Goal: Task Accomplishment & Management: Manage account settings

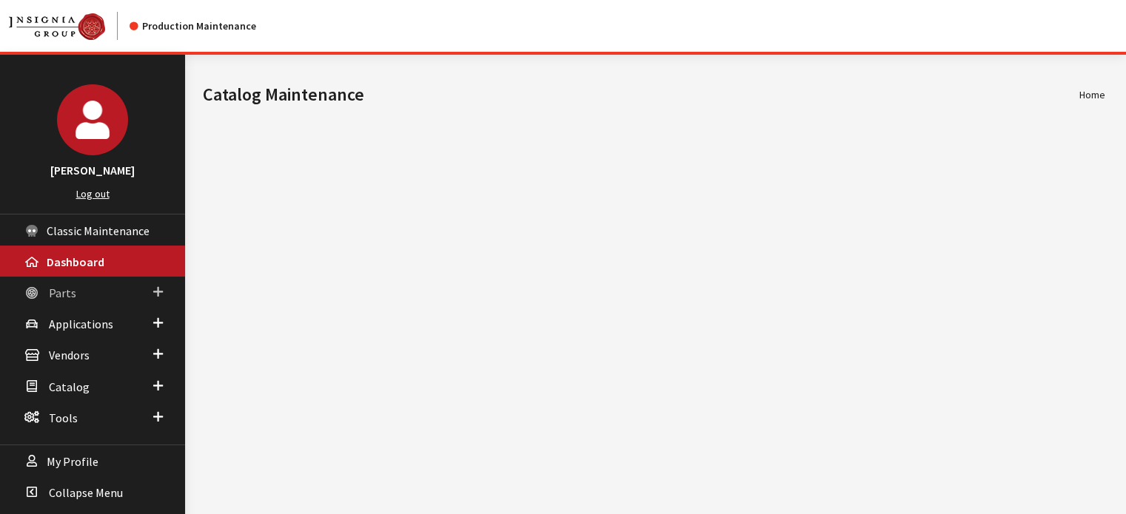
click at [63, 286] on span "Parts" at bounding box center [62, 293] width 27 height 15
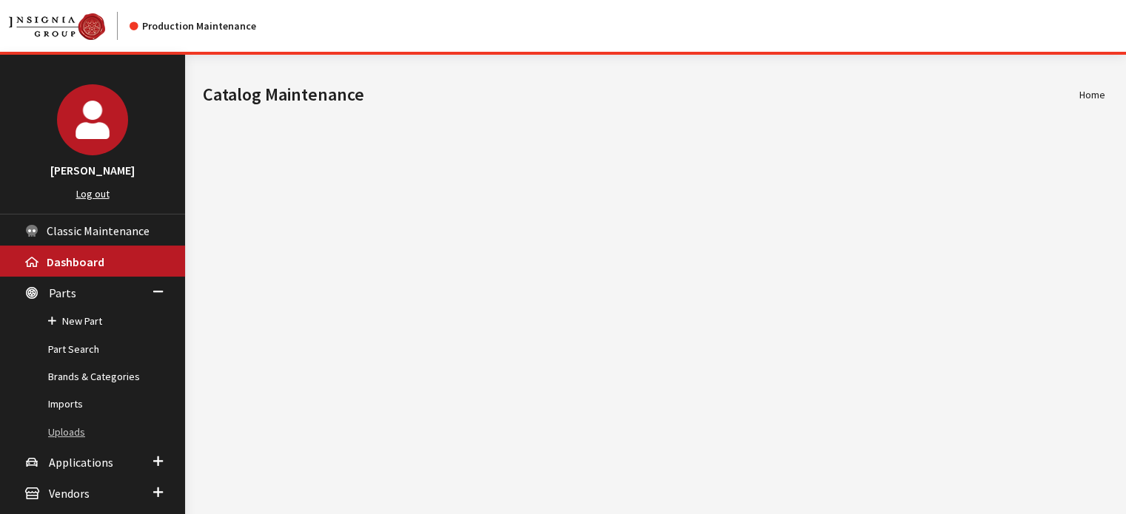
click at [63, 440] on link "Uploads" at bounding box center [92, 432] width 185 height 27
click at [64, 428] on link "Uploads" at bounding box center [92, 432] width 185 height 27
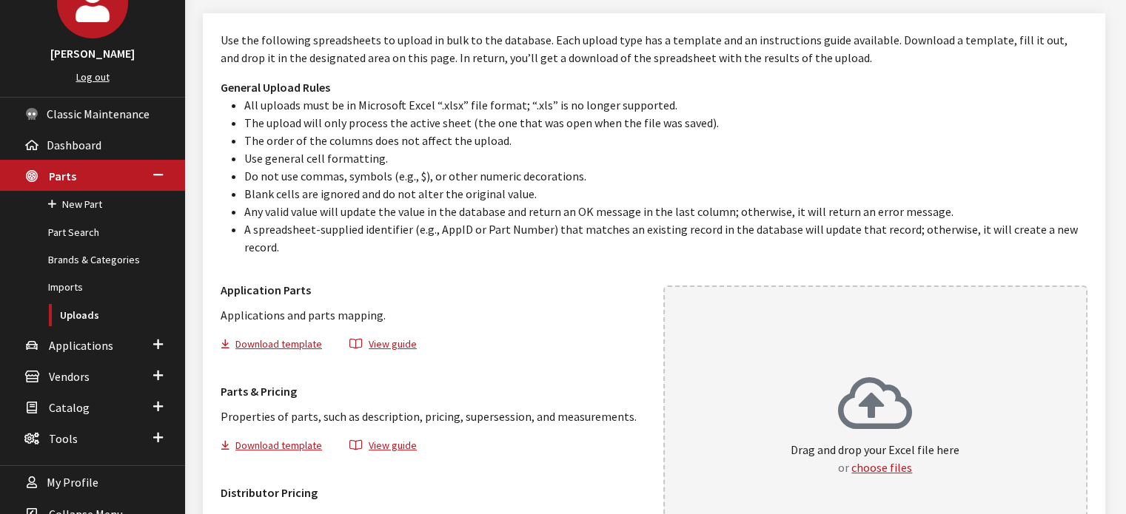
scroll to position [118, 0]
click at [286, 335] on button "Download template" at bounding box center [278, 345] width 114 height 21
click at [815, 325] on div "Drag and drop your Excel file here or choose files" at bounding box center [875, 431] width 425 height 292
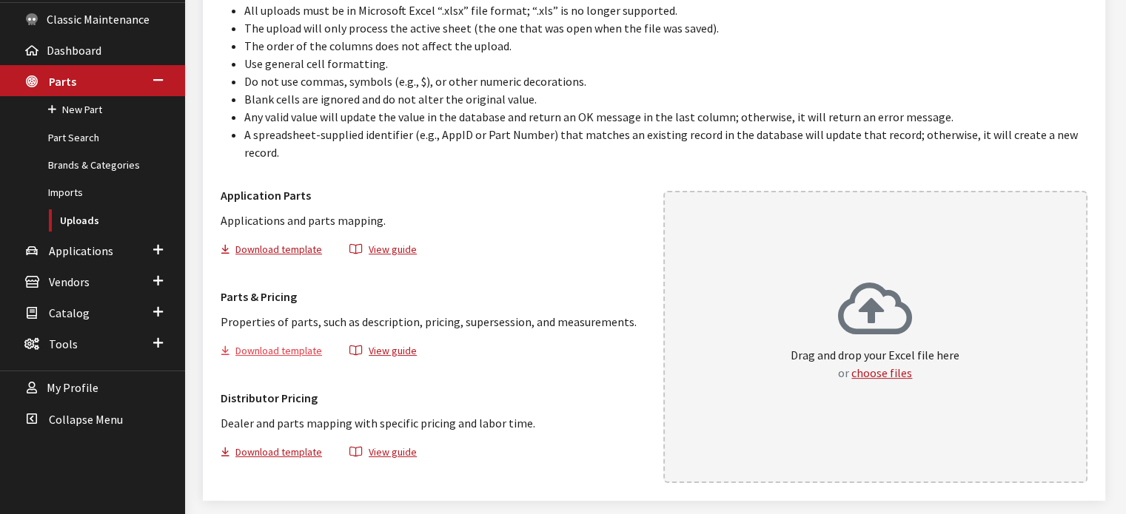
scroll to position [212, 0]
click at [290, 342] on button "Download template" at bounding box center [278, 352] width 114 height 21
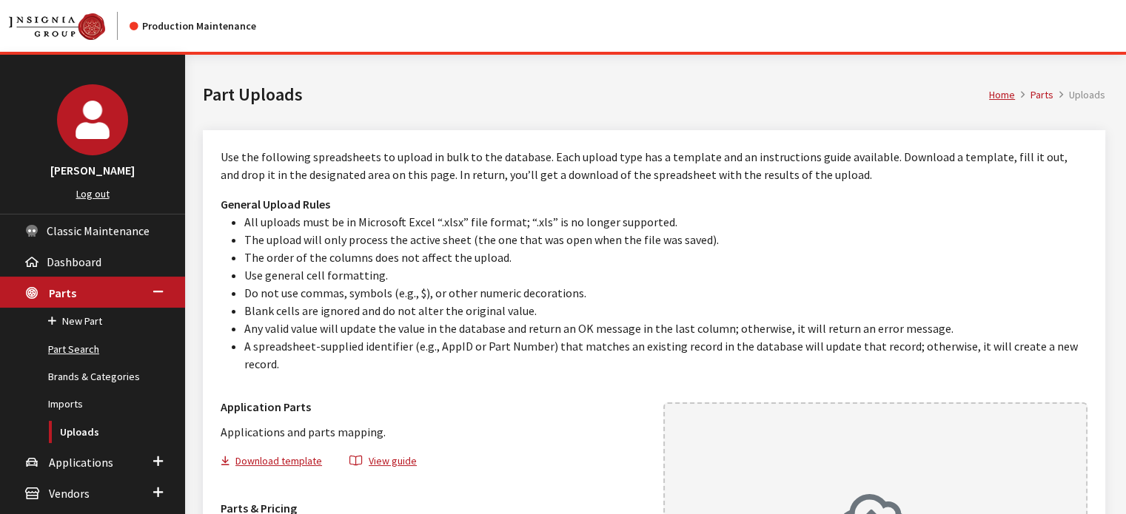
click at [78, 346] on link "Part Search" at bounding box center [92, 349] width 185 height 27
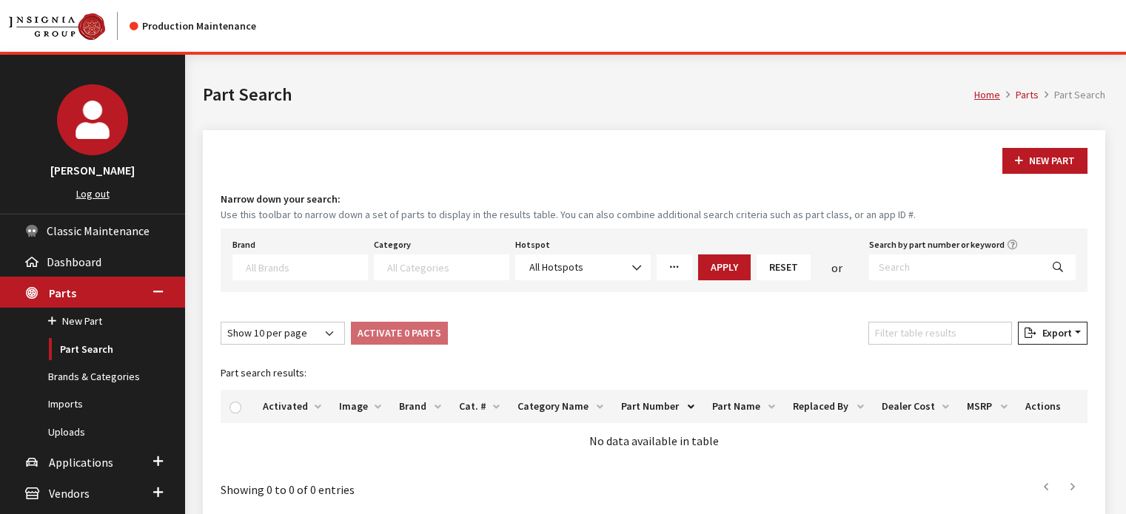
select select
click at [662, 269] on link "More Filters" at bounding box center [674, 268] width 36 height 26
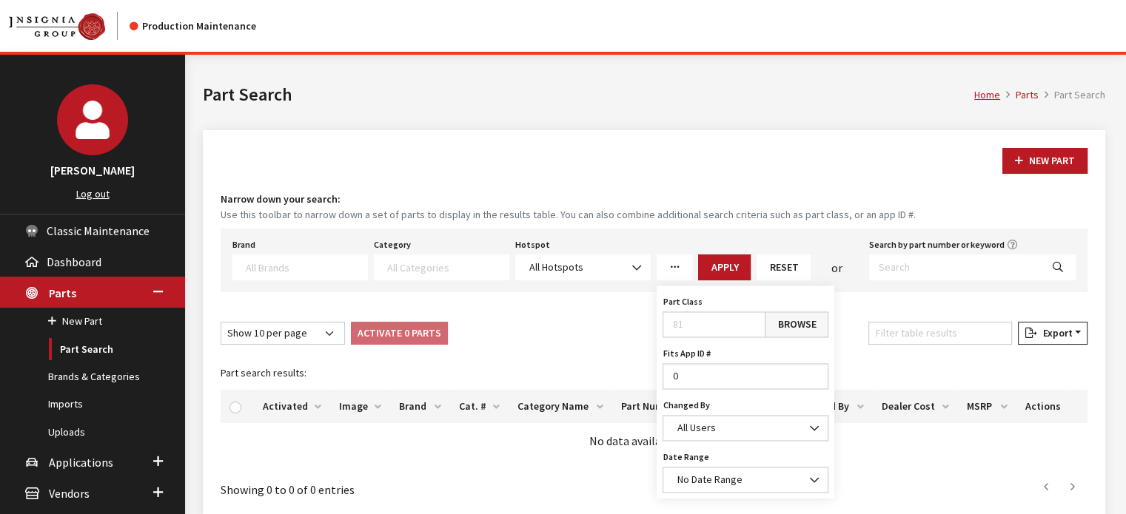
click at [813, 325] on link "Browse" at bounding box center [797, 325] width 64 height 26
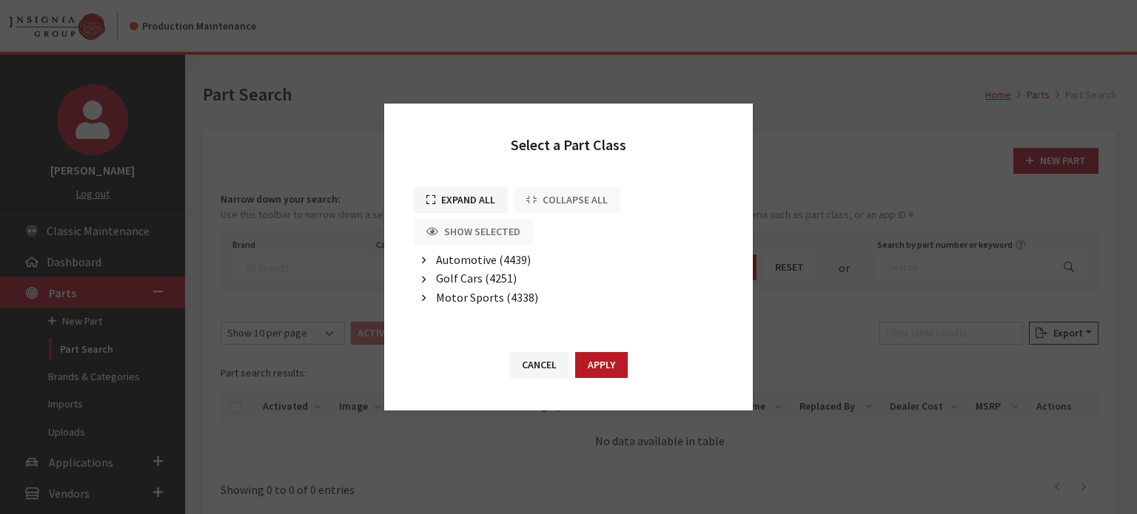
click at [480, 265] on span "Automotive (4439)" at bounding box center [483, 259] width 95 height 15
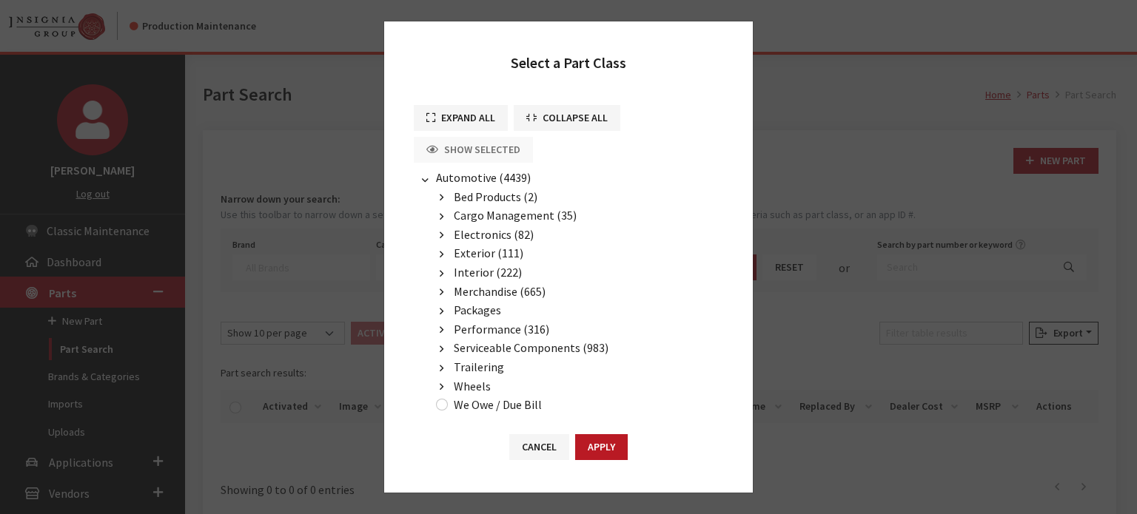
click at [480, 214] on span "Cargo Management (35)" at bounding box center [515, 215] width 123 height 15
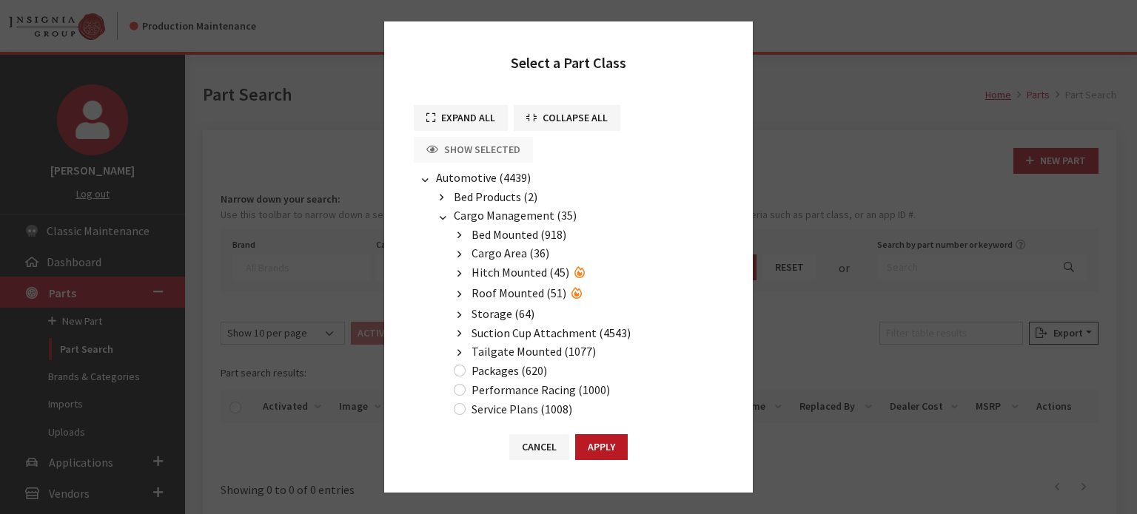
click at [508, 292] on span "Roof Mounted (51)" at bounding box center [518, 293] width 95 height 15
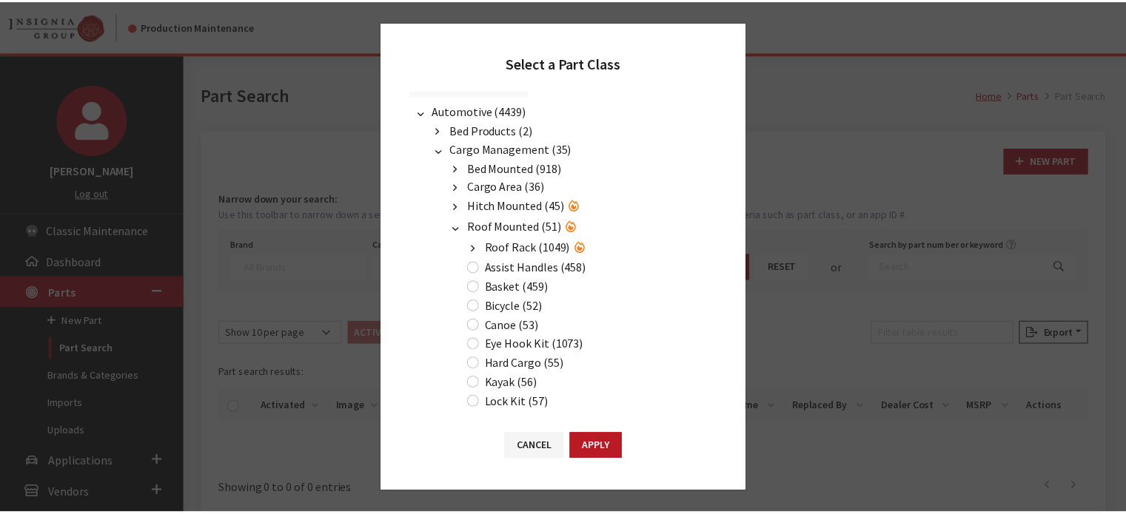
scroll to position [67, 0]
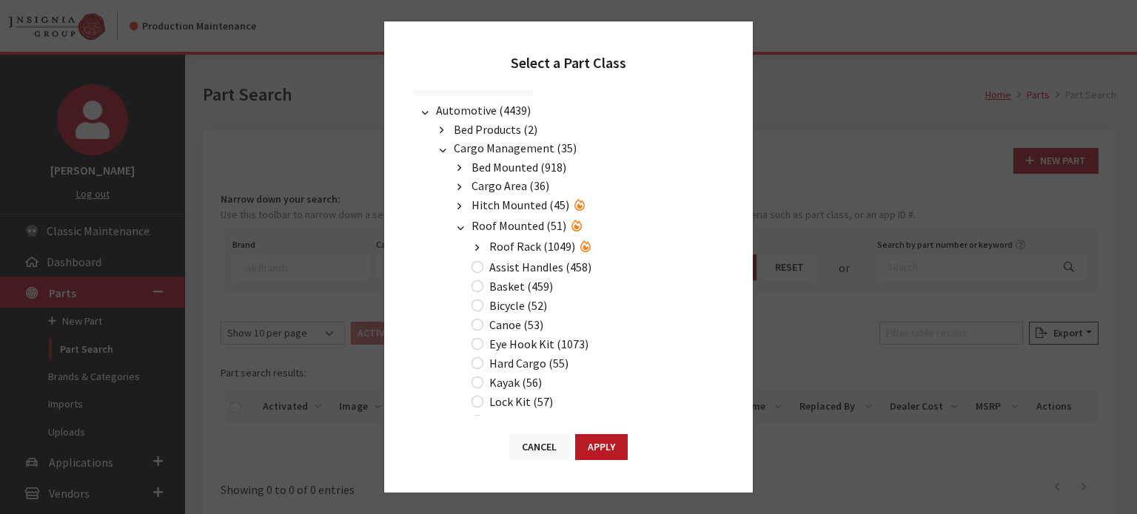
click at [540, 452] on button "Cancel" at bounding box center [539, 447] width 60 height 26
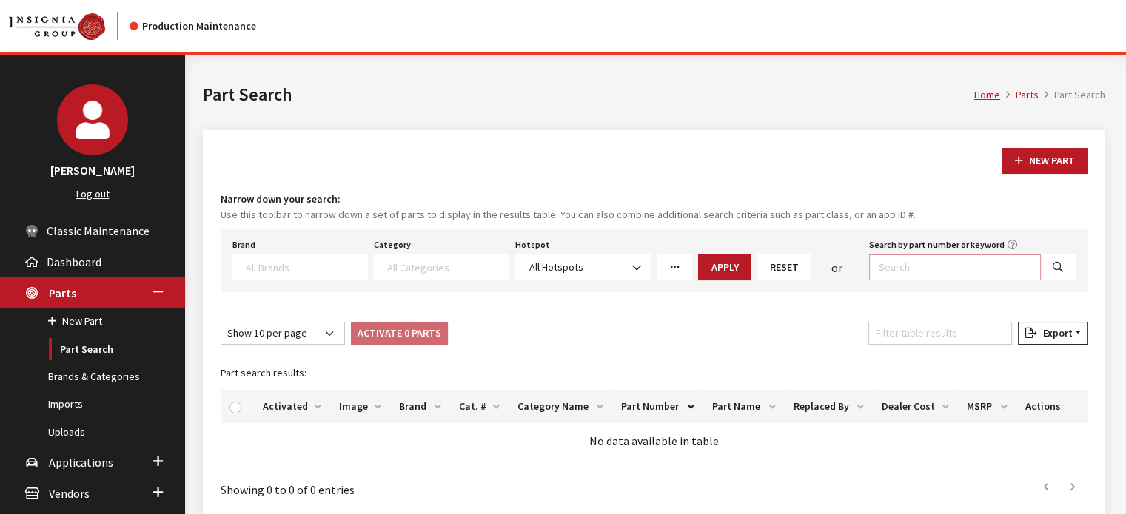
click at [916, 269] on input "Search by part number or keyword" at bounding box center [955, 268] width 172 height 26
paste input "MuddyBuddy® Trunk Liner and Peak Edition Add-On Kit"
type input "MuddyBuddy® Trunk Liner"
select select
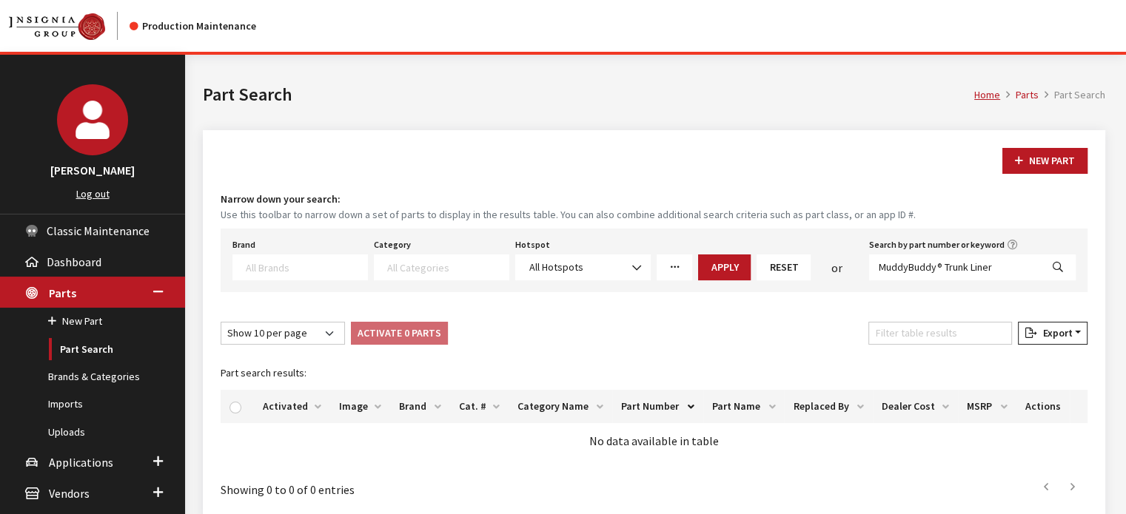
select select
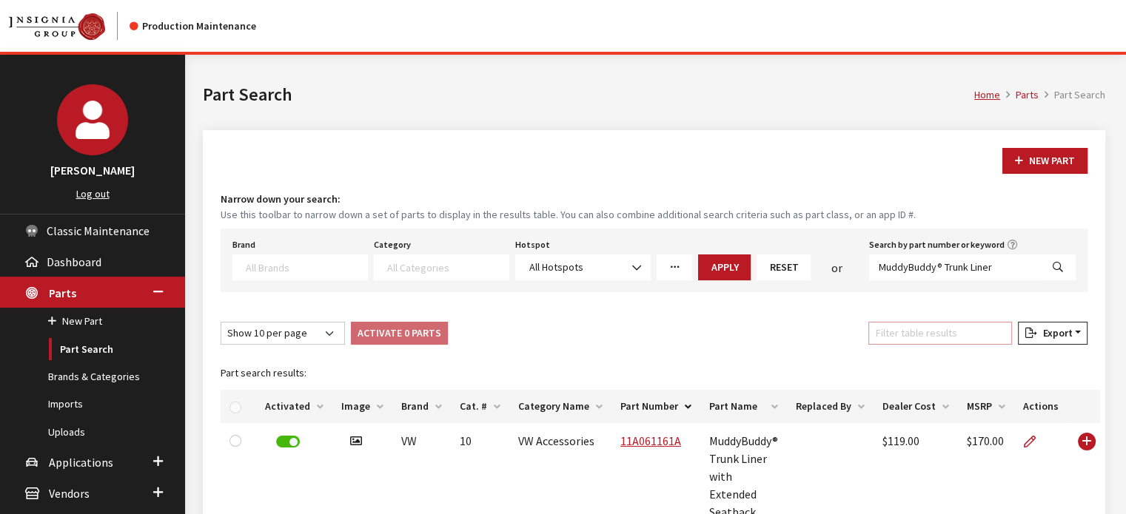
click at [917, 338] on input "Filter table results" at bounding box center [940, 333] width 144 height 23
paste input "MuddyBuddy® Trunk Liner and Peak Edition Add-On Kit"
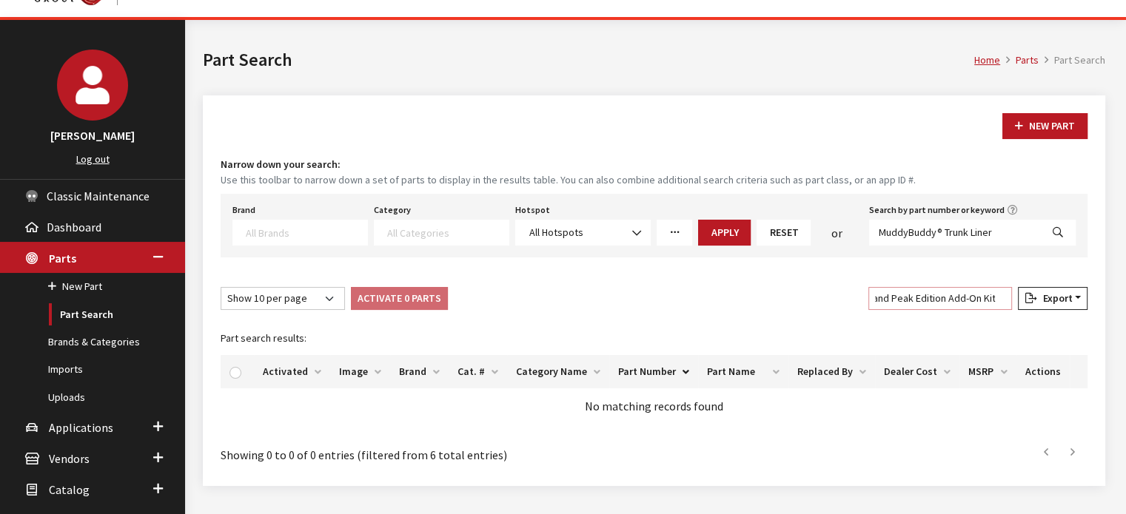
scroll to position [36, 0]
click at [945, 298] on input "MuddyBuddy® Trunk Liner and Peak Edition Add-On Kit" at bounding box center [940, 297] width 144 height 23
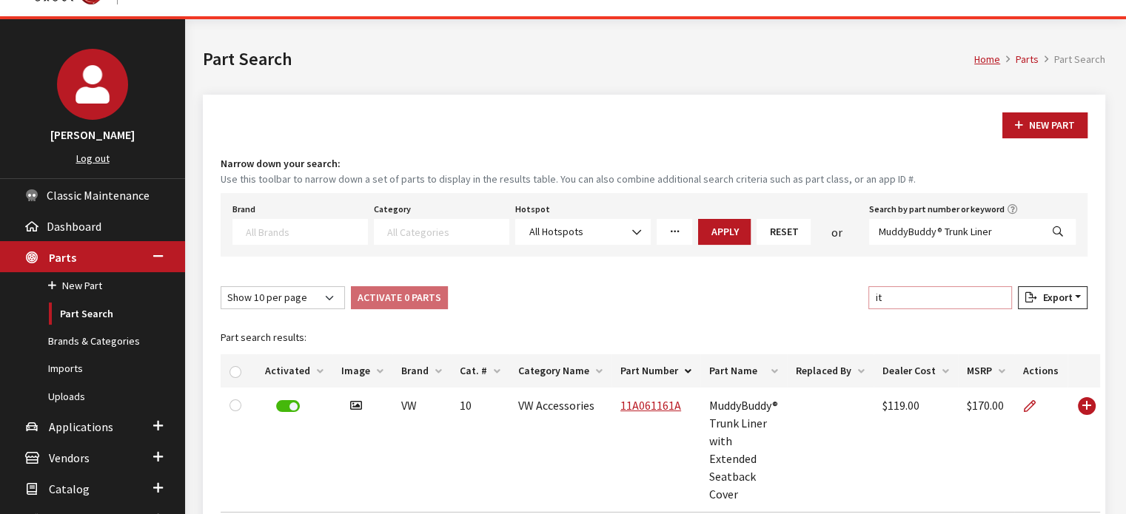
type input "t"
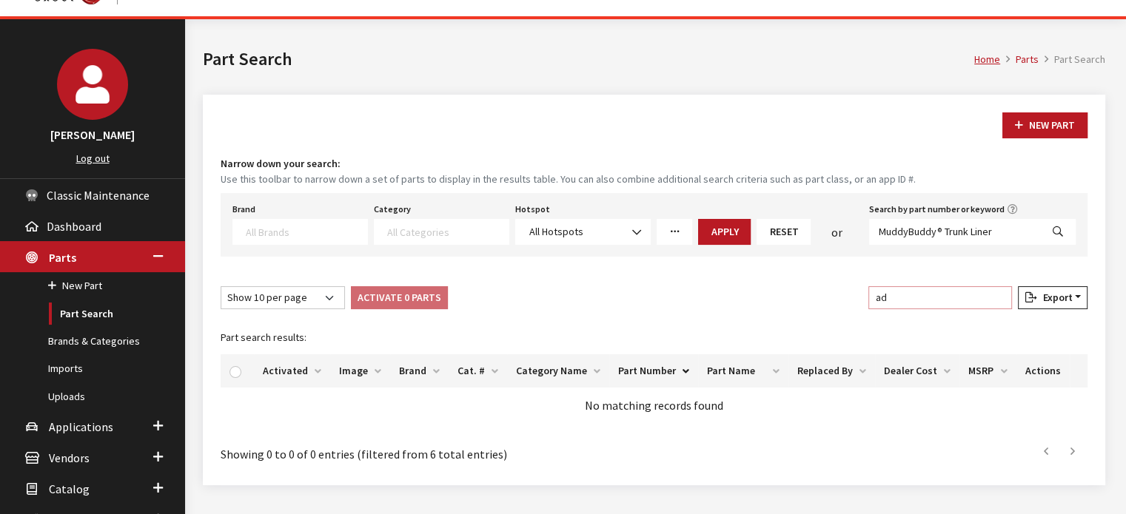
type input "a"
type input "p"
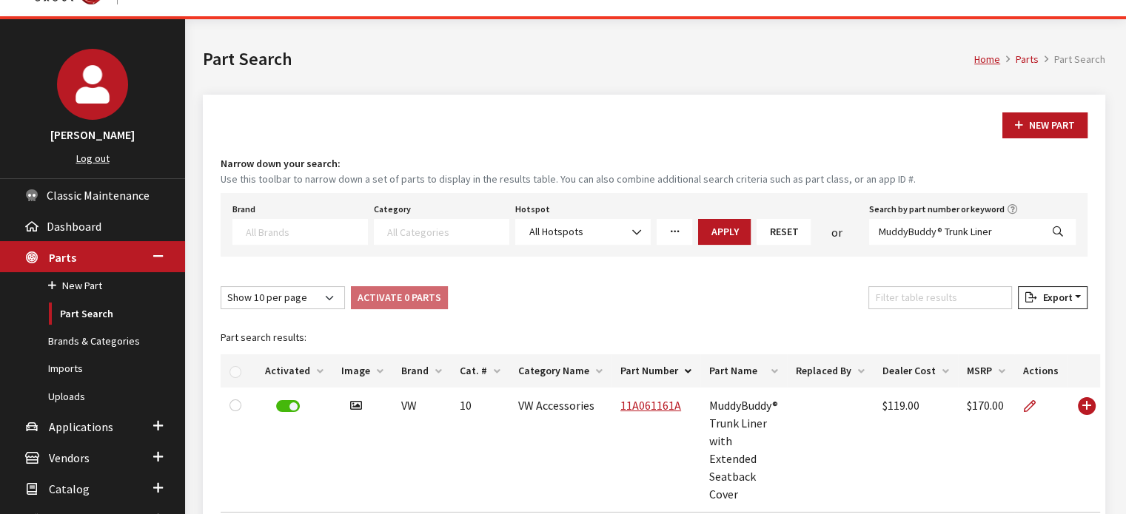
click at [771, 307] on div "Show 10 per page Show 25 per page Show 50 per page Show 100 per page Show 1000 …" at bounding box center [654, 300] width 873 height 29
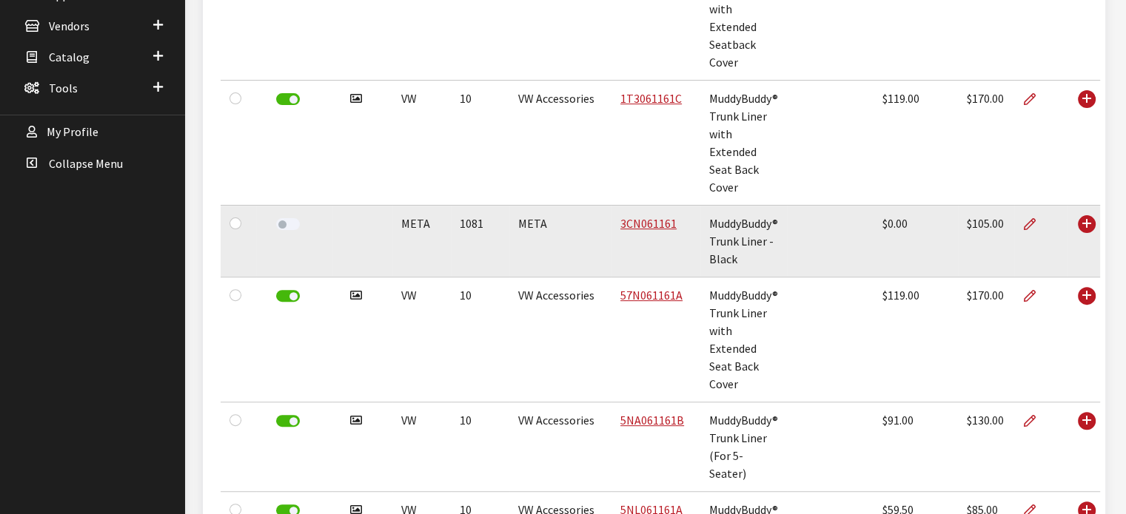
scroll to position [471, 0]
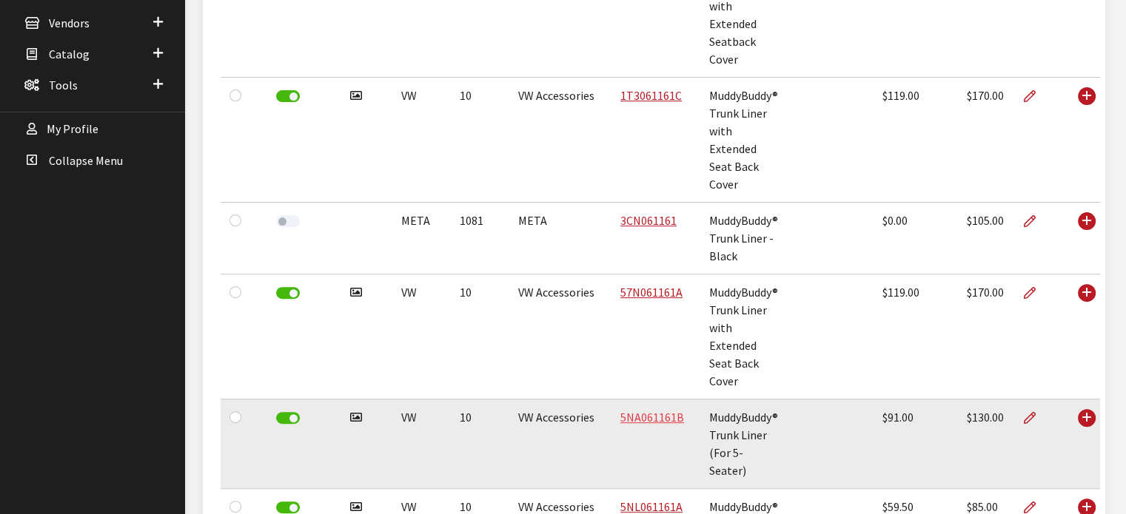
click at [659, 410] on link "5NA061161B" at bounding box center [652, 417] width 64 height 15
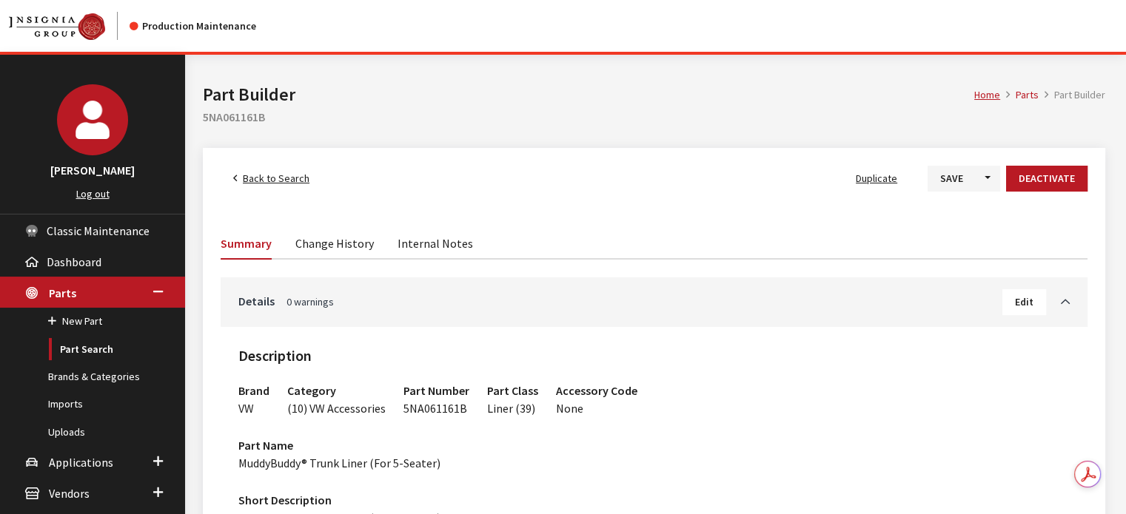
click at [275, 183] on span "Back to Search" at bounding box center [276, 178] width 67 height 13
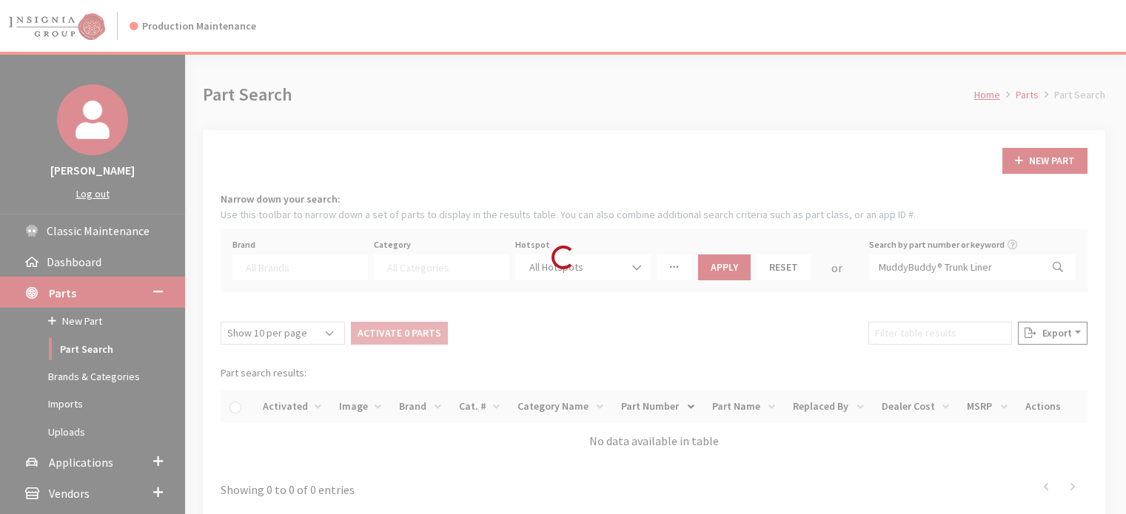
select select
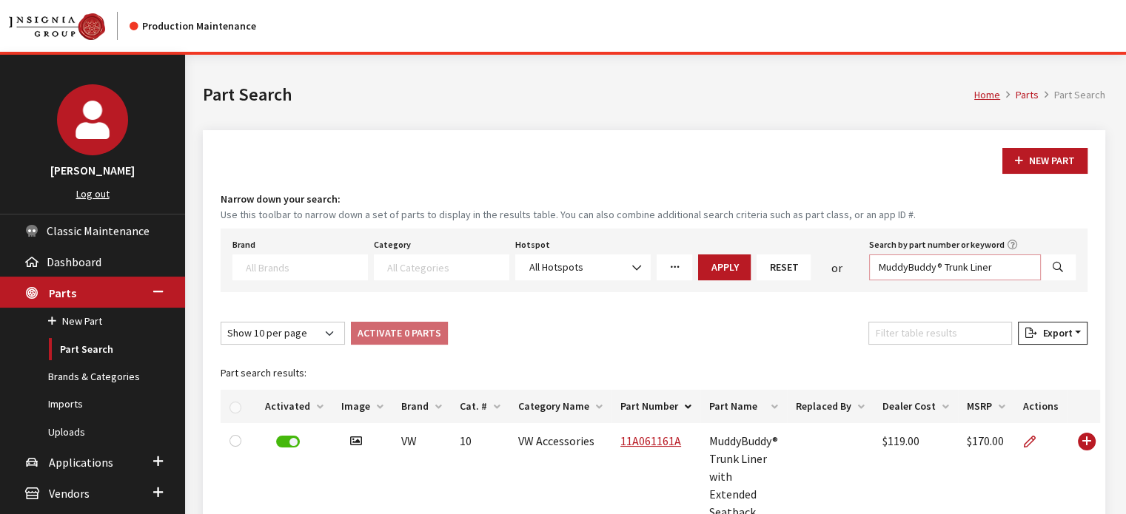
click at [922, 269] on input "MuddyBuddy® Trunk Liner" at bounding box center [955, 268] width 172 height 26
paste input "Thule® CapRock Roof Platform Kit - Large"
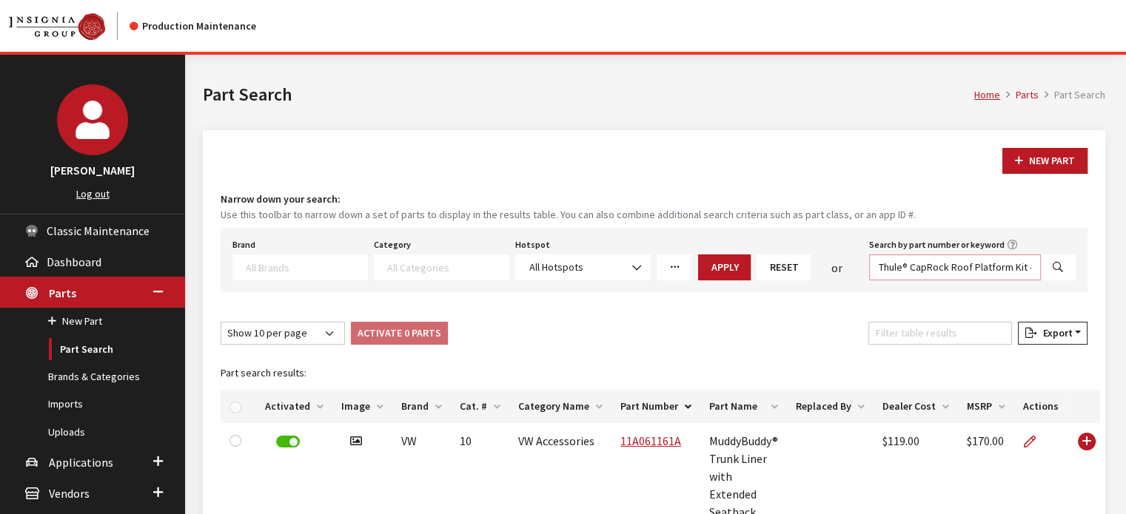
scroll to position [0, 24]
type input "Thule® CapRock Roof Platform Kit - Large"
select select
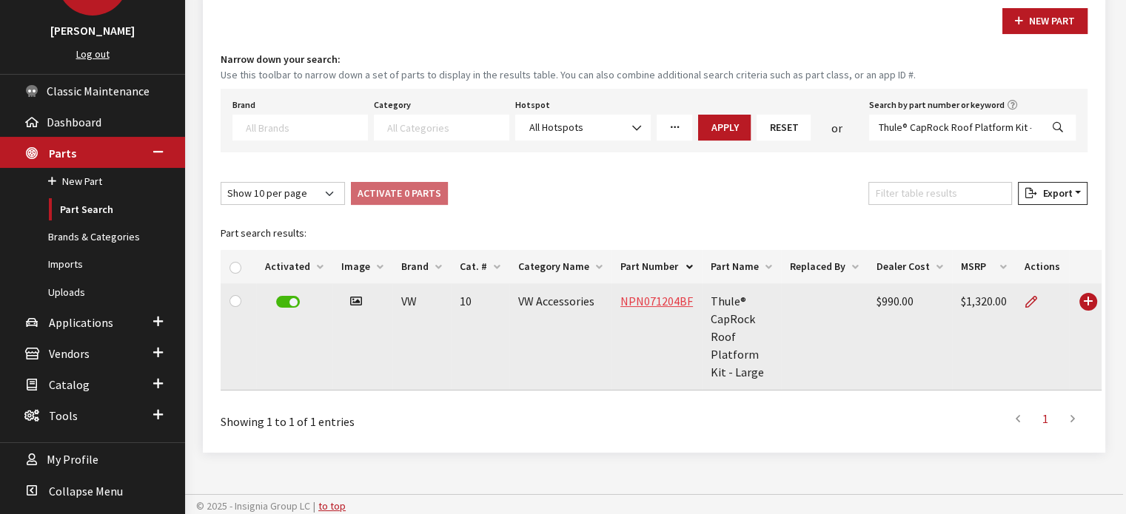
click at [669, 304] on link "NPN071204BF" at bounding box center [656, 301] width 73 height 15
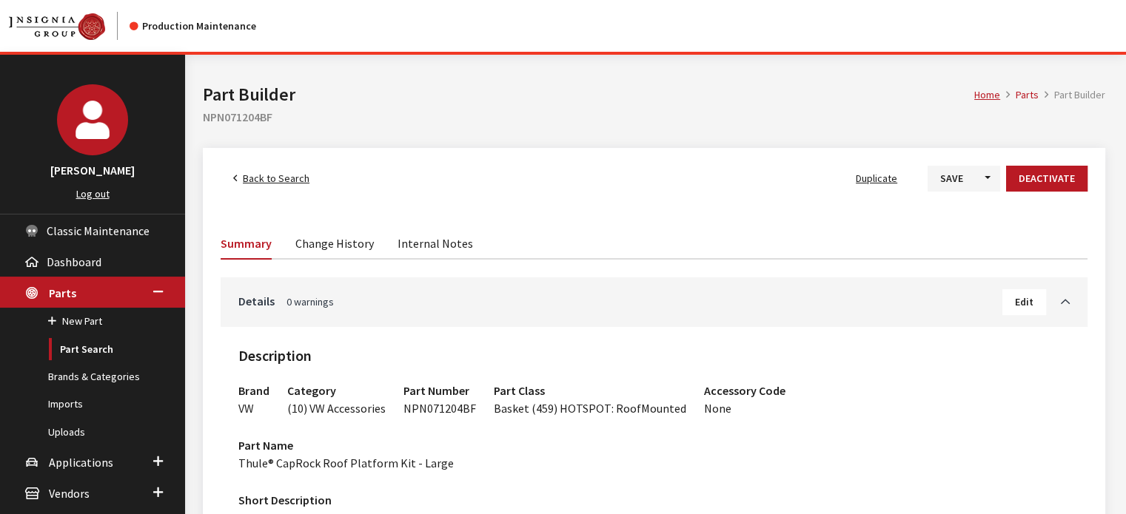
click at [278, 172] on span "Back to Search" at bounding box center [276, 178] width 67 height 13
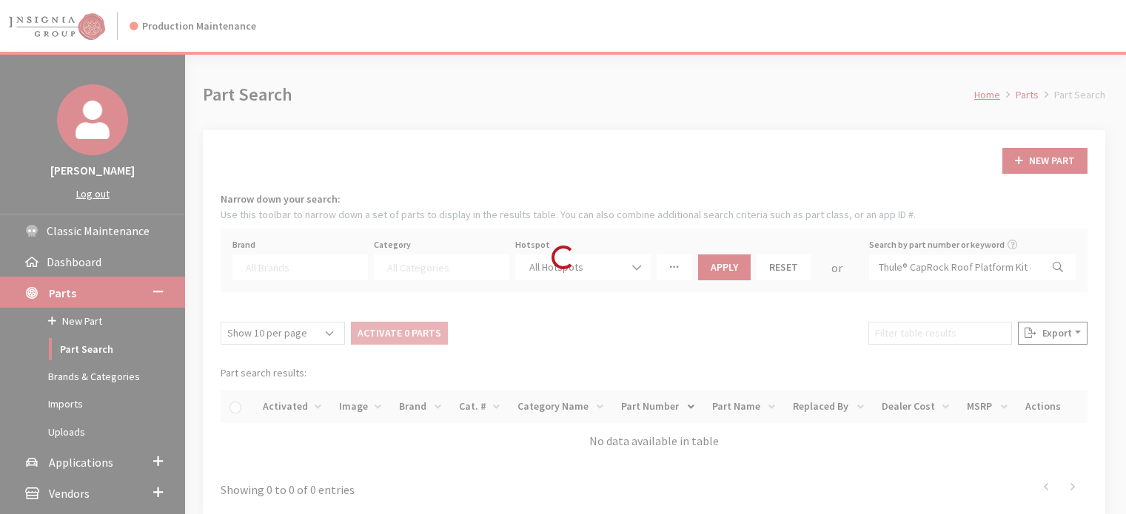
select select
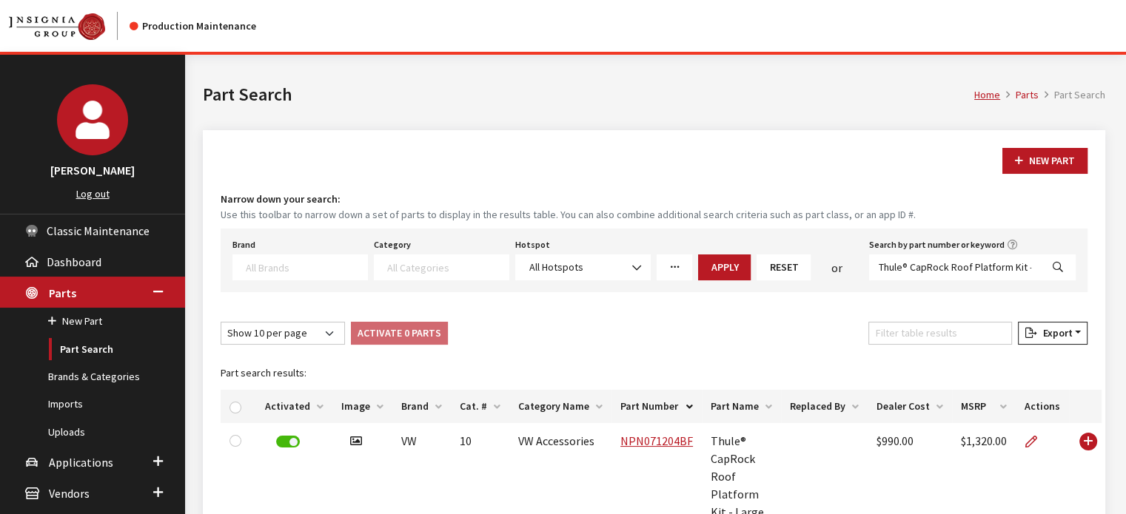
click at [672, 263] on icon "More Filters" at bounding box center [674, 268] width 10 height 10
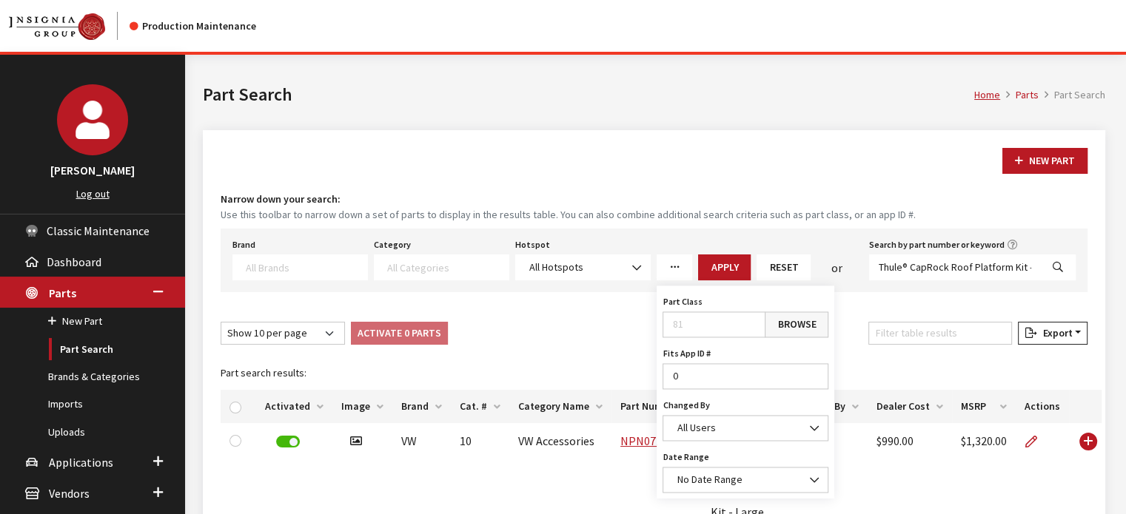
click at [803, 321] on link "Browse" at bounding box center [797, 325] width 64 height 26
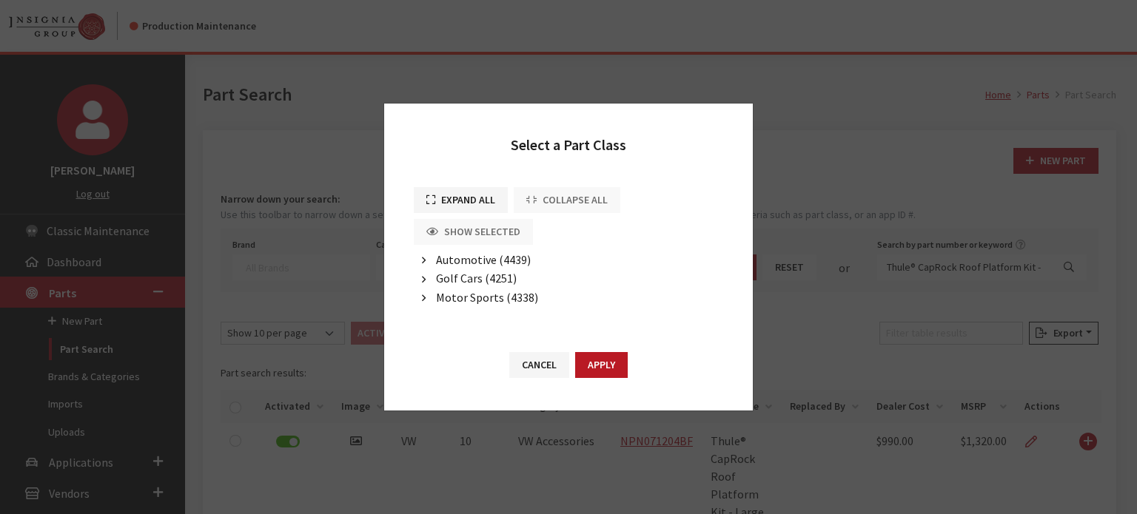
click at [475, 261] on span "Automotive (4439)" at bounding box center [483, 259] width 95 height 15
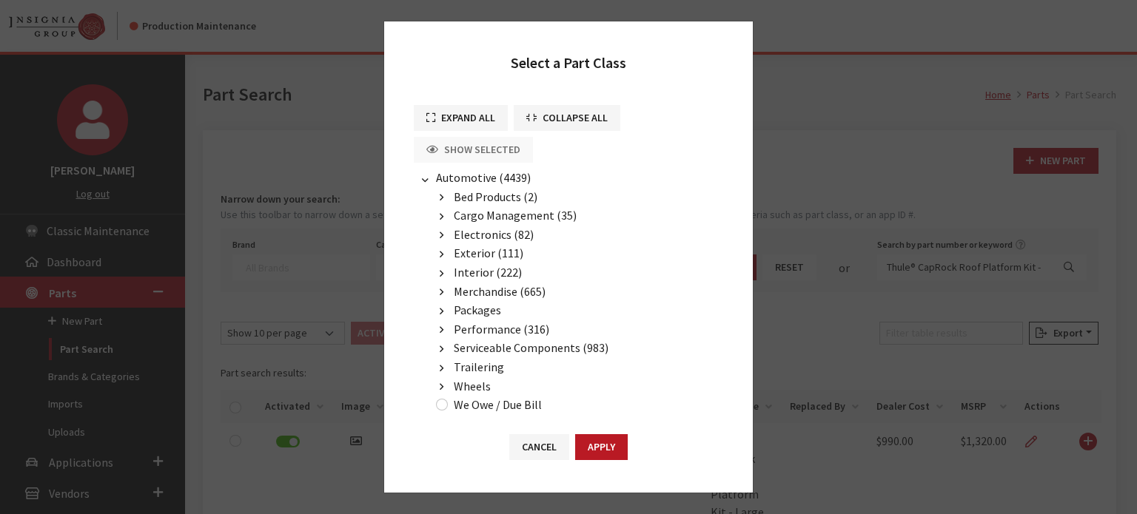
click at [475, 380] on span "Wheels" at bounding box center [472, 386] width 37 height 15
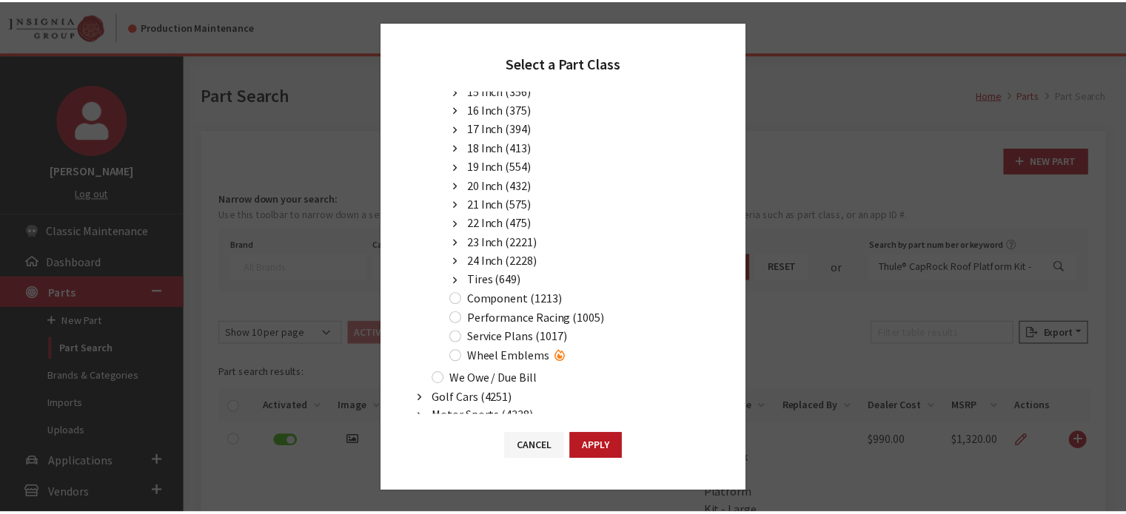
scroll to position [358, 0]
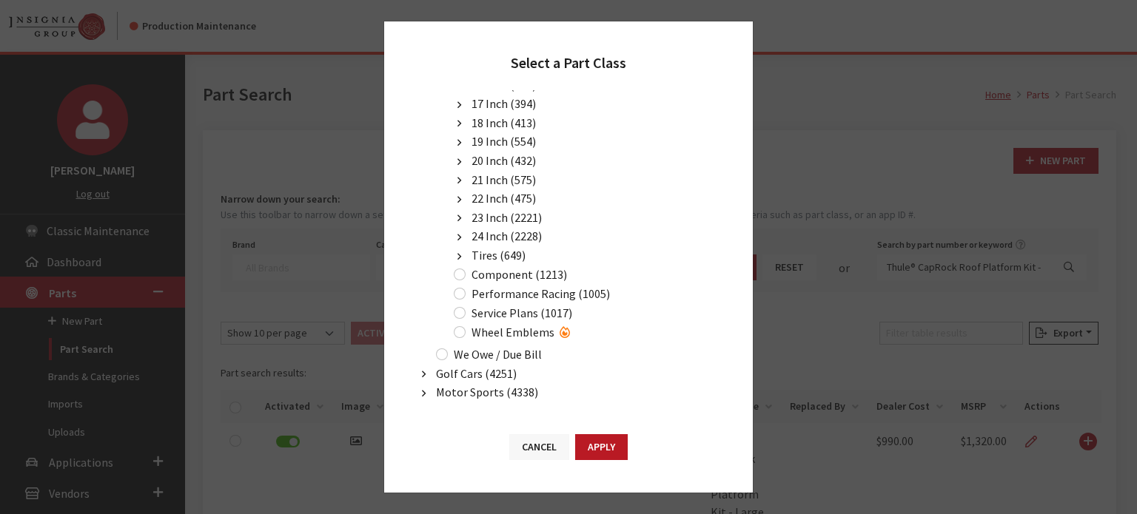
click at [540, 454] on button "Cancel" at bounding box center [539, 447] width 60 height 26
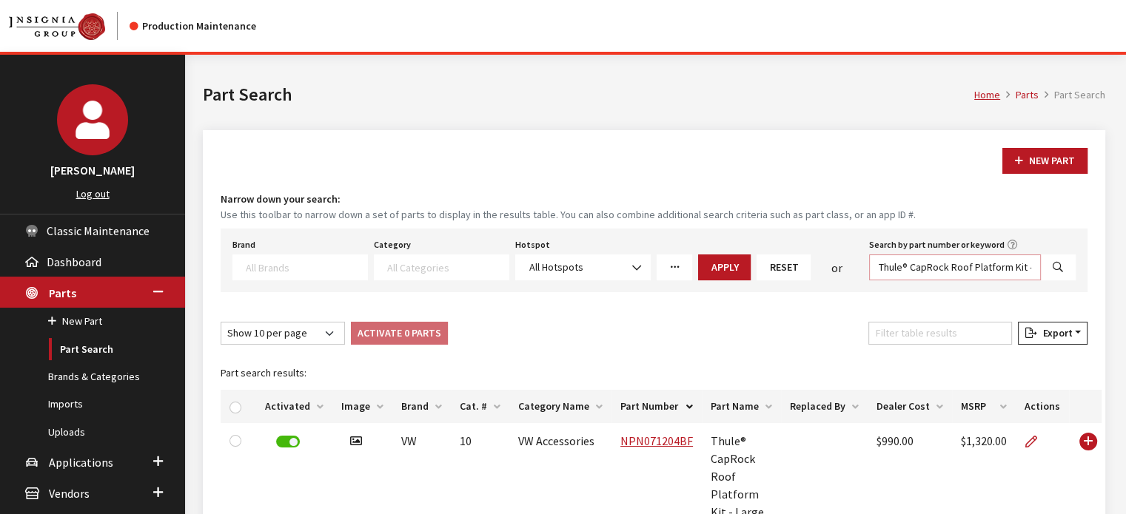
click at [925, 266] on input "Thule® CapRock Roof Platform Kit - Large" at bounding box center [955, 268] width 172 height 26
type input "wheel center caps"
select select
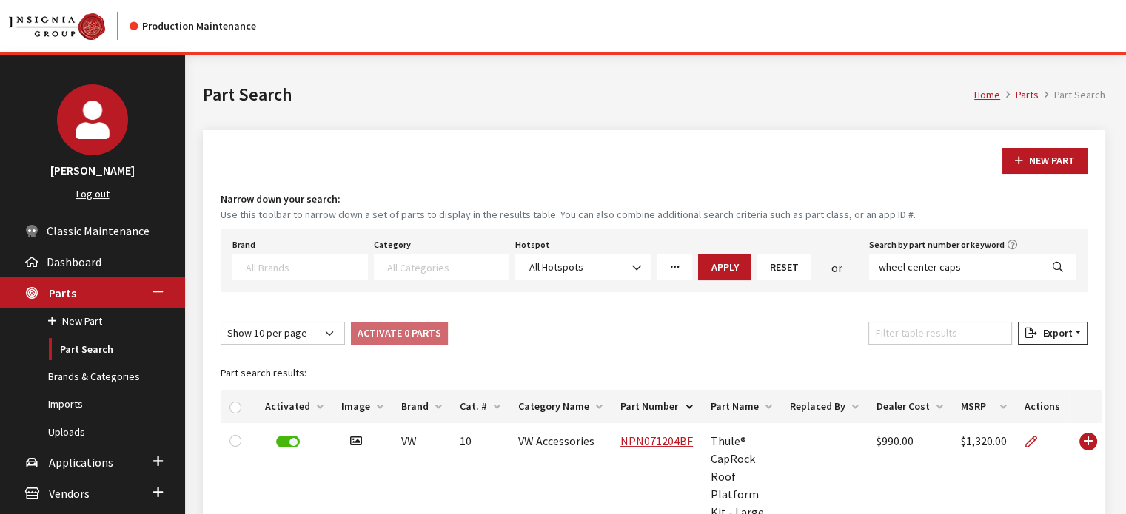
select select
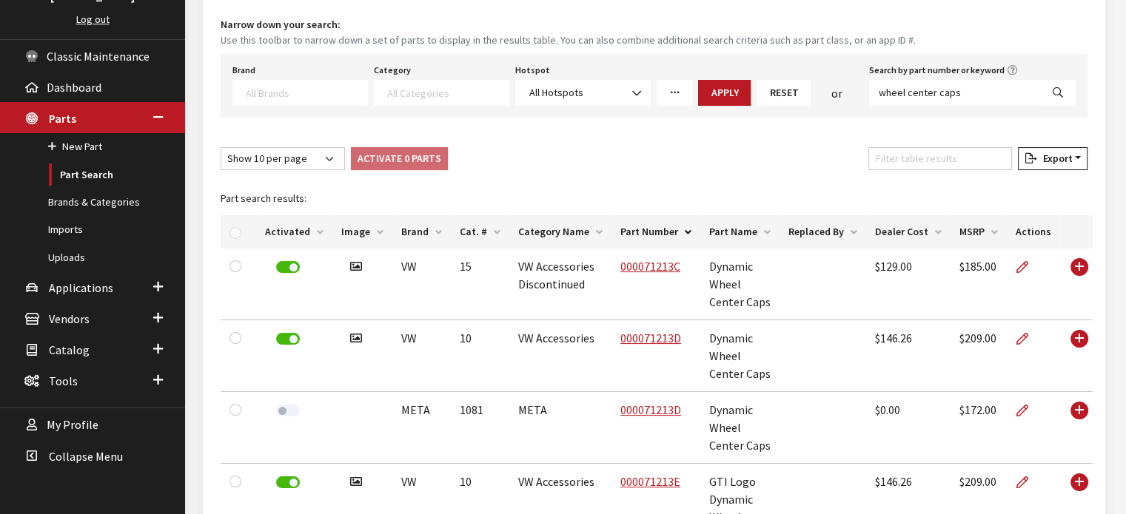
scroll to position [178, 0]
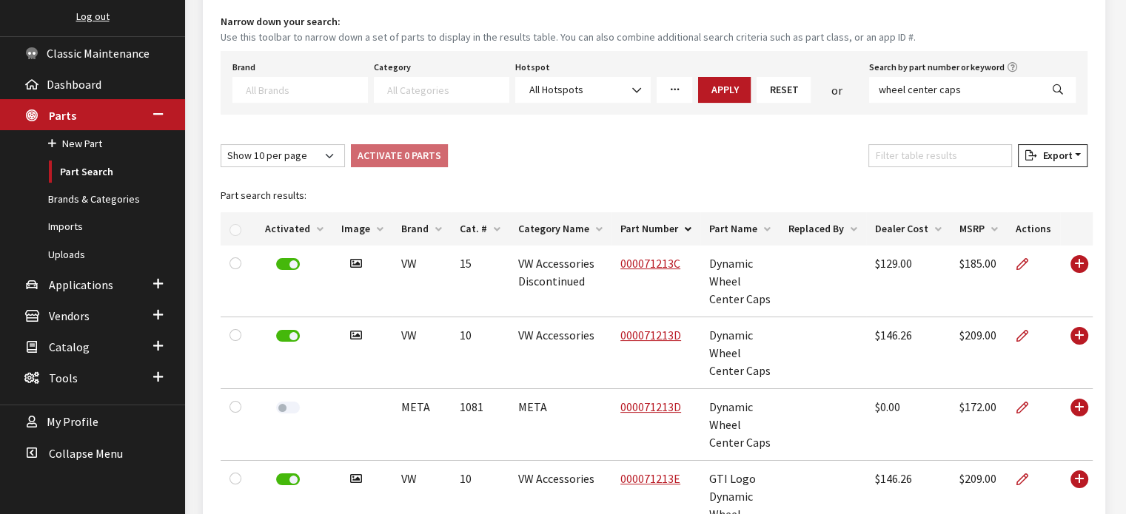
click at [474, 221] on th "Cat. #" at bounding box center [480, 228] width 58 height 33
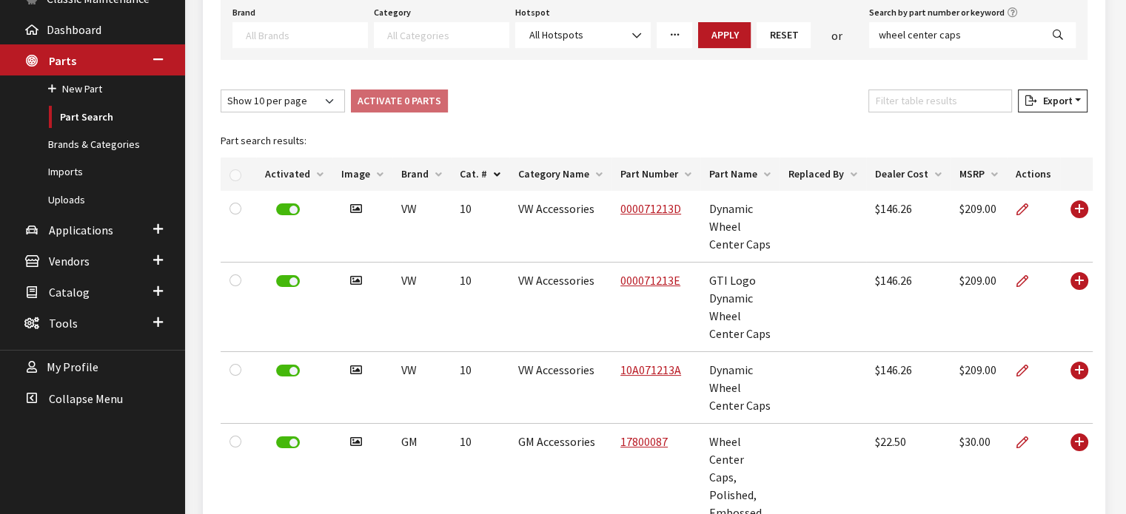
scroll to position [198, 0]
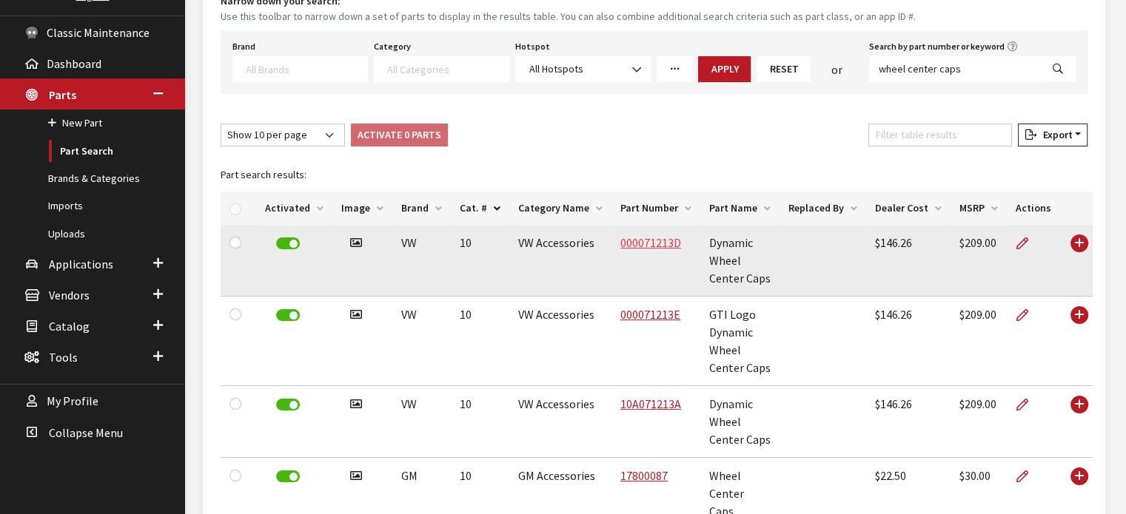
click at [620, 236] on link "000071213D" at bounding box center [650, 242] width 61 height 15
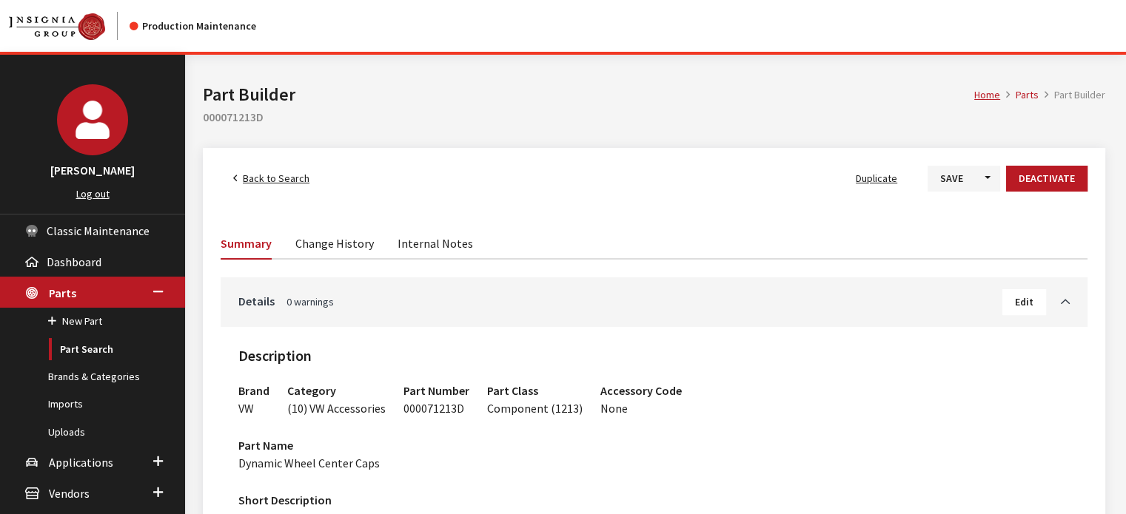
click at [286, 183] on span "Back to Search" at bounding box center [276, 178] width 67 height 13
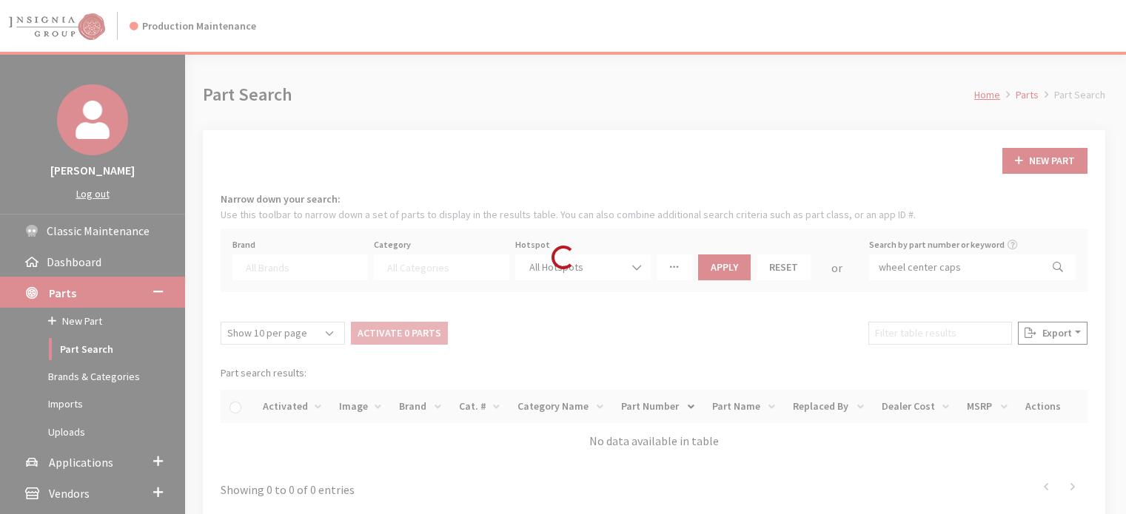
select select
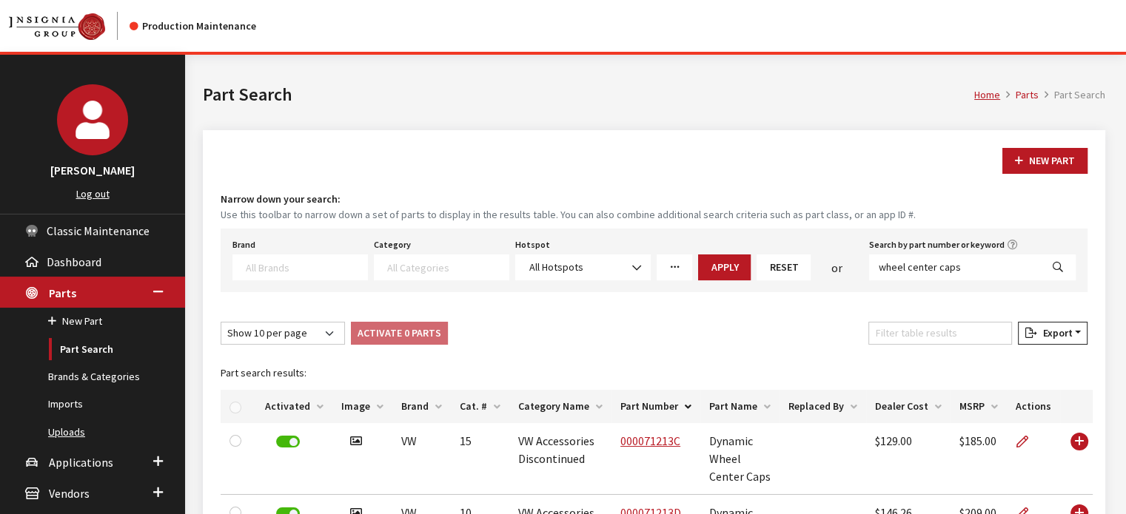
click at [66, 434] on link "Uploads" at bounding box center [92, 432] width 185 height 27
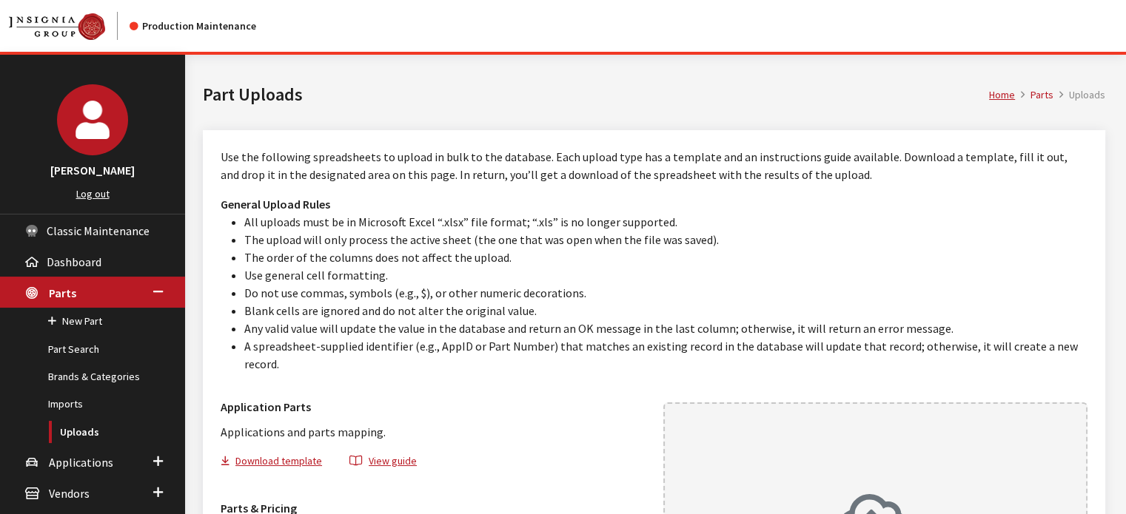
click at [497, 100] on h1 "Part Uploads" at bounding box center [596, 94] width 786 height 27
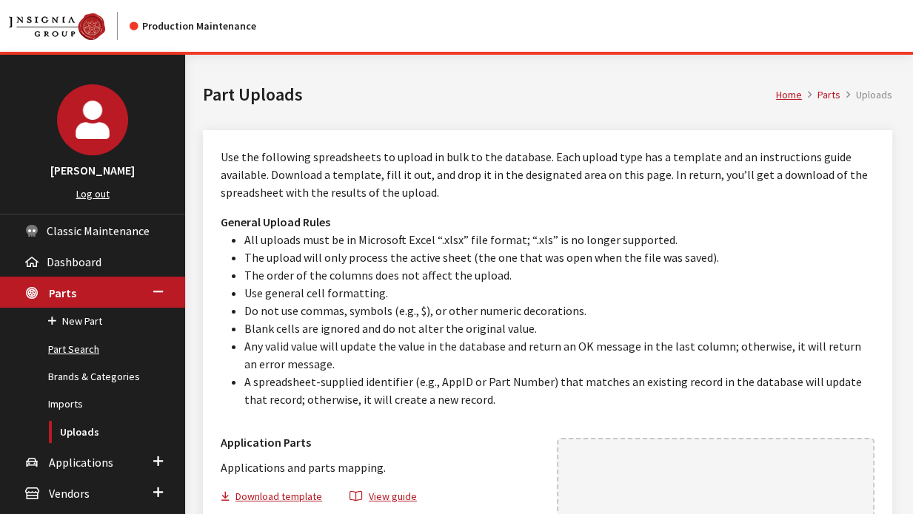
click at [77, 347] on link "Part Search" at bounding box center [92, 349] width 185 height 27
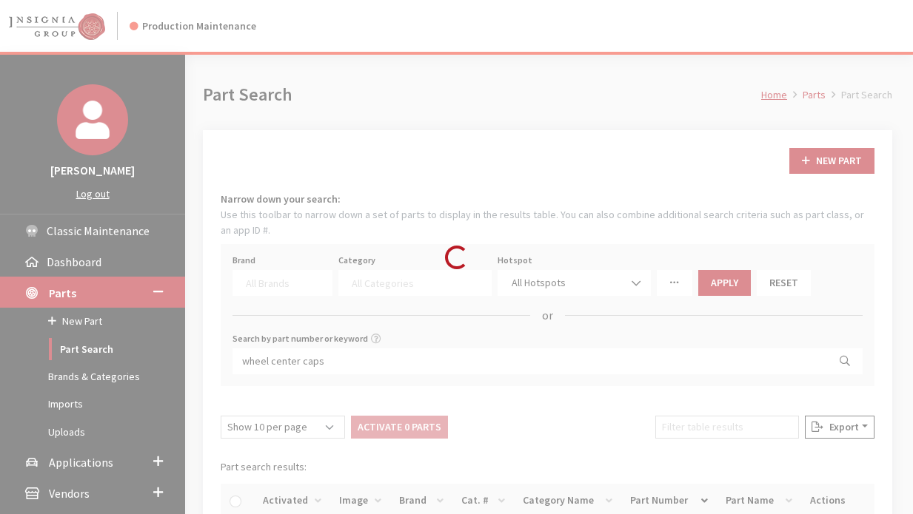
select select
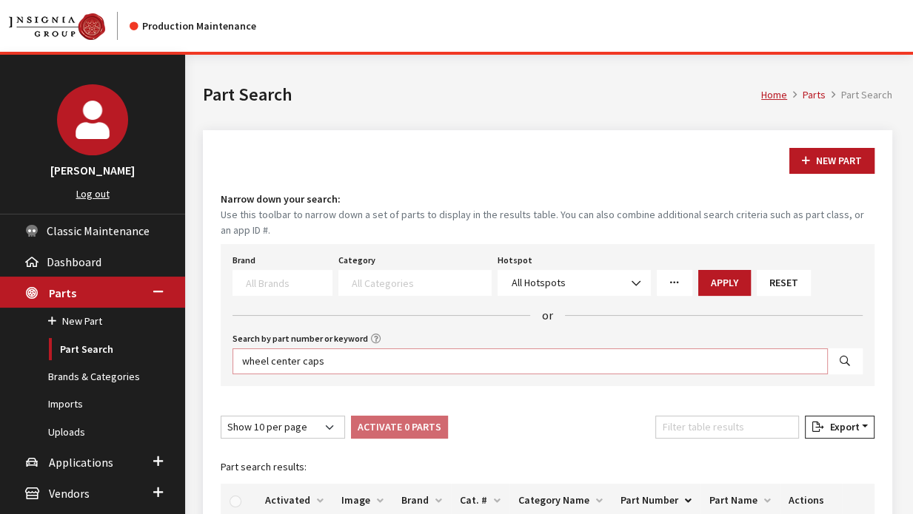
click at [729, 365] on input "wheel center caps" at bounding box center [529, 362] width 595 height 26
paste input "5GM601171FOD"
type input "5GM601171FOD"
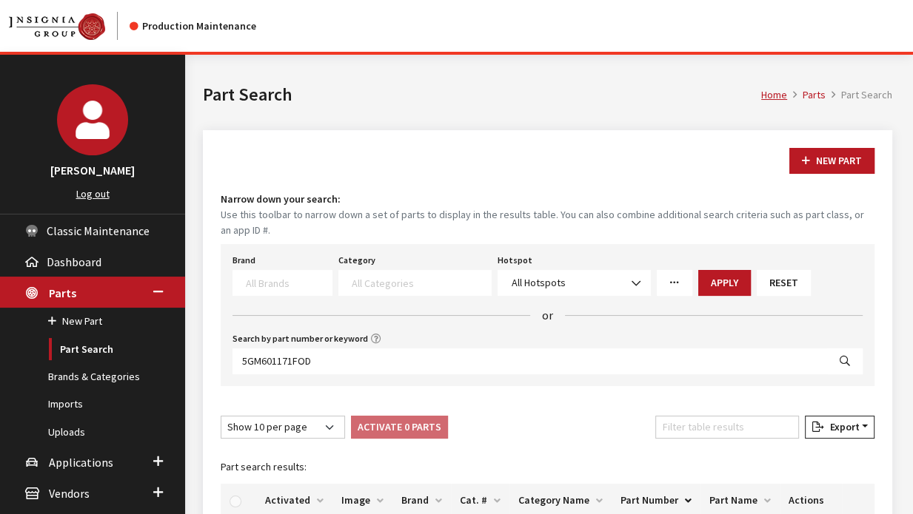
select select
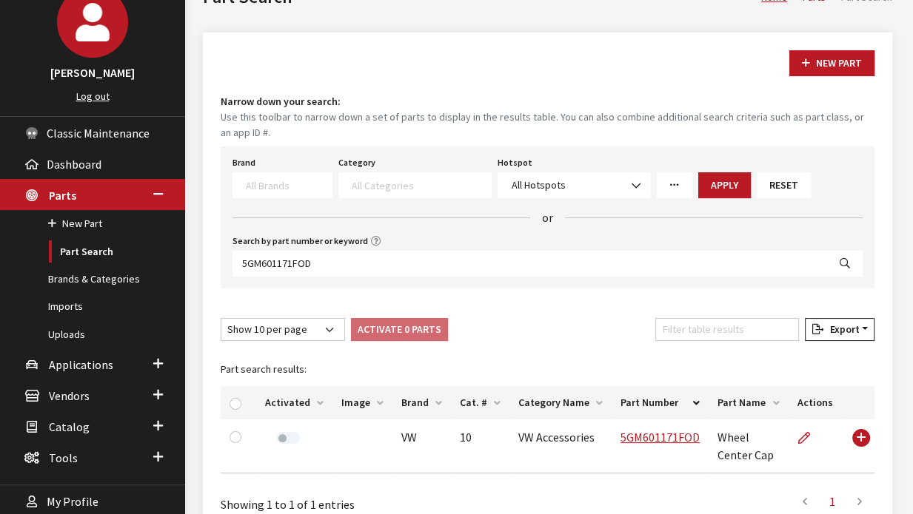
scroll to position [180, 0]
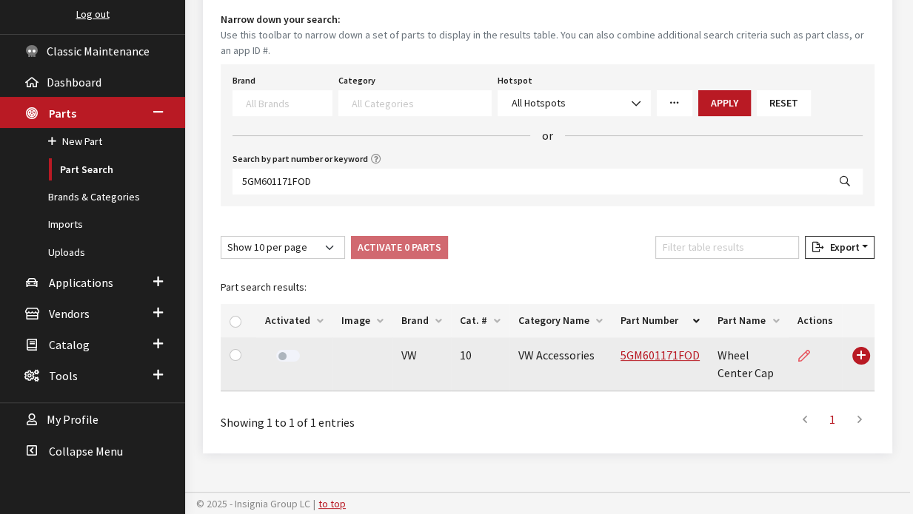
click at [802, 352] on icon at bounding box center [804, 357] width 12 height 12
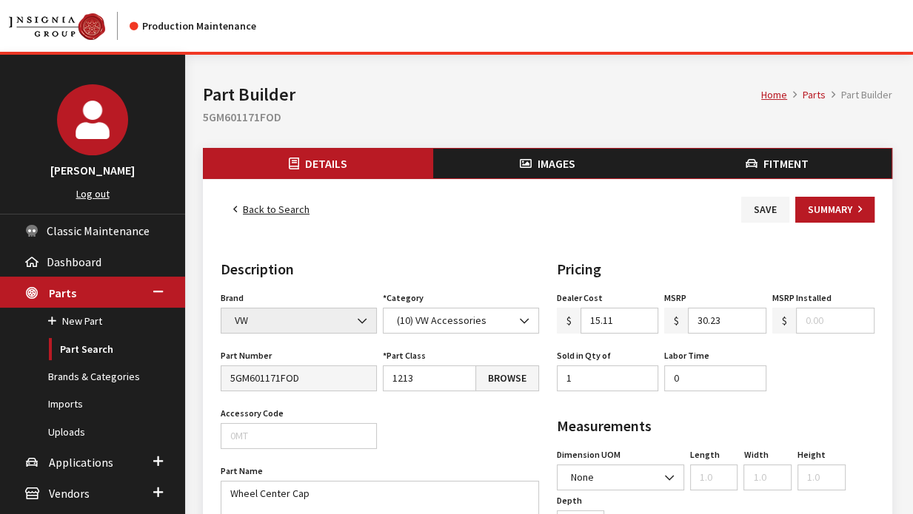
click at [765, 161] on span "Fitment" at bounding box center [785, 163] width 45 height 15
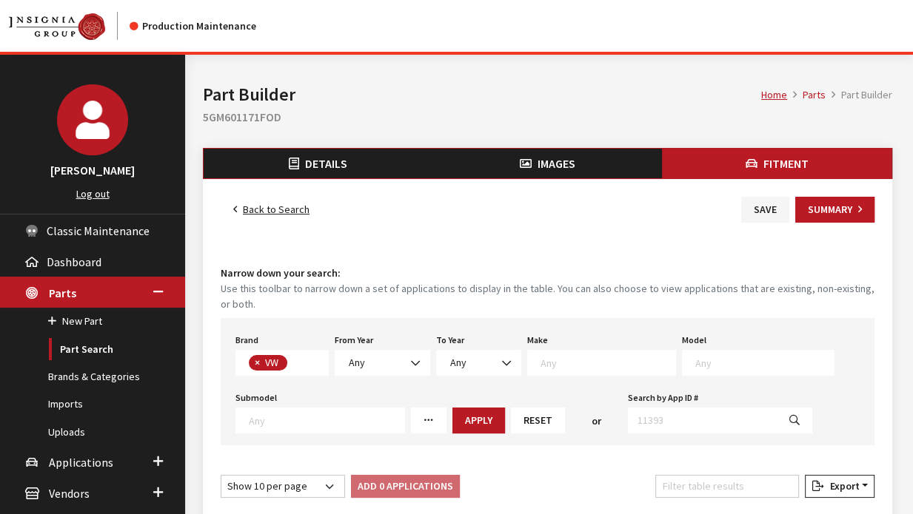
scroll to position [381, 0]
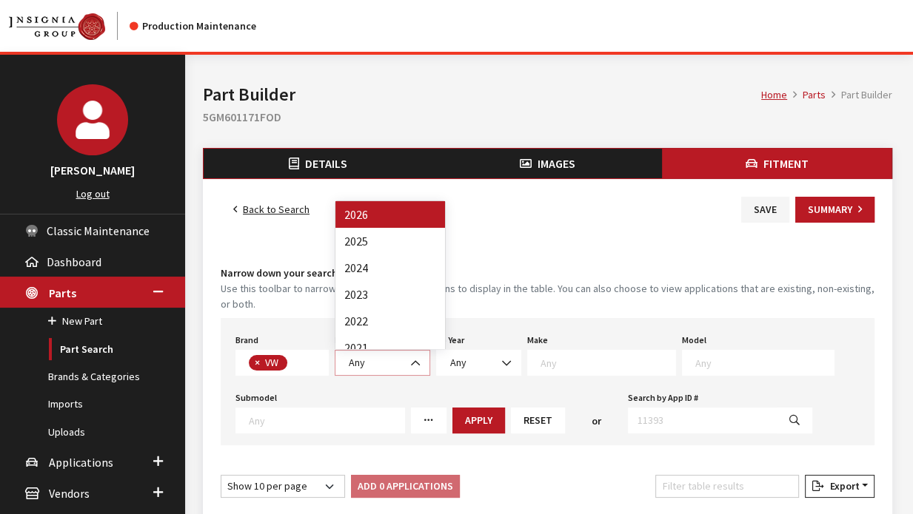
click at [360, 369] on span "Any" at bounding box center [382, 363] width 76 height 16
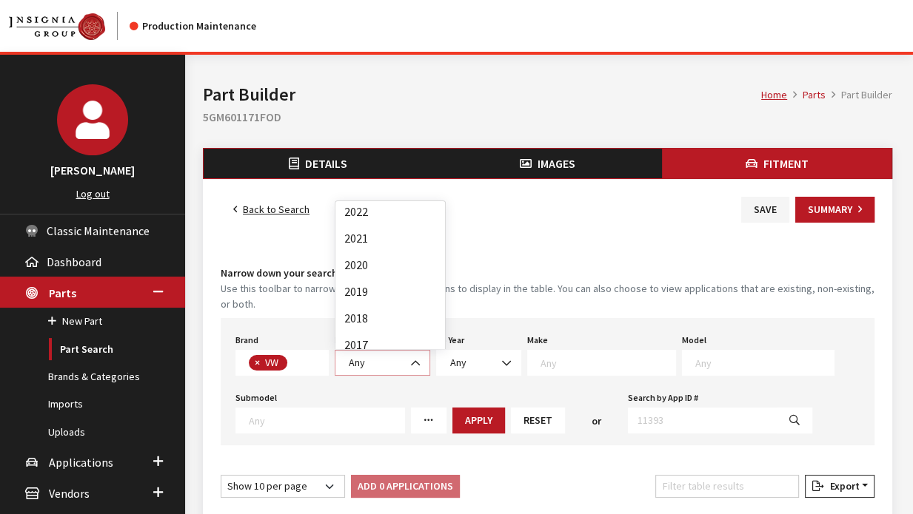
scroll to position [112, 0]
select select "2018"
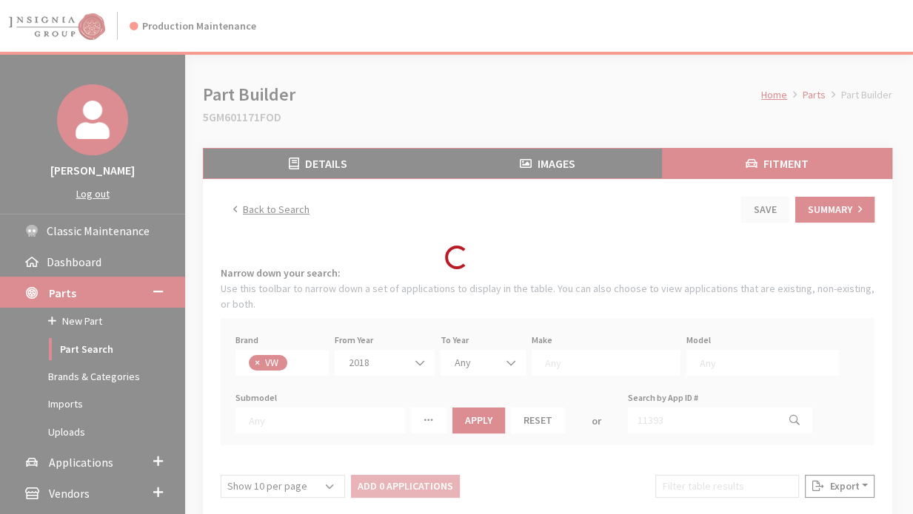
select select
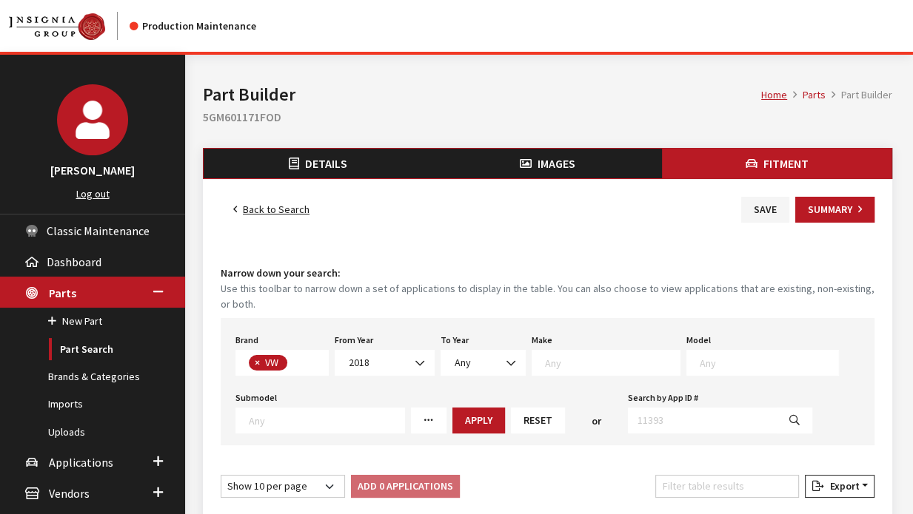
click at [618, 363] on textarea "Search" at bounding box center [612, 362] width 135 height 13
click at [719, 357] on textarea "Search" at bounding box center [768, 362] width 138 height 13
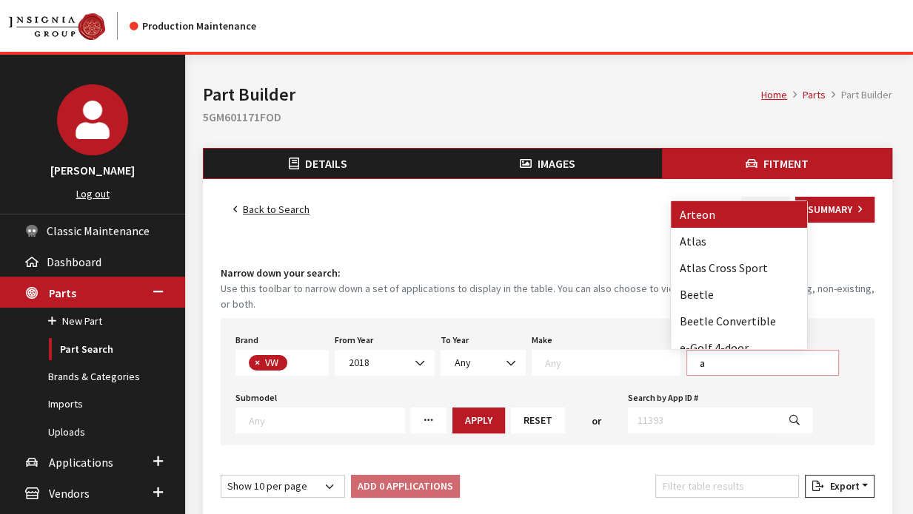
scroll to position [0, 0]
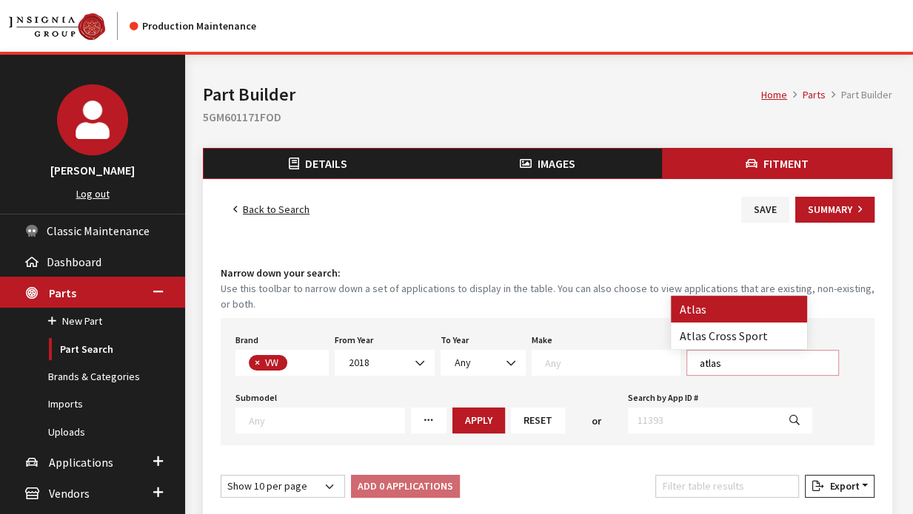
type textarea "atlas"
select select "915"
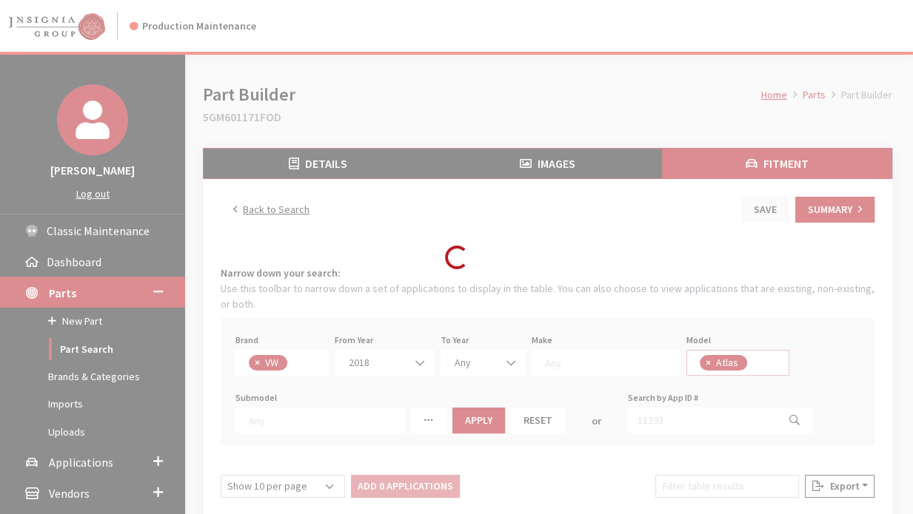
select select
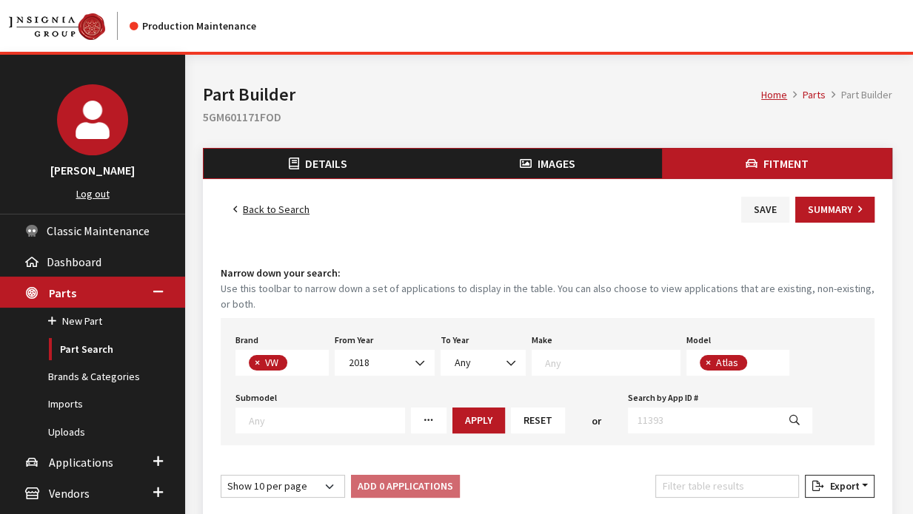
click at [743, 359] on span "× Atlas" at bounding box center [738, 363] width 104 height 26
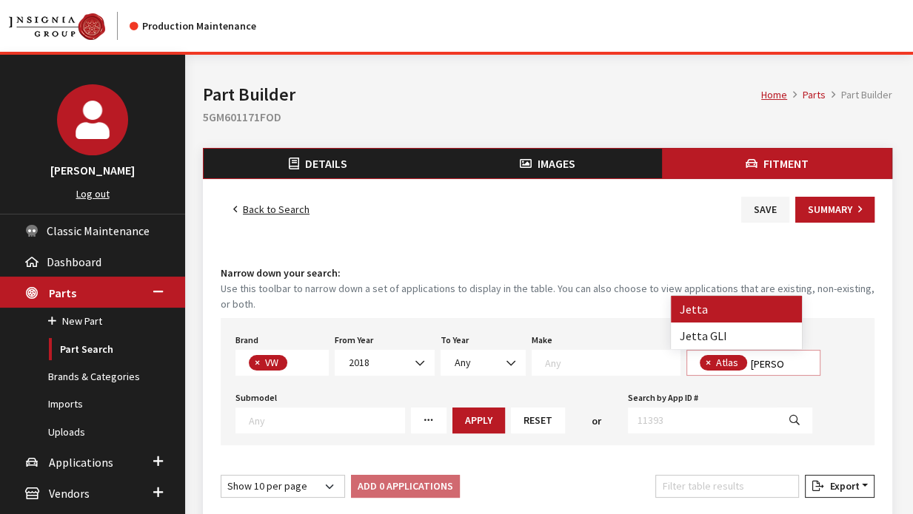
type textarea "jett"
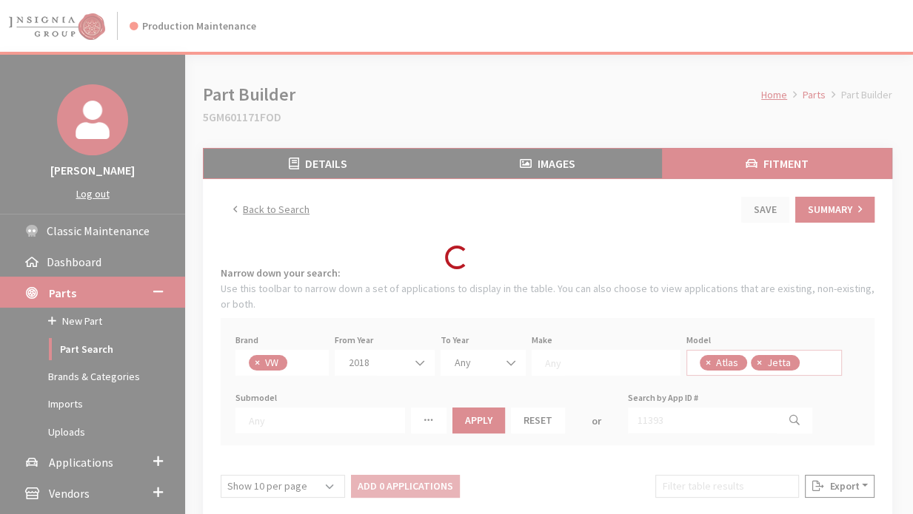
select select
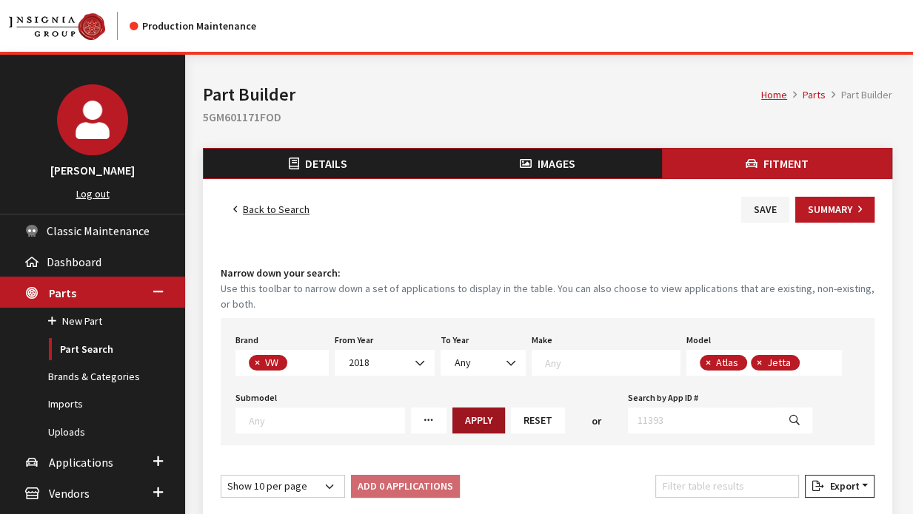
click at [477, 414] on button "Apply" at bounding box center [478, 421] width 53 height 26
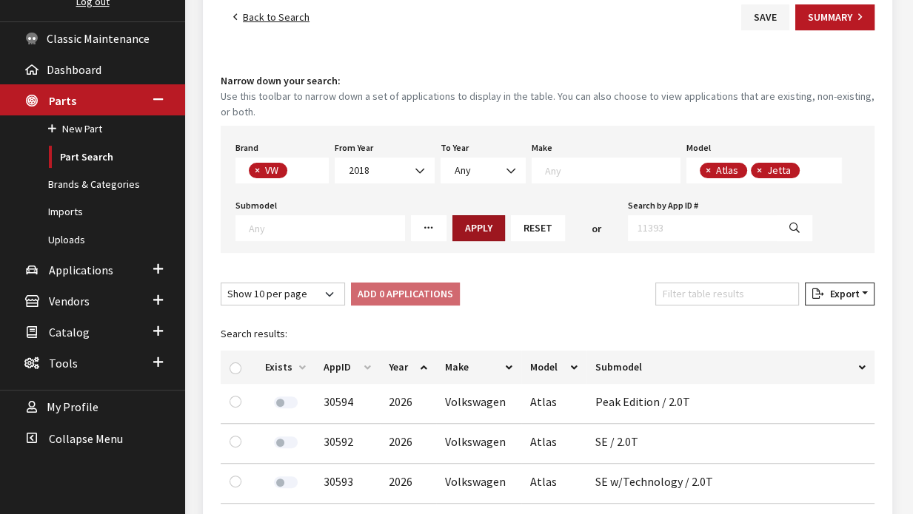
scroll to position [215, 0]
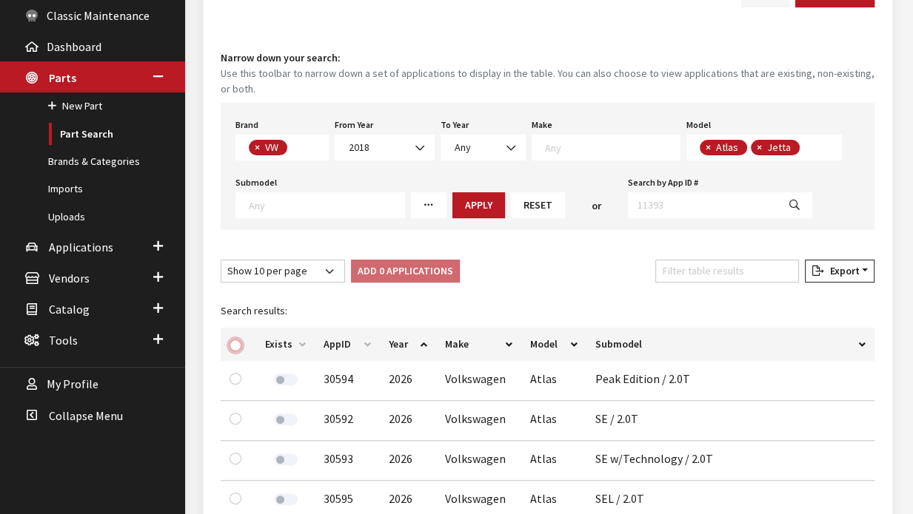
click at [232, 342] on input "checkbox" at bounding box center [235, 346] width 12 height 12
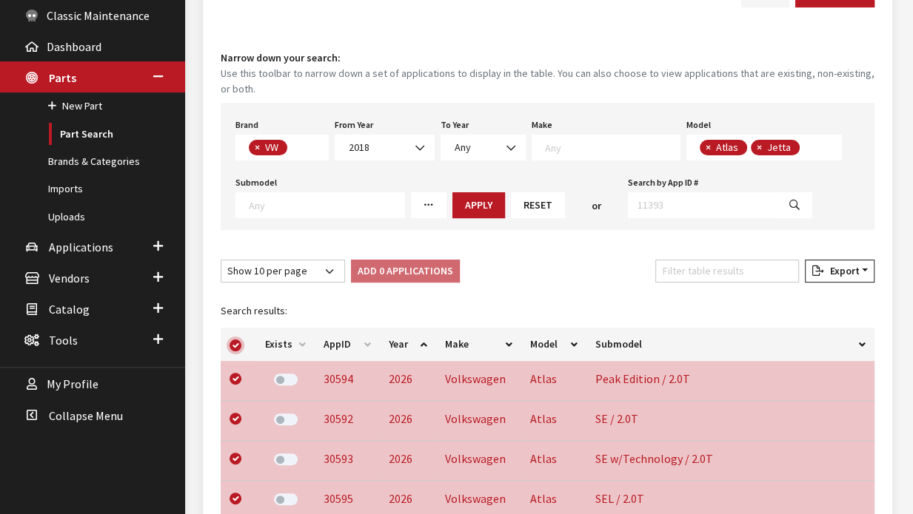
checkbox input "true"
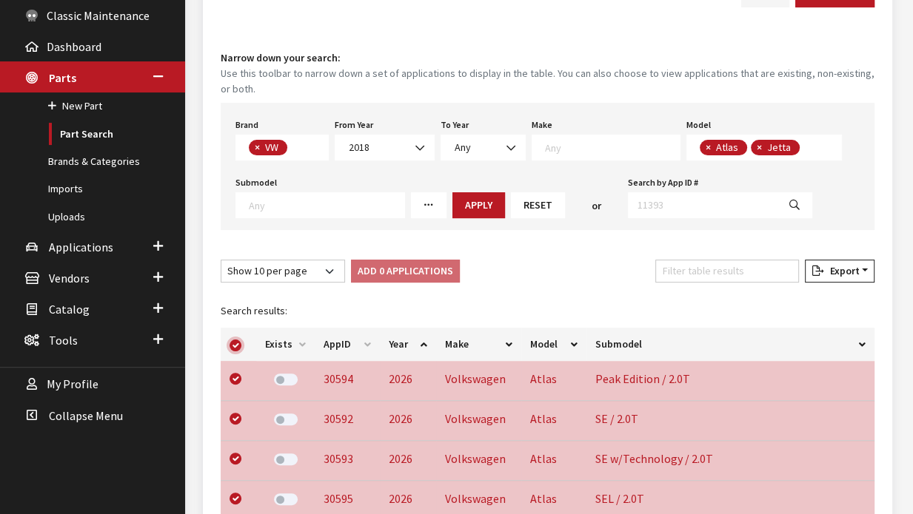
checkbox input "true"
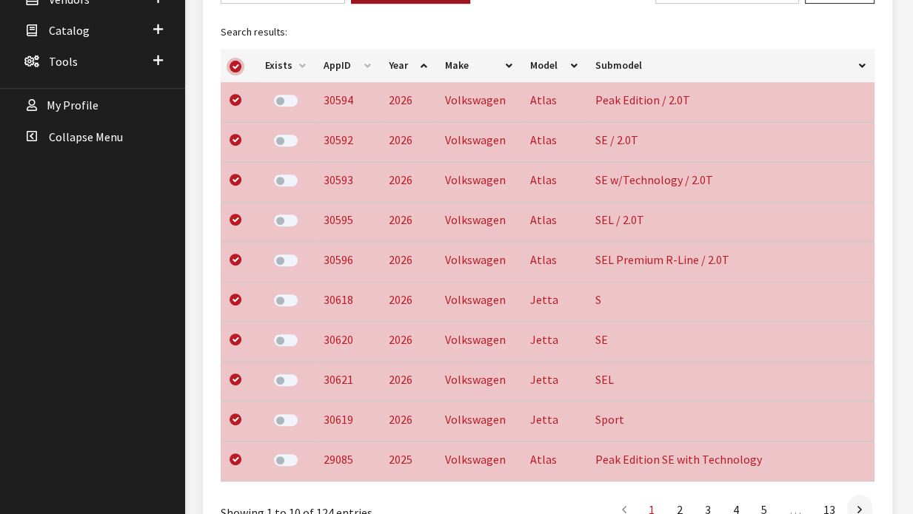
scroll to position [503, 0]
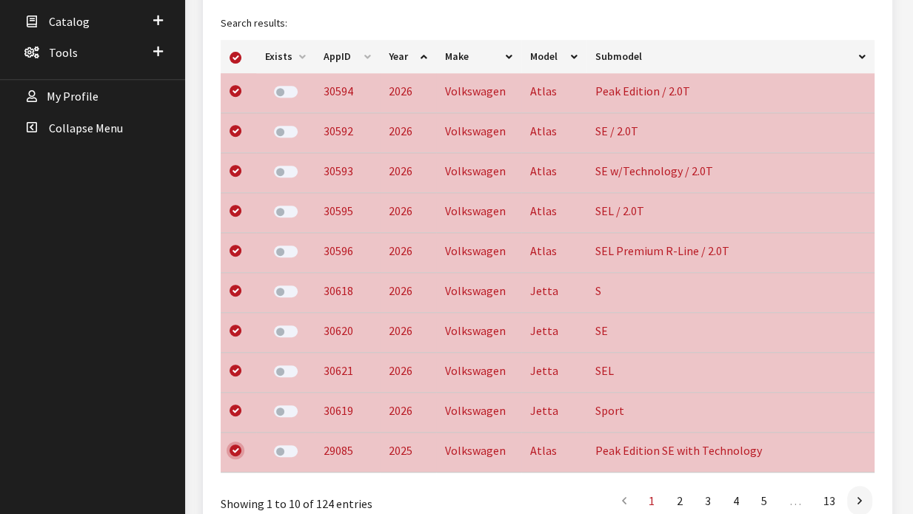
click at [237, 450] on input "checkbox" at bounding box center [235, 451] width 12 height 12
checkbox input "false"
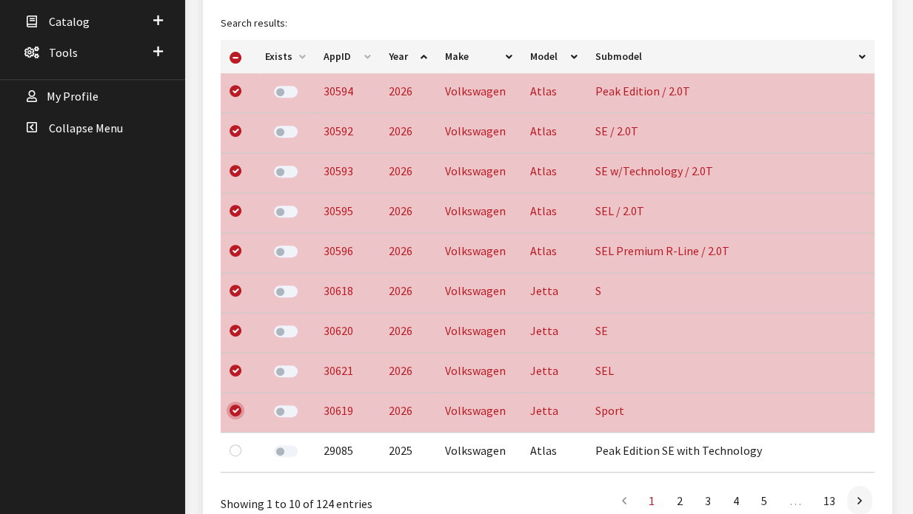
click at [235, 409] on input "checkbox" at bounding box center [235, 411] width 12 height 12
checkbox input "false"
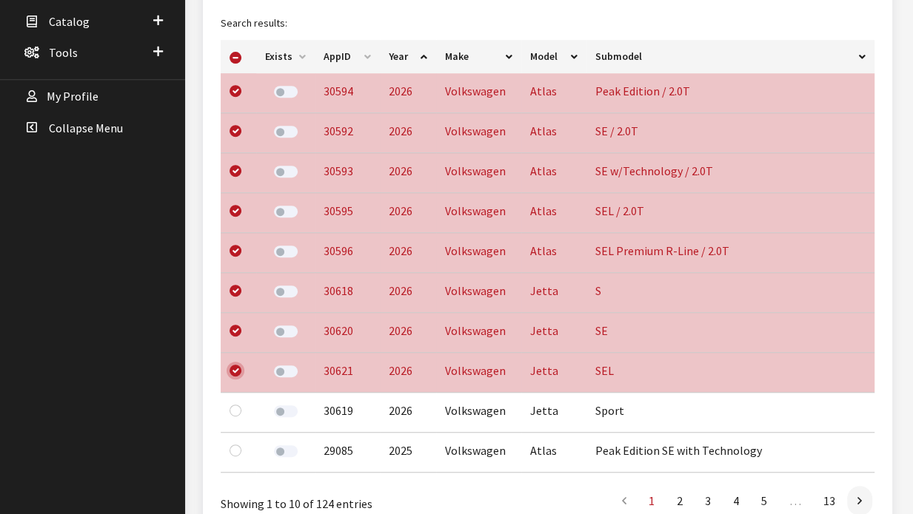
click at [234, 369] on input "checkbox" at bounding box center [235, 371] width 12 height 12
checkbox input "false"
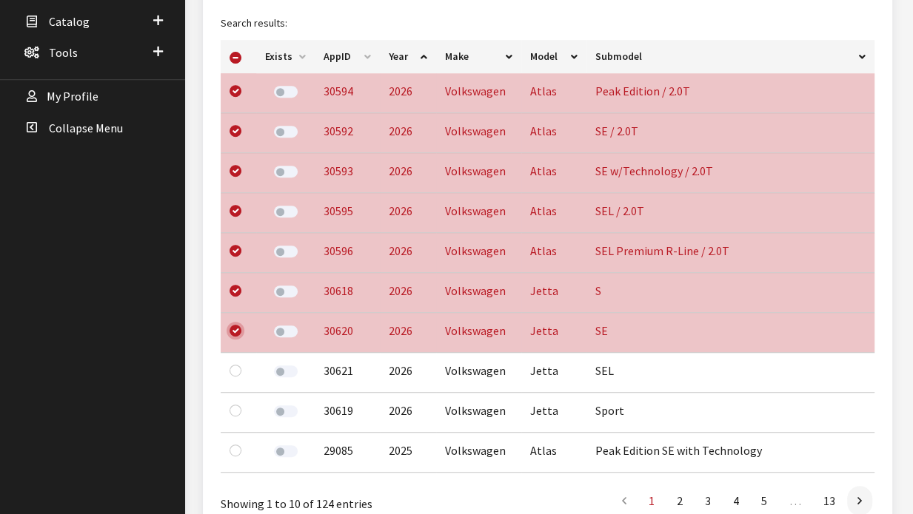
click at [237, 332] on input "checkbox" at bounding box center [235, 331] width 12 height 12
checkbox input "false"
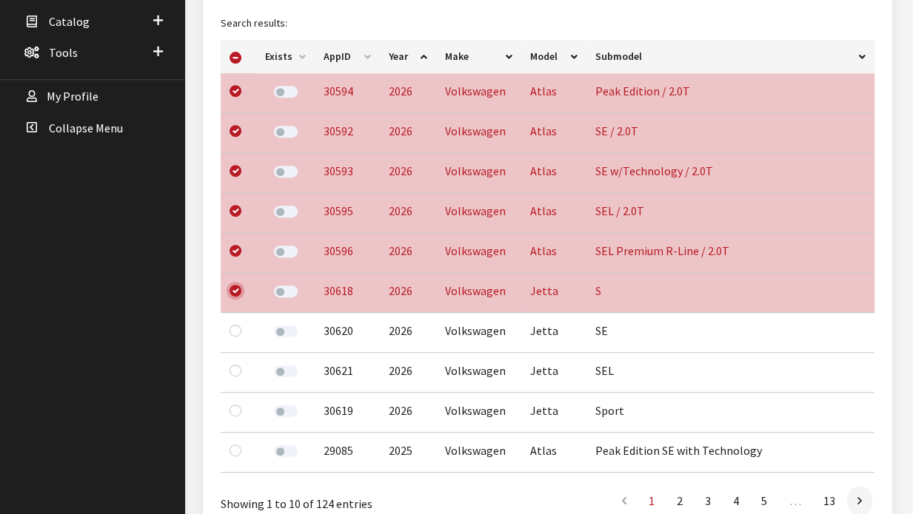
click at [235, 294] on input "checkbox" at bounding box center [235, 291] width 12 height 12
checkbox input "false"
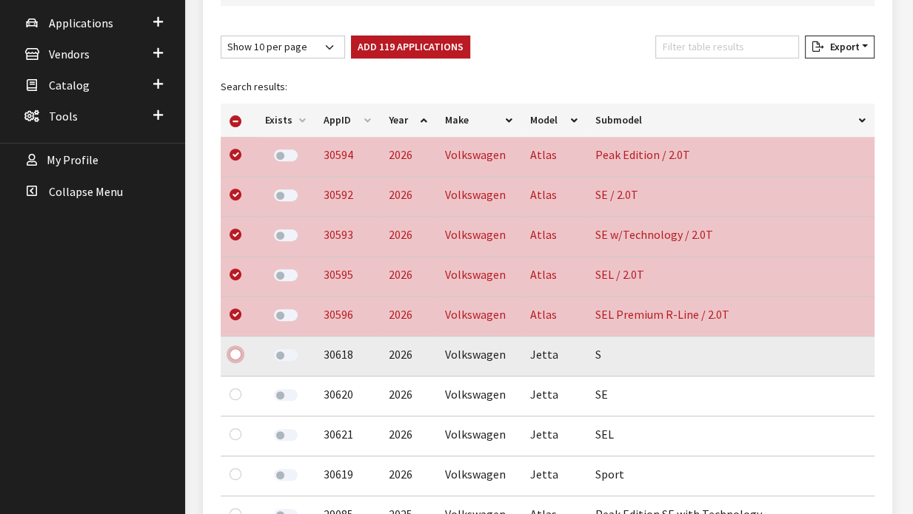
scroll to position [438, 0]
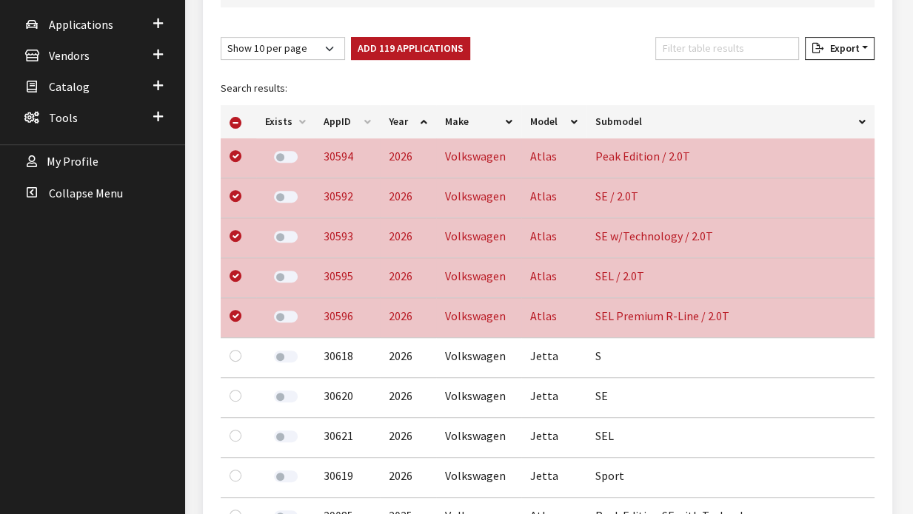
click at [284, 28] on div "Fitment Narrow down your search: Use this toolbar to narrow down a set of appli…" at bounding box center [547, 219] width 659 height 799
click at [287, 38] on select "Show 10 per page Show 25 per page Show 50 per page Show 100 per page Show 1000 …" at bounding box center [283, 48] width 124 height 23
select select "25"
click at [221, 37] on select "Show 10 per page Show 25 per page Show 50 per page Show 100 per page Show 1000 …" at bounding box center [283, 48] width 124 height 23
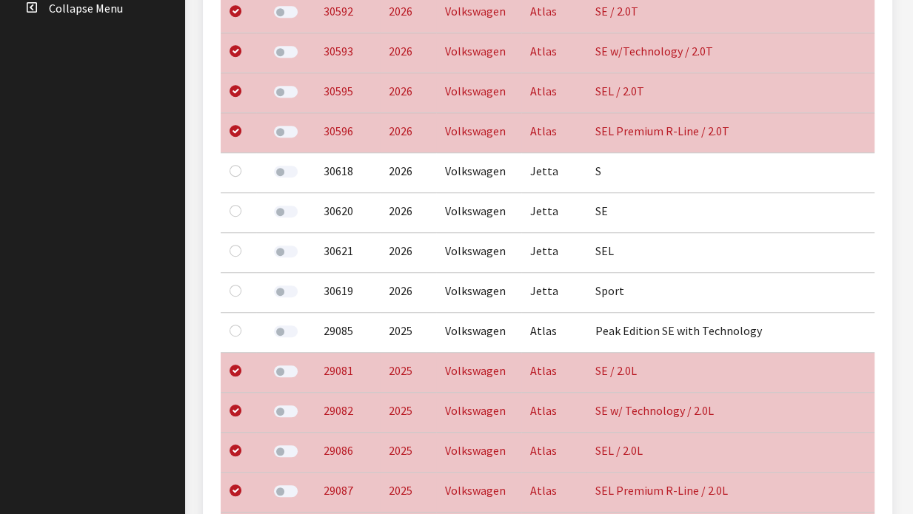
scroll to position [696, 0]
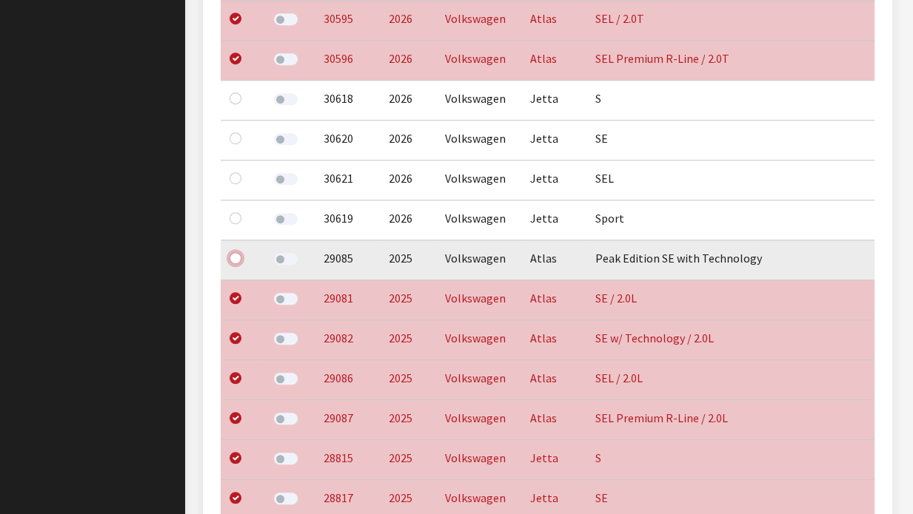
click at [232, 261] on input "checkbox" at bounding box center [235, 258] width 12 height 12
checkbox input "true"
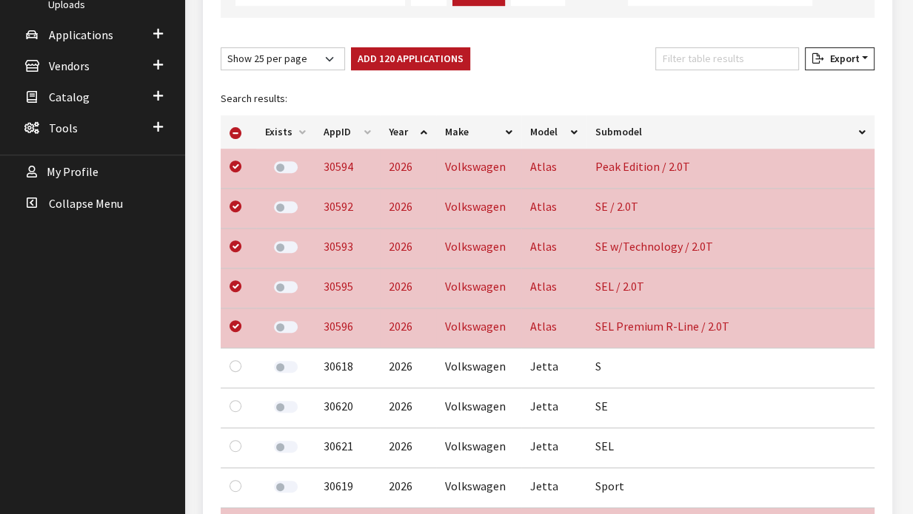
scroll to position [426, 0]
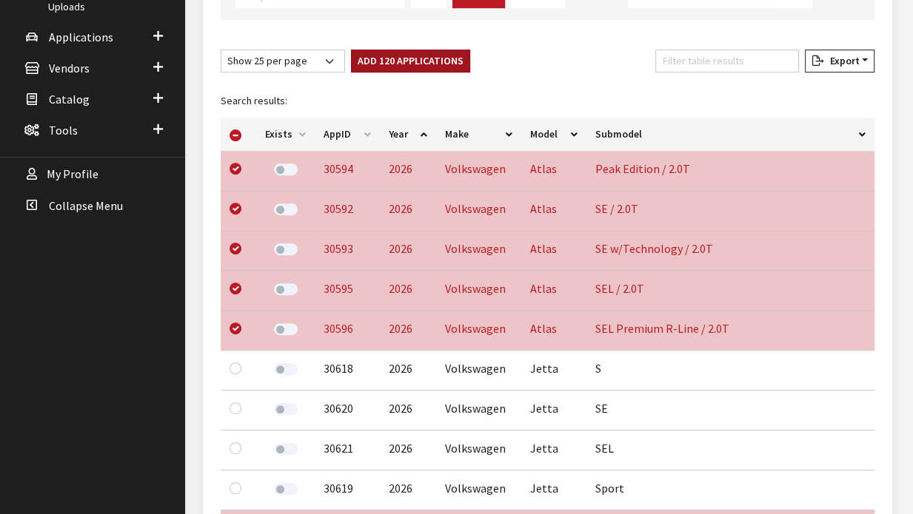
click at [397, 61] on button "Add 120 Applications" at bounding box center [410, 61] width 119 height 23
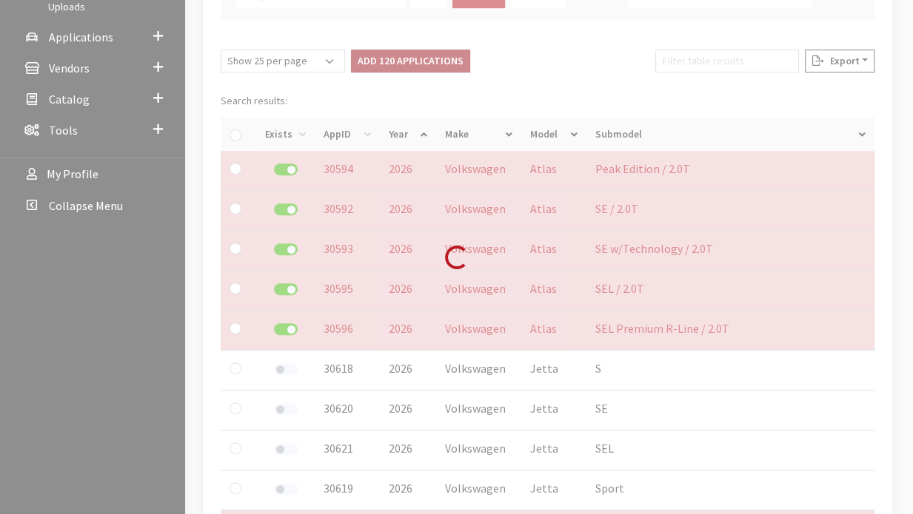
checkbox input "false"
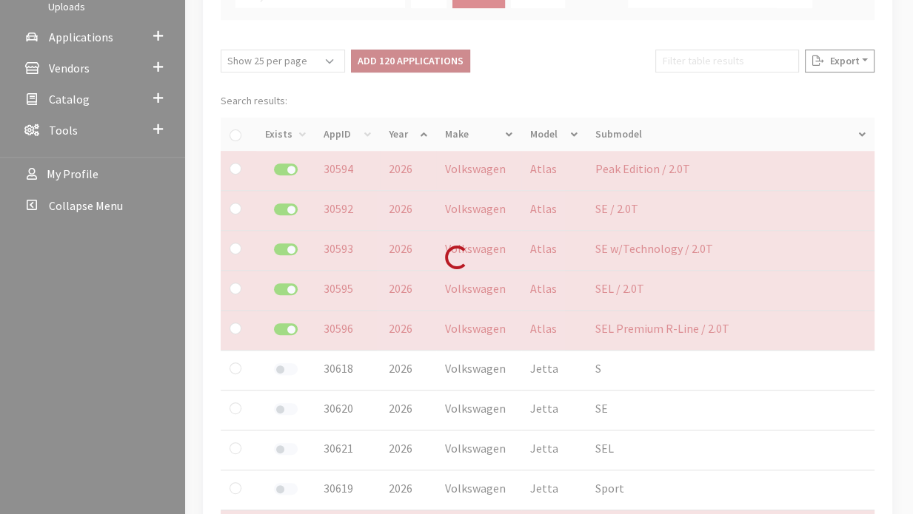
checkbox input "false"
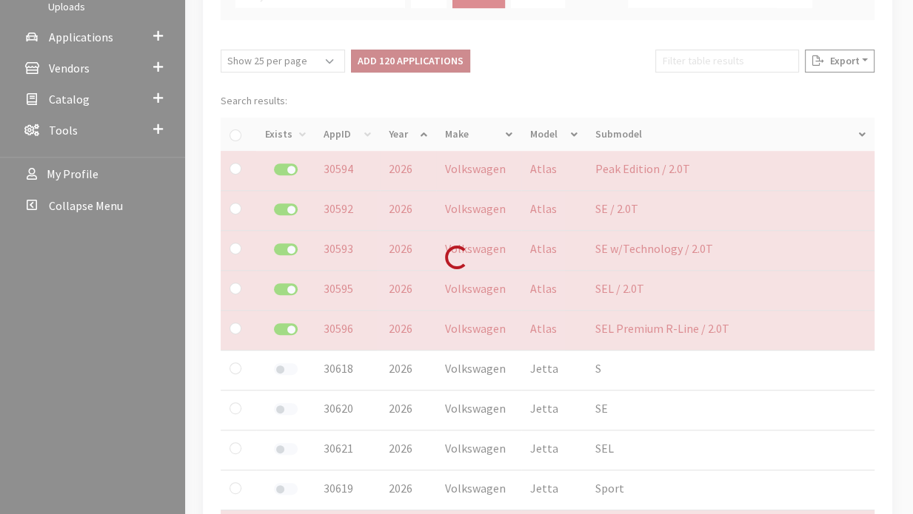
checkbox input "false"
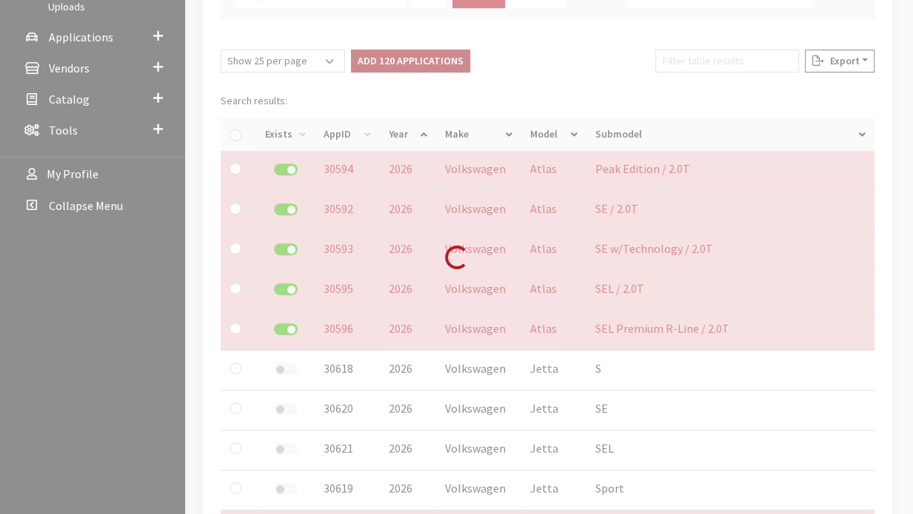
checkbox input "false"
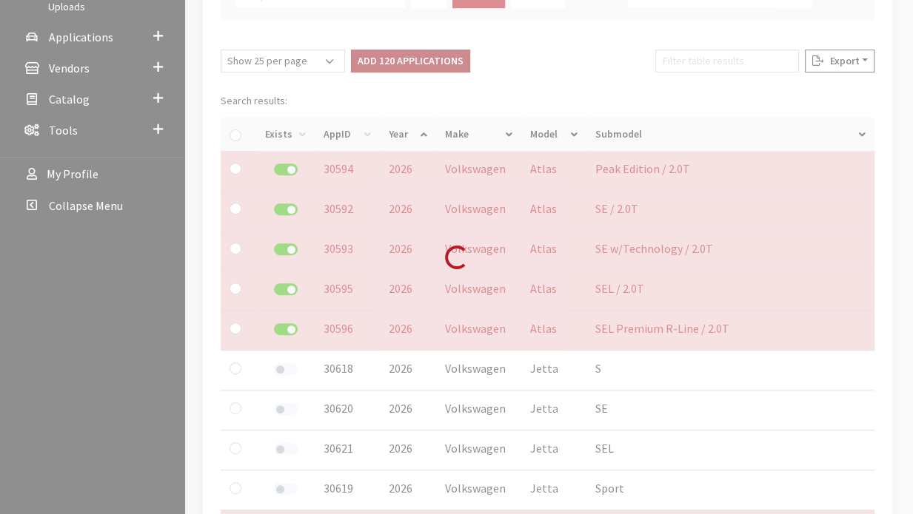
checkbox input "false"
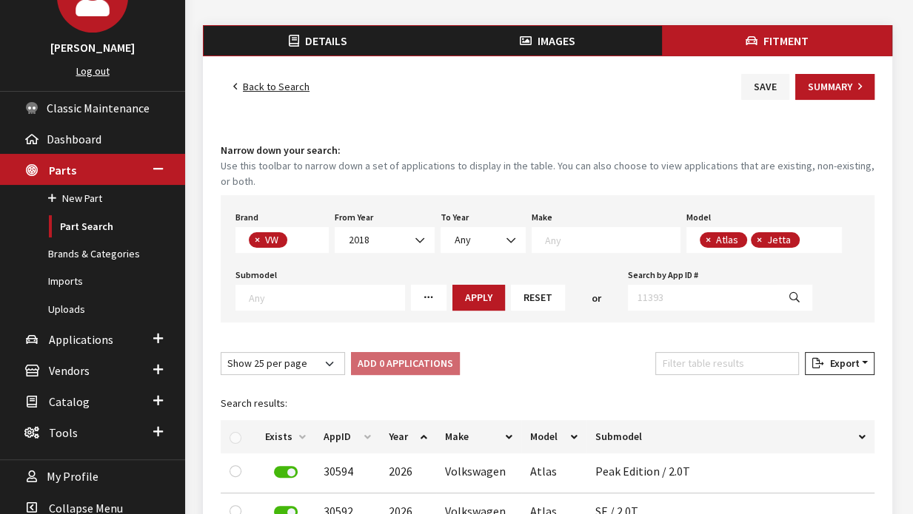
scroll to position [104, 0]
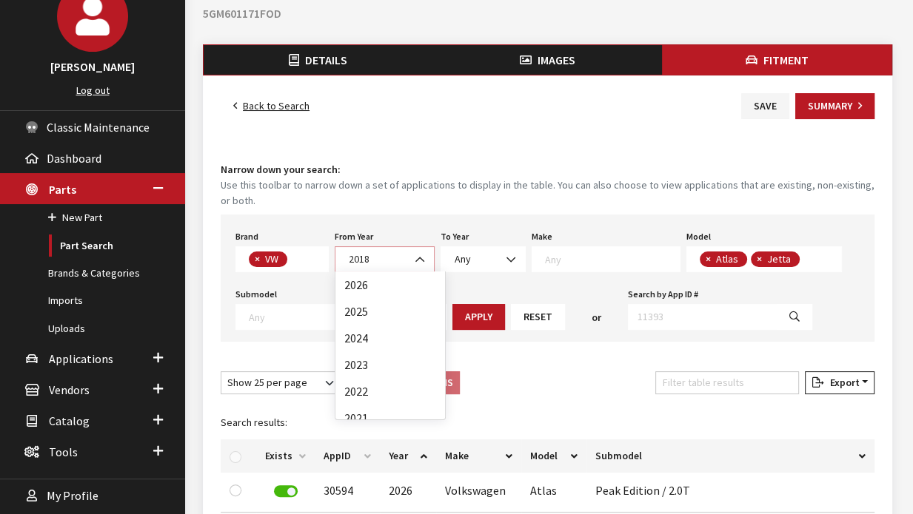
click at [402, 255] on span "2018" at bounding box center [384, 260] width 81 height 16
select select "2020"
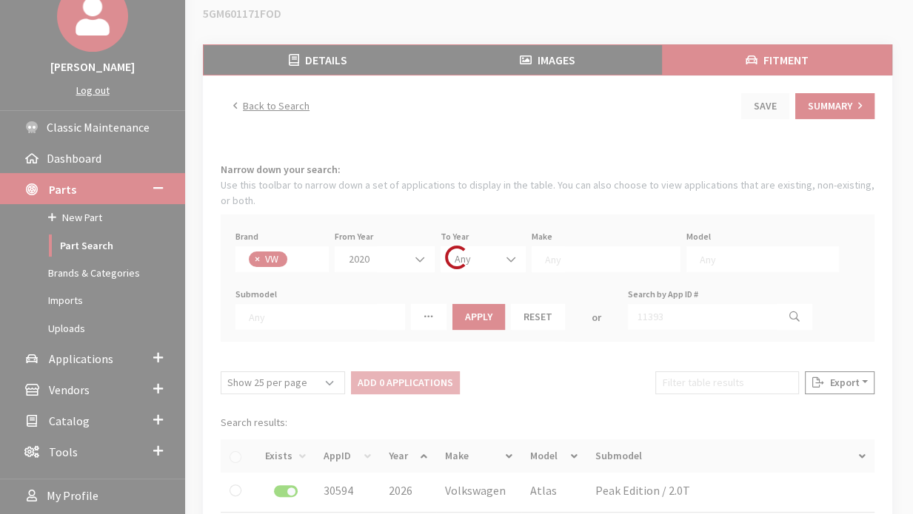
select select
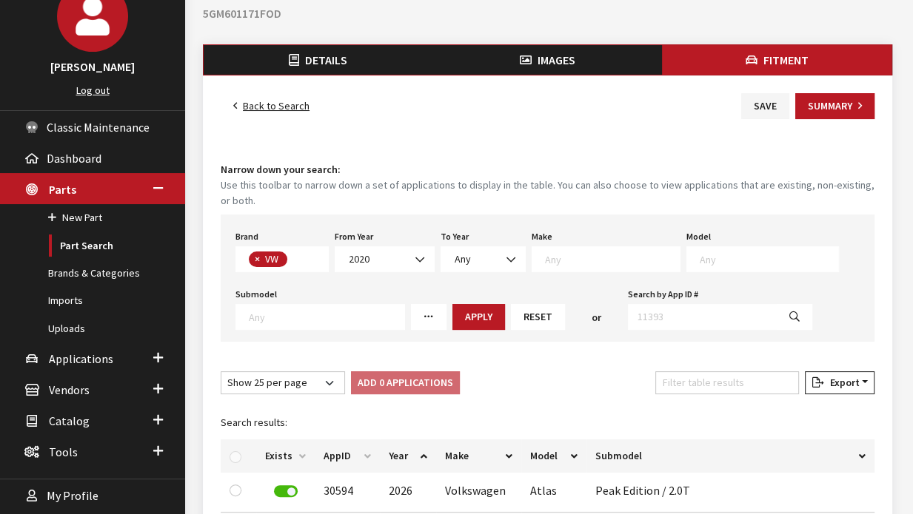
click at [699, 260] on textarea "Search" at bounding box center [768, 258] width 138 height 13
type textarea "atlas cr"
select select "1089"
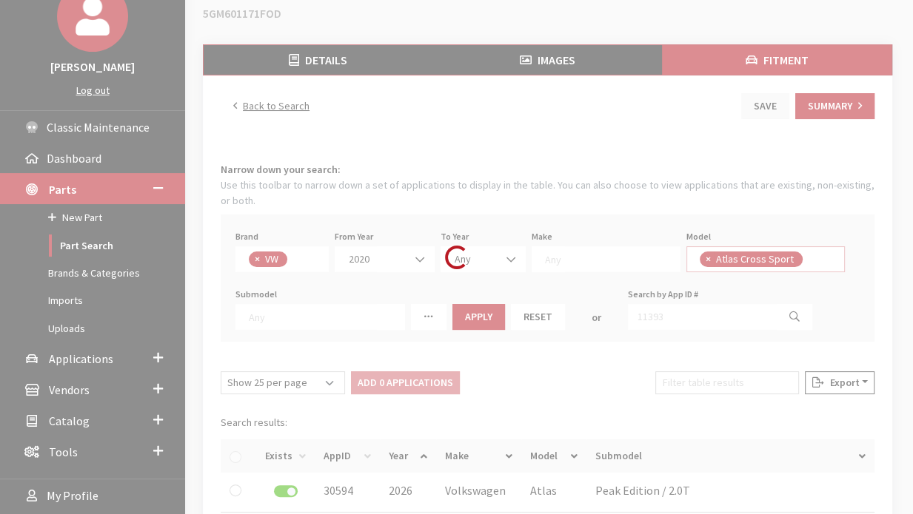
scroll to position [27, 0]
select select
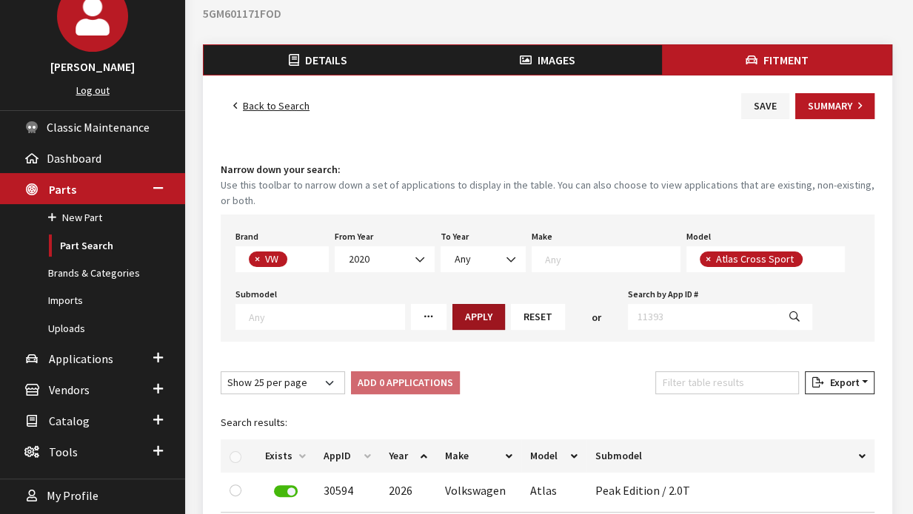
click at [452, 317] on button "Apply" at bounding box center [478, 317] width 53 height 26
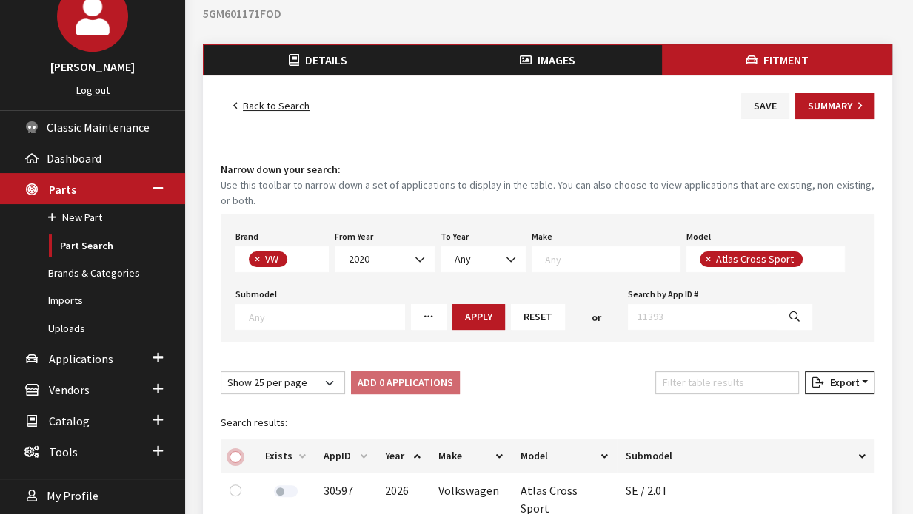
click at [234, 455] on input "checkbox" at bounding box center [235, 457] width 12 height 12
checkbox input "true"
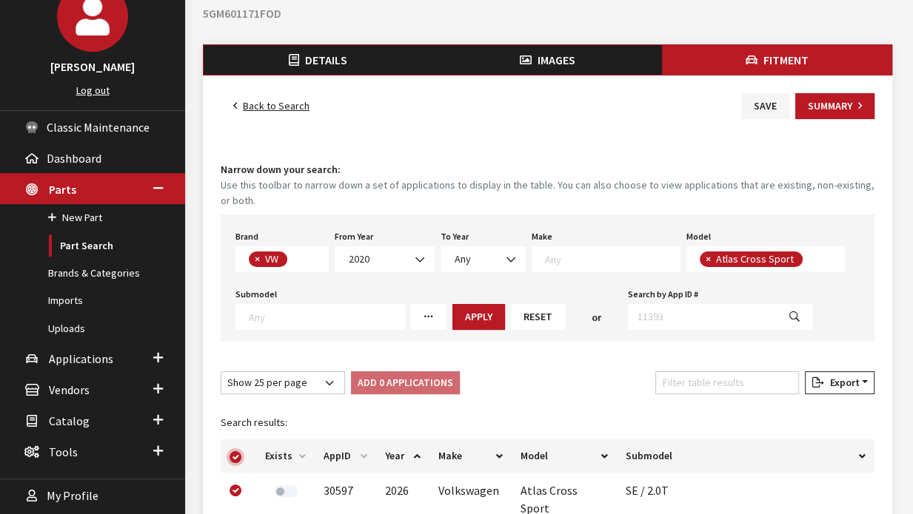
checkbox input "true"
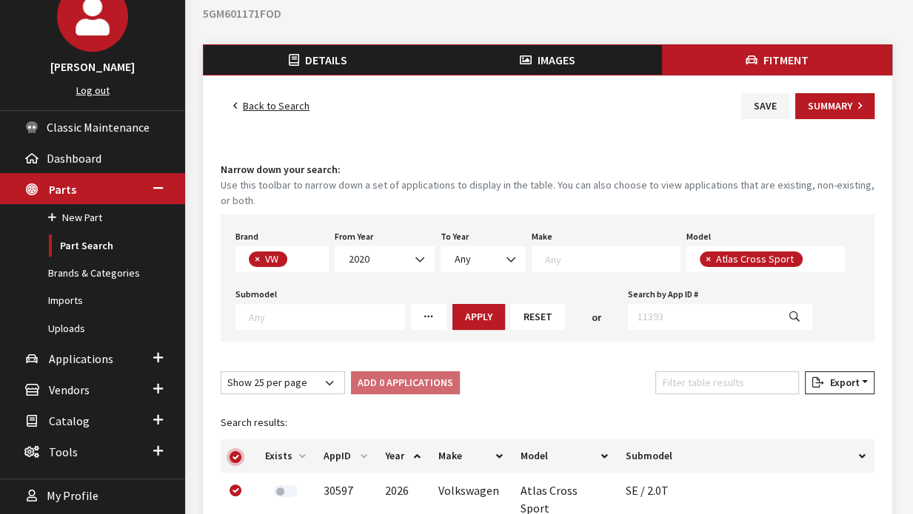
checkbox input "true"
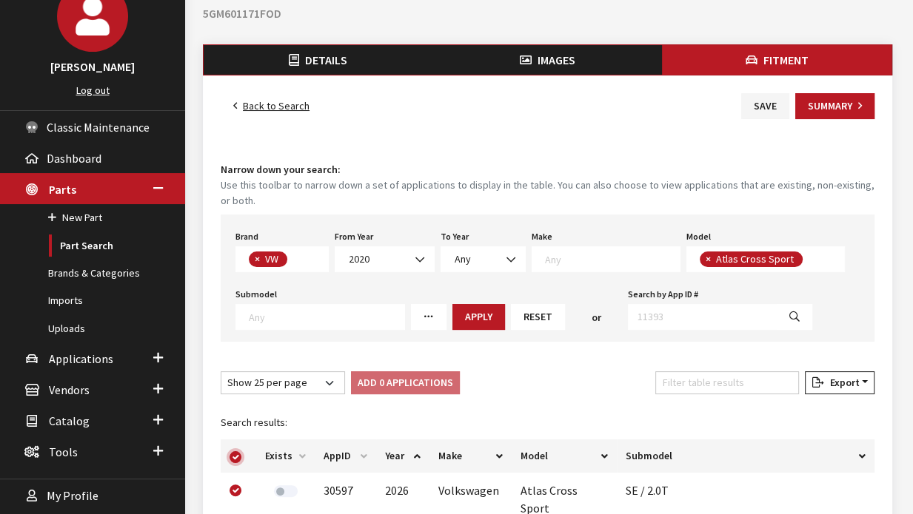
checkbox input "true"
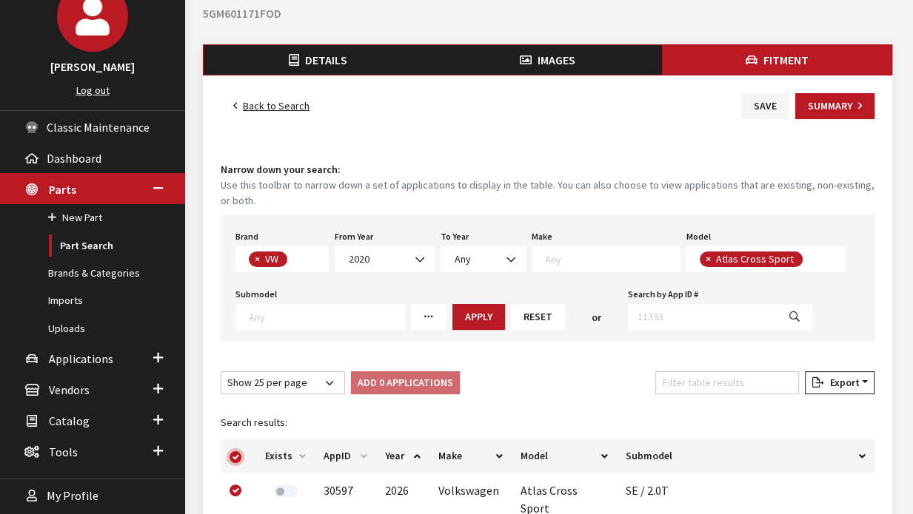
checkbox input "true"
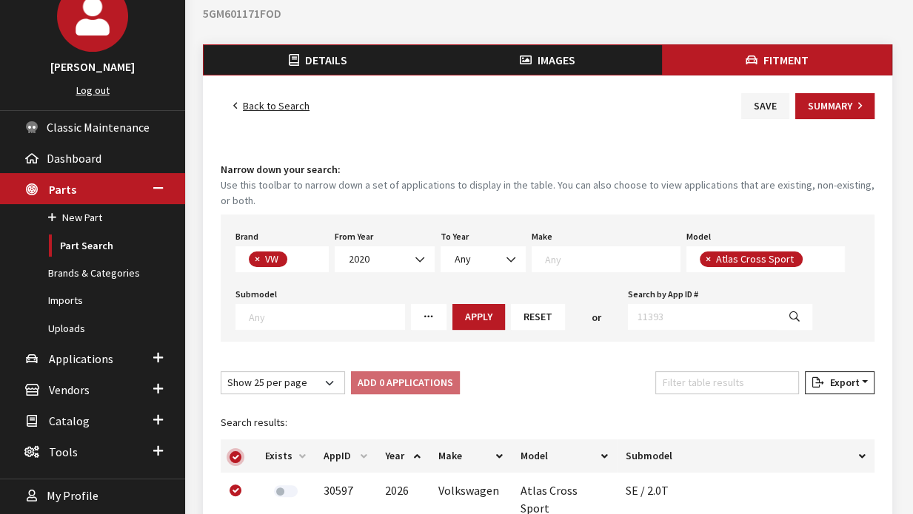
checkbox input "true"
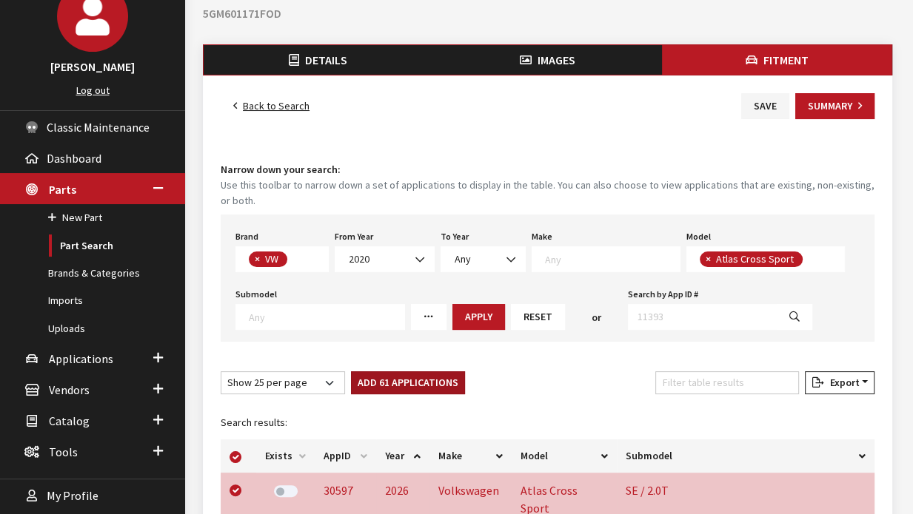
click at [383, 384] on button "Add 61 Applications" at bounding box center [408, 383] width 114 height 23
checkbox input "false"
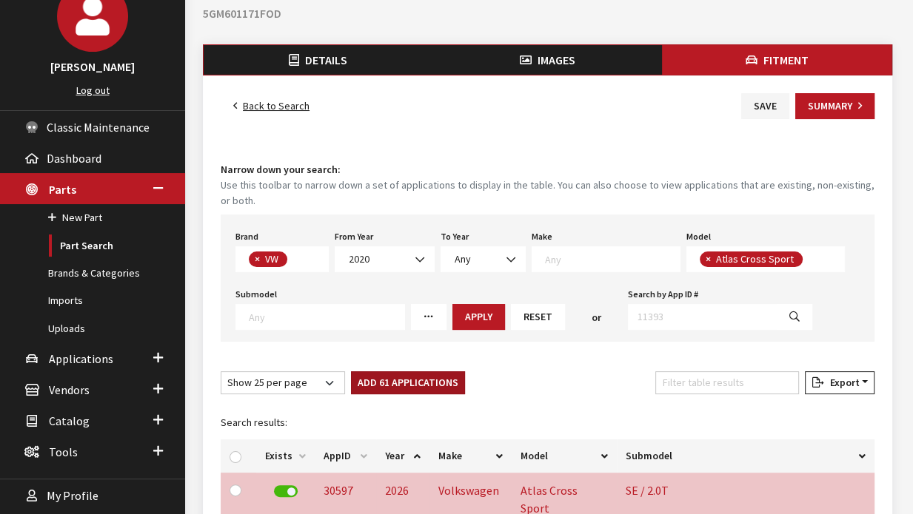
checkbox input "false"
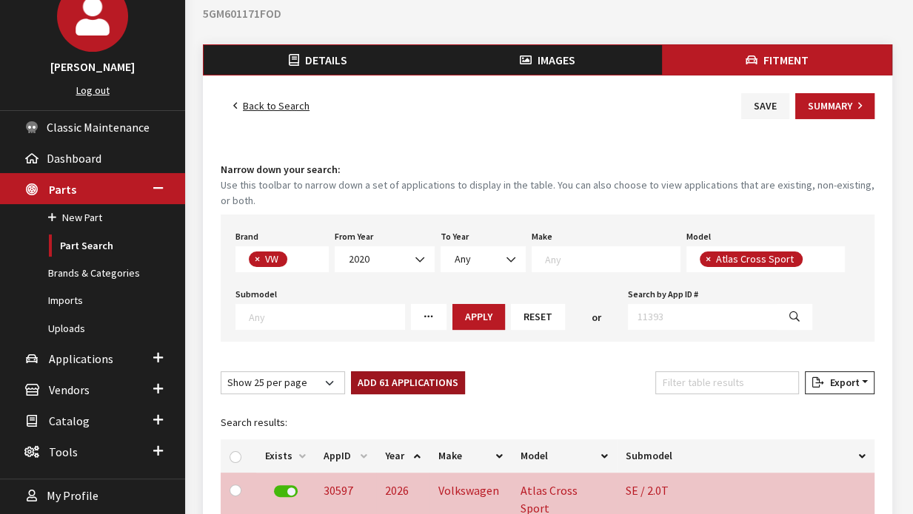
checkbox input "false"
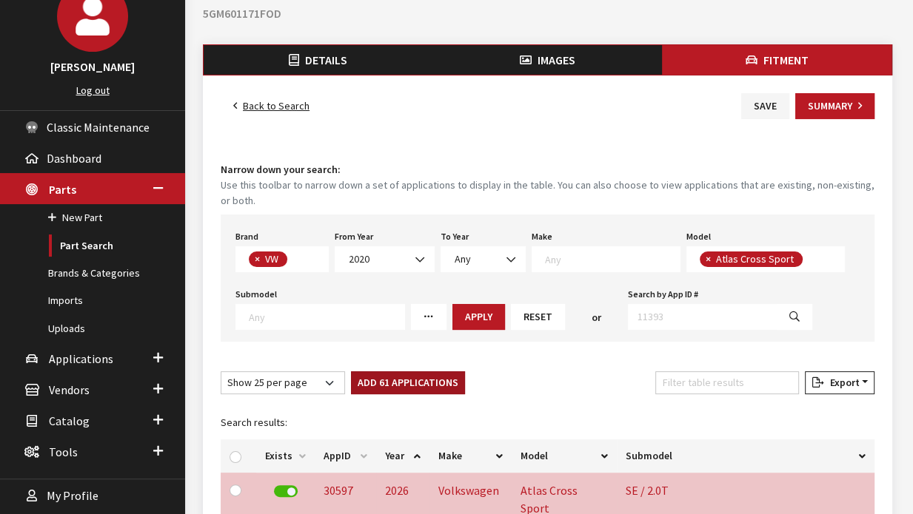
checkbox input "false"
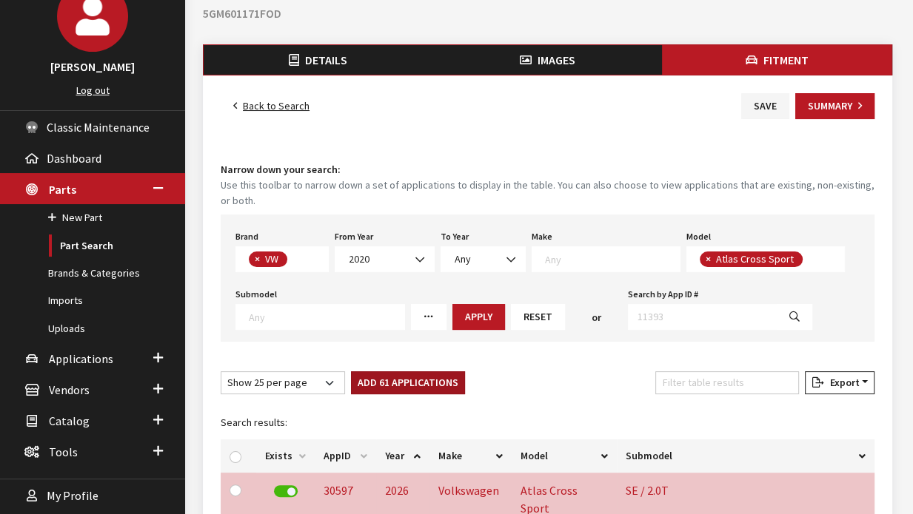
checkbox input "false"
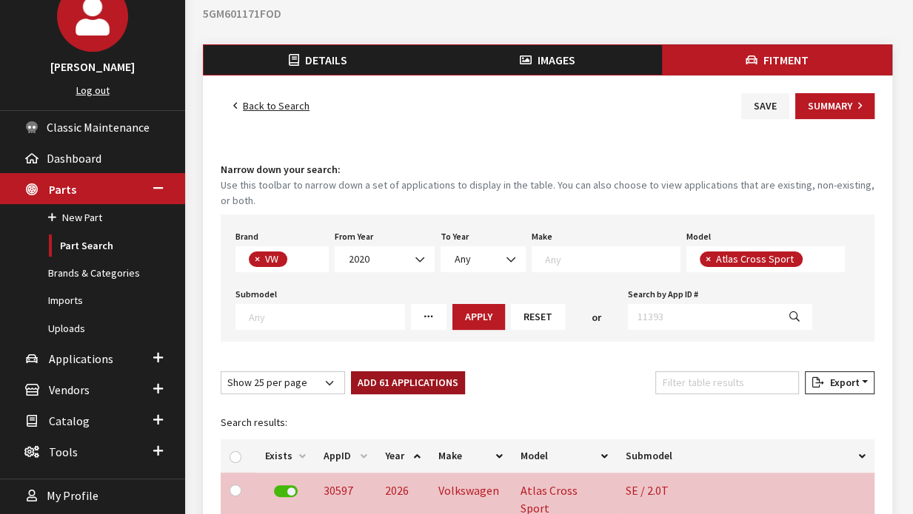
checkbox input "false"
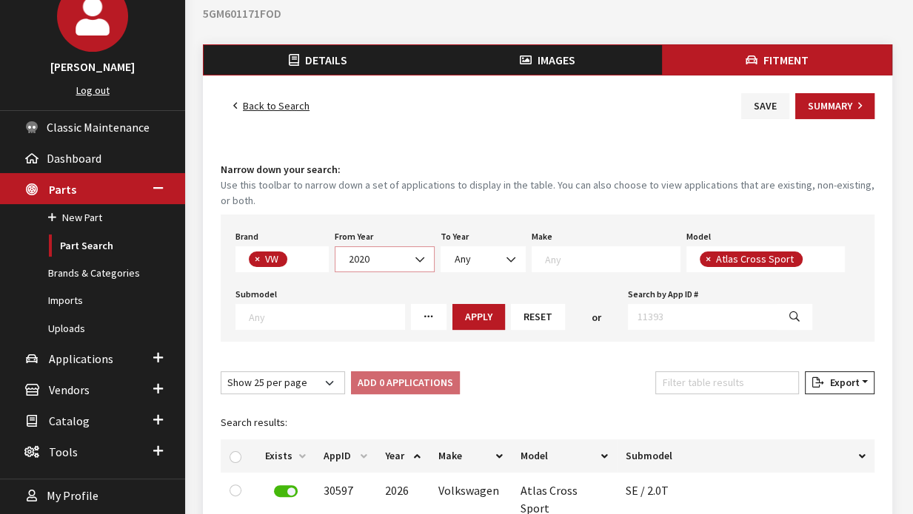
click at [363, 256] on span "2020" at bounding box center [384, 260] width 81 height 16
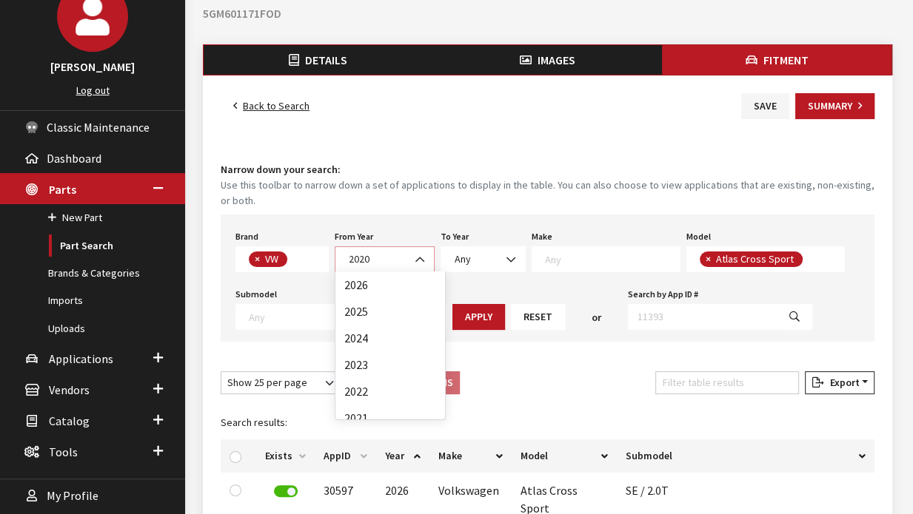
scroll to position [107, 0]
select select "2017"
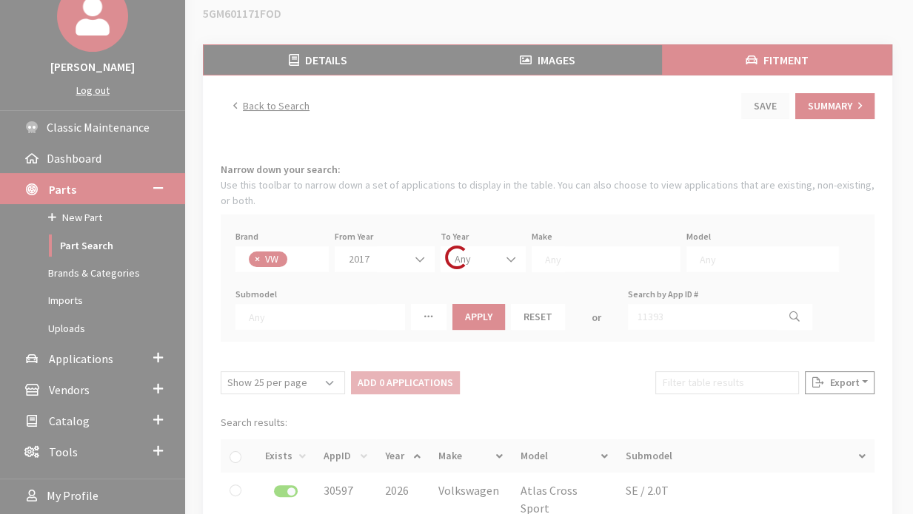
select select
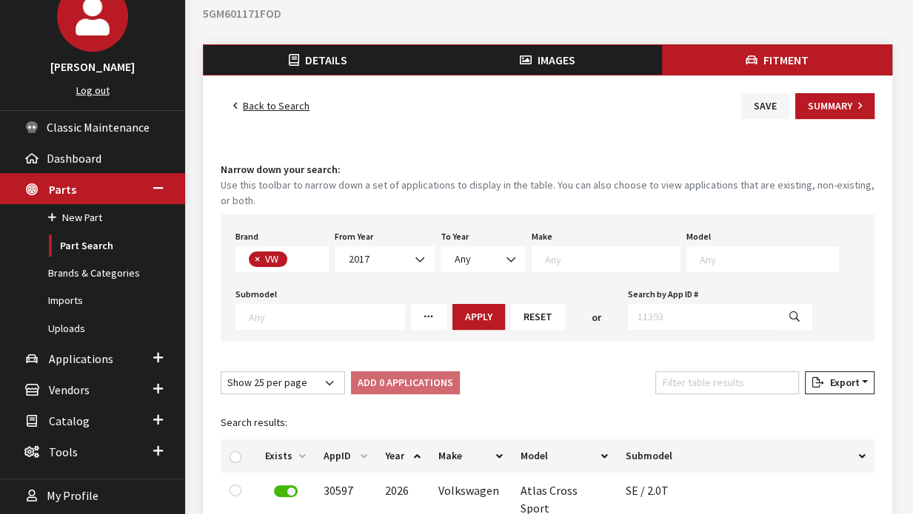
click at [480, 245] on div "To Year 2026 2025 2024 2023 2022 2021 2020 2019 2018 2017 Any" at bounding box center [482, 249] width 91 height 46
click at [485, 257] on span "Any" at bounding box center [483, 260] width 66 height 16
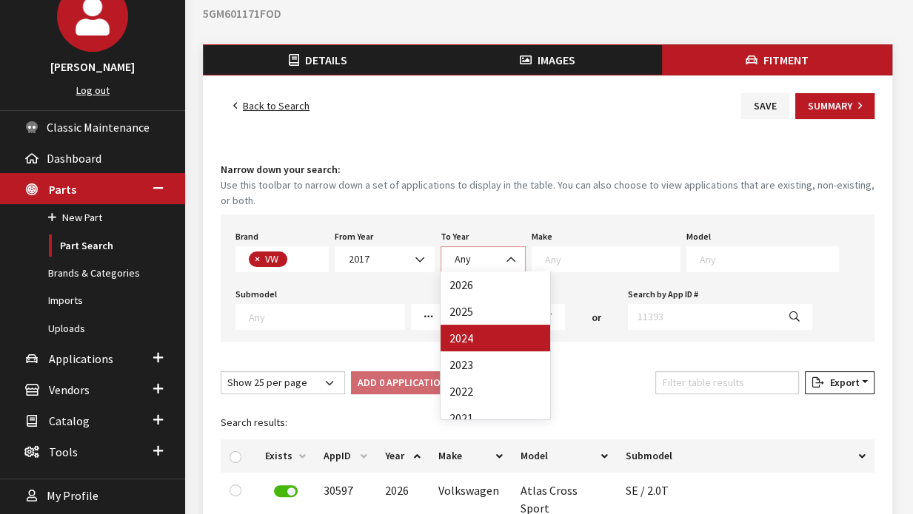
select select "2024"
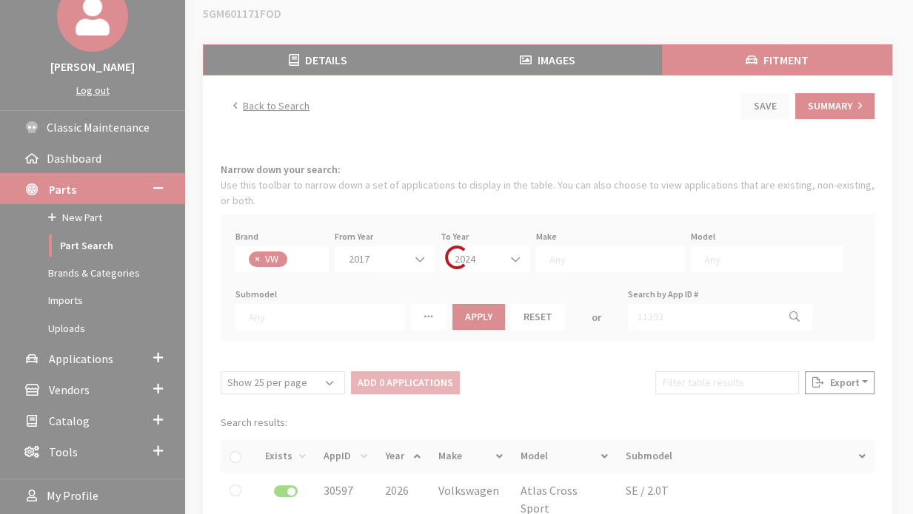
select select
select select "25"
select select
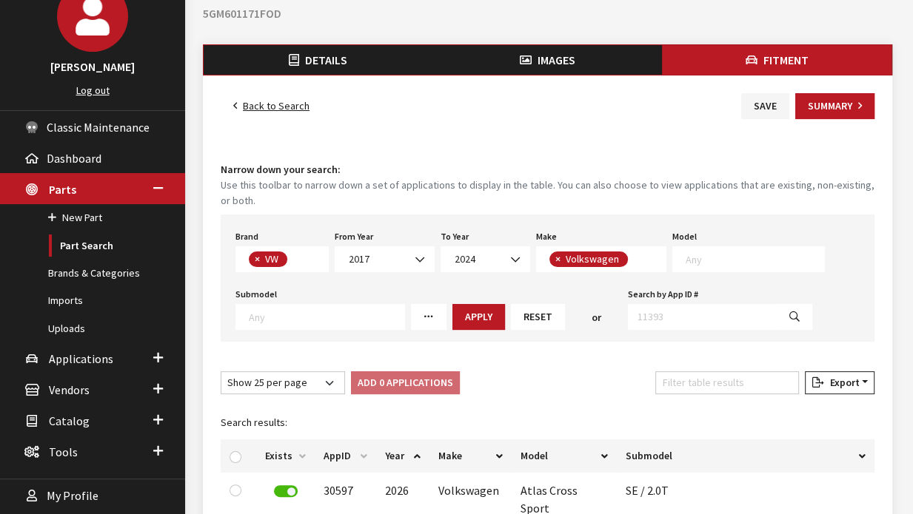
click at [704, 260] on textarea "Search" at bounding box center [754, 258] width 138 height 13
type textarea "tig"
select select "297"
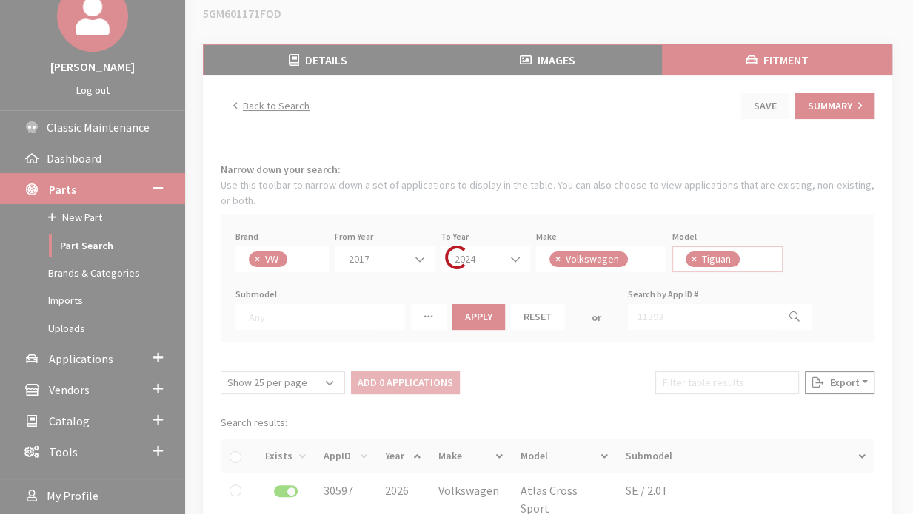
scroll to position [234, 0]
select select
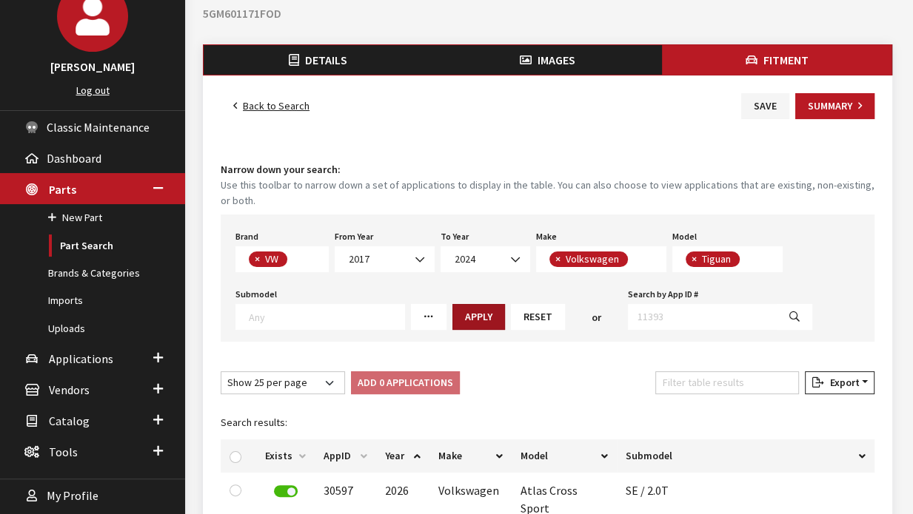
click at [468, 316] on button "Apply" at bounding box center [478, 317] width 53 height 26
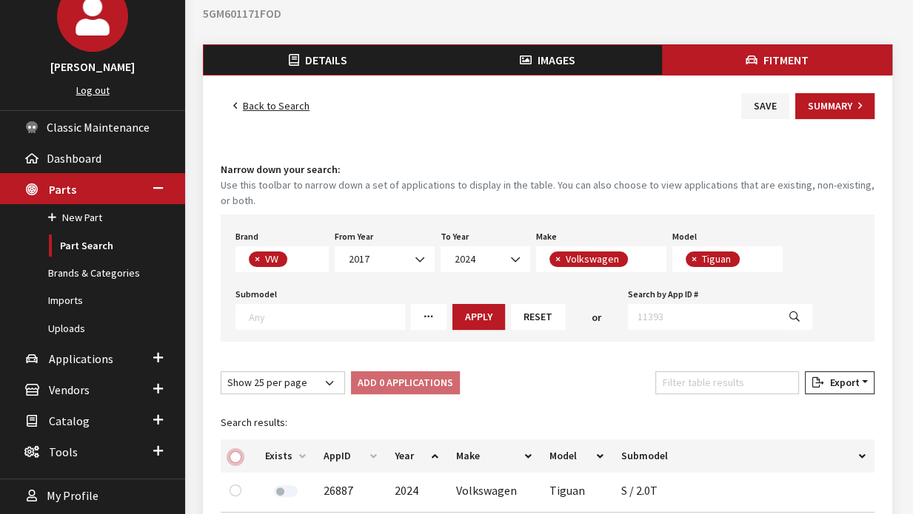
click at [232, 457] on input "checkbox" at bounding box center [235, 457] width 12 height 12
checkbox input "true"
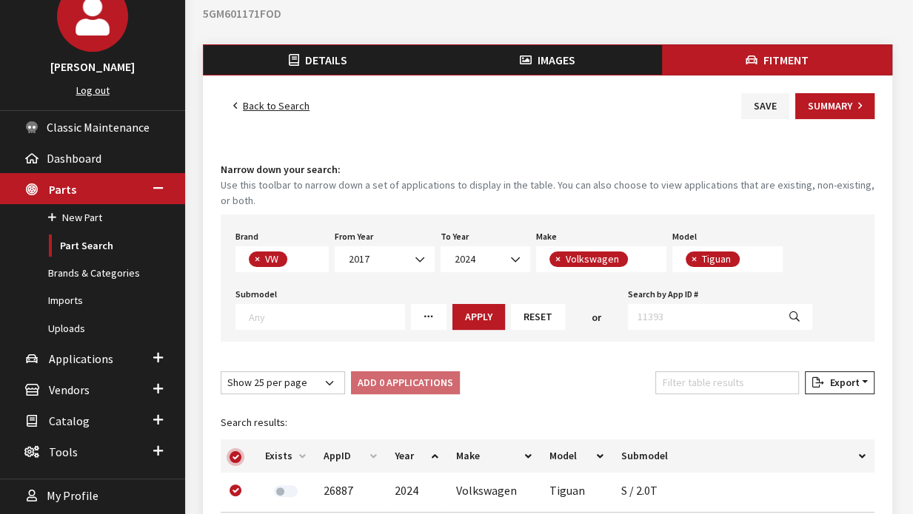
checkbox input "true"
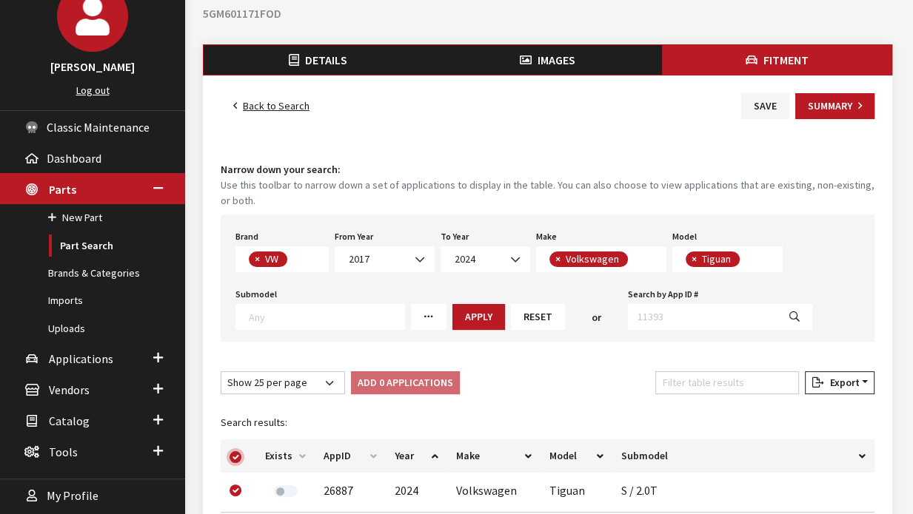
checkbox input "true"
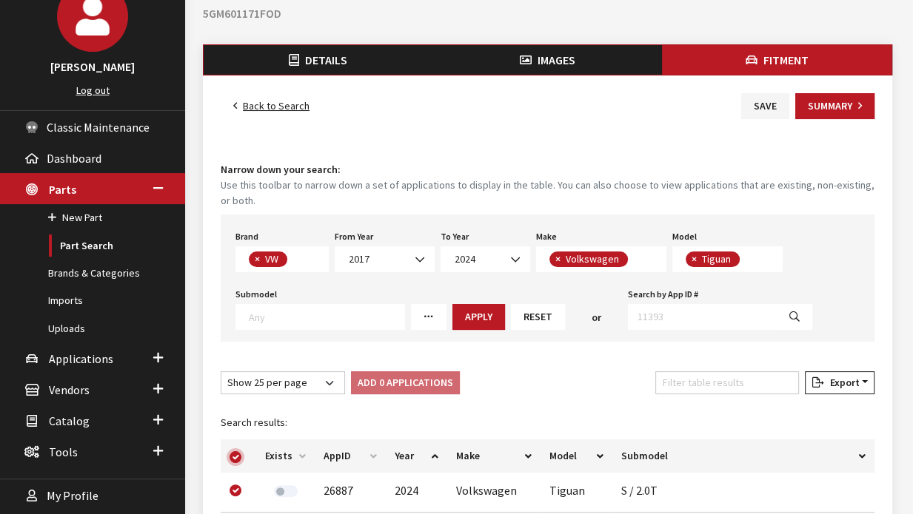
checkbox input "true"
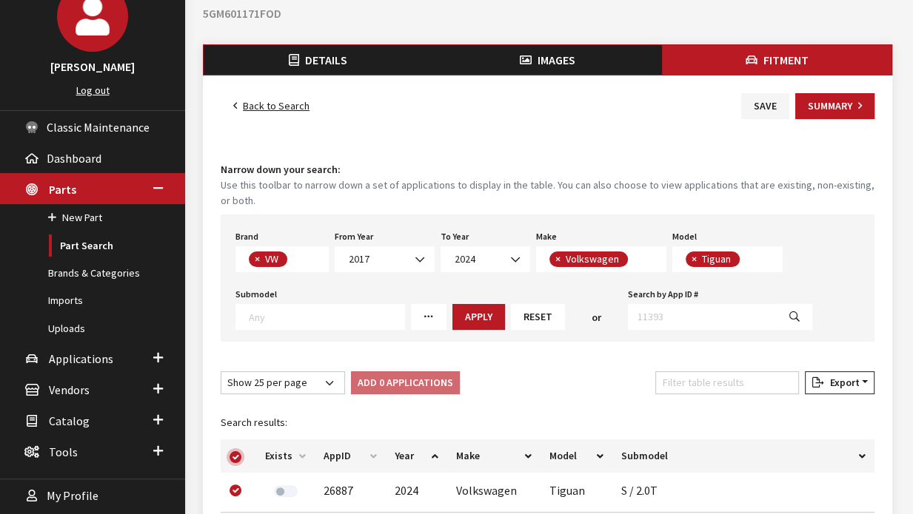
checkbox input "true"
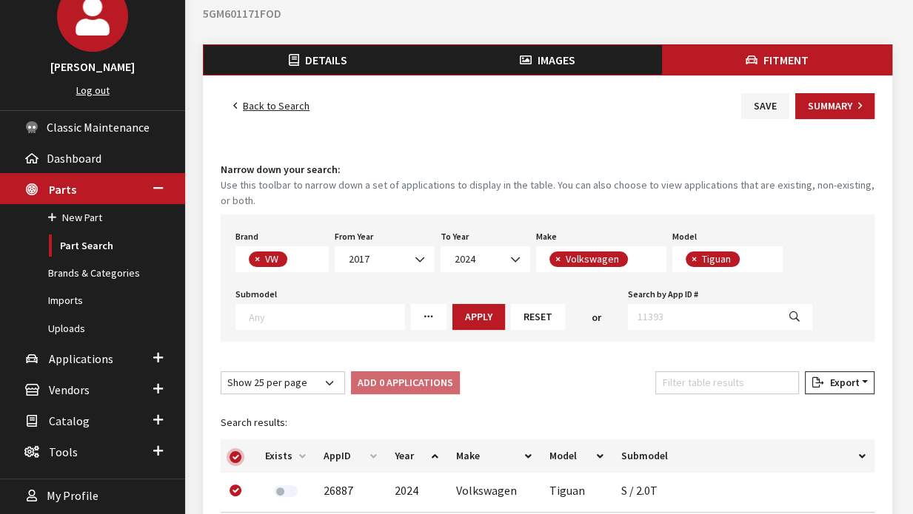
checkbox input "true"
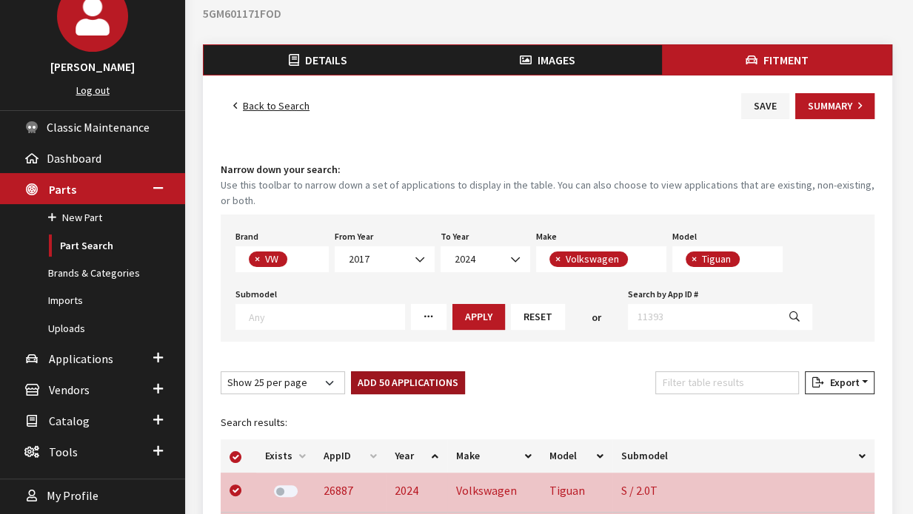
click at [379, 385] on button "Add 50 Applications" at bounding box center [408, 383] width 114 height 23
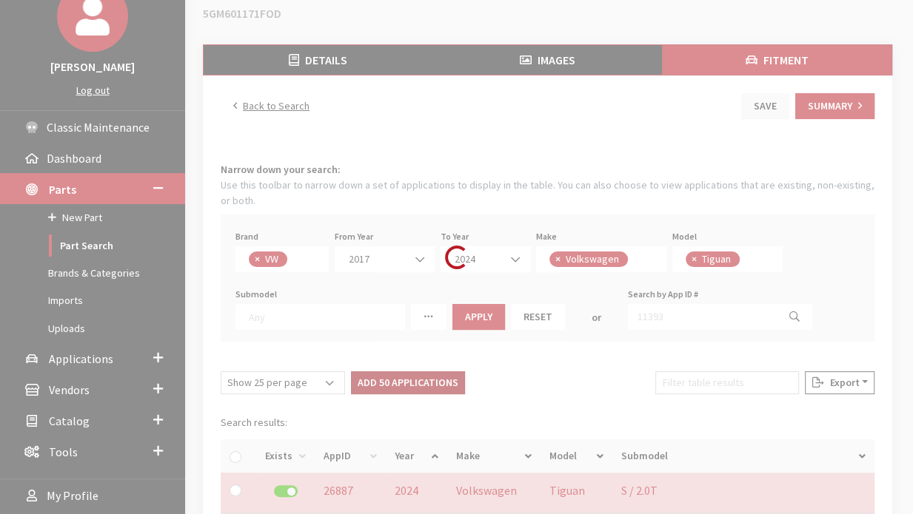
checkbox input "false"
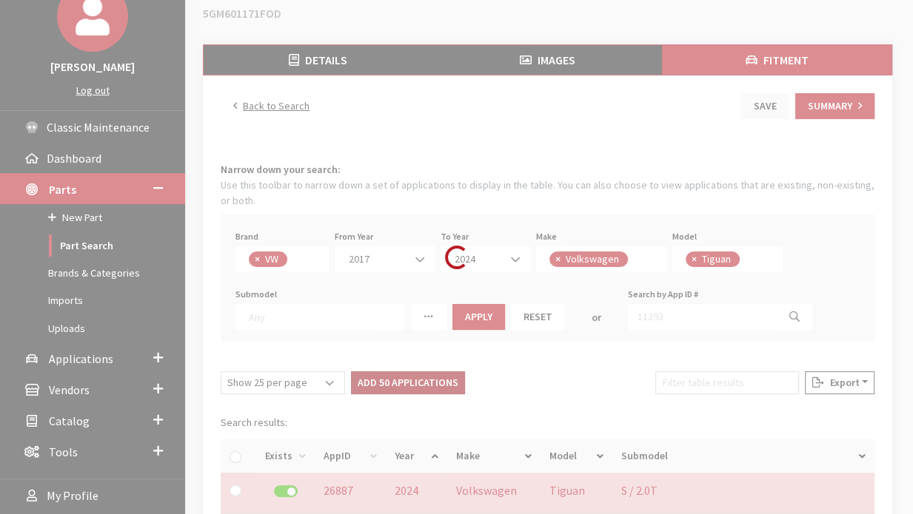
checkbox input "false"
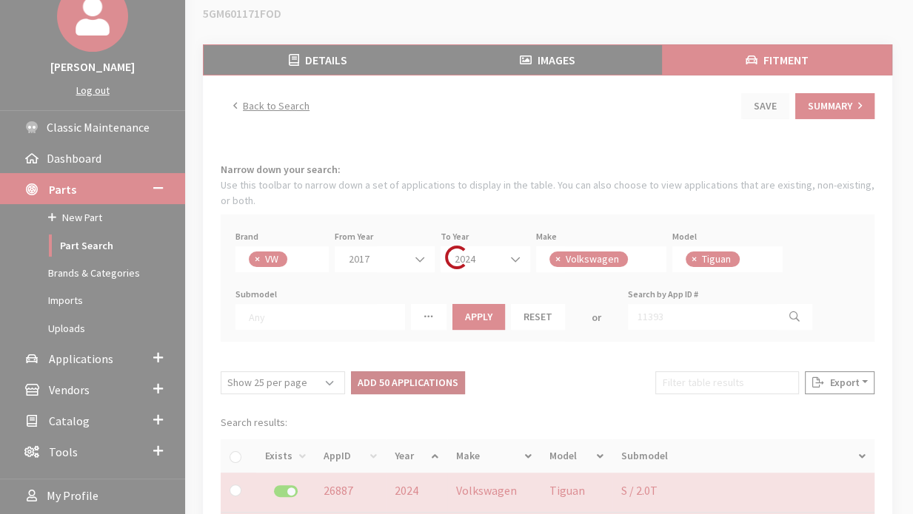
checkbox input "false"
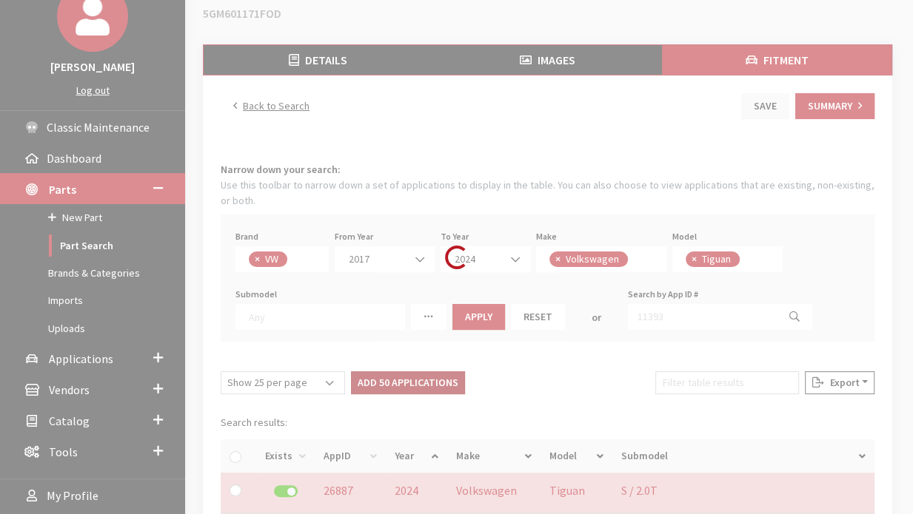
checkbox input "false"
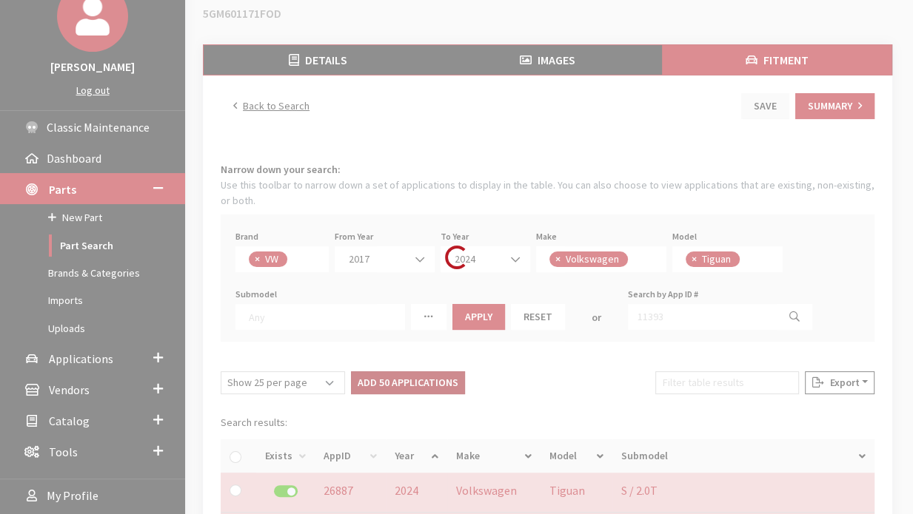
checkbox input "false"
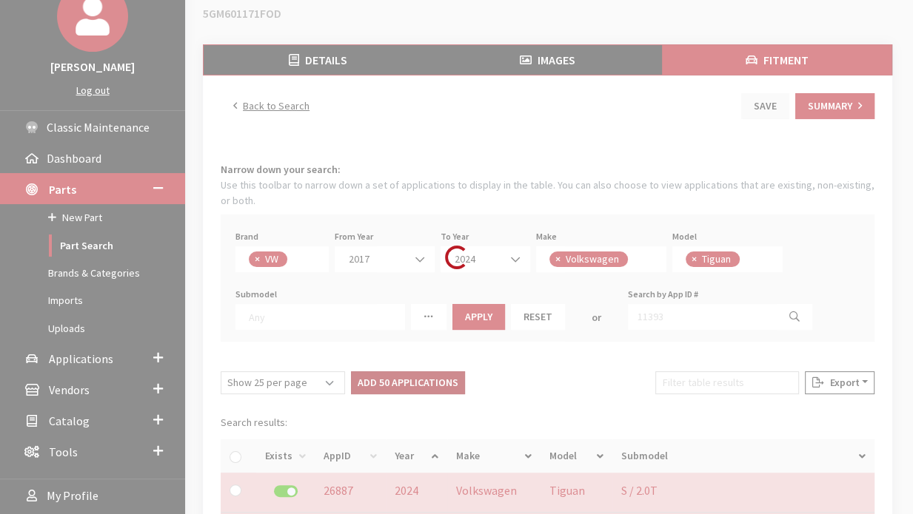
checkbox input "false"
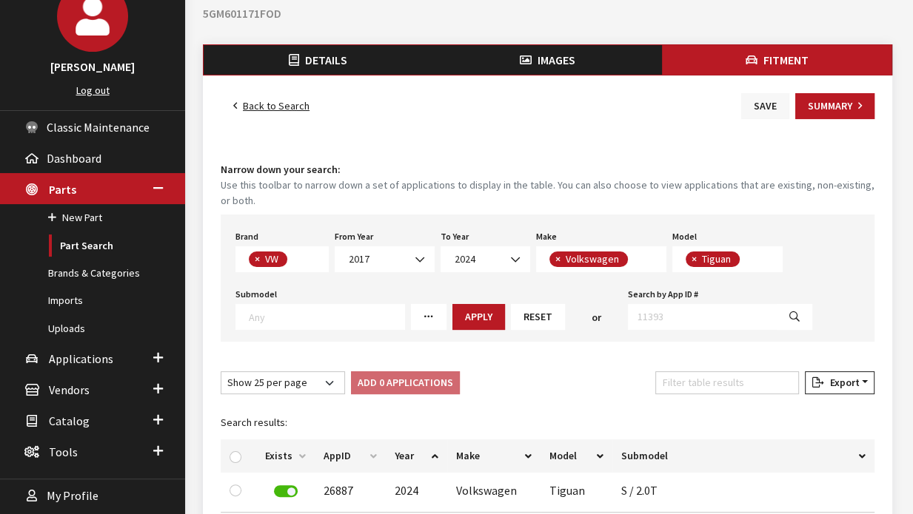
click at [770, 107] on button "Save" at bounding box center [765, 106] width 48 height 26
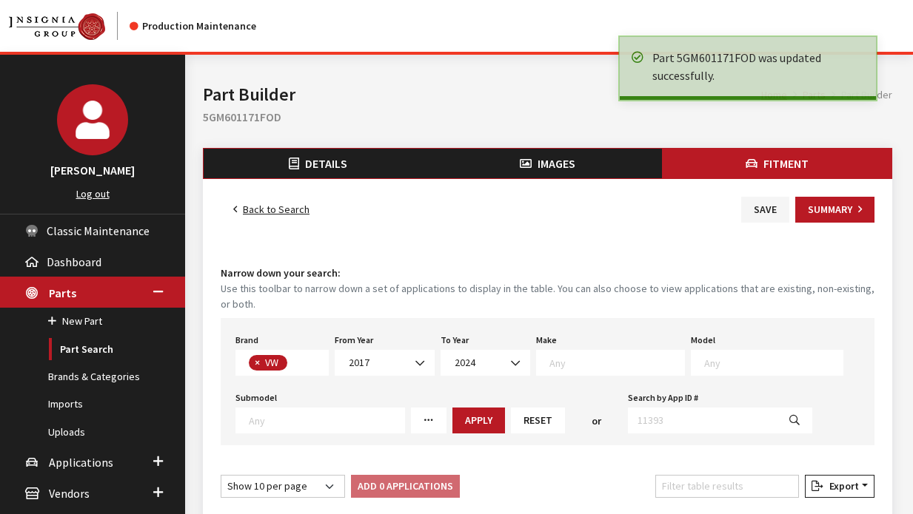
select select
click at [275, 210] on link "Back to Search" at bounding box center [271, 210] width 101 height 26
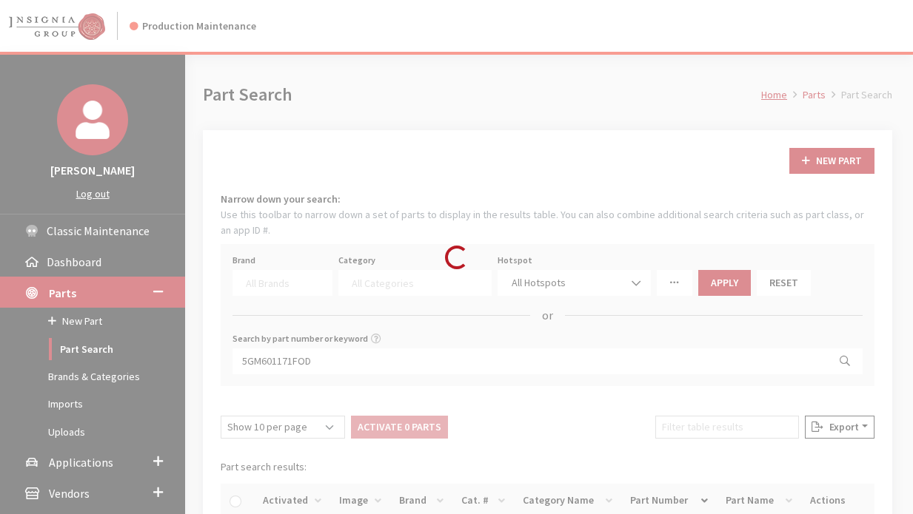
select select
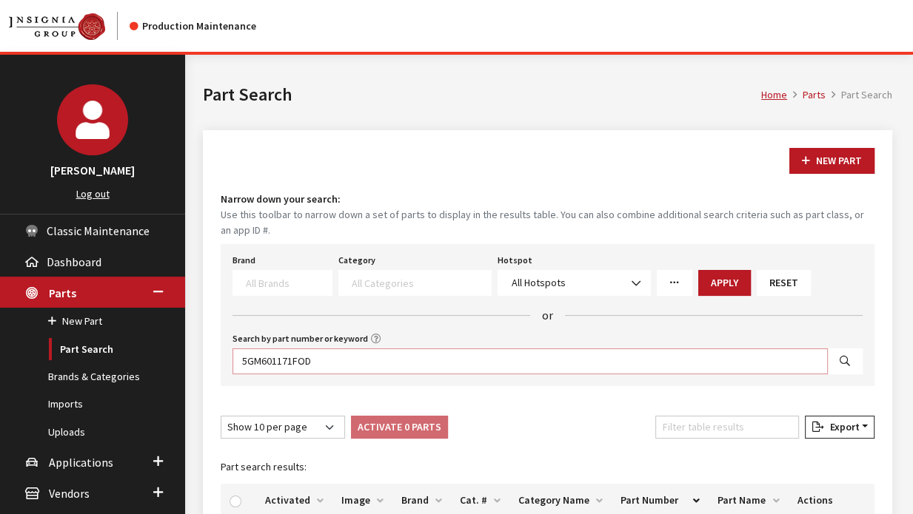
click at [607, 357] on input "5GM601171FOD" at bounding box center [529, 362] width 595 height 26
paste input "NPN061161"
type input "NPN061161"
select select
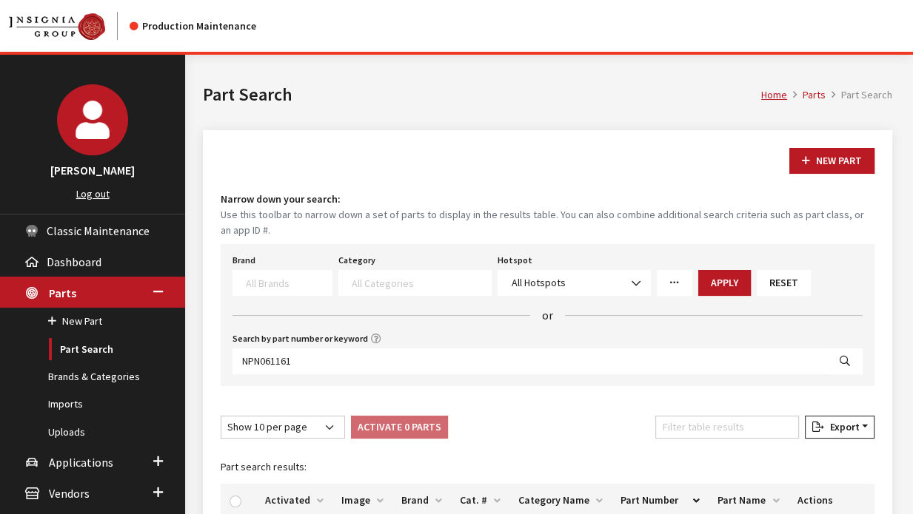
select select
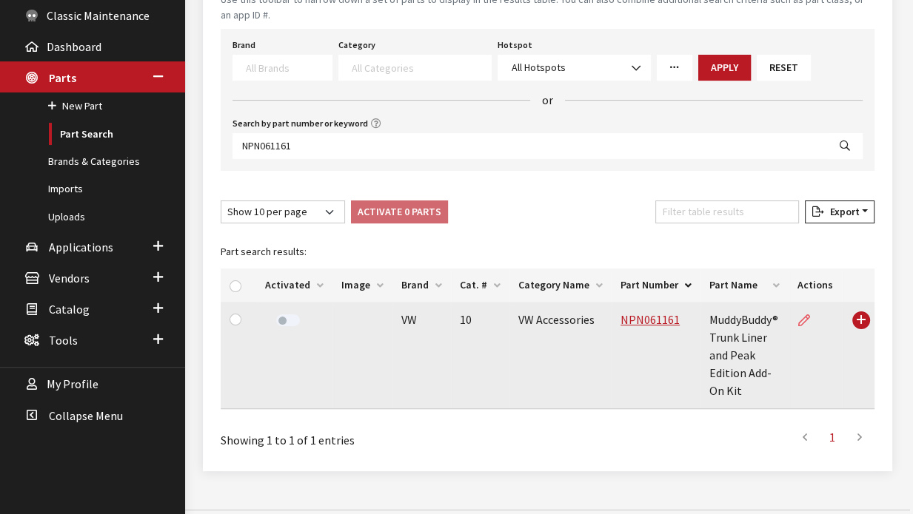
click at [805, 315] on icon at bounding box center [804, 321] width 12 height 12
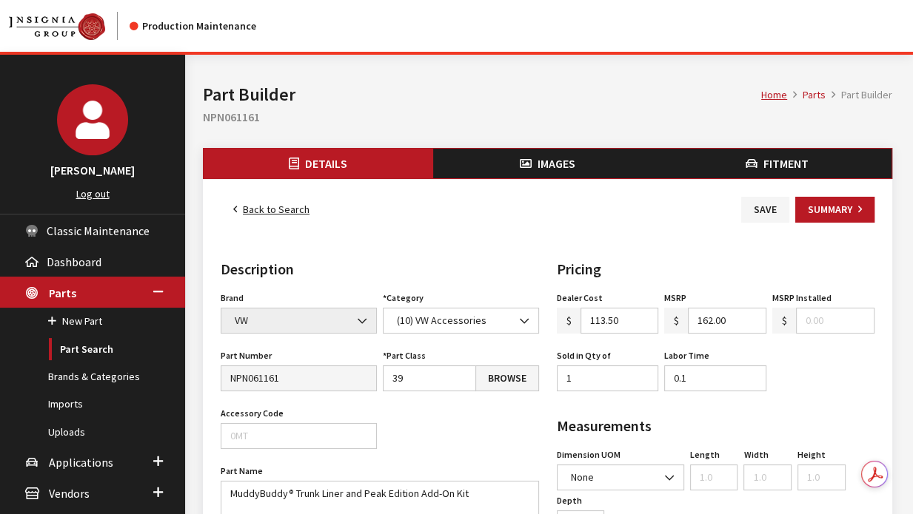
click at [765, 162] on span "Fitment" at bounding box center [785, 163] width 45 height 15
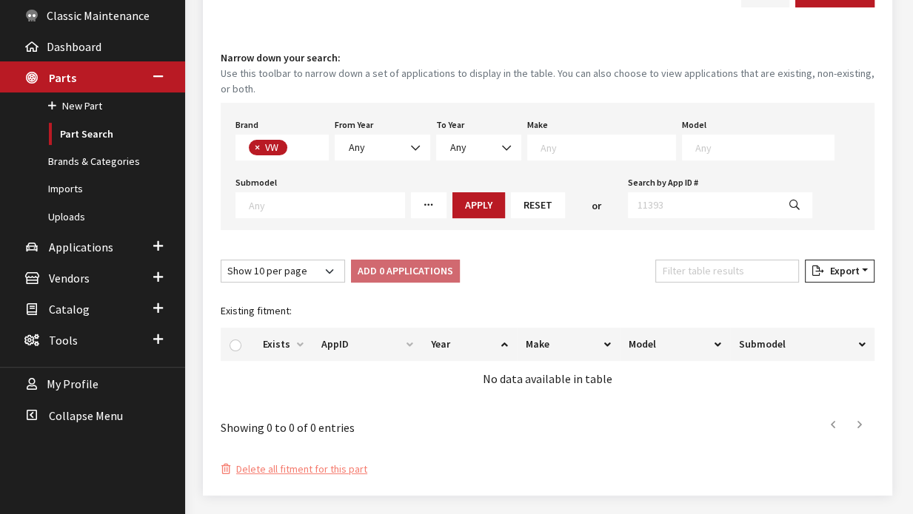
scroll to position [216, 0]
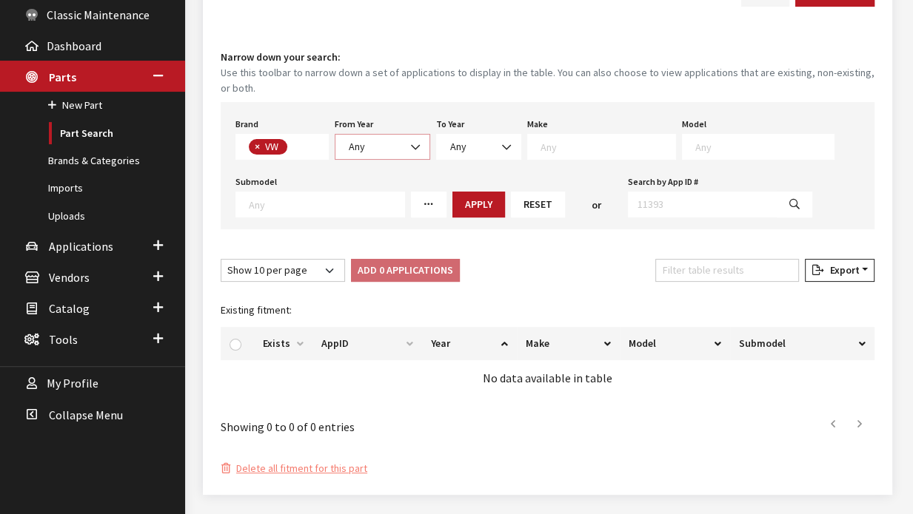
click at [378, 146] on span "Any" at bounding box center [382, 147] width 76 height 16
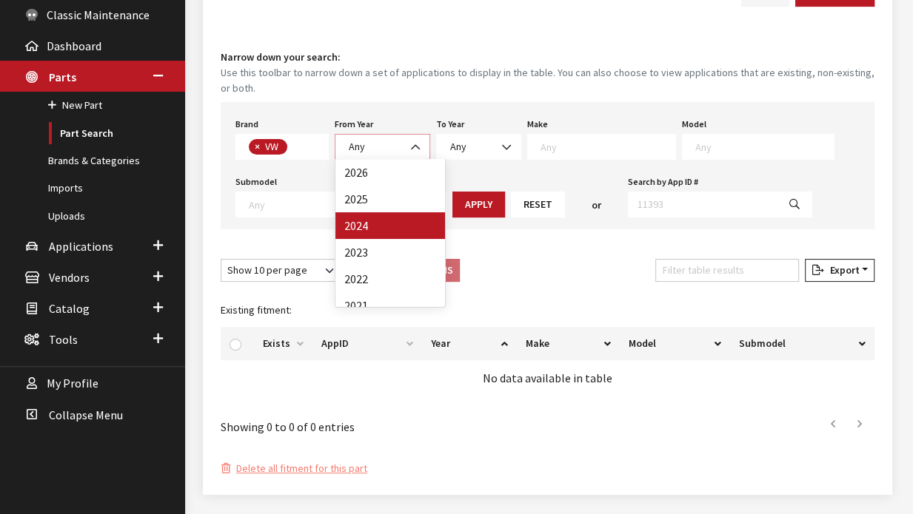
select select "2024"
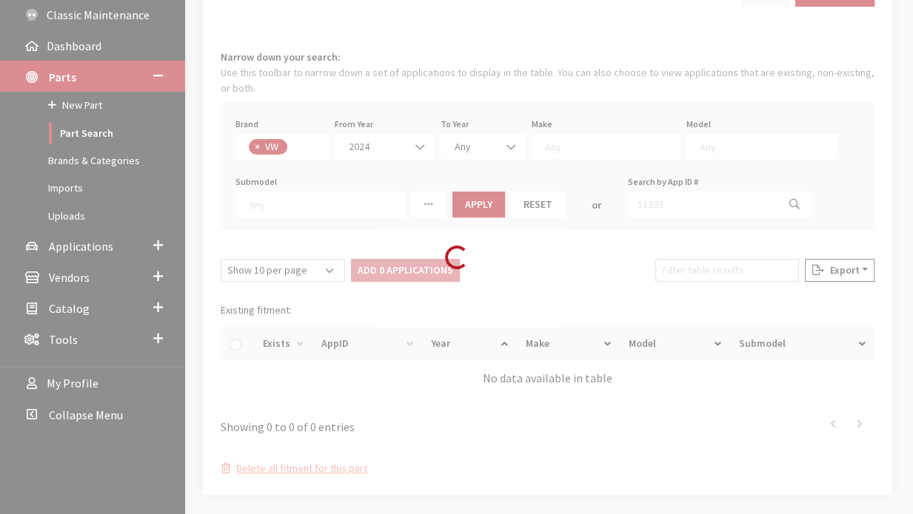
select select
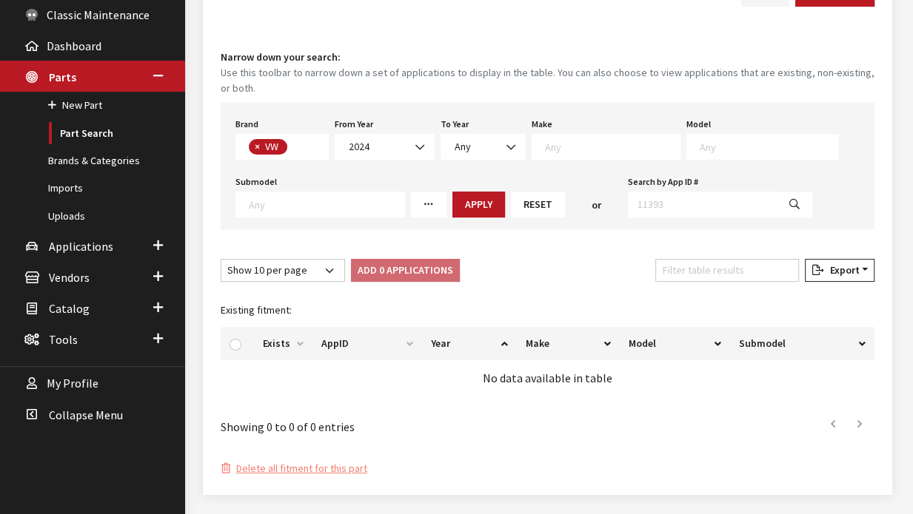
click at [699, 152] on textarea "Search" at bounding box center [768, 146] width 138 height 13
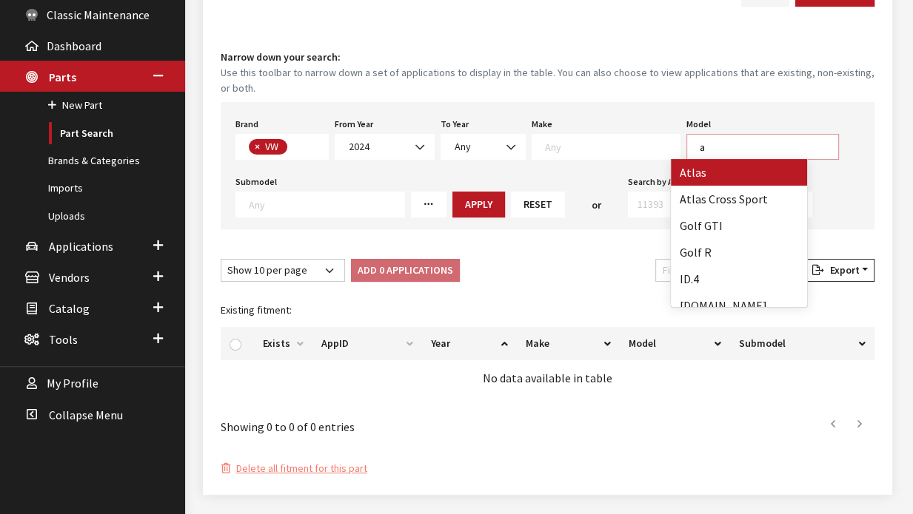
scroll to position [0, 0]
type textarea "atlas"
select select "915"
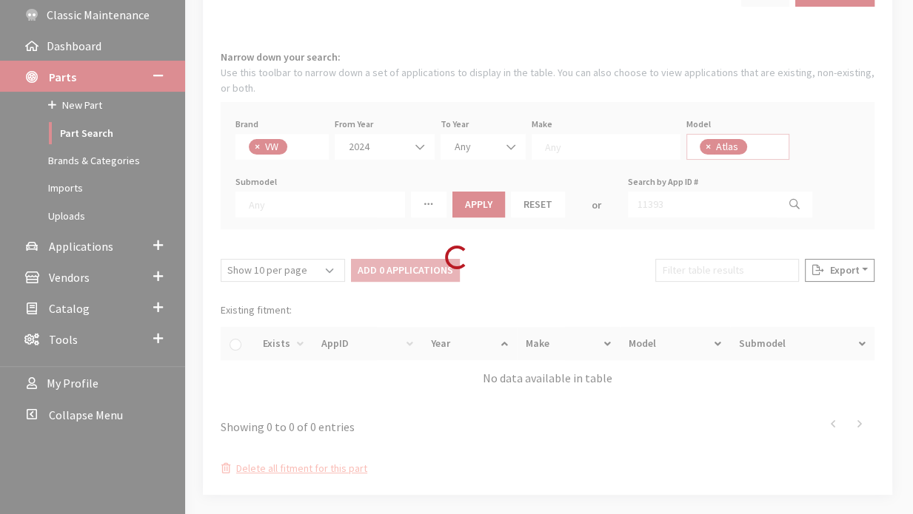
scroll to position [1, 0]
select select
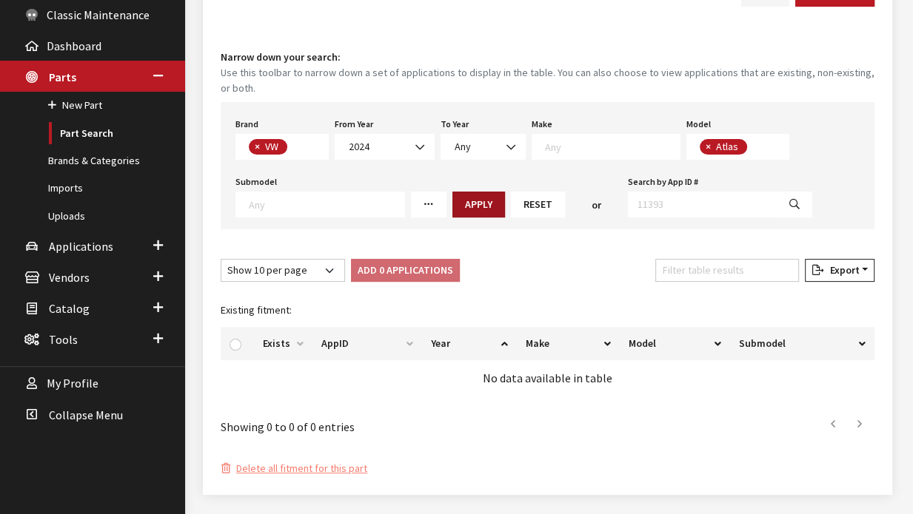
click at [461, 204] on button "Apply" at bounding box center [478, 205] width 53 height 26
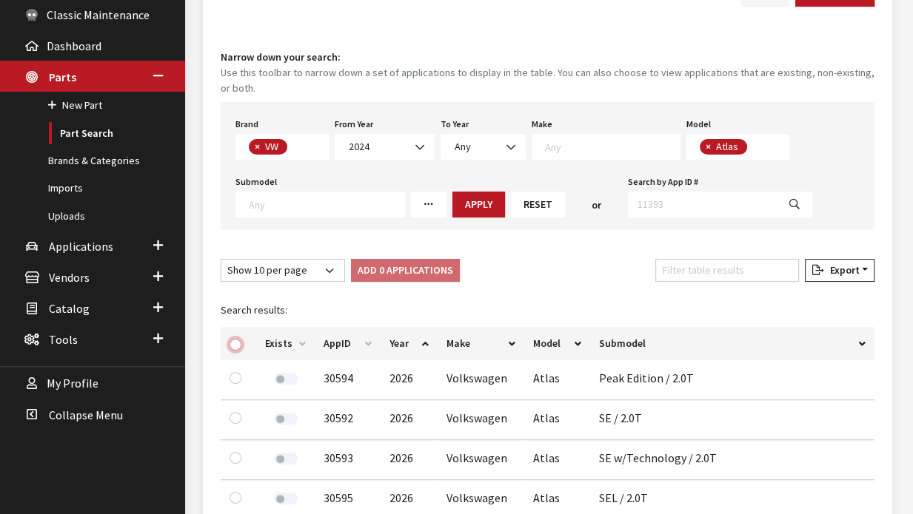
click at [232, 342] on input "checkbox" at bounding box center [235, 345] width 12 height 12
checkbox input "true"
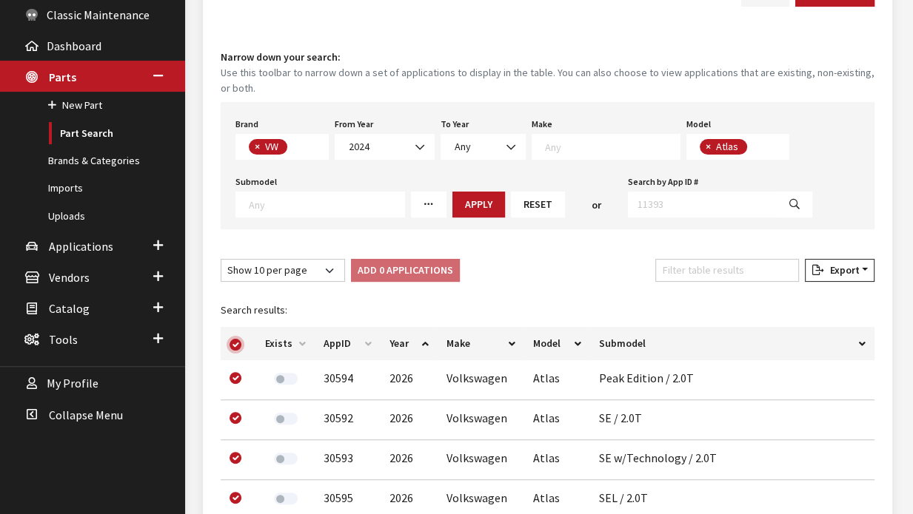
checkbox input "true"
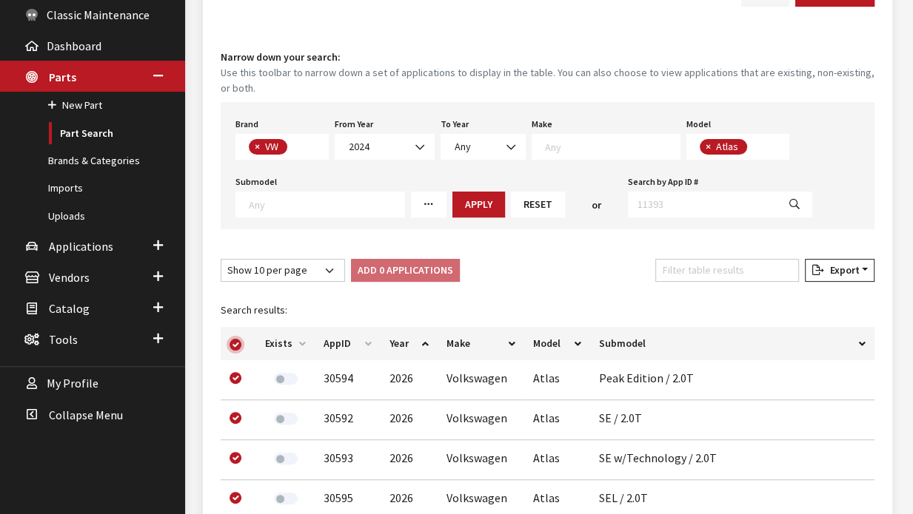
checkbox input "true"
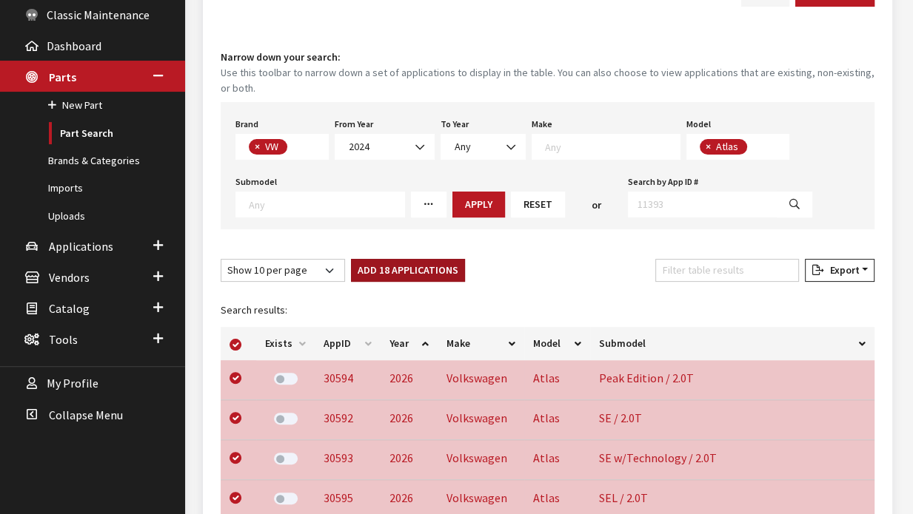
click at [376, 277] on button "Add 18 Applications" at bounding box center [408, 270] width 114 height 23
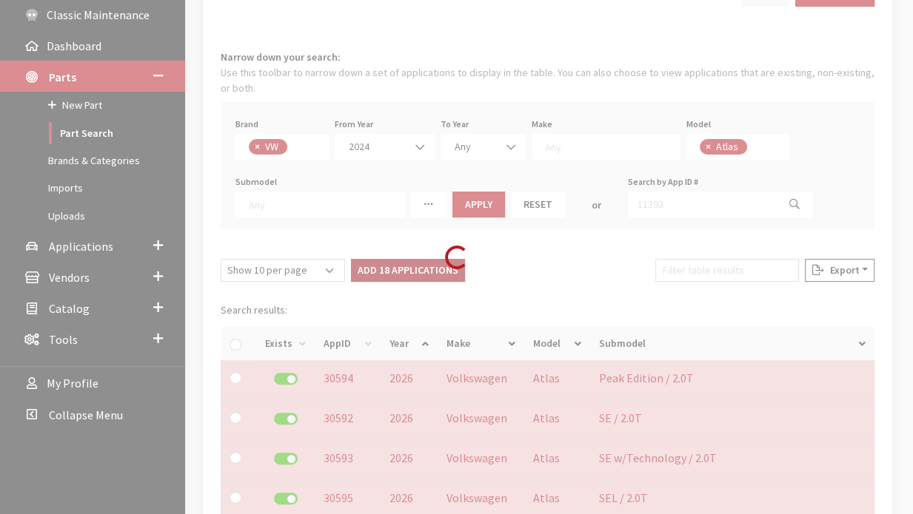
checkbox input "false"
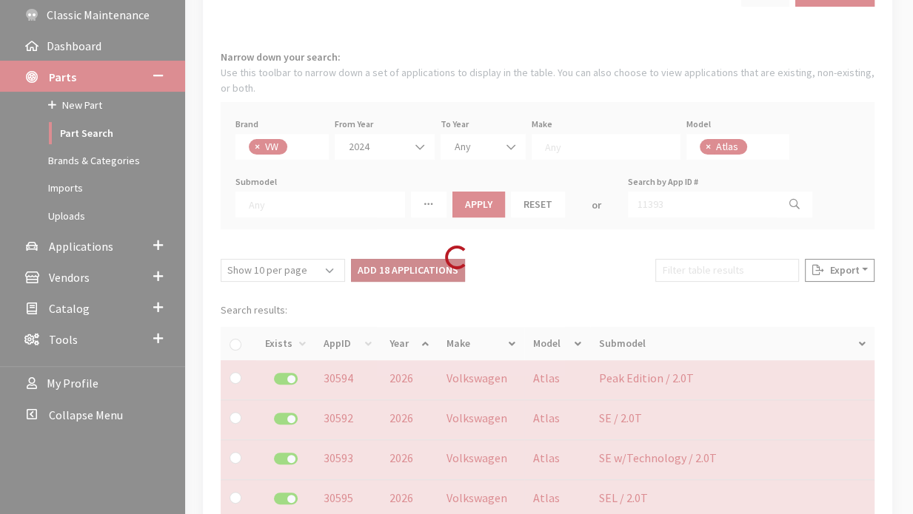
checkbox input "false"
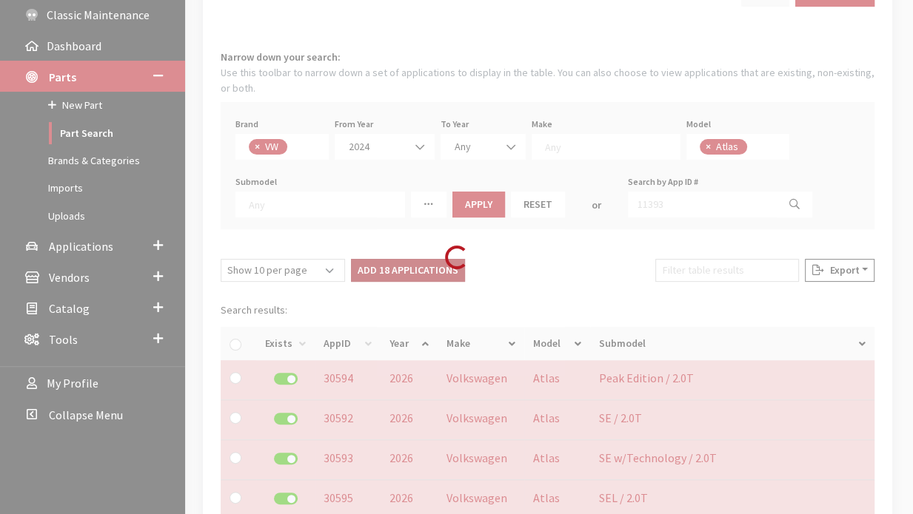
checkbox input "false"
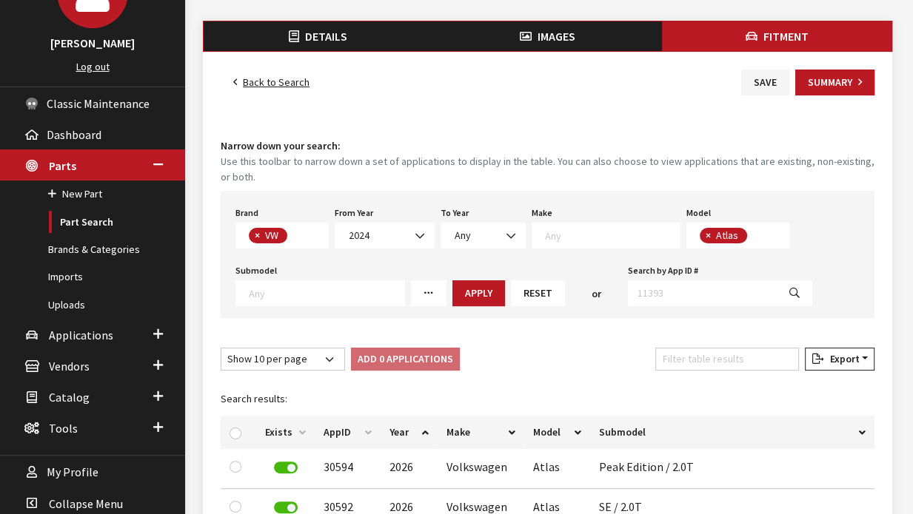
scroll to position [126, 0]
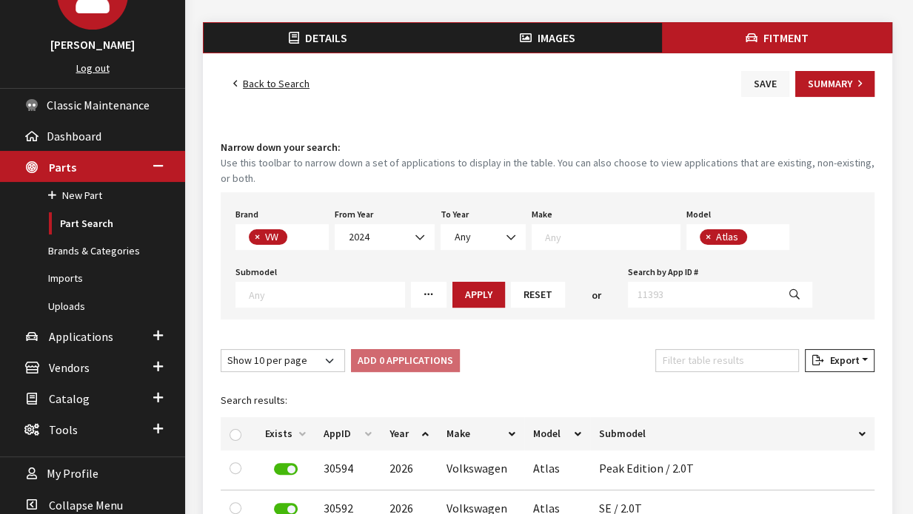
click at [776, 81] on button "Save" at bounding box center [765, 84] width 48 height 26
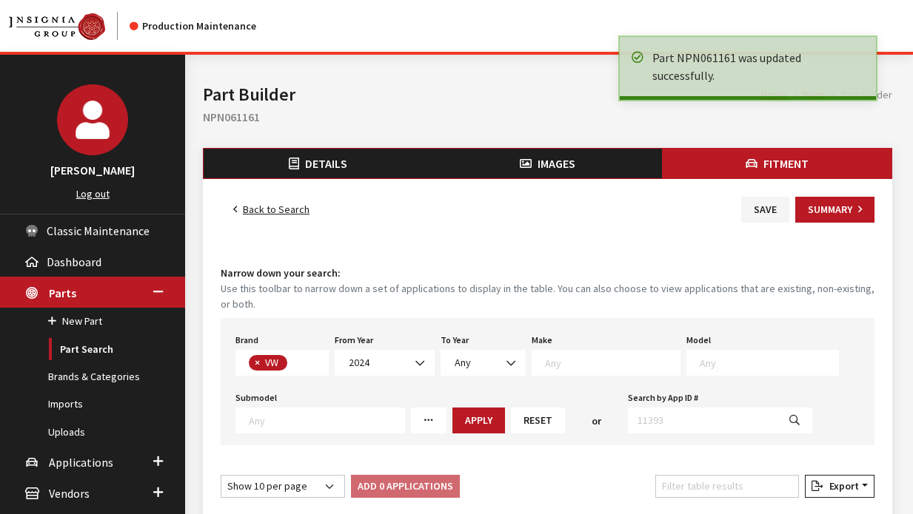
select select
click at [264, 206] on link "Back to Search" at bounding box center [271, 210] width 101 height 26
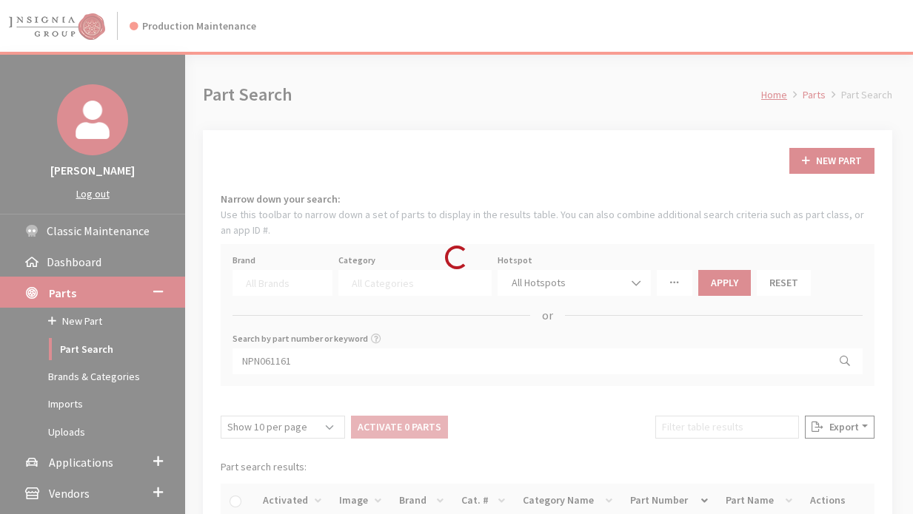
select select
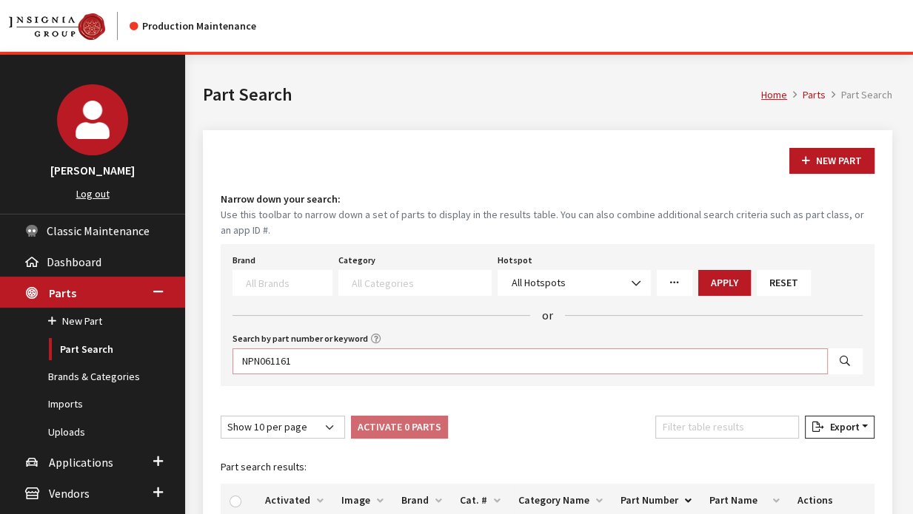
click at [567, 363] on input "NPN061161" at bounding box center [529, 362] width 595 height 26
paste input "541D"
type input "NPN061541D"
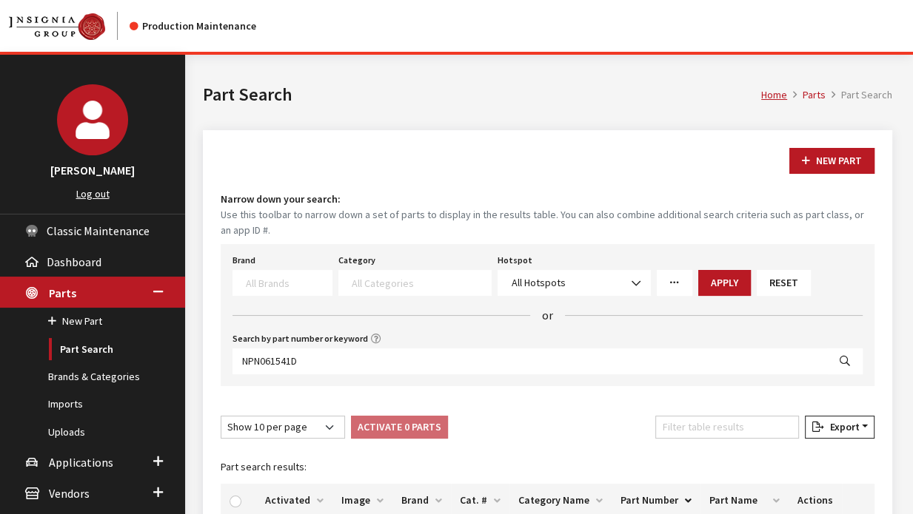
select select
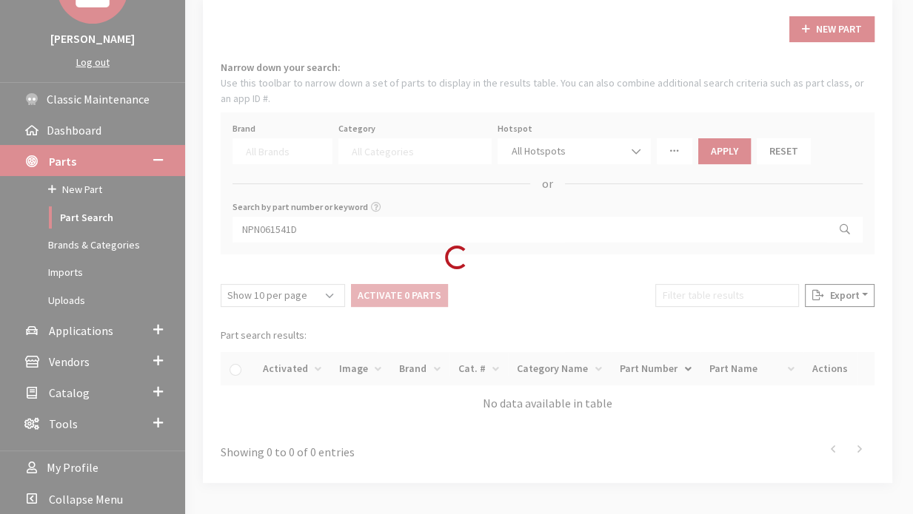
scroll to position [161, 0]
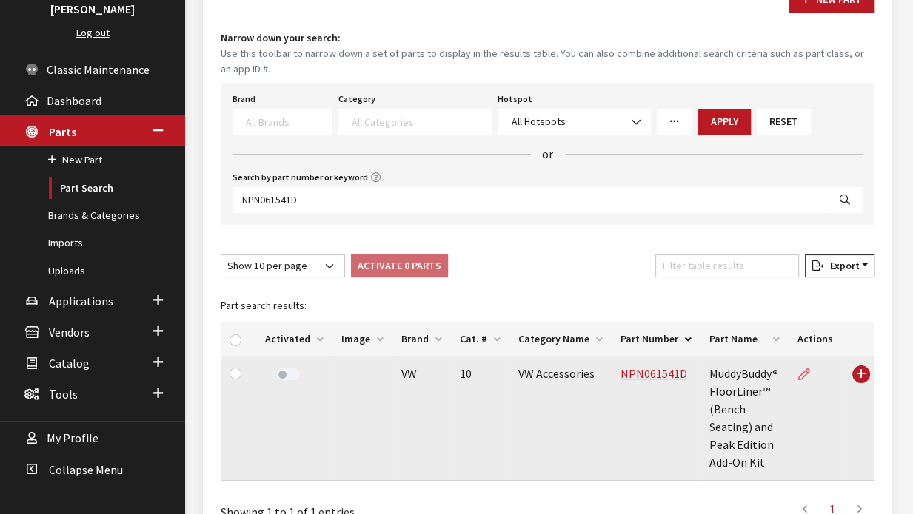
click at [808, 370] on icon at bounding box center [804, 375] width 12 height 12
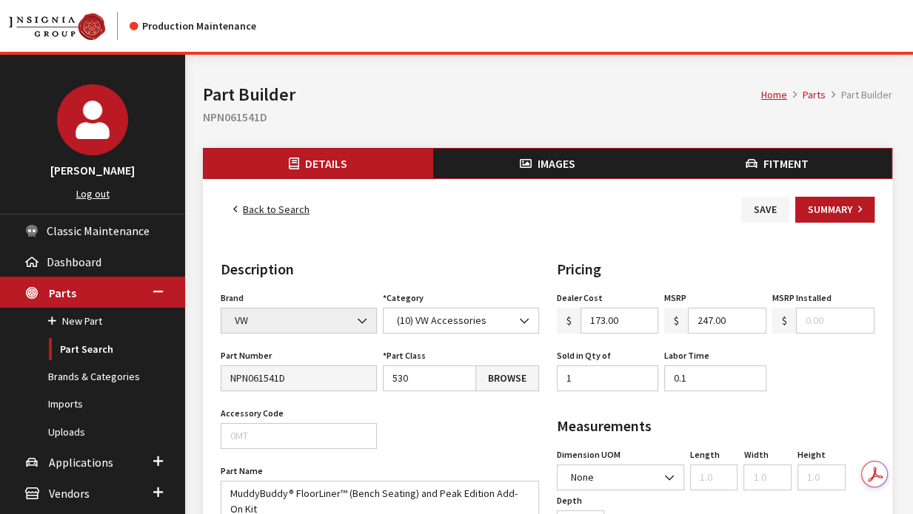
click at [776, 159] on span "Fitment" at bounding box center [785, 163] width 45 height 15
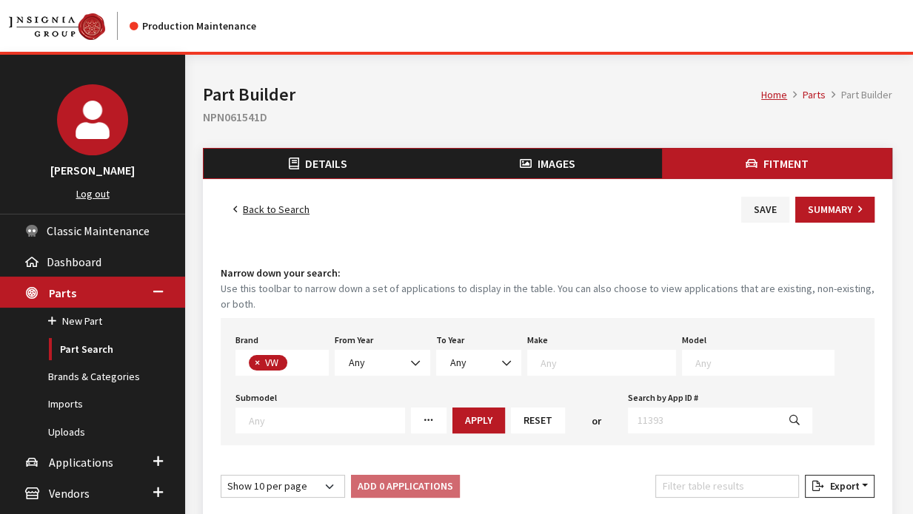
scroll to position [381, 0]
click at [406, 361] on span at bounding box center [416, 363] width 25 height 25
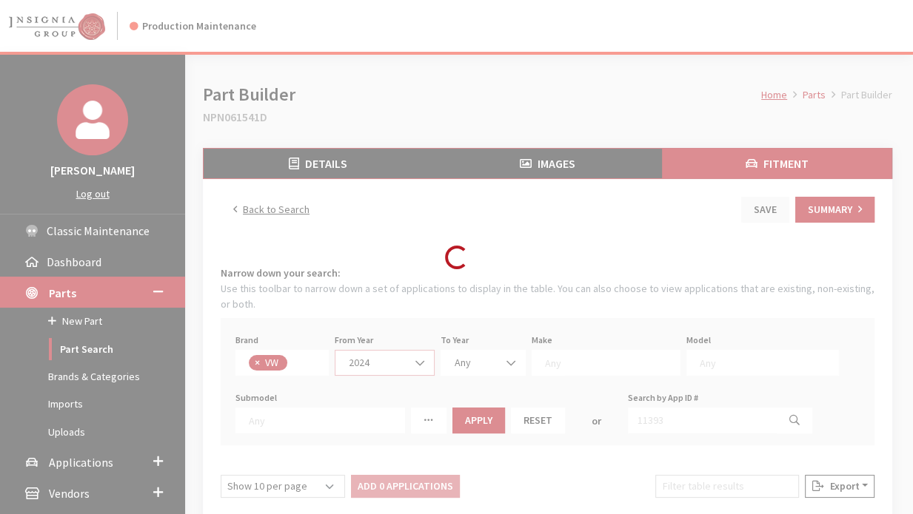
select select "2024"
select select
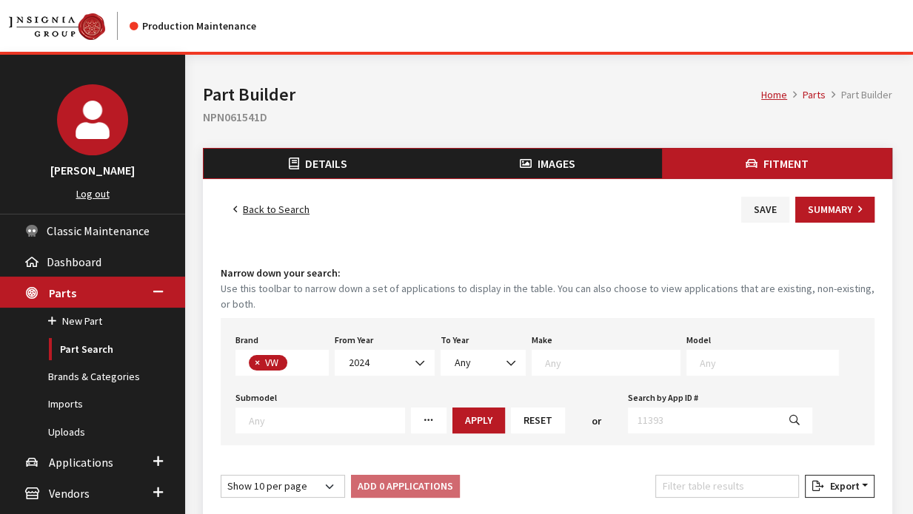
click at [627, 376] on div "Brand Any Acura Alfa Romeo Audi Bentley BMW DoubleTake [PERSON_NAME] Honda Hyun…" at bounding box center [547, 381] width 653 height 127
click at [699, 362] on textarea "Search" at bounding box center [768, 362] width 138 height 13
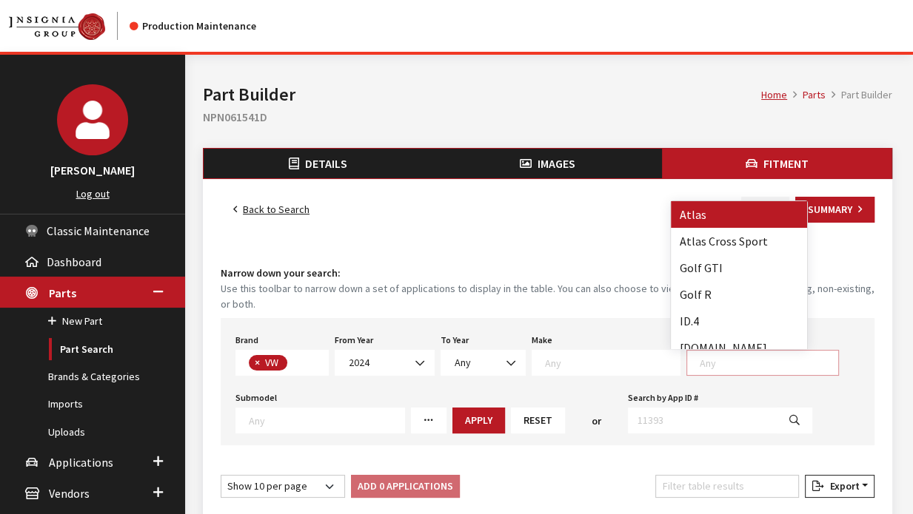
select select "915"
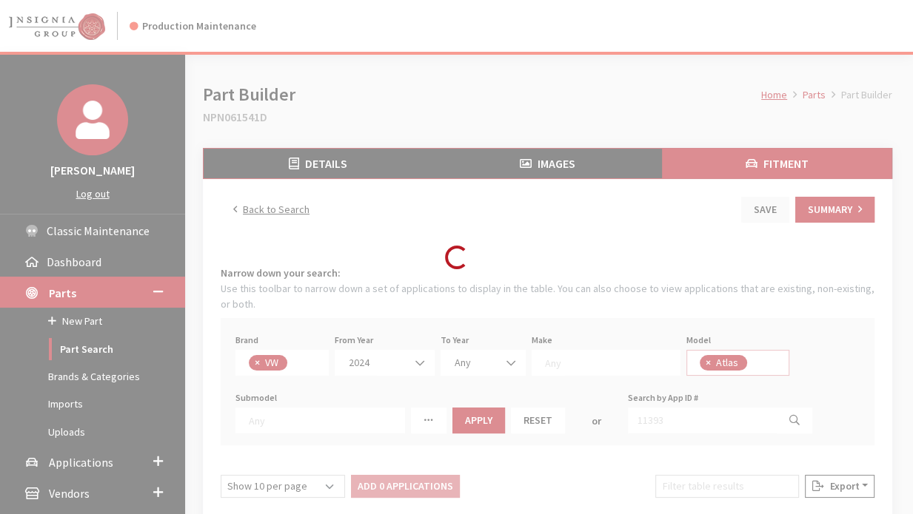
scroll to position [1, 0]
select select
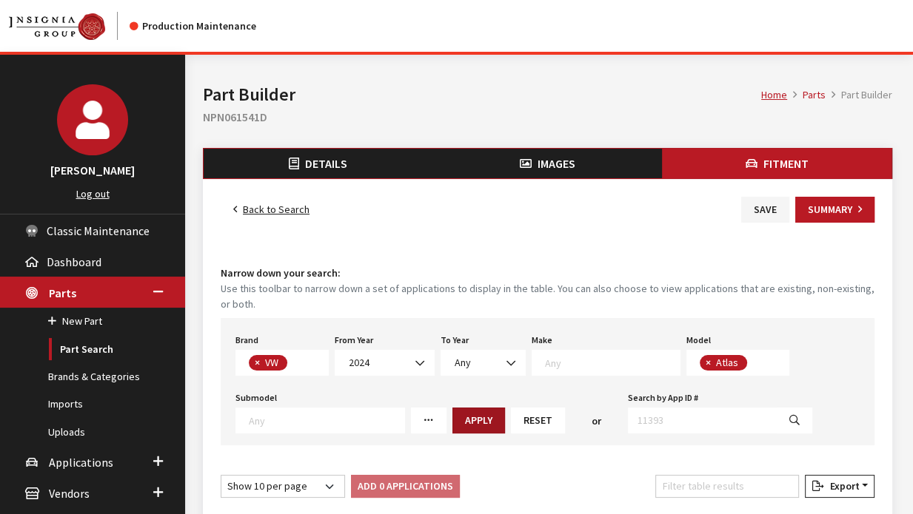
click at [453, 414] on button "Apply" at bounding box center [478, 421] width 53 height 26
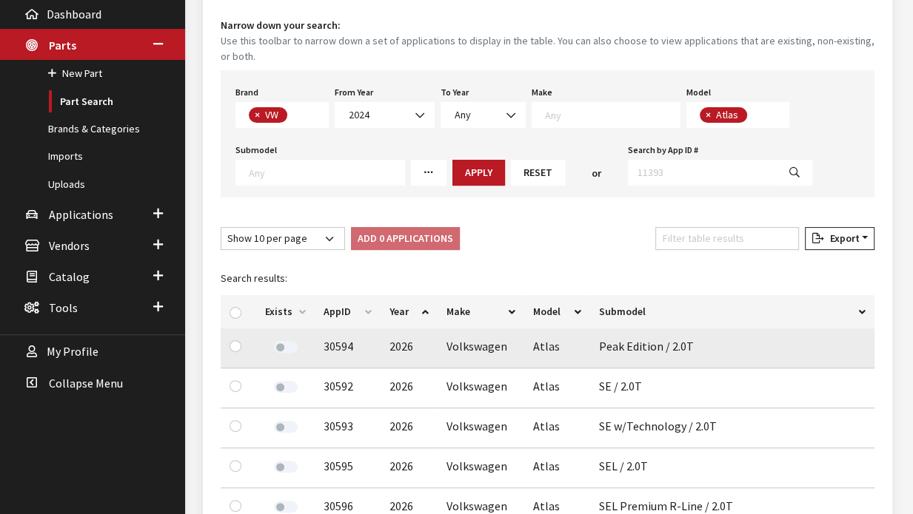
scroll to position [249, 0]
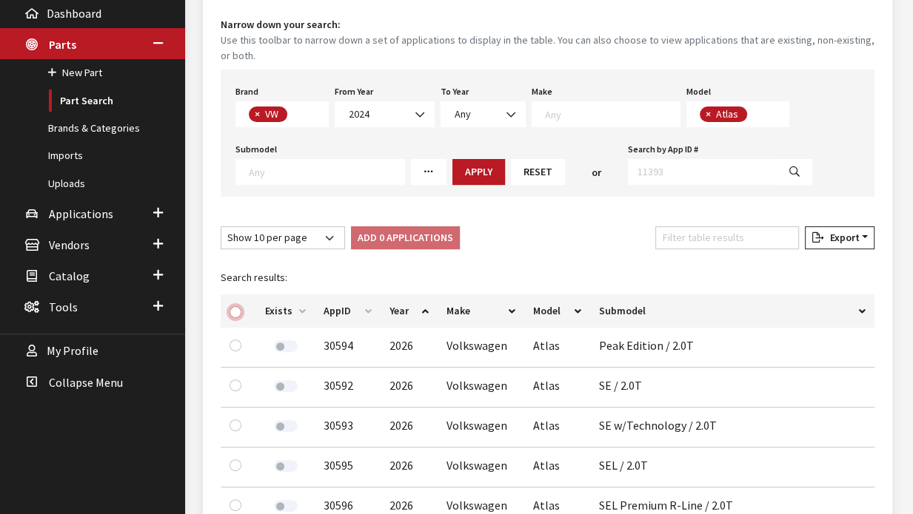
click at [235, 306] on input "checkbox" at bounding box center [235, 312] width 12 height 12
checkbox input "true"
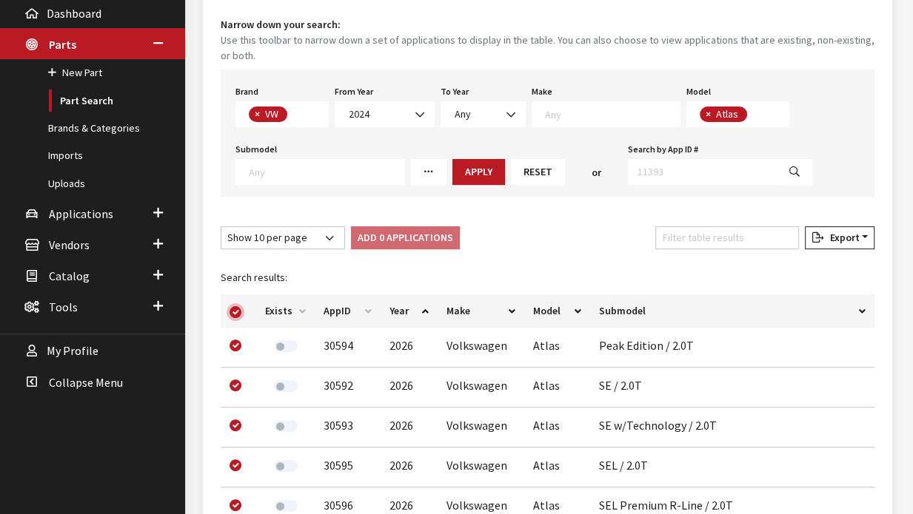
checkbox input "true"
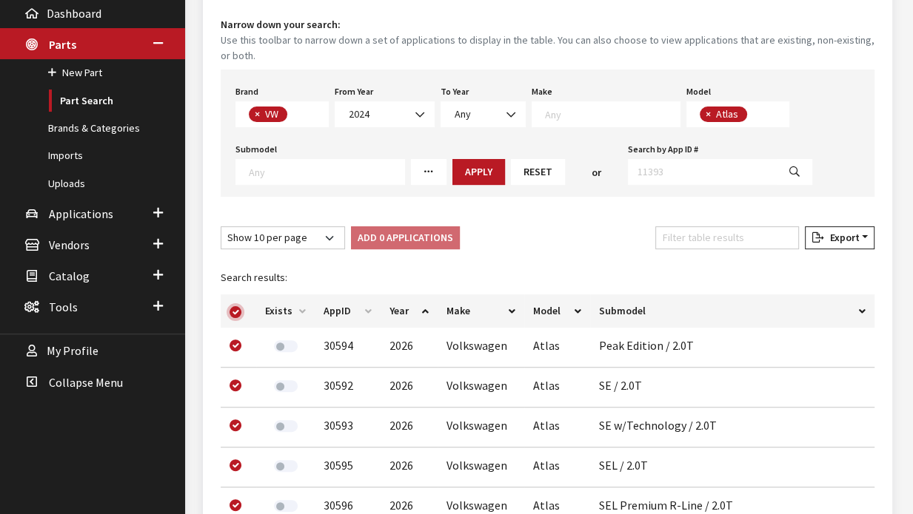
checkbox input "true"
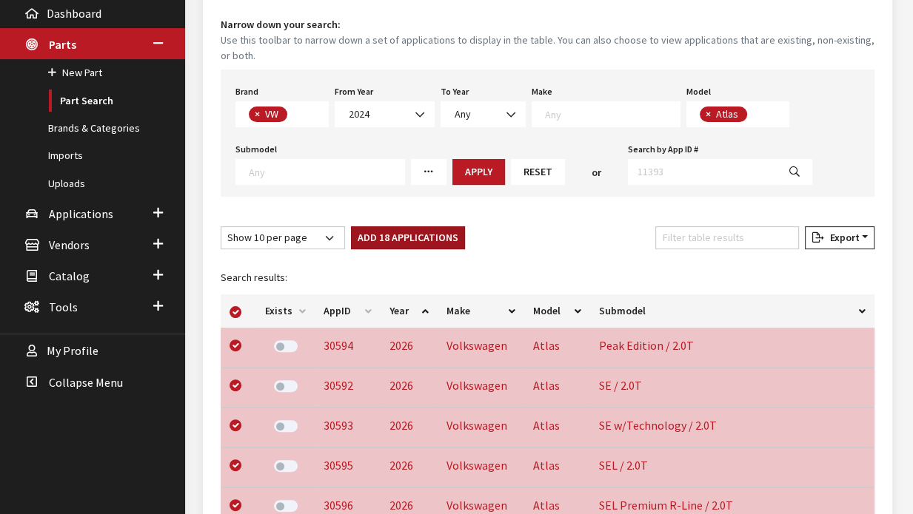
click at [400, 245] on button "Add 18 Applications" at bounding box center [408, 237] width 114 height 23
checkbox input "false"
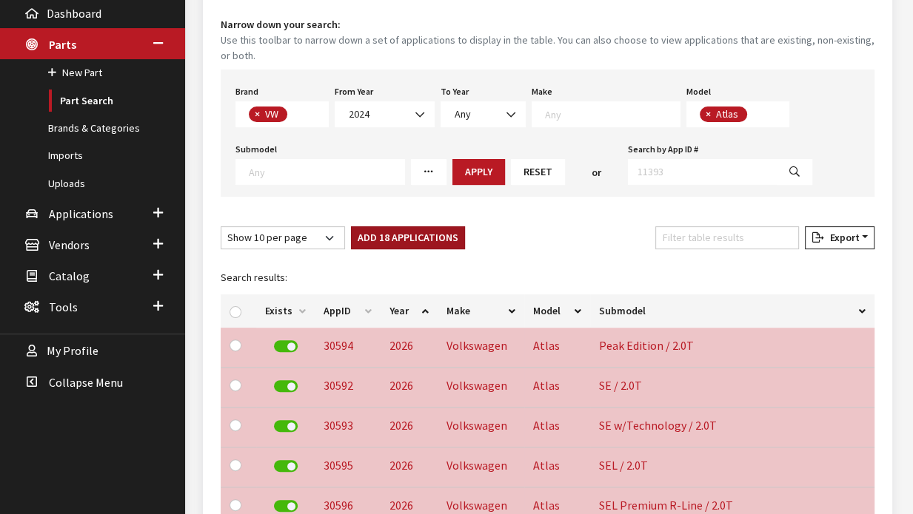
checkbox input "false"
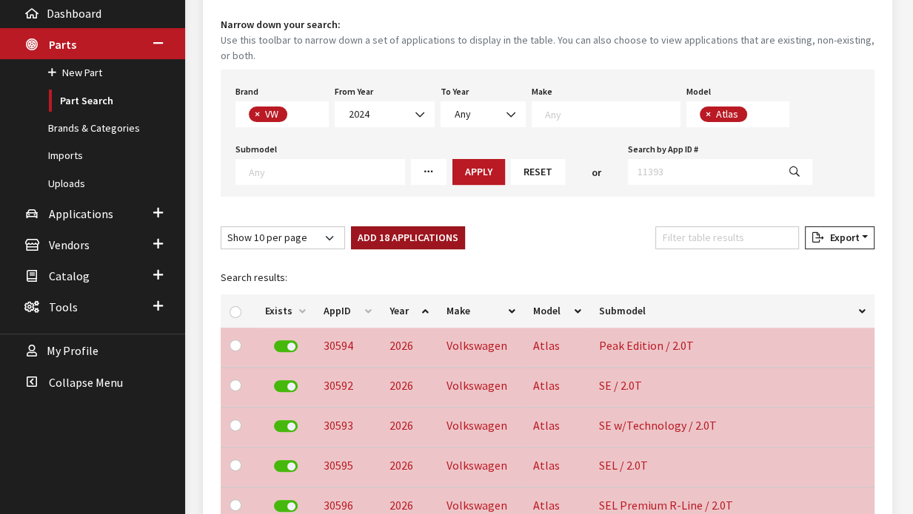
checkbox input "false"
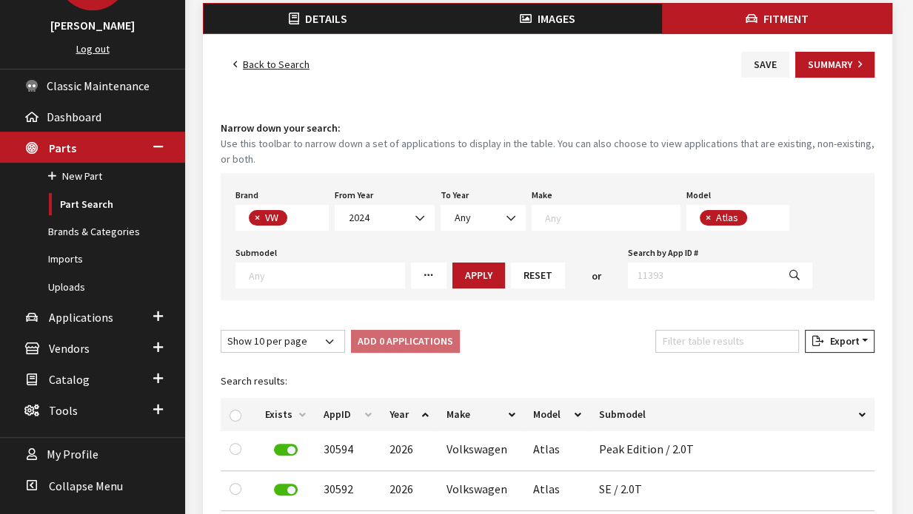
scroll to position [139, 0]
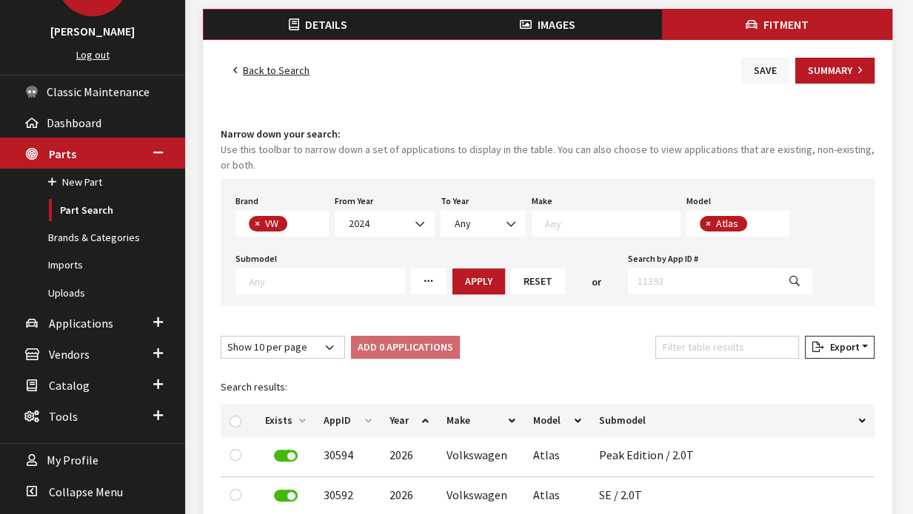
click at [752, 64] on button "Save" at bounding box center [765, 71] width 48 height 26
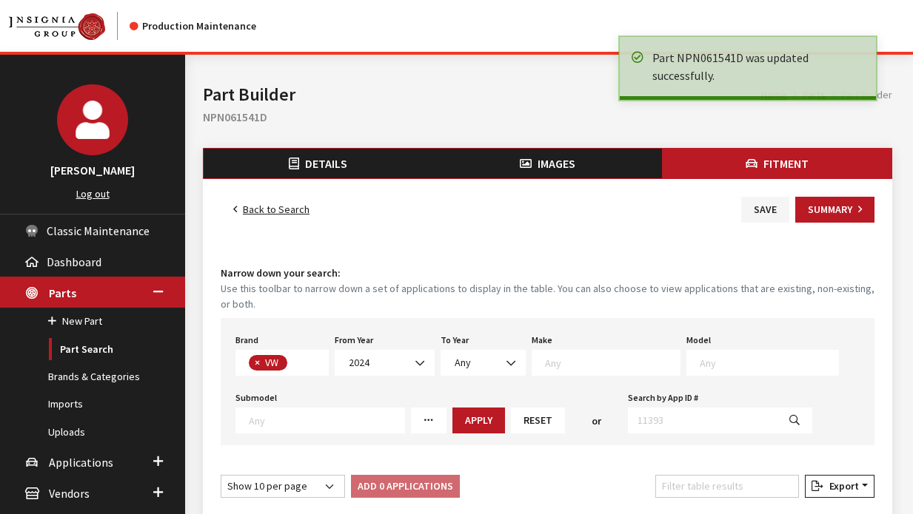
select select
click at [278, 209] on link "Back to Search" at bounding box center [271, 210] width 101 height 26
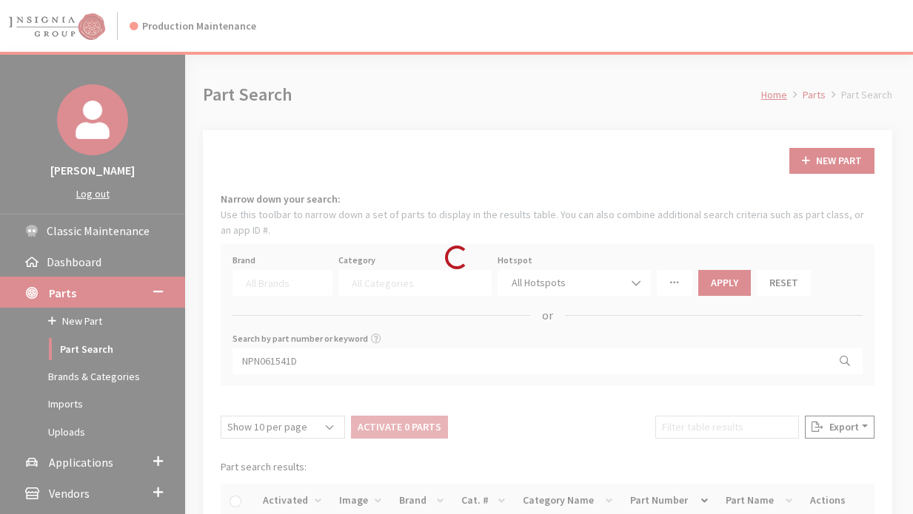
select select
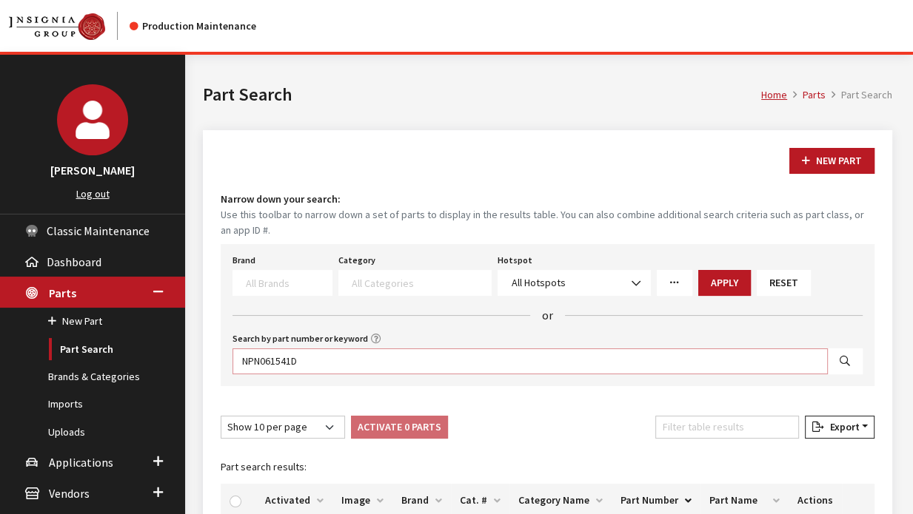
click at [639, 368] on input "NPN061541D" at bounding box center [529, 362] width 595 height 26
paste input "E"
type input "NPN061541E"
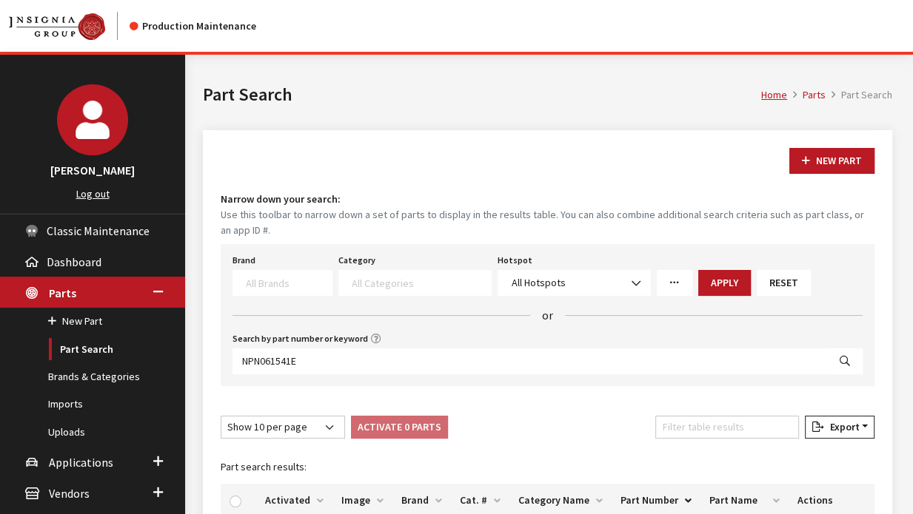
select select
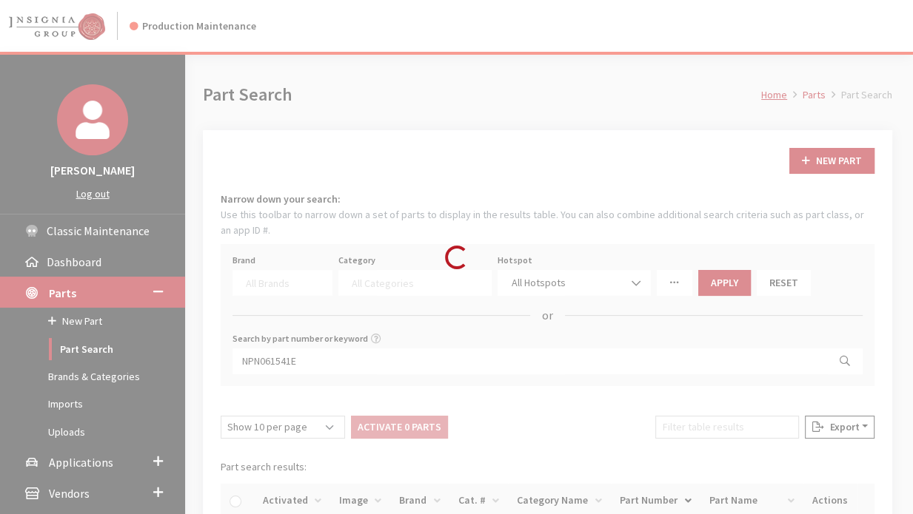
scroll to position [161, 0]
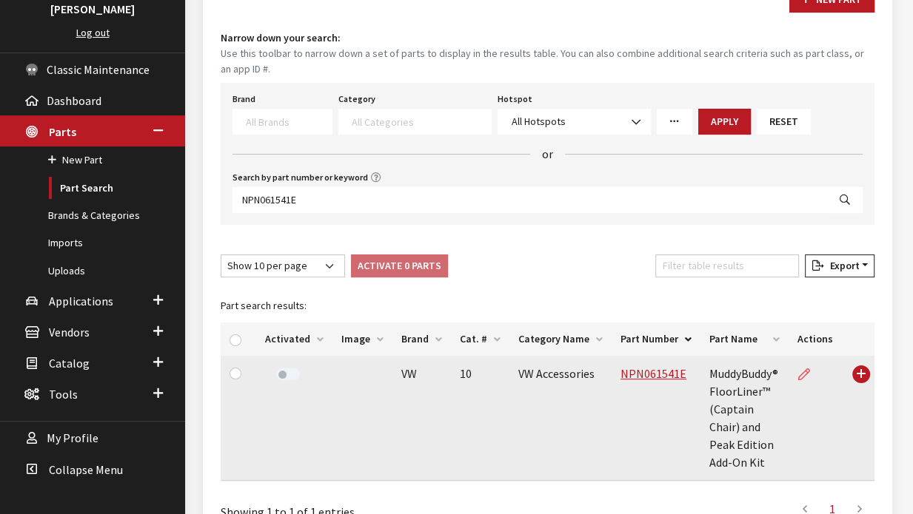
click at [808, 374] on icon at bounding box center [804, 375] width 12 height 12
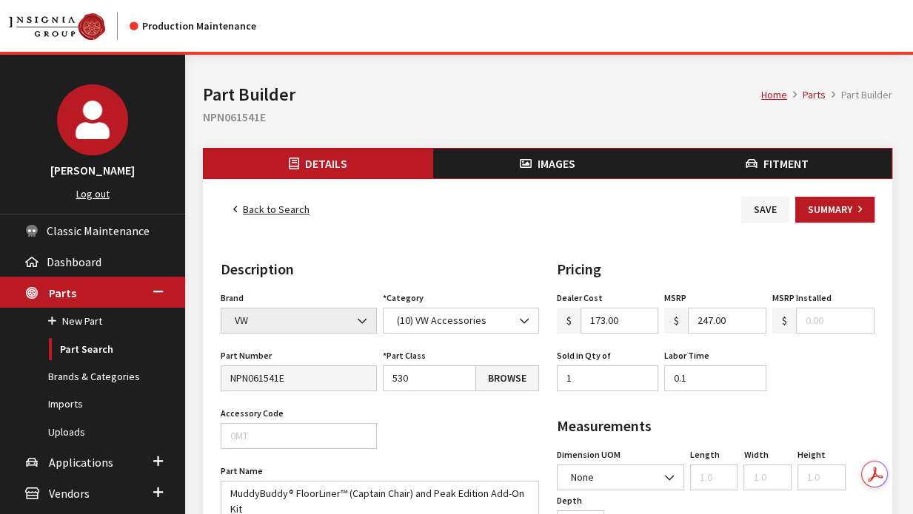
click at [778, 162] on span "Fitment" at bounding box center [785, 163] width 45 height 15
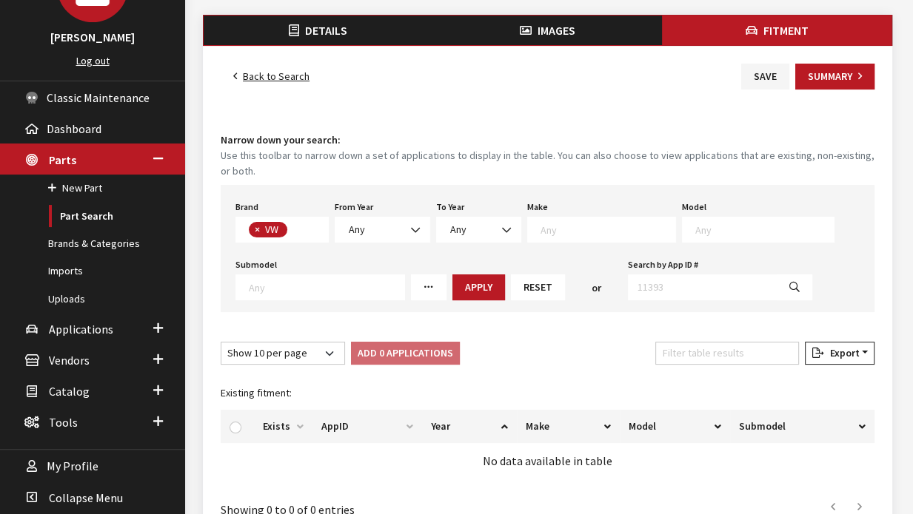
scroll to position [135, 0]
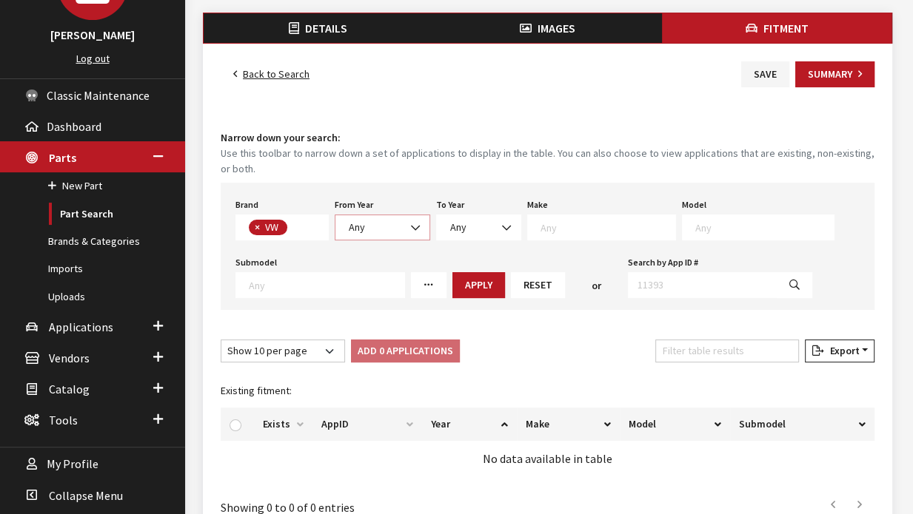
click at [338, 225] on span "Any" at bounding box center [382, 228] width 95 height 26
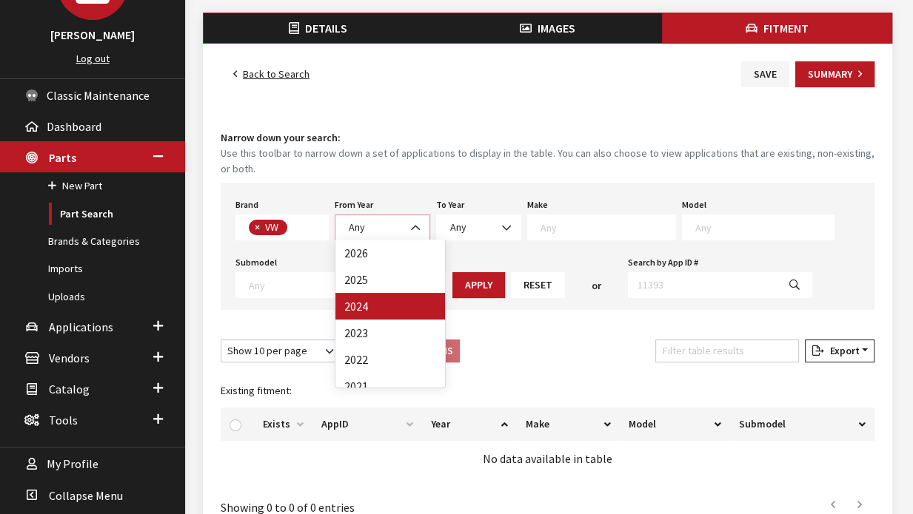
select select "2024"
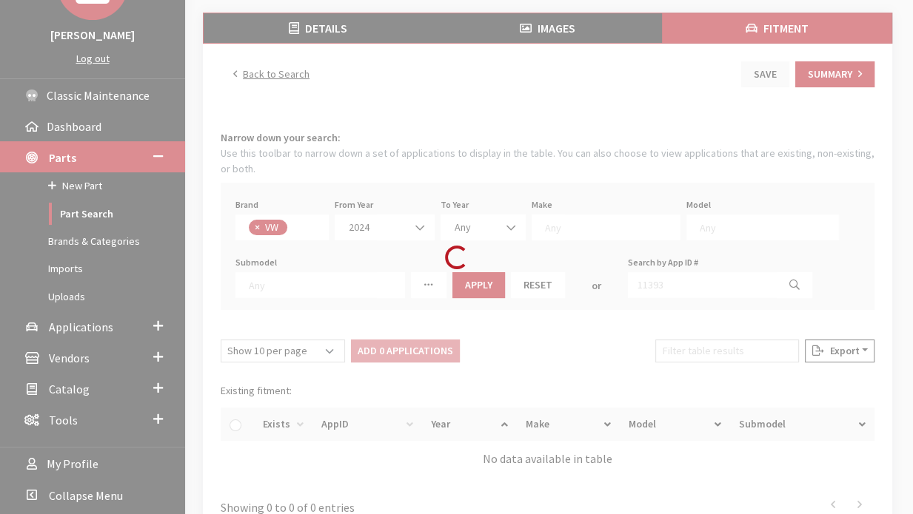
select select
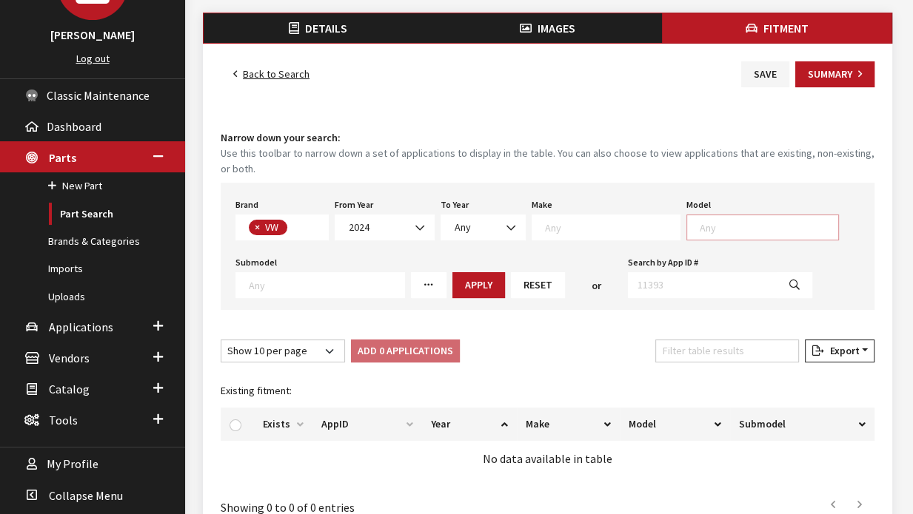
click at [699, 221] on textarea "Search" at bounding box center [768, 227] width 138 height 13
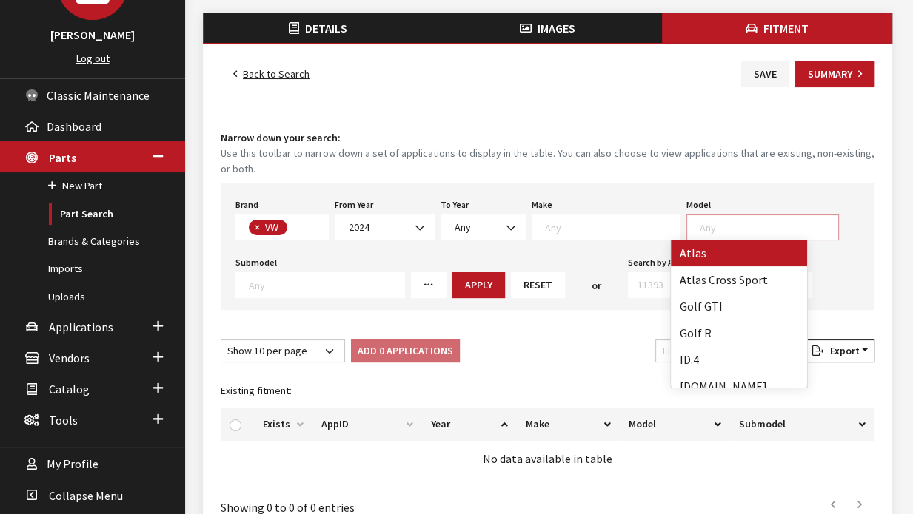
select select "915"
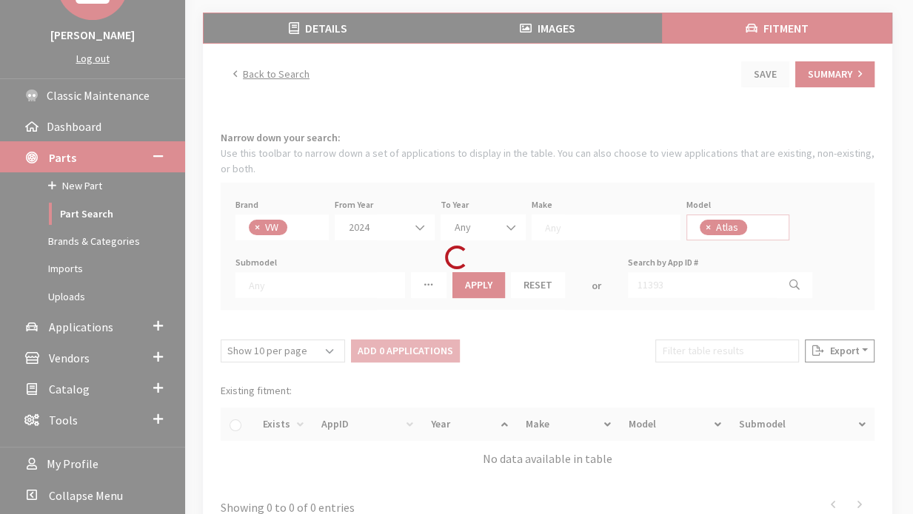
select select
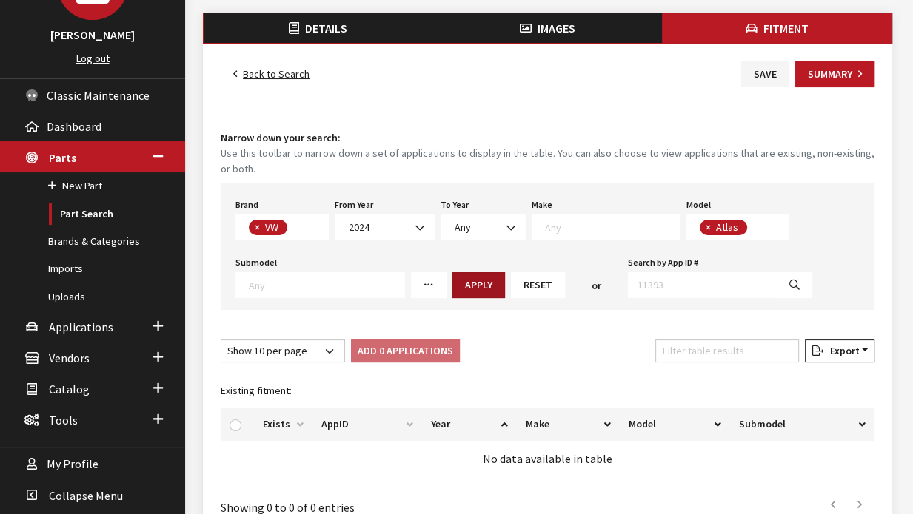
click at [471, 293] on button "Apply" at bounding box center [478, 285] width 53 height 26
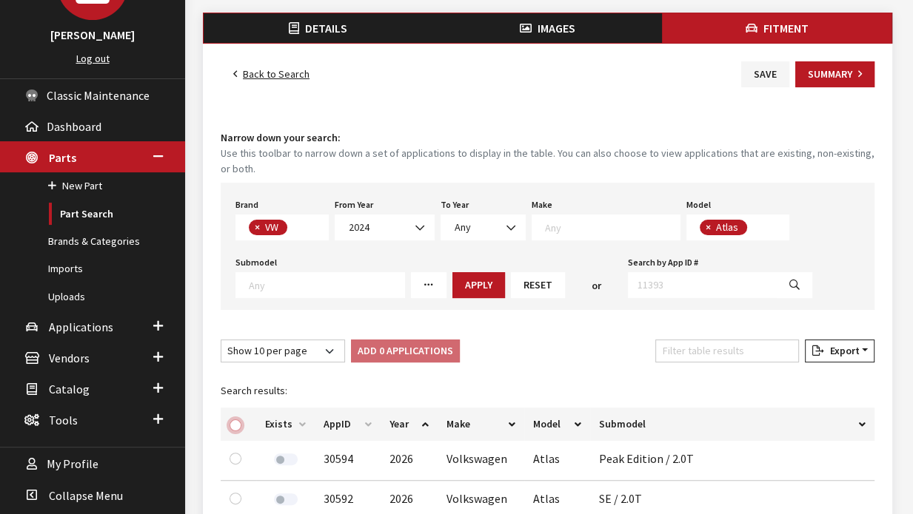
click at [235, 426] on input "checkbox" at bounding box center [235, 426] width 12 height 12
checkbox input "true"
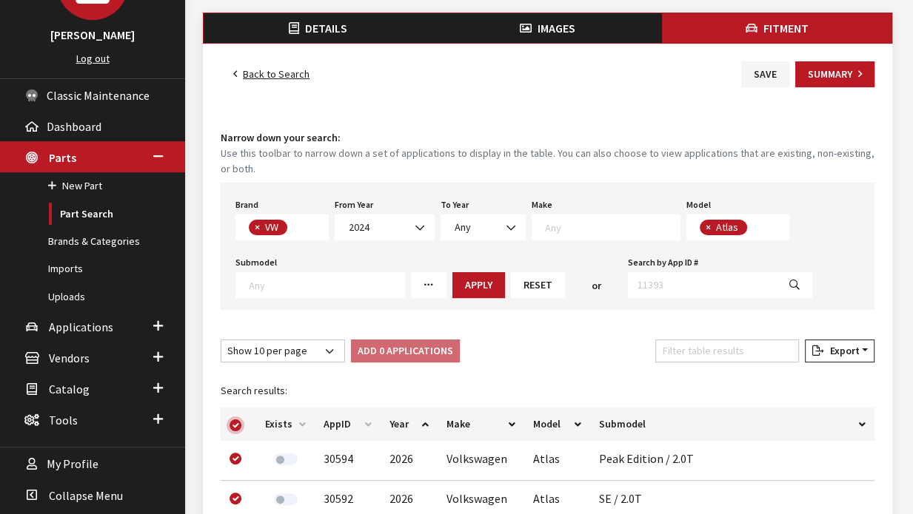
checkbox input "true"
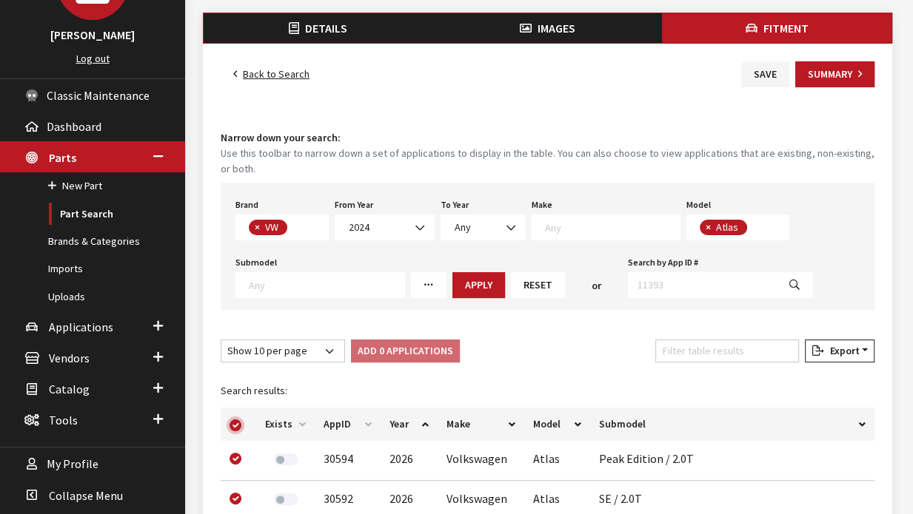
checkbox input "true"
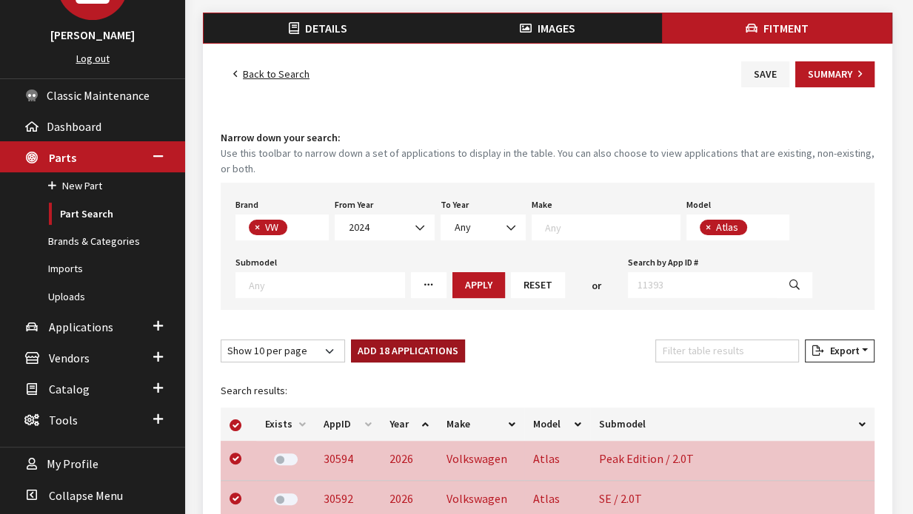
click at [427, 353] on button "Add 18 Applications" at bounding box center [408, 351] width 114 height 23
checkbox input "false"
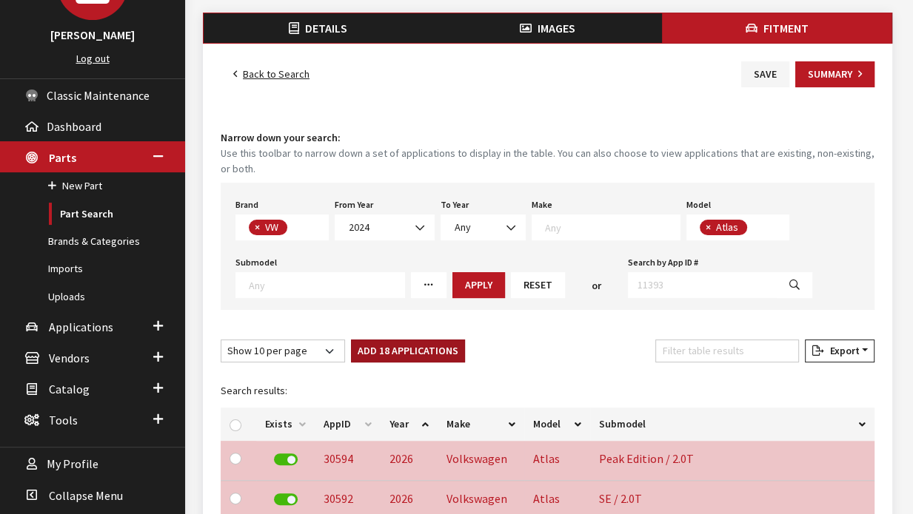
checkbox input "false"
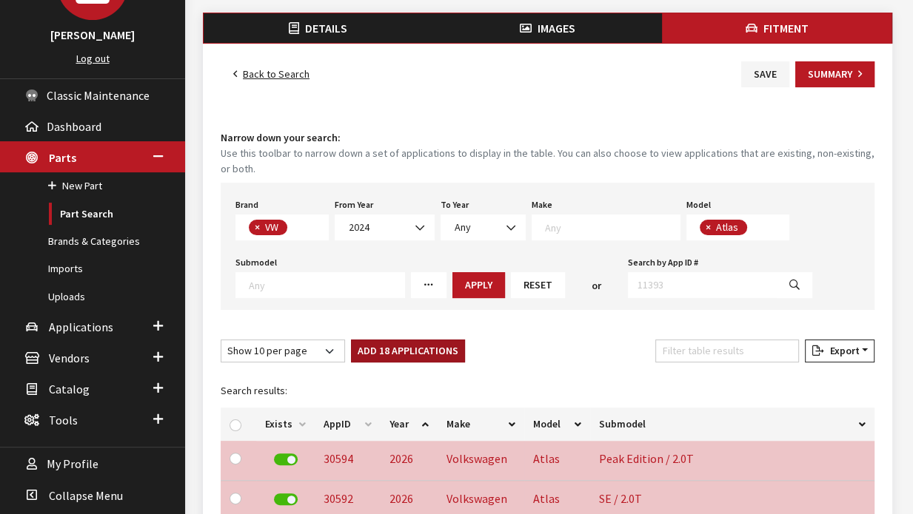
checkbox input "false"
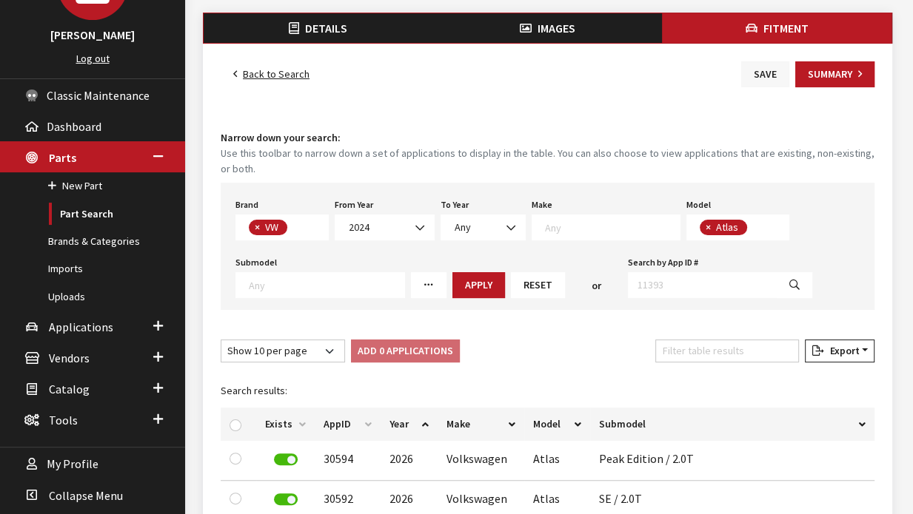
click at [751, 74] on button "Save" at bounding box center [765, 74] width 48 height 26
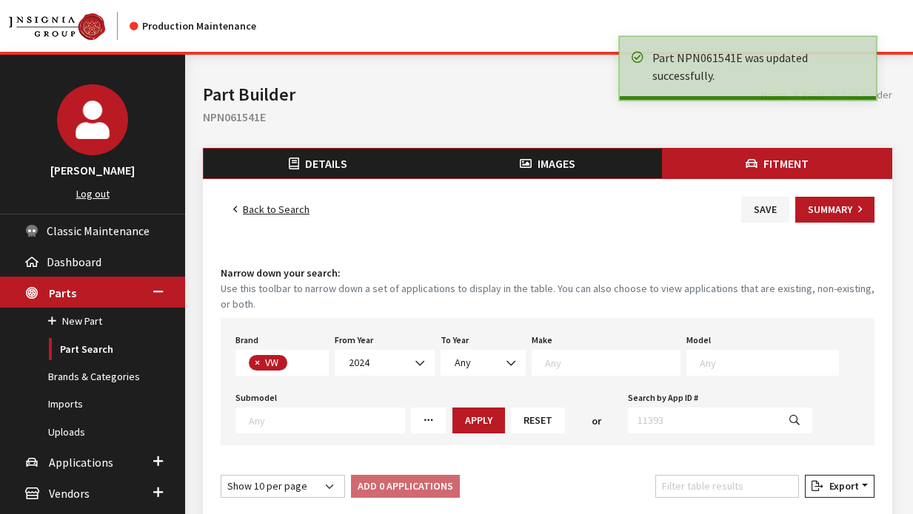
select select
click at [265, 208] on link "Back to Search" at bounding box center [271, 210] width 101 height 26
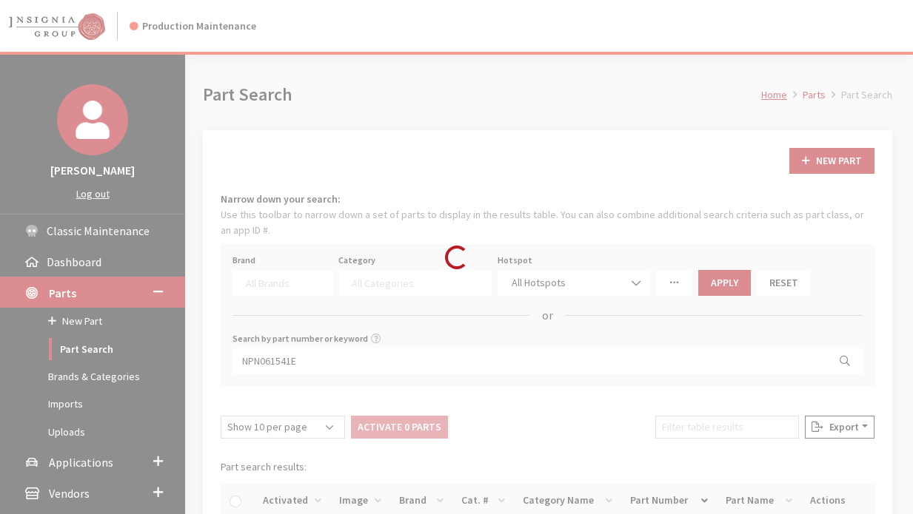
select select
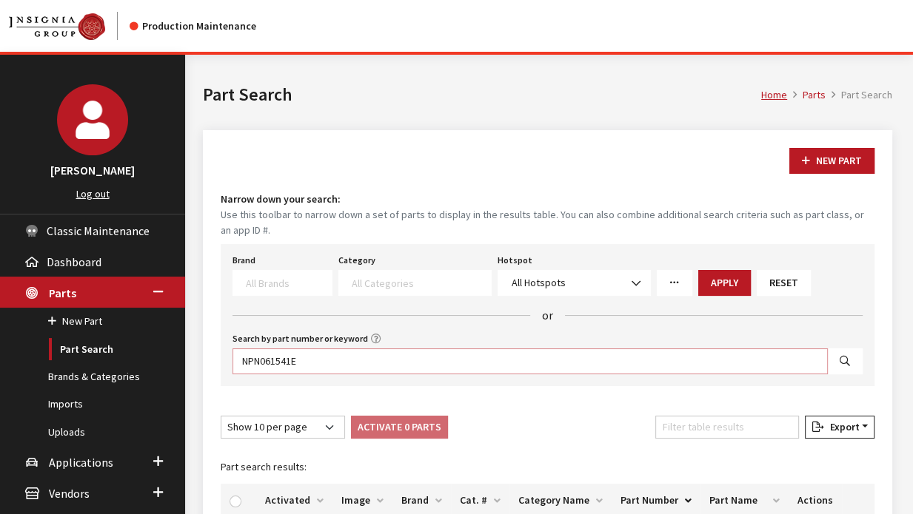
click at [704, 357] on input "NPN061541E" at bounding box center [529, 362] width 595 height 26
paste input "71204BC"
type input "NPN071204BC"
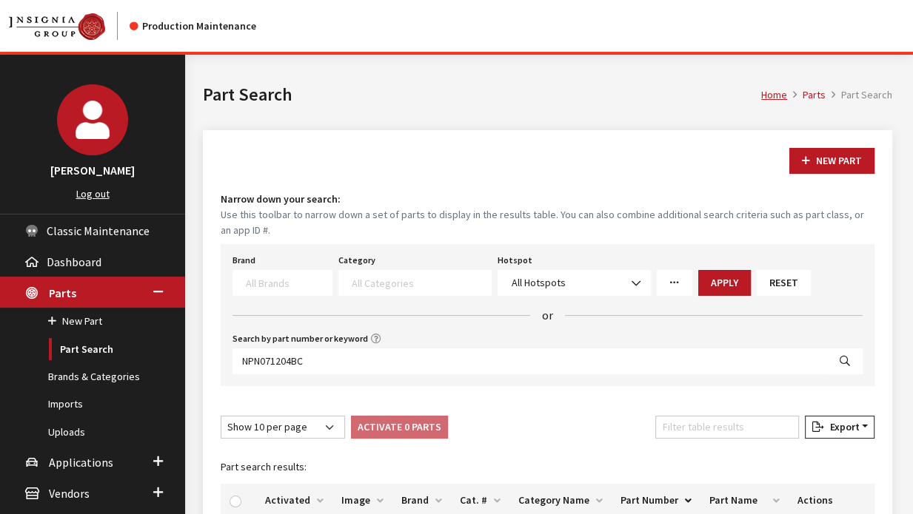
select select
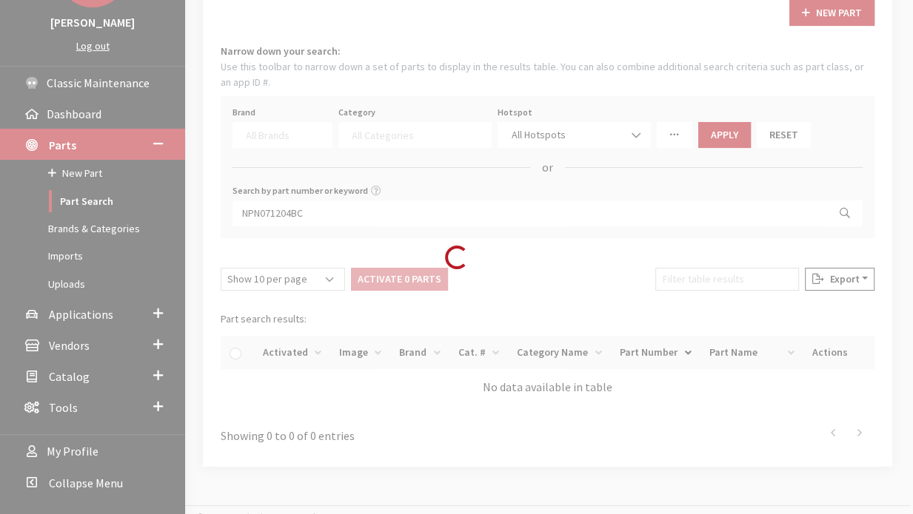
scroll to position [151, 0]
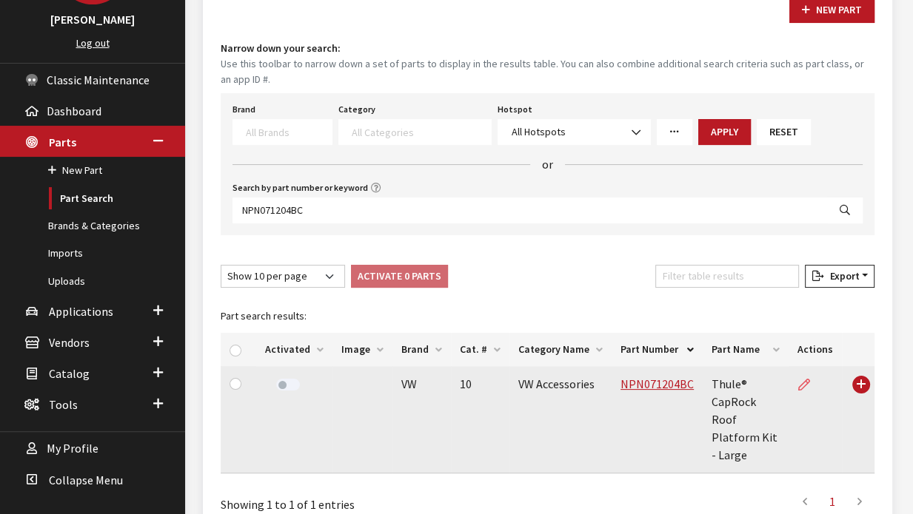
click at [802, 383] on icon at bounding box center [804, 386] width 12 height 12
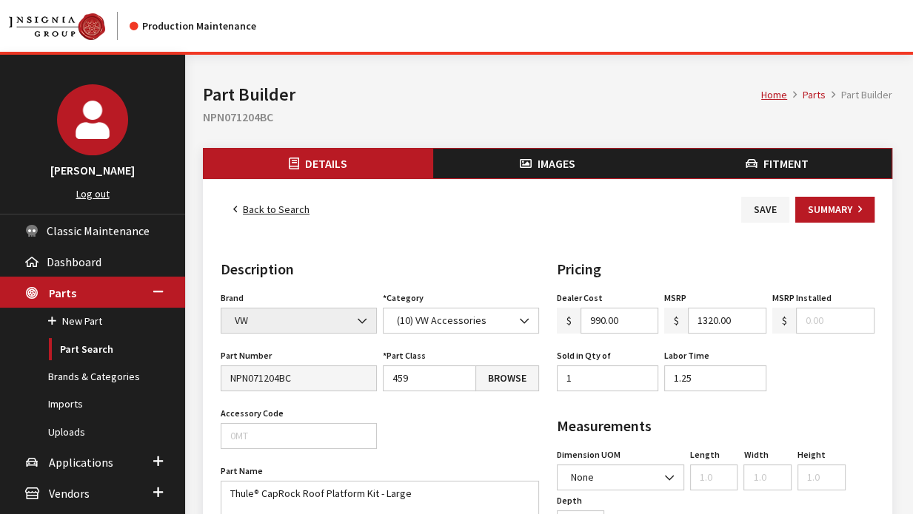
click at [723, 167] on button "Fitment" at bounding box center [776, 164] width 229 height 30
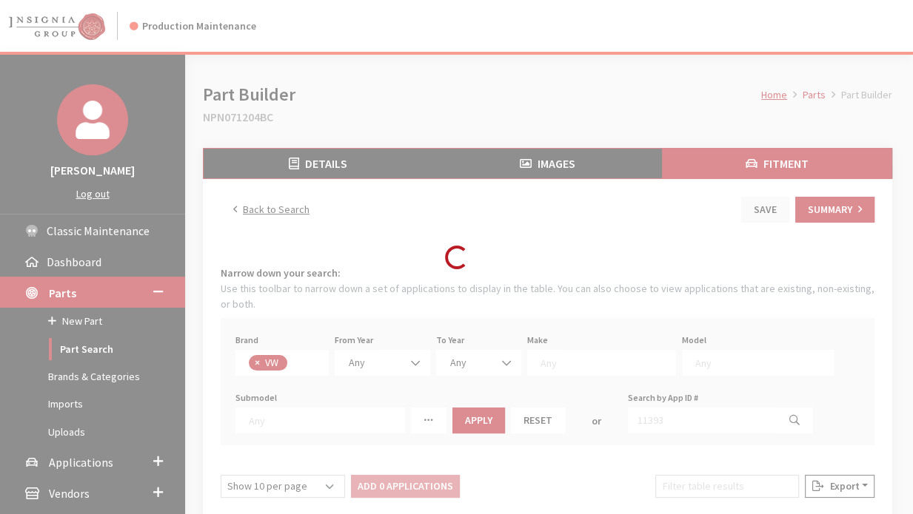
scroll to position [381, 0]
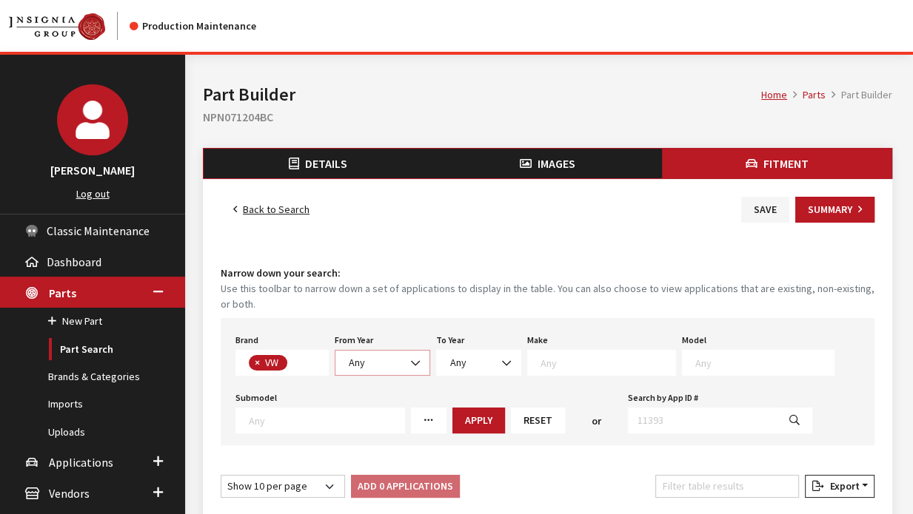
click at [370, 363] on span "Any" at bounding box center [382, 363] width 76 height 16
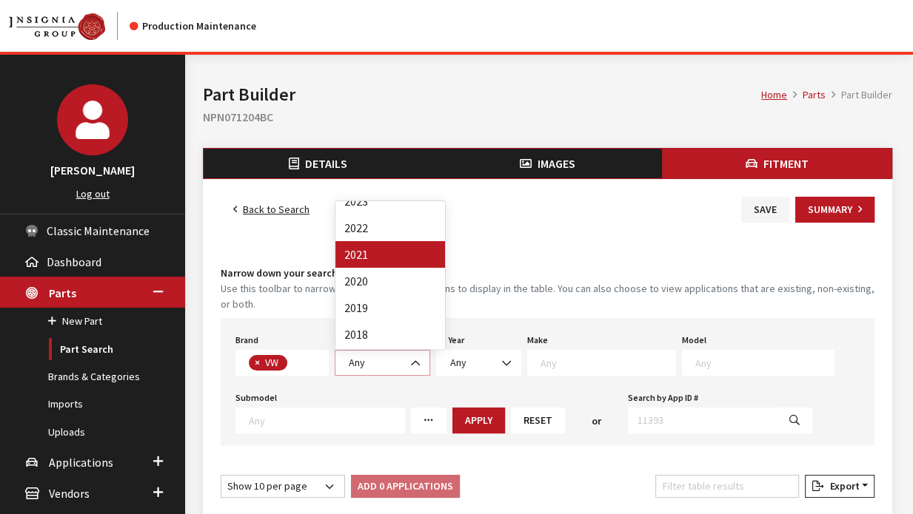
scroll to position [110, 0]
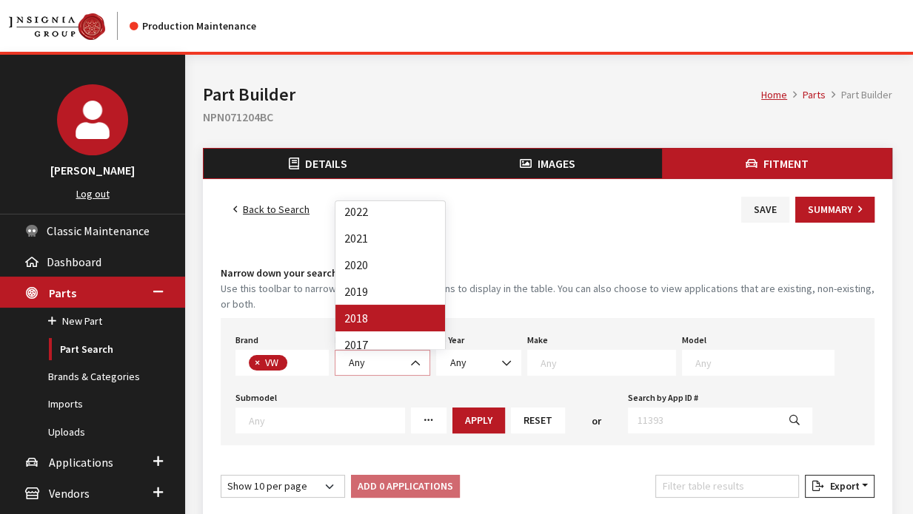
select select "2018"
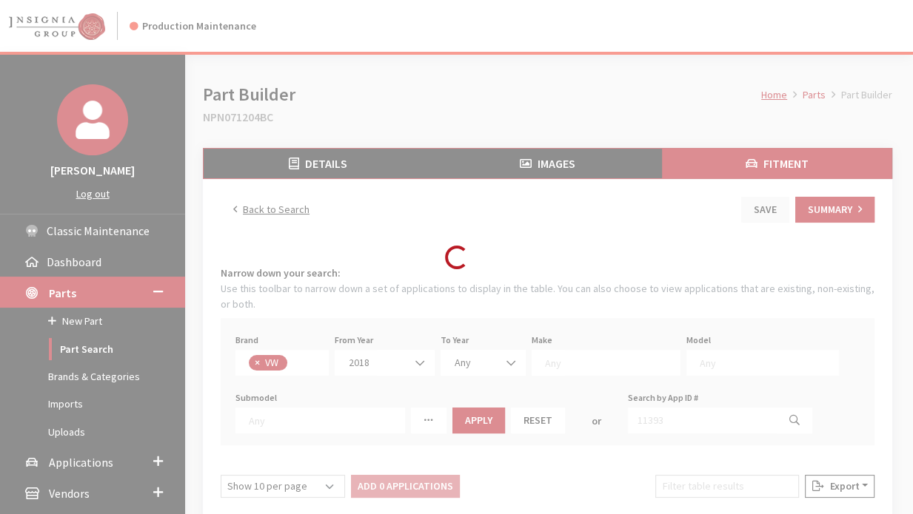
select select
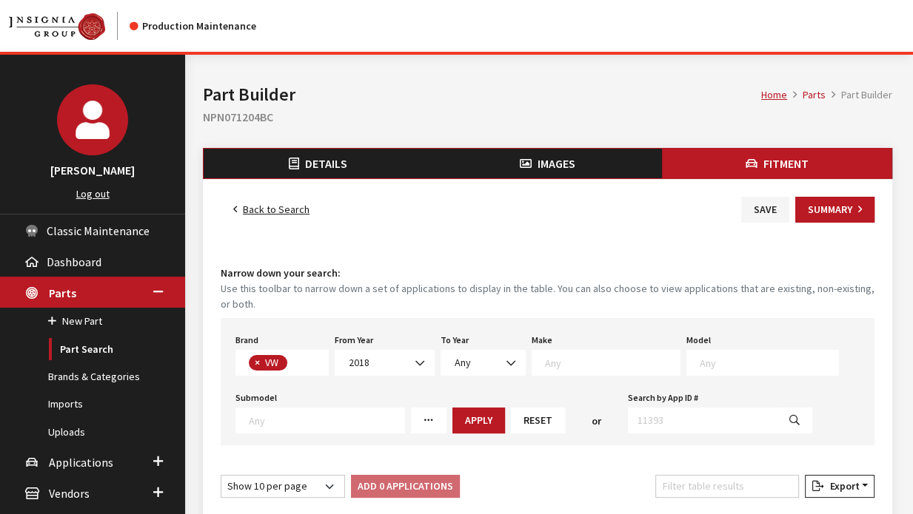
click at [709, 361] on textarea "Search" at bounding box center [768, 362] width 138 height 13
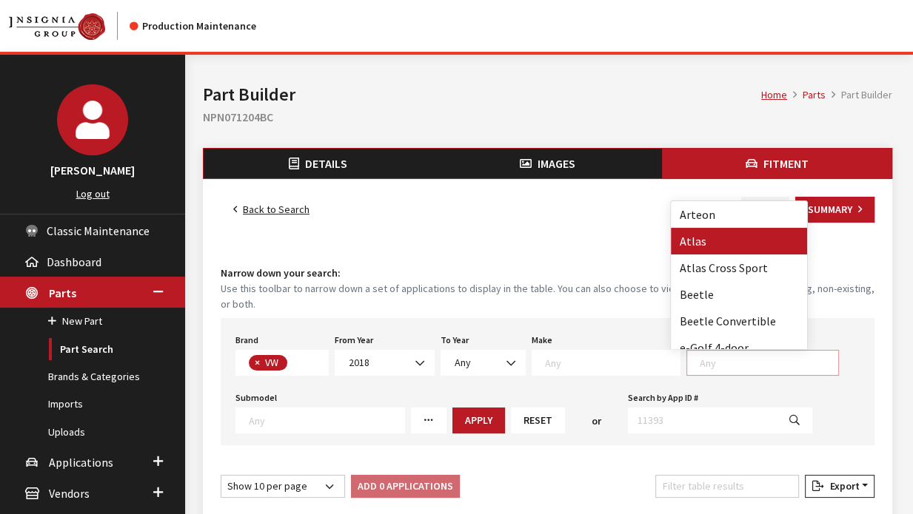
select select "915"
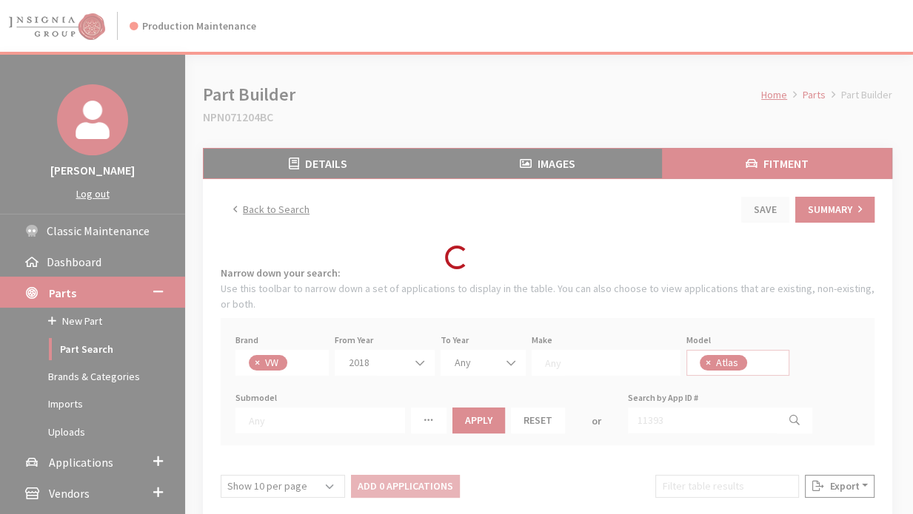
scroll to position [13, 0]
select select
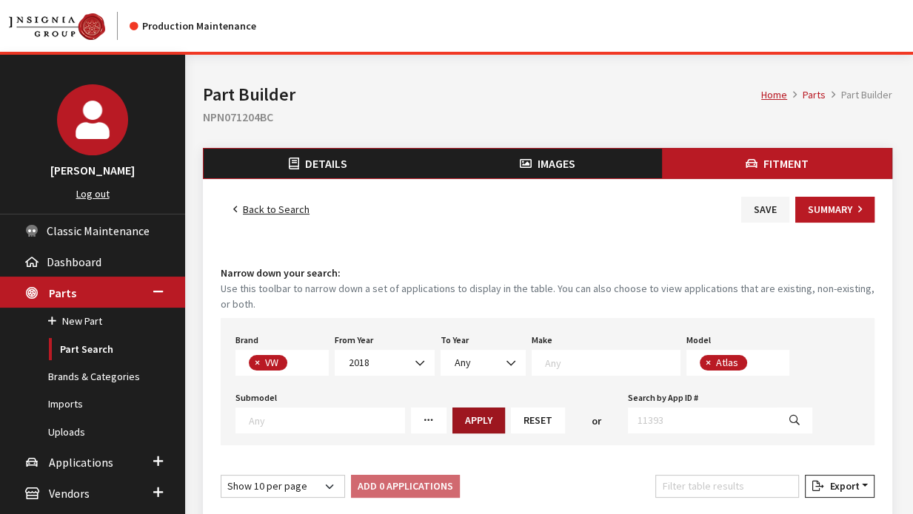
click at [462, 412] on button "Apply" at bounding box center [478, 421] width 53 height 26
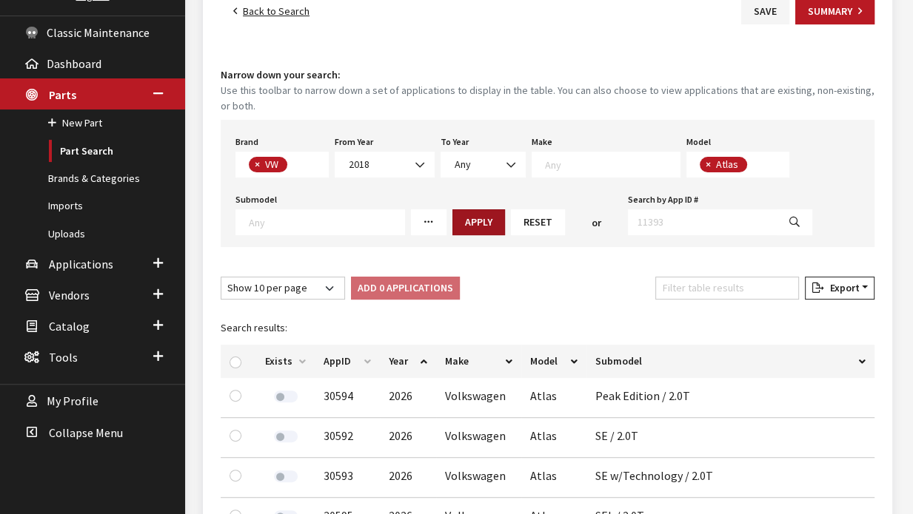
scroll to position [204, 0]
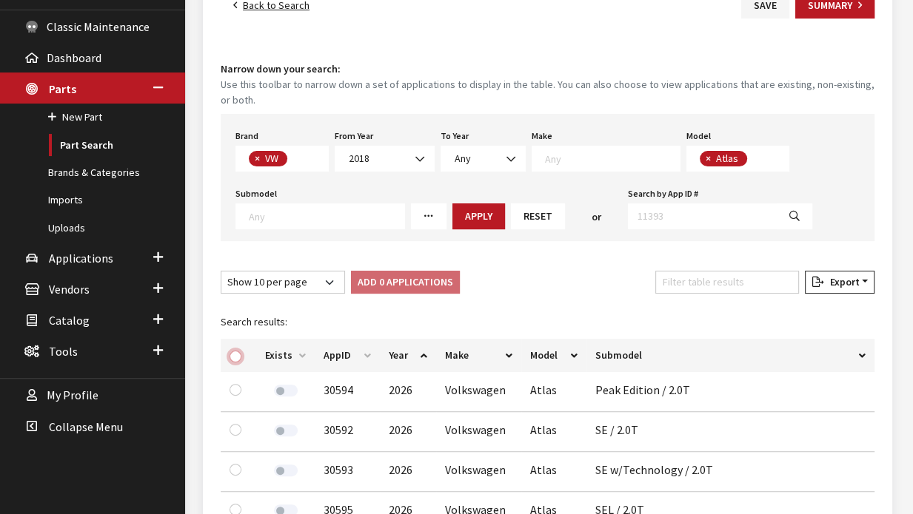
click at [235, 356] on input "checkbox" at bounding box center [235, 357] width 12 height 12
checkbox input "true"
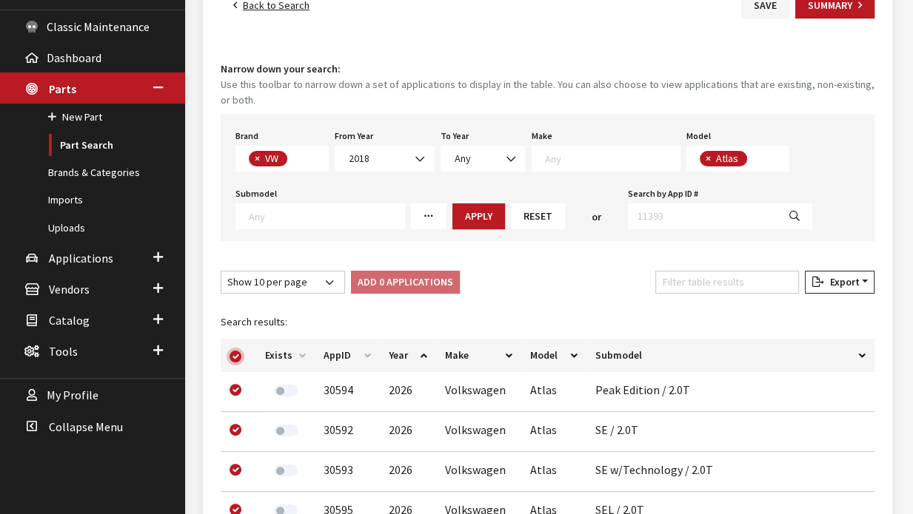
checkbox input "true"
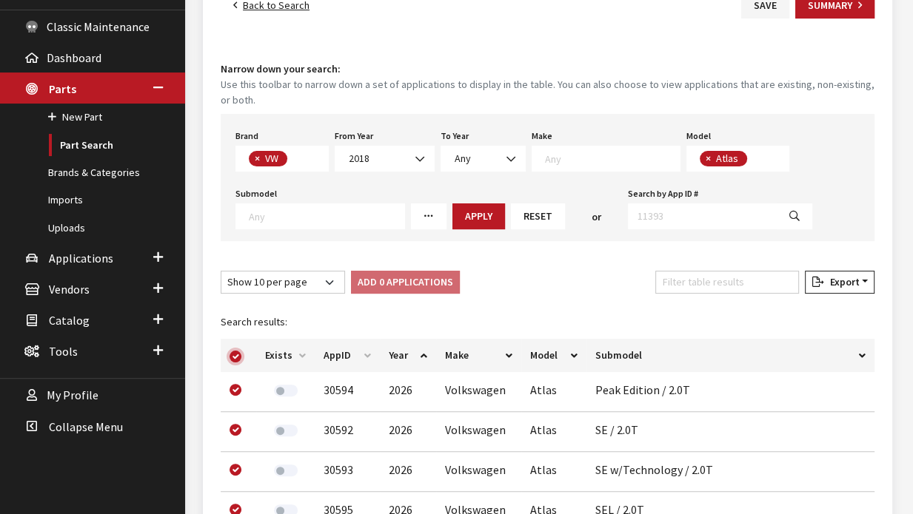
checkbox input "true"
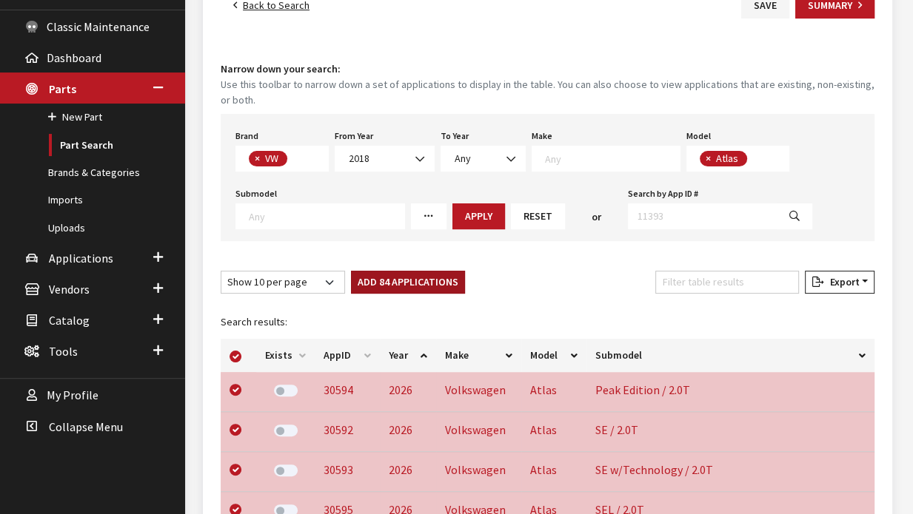
click at [420, 285] on button "Add 84 Applications" at bounding box center [408, 282] width 114 height 23
checkbox input "false"
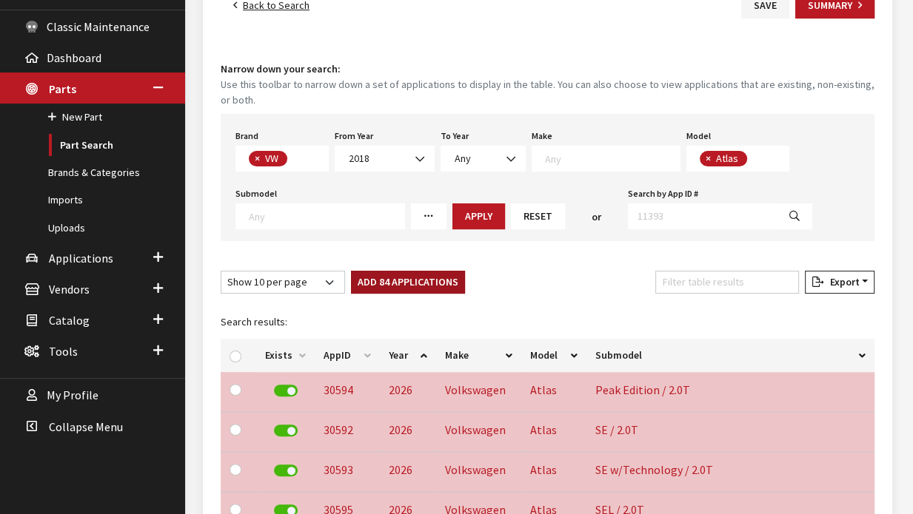
checkbox input "false"
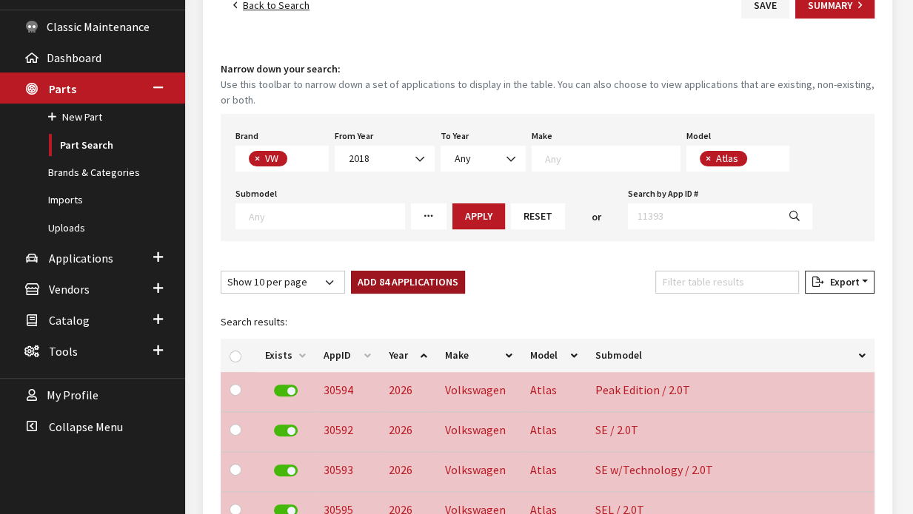
checkbox input "false"
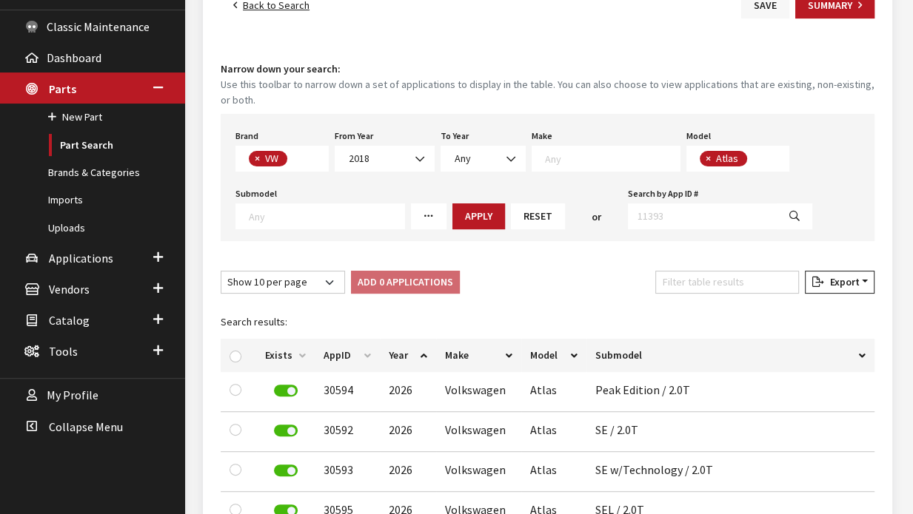
click at [762, 10] on button "Save" at bounding box center [765, 6] width 48 height 26
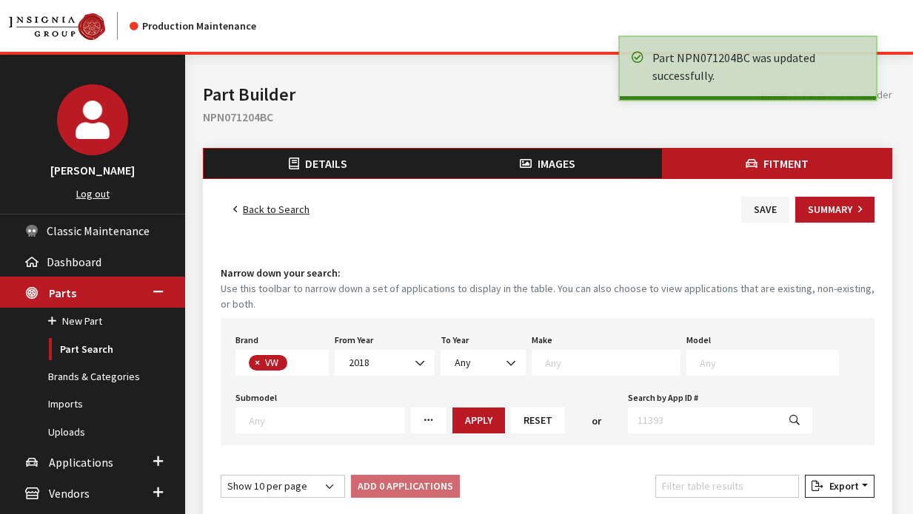
select select
click at [285, 212] on link "Back to Search" at bounding box center [271, 210] width 101 height 26
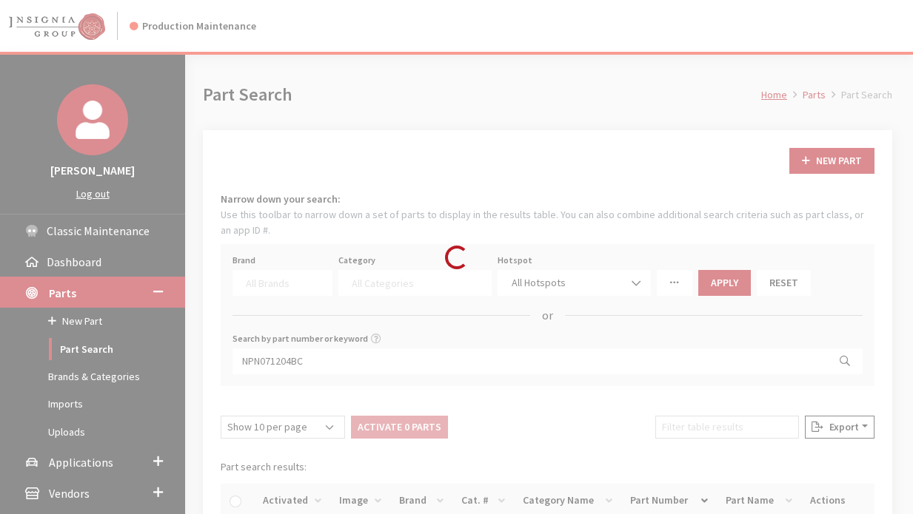
select select
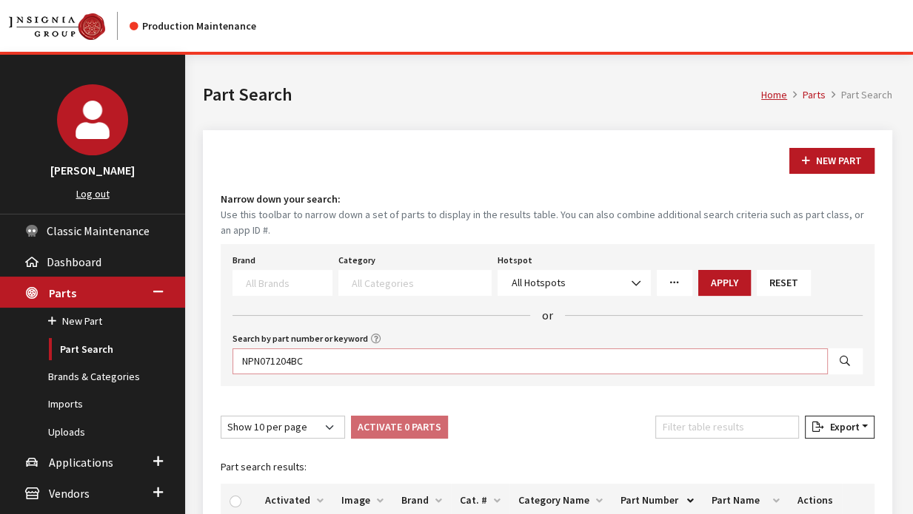
click at [572, 364] on input "NPN071204BC" at bounding box center [529, 362] width 595 height 26
paste input "E"
type input "NPN071204BE"
select select
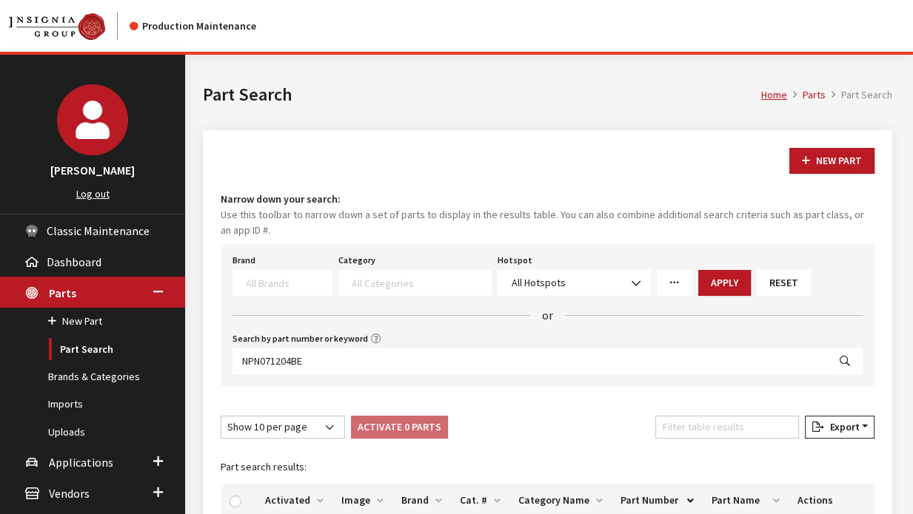
select select
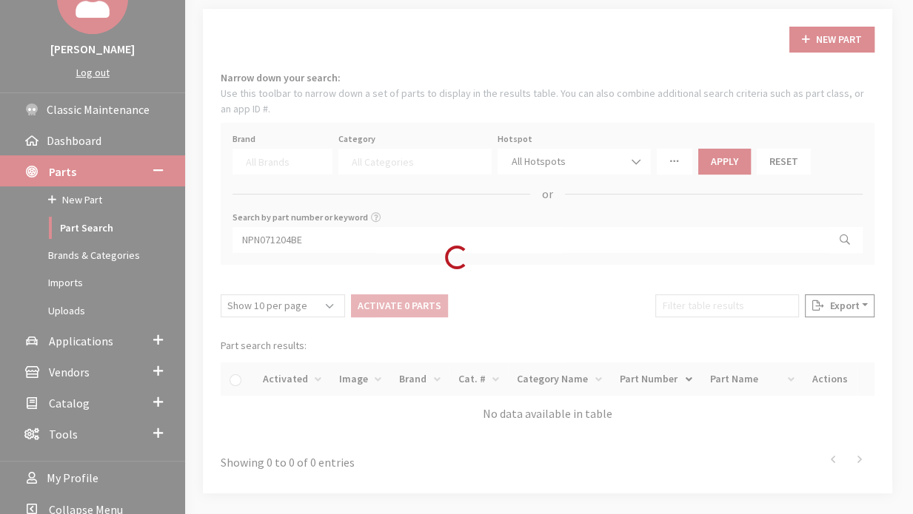
scroll to position [124, 0]
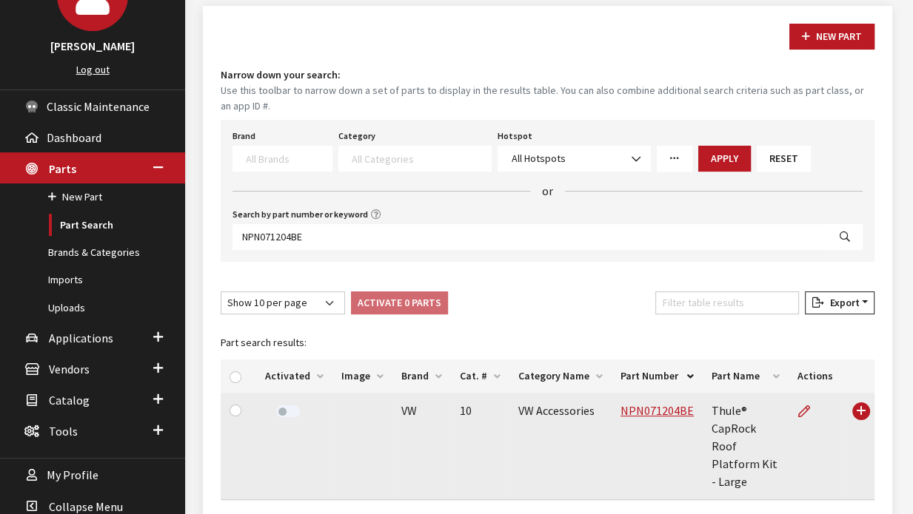
click at [796, 407] on td at bounding box center [814, 446] width 53 height 107
click at [807, 409] on icon at bounding box center [804, 412] width 12 height 12
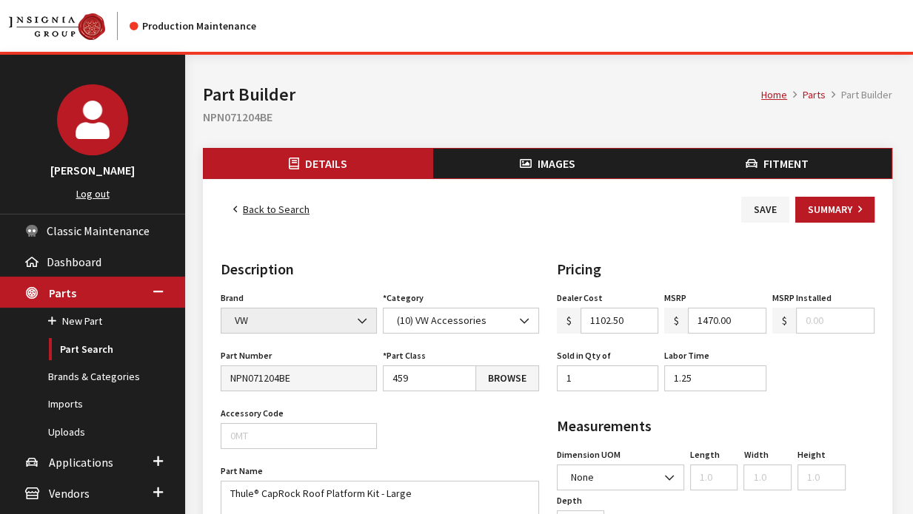
click at [771, 159] on span "Fitment" at bounding box center [785, 163] width 45 height 15
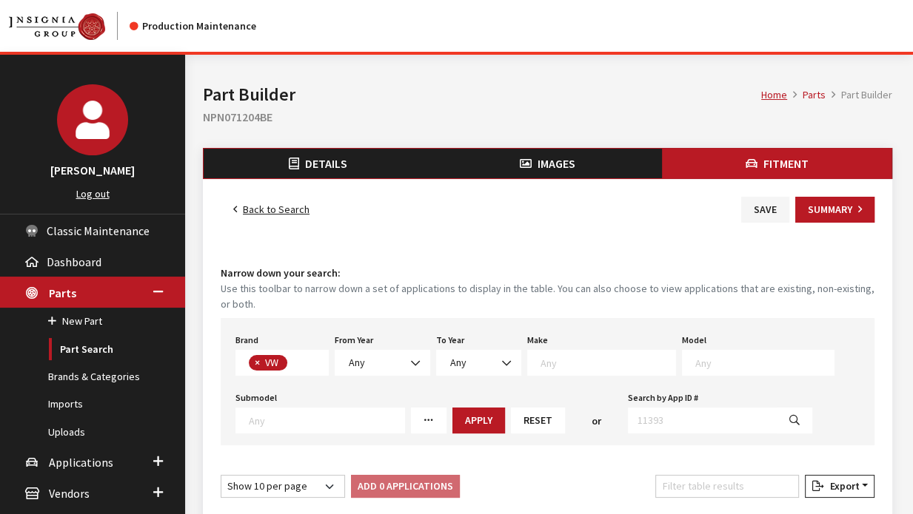
scroll to position [381, 0]
click at [366, 362] on span "Any" at bounding box center [382, 363] width 76 height 16
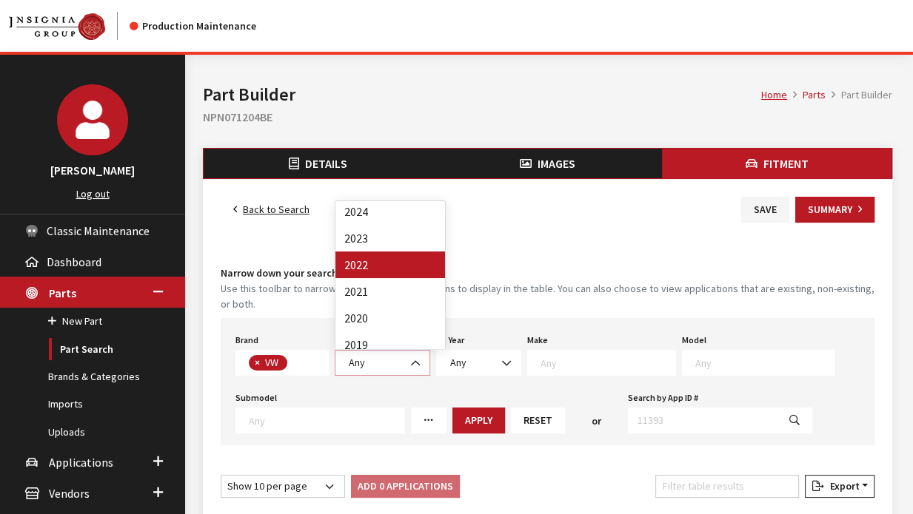
scroll to position [61, 0]
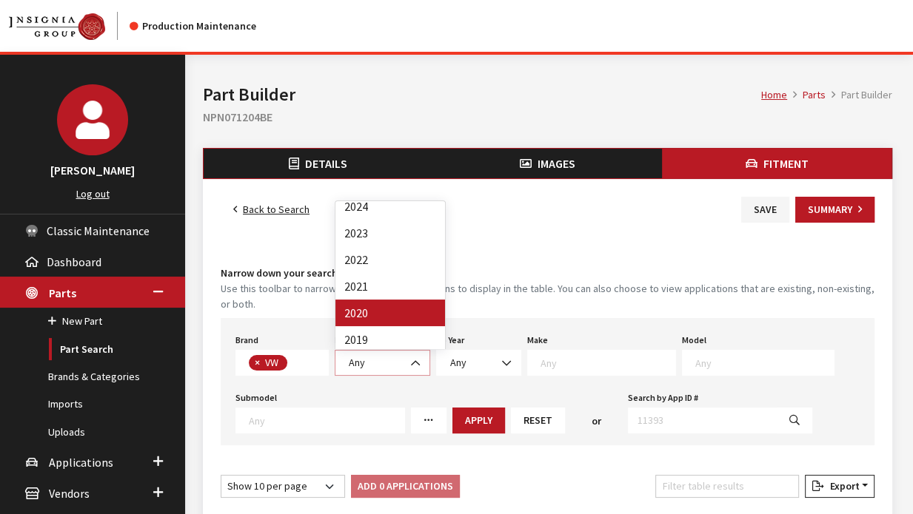
select select "2020"
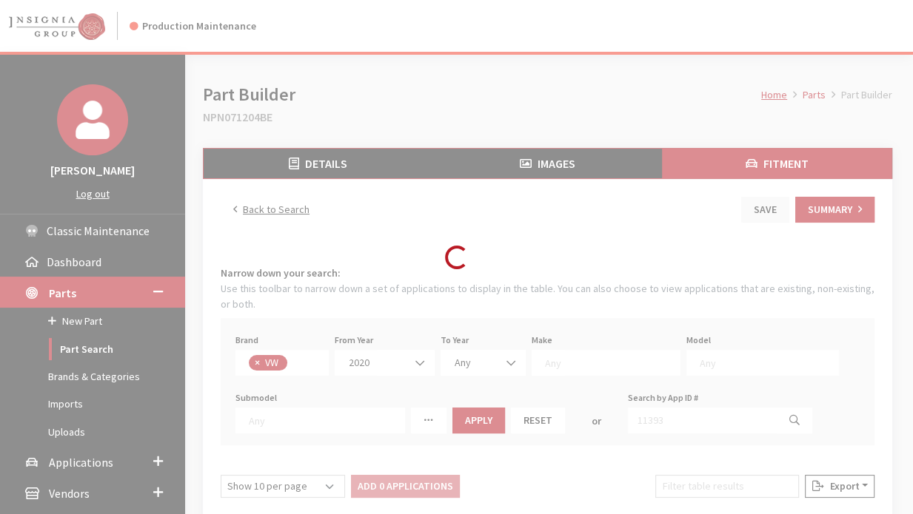
select select
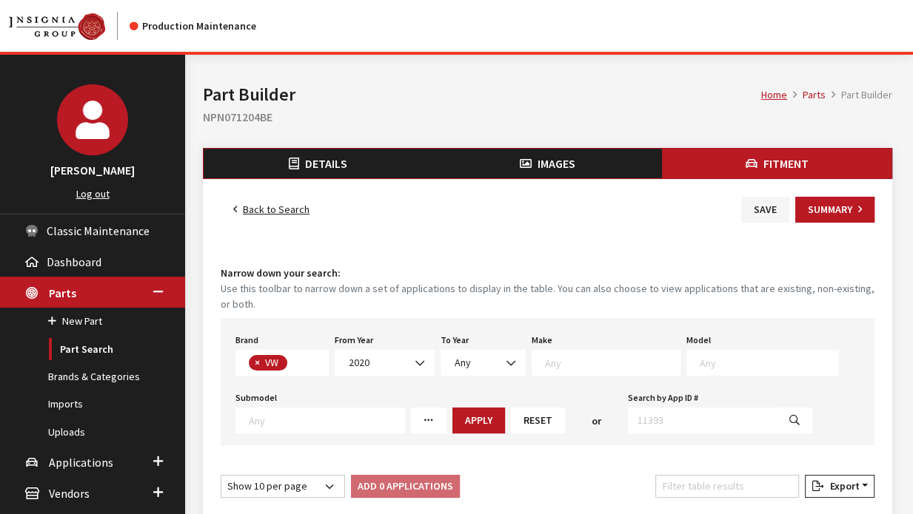
click at [700, 356] on textarea "Search" at bounding box center [768, 362] width 138 height 13
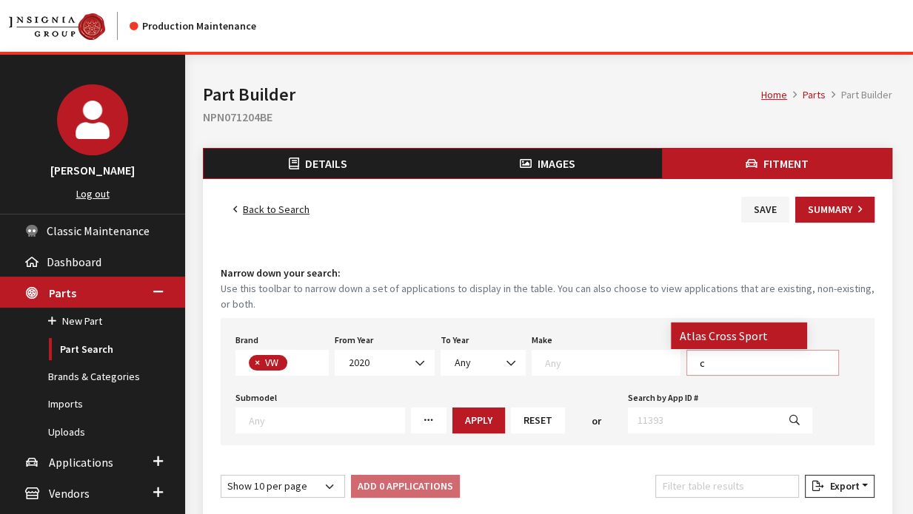
scroll to position [0, 0]
type textarea "cro"
select select "1089"
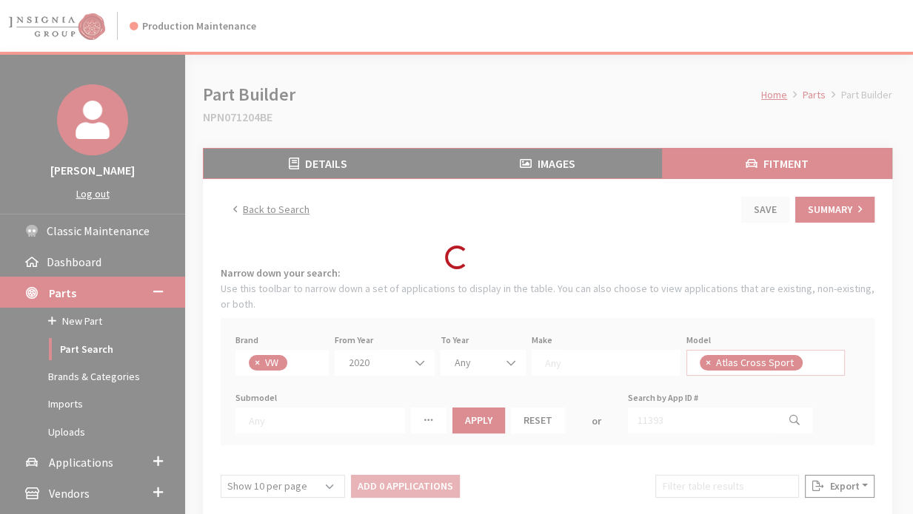
select select
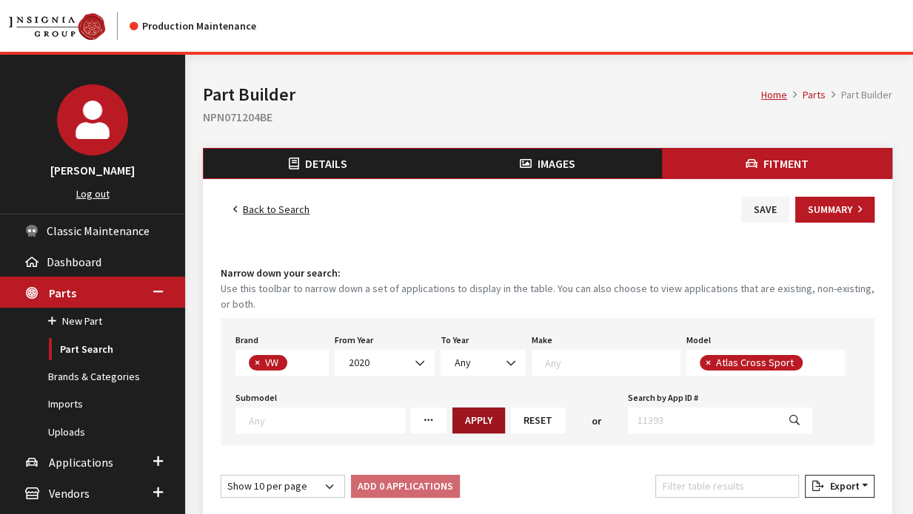
click at [460, 424] on button "Apply" at bounding box center [478, 421] width 53 height 26
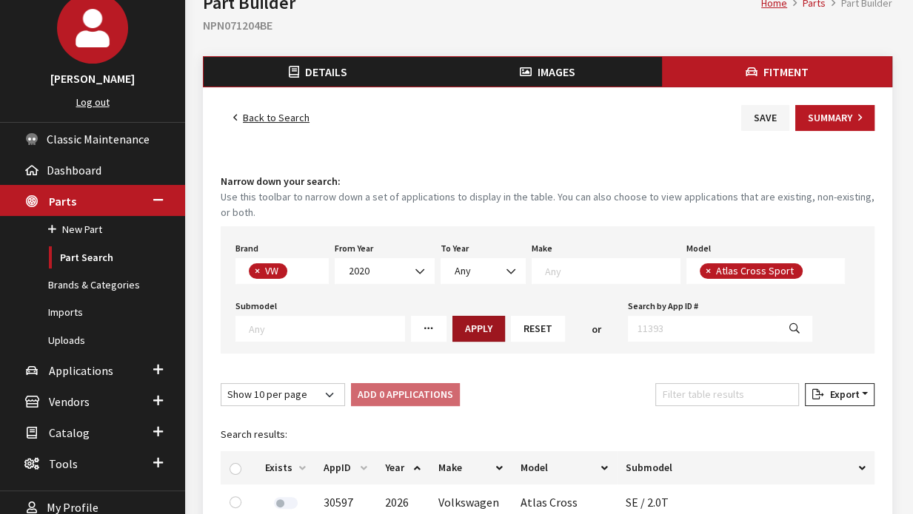
scroll to position [100, 0]
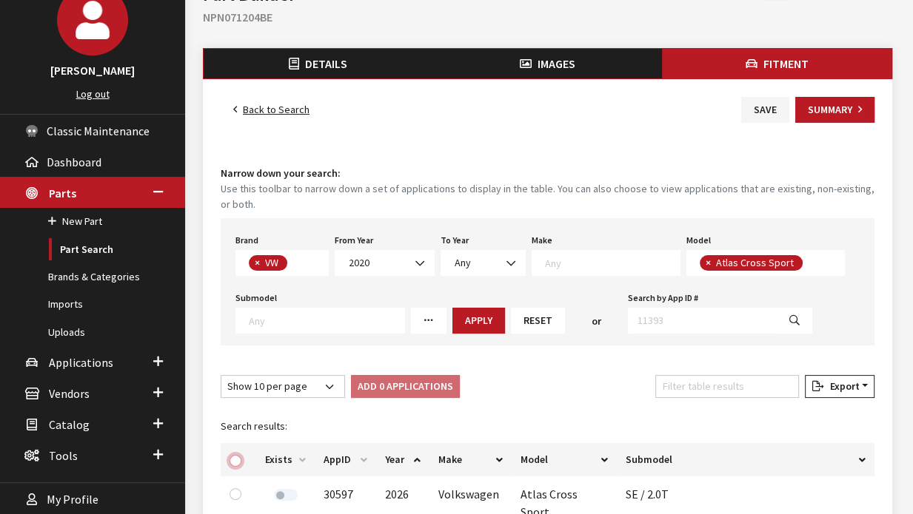
click at [232, 455] on input "checkbox" at bounding box center [235, 461] width 12 height 12
checkbox input "true"
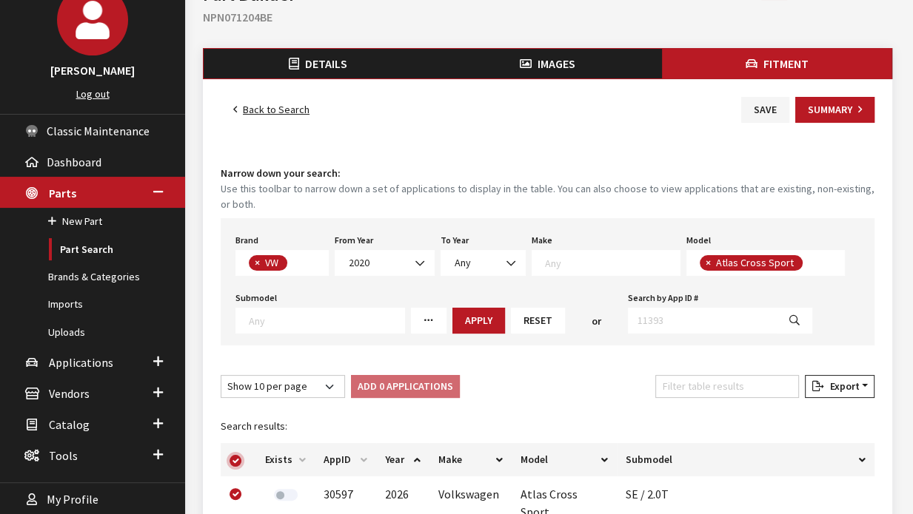
checkbox input "true"
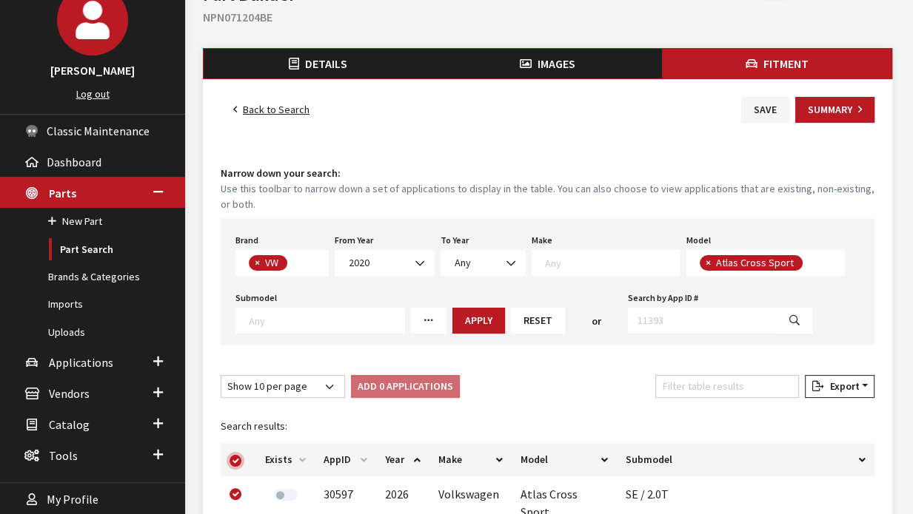
checkbox input "true"
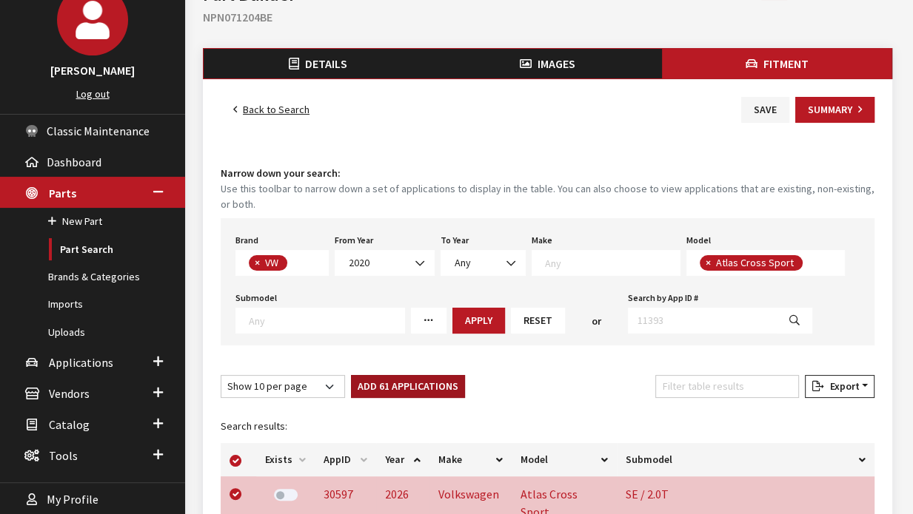
click at [397, 389] on button "Add 61 Applications" at bounding box center [408, 386] width 114 height 23
checkbox input "false"
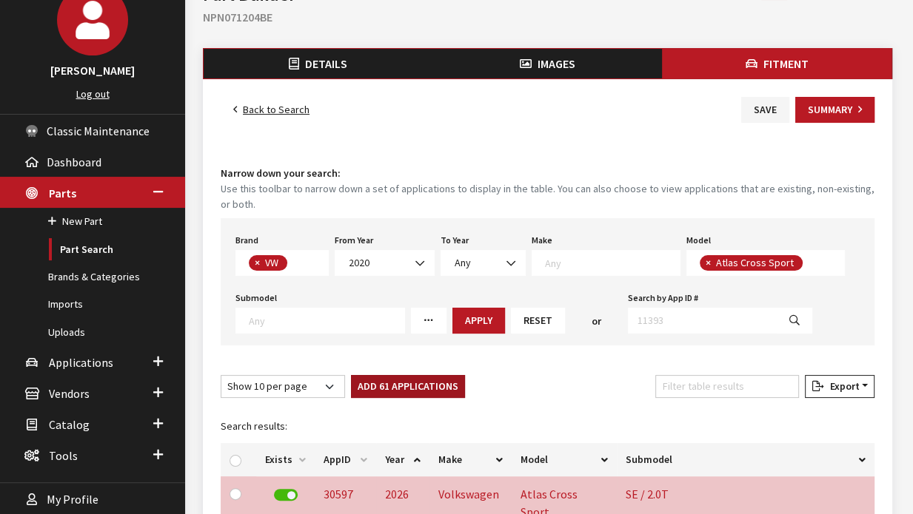
checkbox input "false"
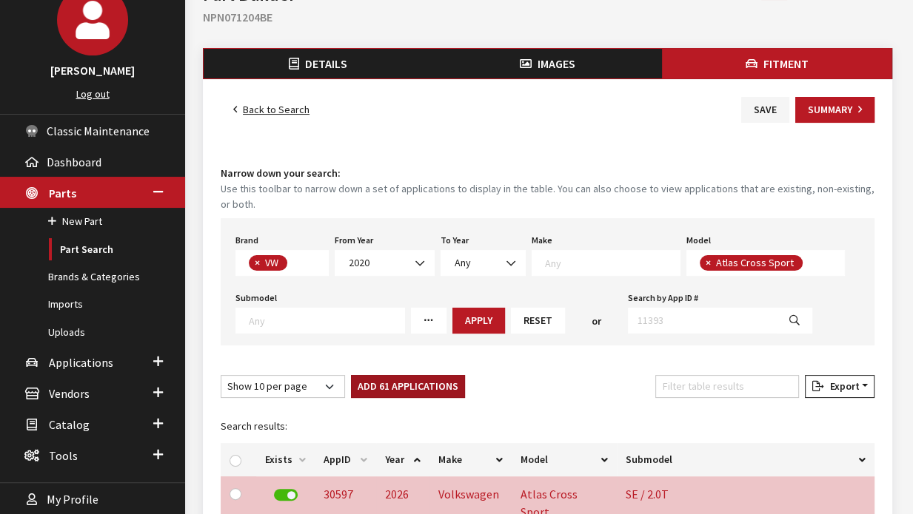
checkbox input "false"
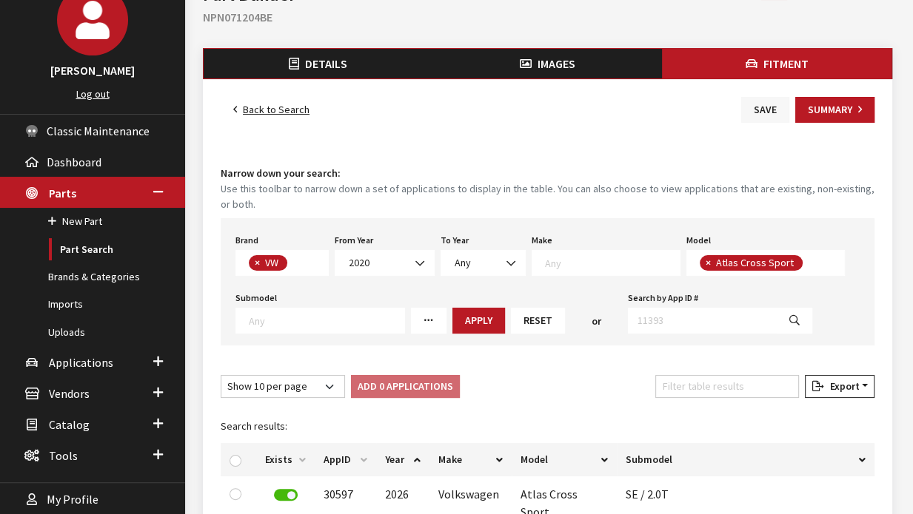
click at [765, 112] on button "Save" at bounding box center [765, 110] width 48 height 26
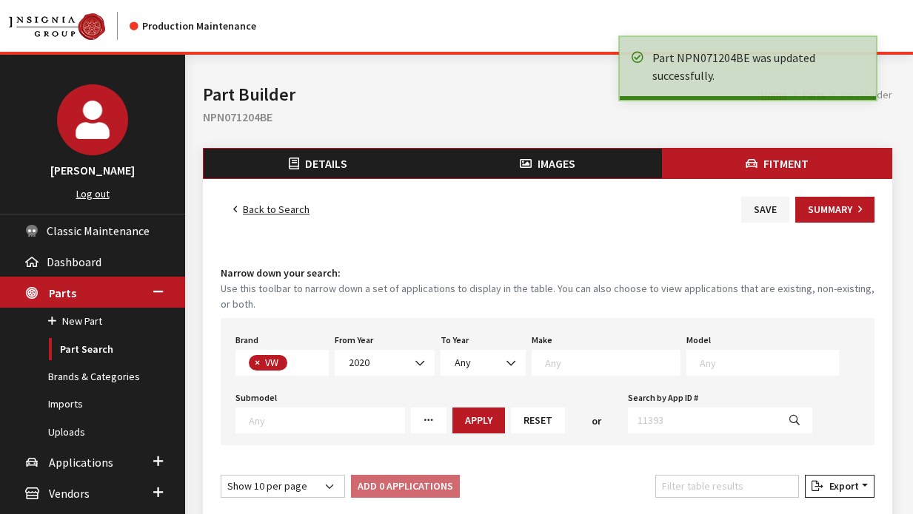
select select
click at [255, 208] on link "Back to Search" at bounding box center [271, 210] width 101 height 26
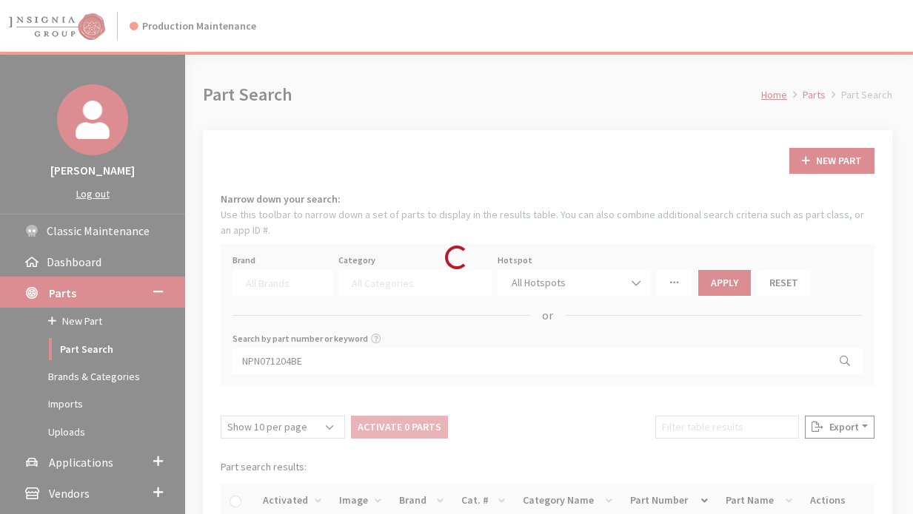
select select
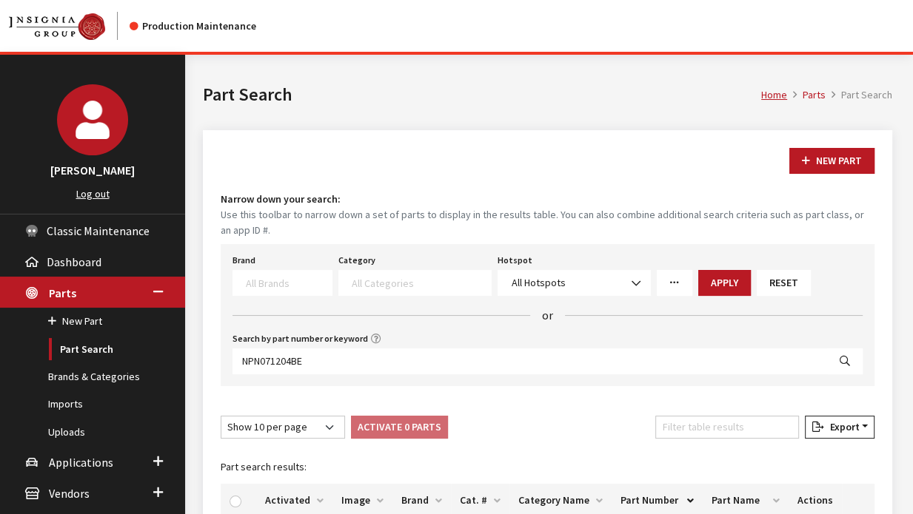
click at [278, 289] on span at bounding box center [282, 283] width 100 height 26
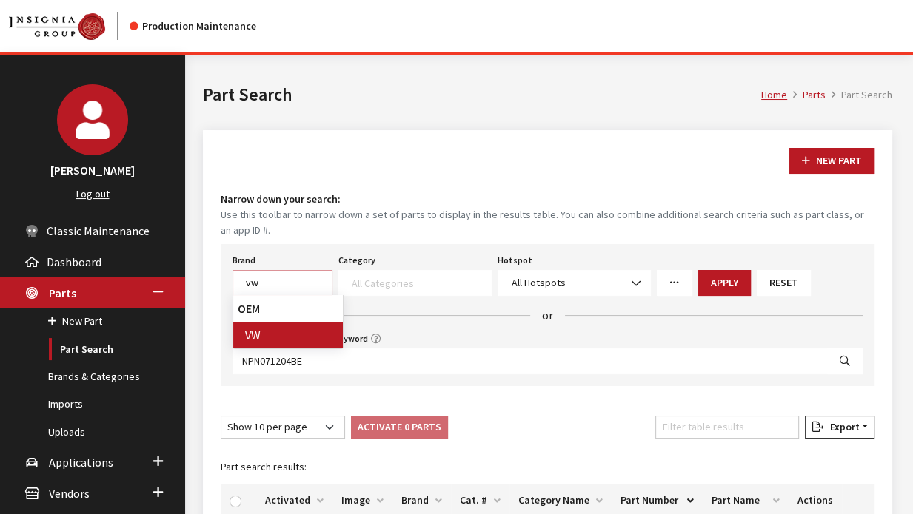
type textarea "vw"
select select "11"
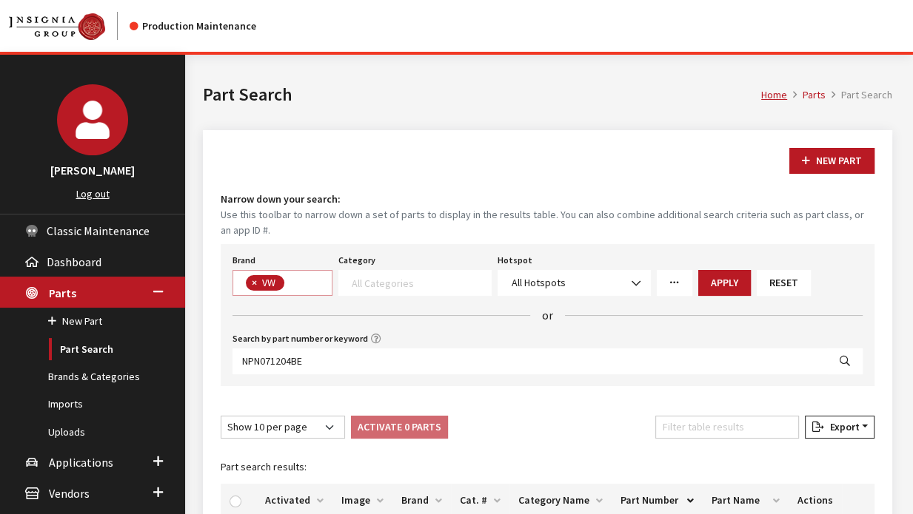
click at [362, 276] on textarea "Search" at bounding box center [421, 282] width 139 height 13
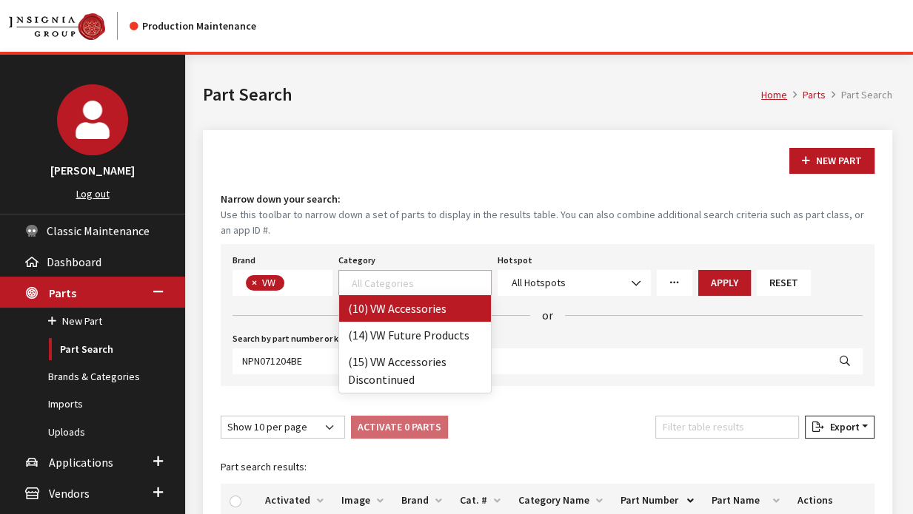
select select "134"
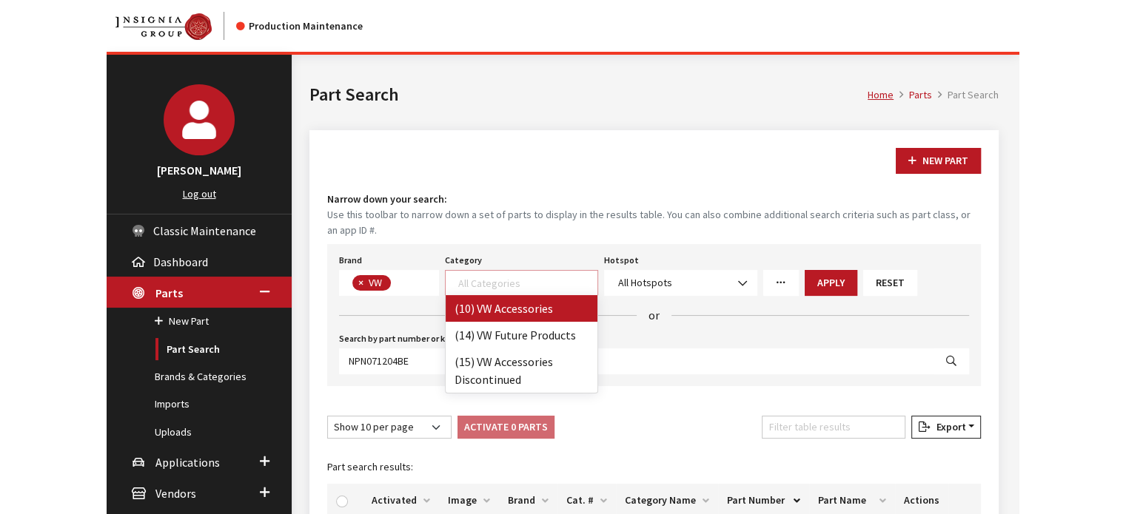
scroll to position [0, 0]
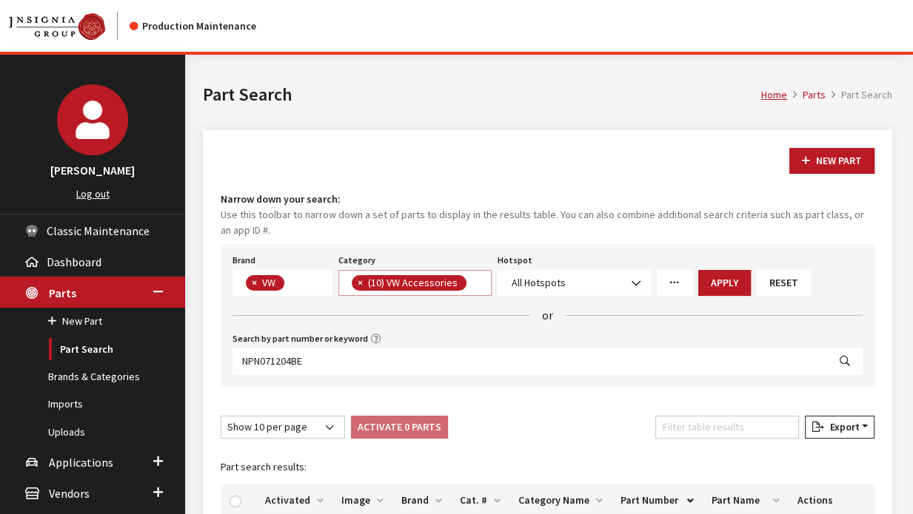
click at [674, 289] on link "More Filters" at bounding box center [674, 283] width 36 height 26
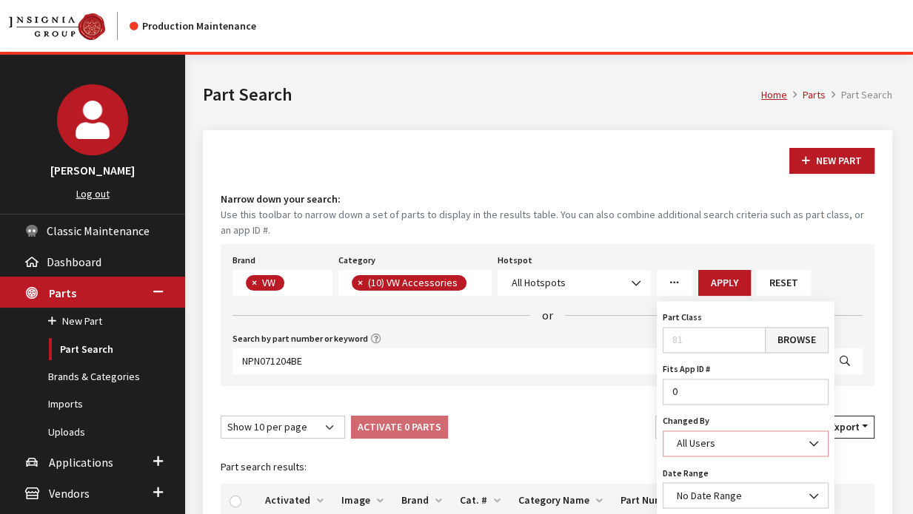
click at [682, 437] on span "All Users" at bounding box center [695, 443] width 38 height 13
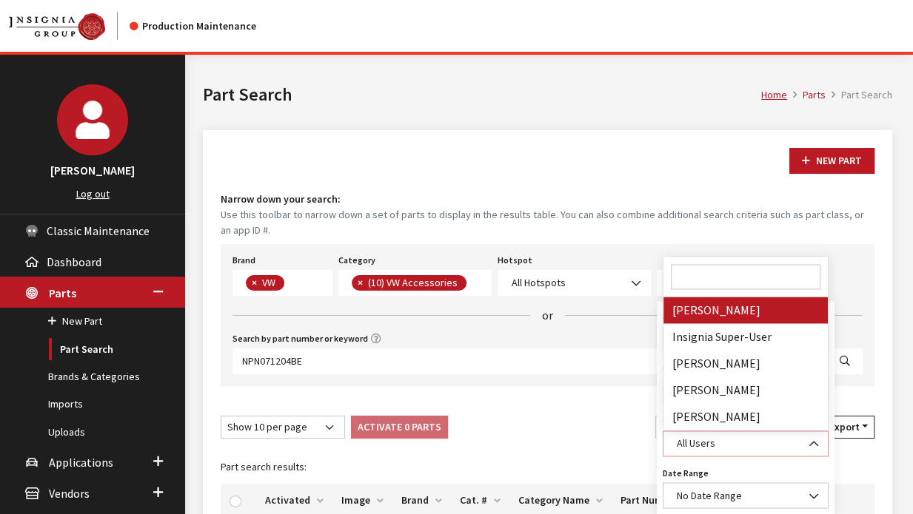
select select "cdorton"
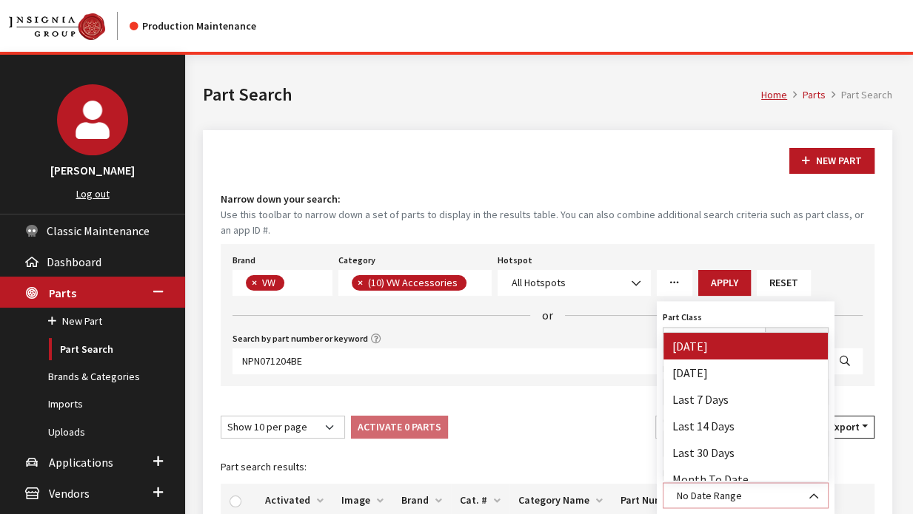
click at [687, 485] on span "No Date Range" at bounding box center [745, 496] width 166 height 26
select select "1"
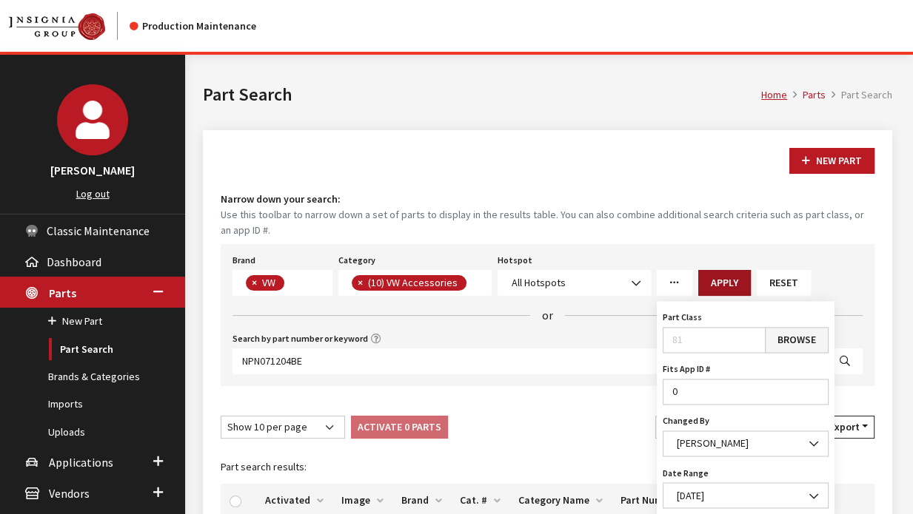
click at [719, 278] on button "Apply" at bounding box center [724, 283] width 53 height 26
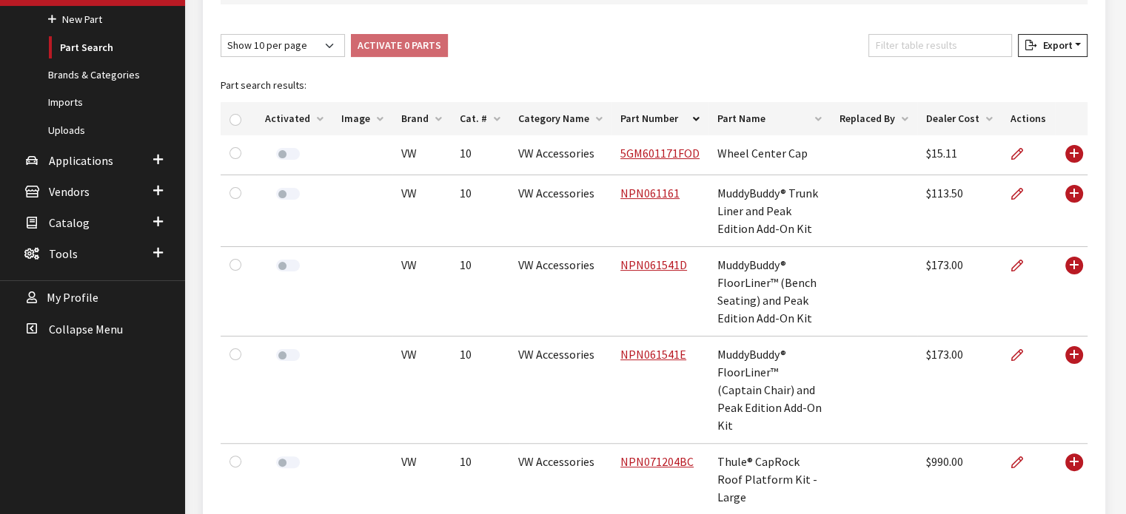
scroll to position [302, 0]
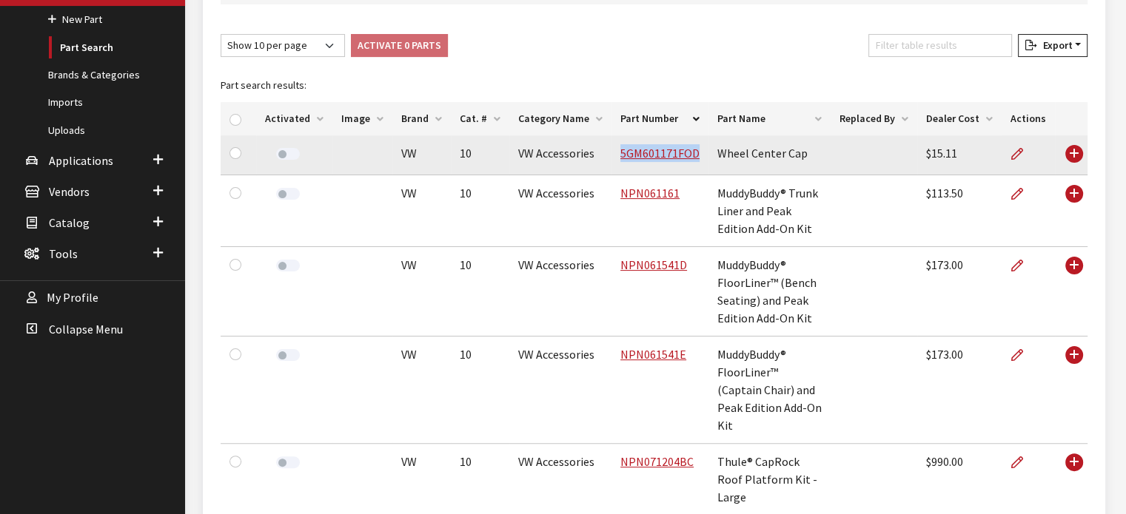
drag, startPoint x: 607, startPoint y: 151, endPoint x: 696, endPoint y: 152, distance: 88.8
click at [696, 152] on td "5GM601171FOD" at bounding box center [659, 155] width 97 height 40
copy link "5GM601171FOD"
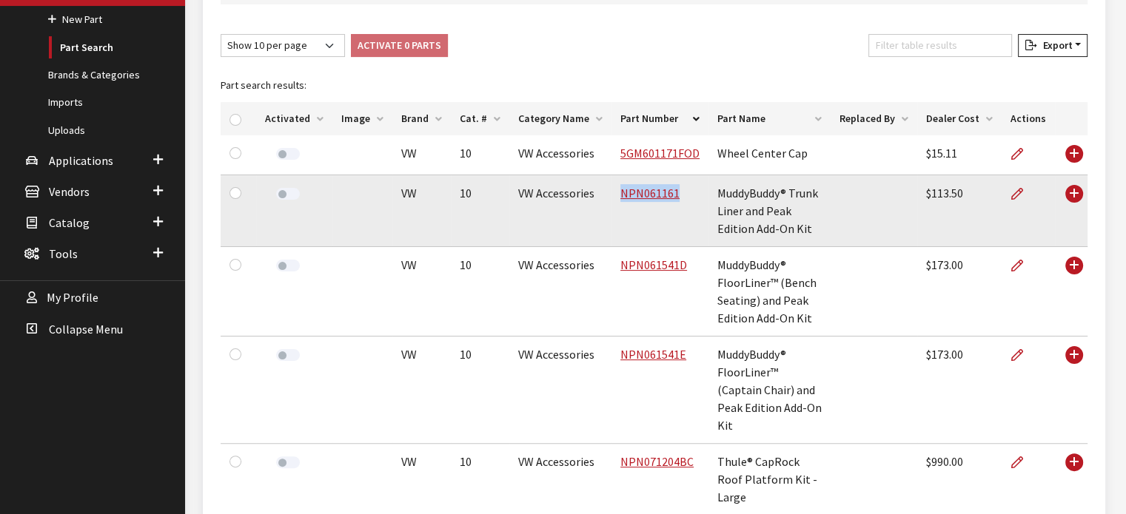
drag, startPoint x: 609, startPoint y: 194, endPoint x: 672, endPoint y: 199, distance: 63.1
click at [672, 199] on td "NPN061161" at bounding box center [659, 211] width 97 height 72
copy link "NPN061161"
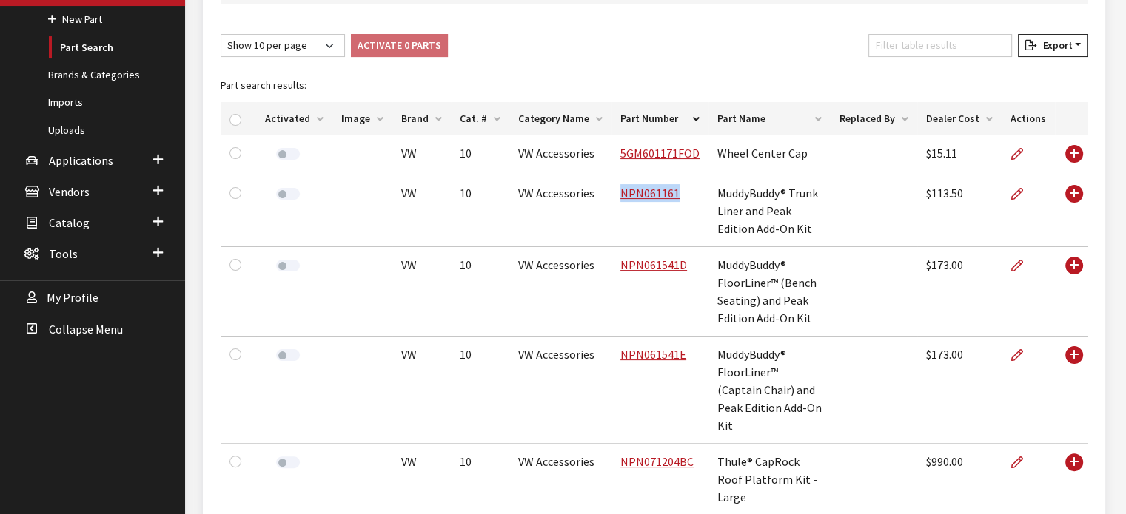
copy link "NPN061161"
click at [360, 78] on caption "Part search results:" at bounding box center [654, 85] width 867 height 33
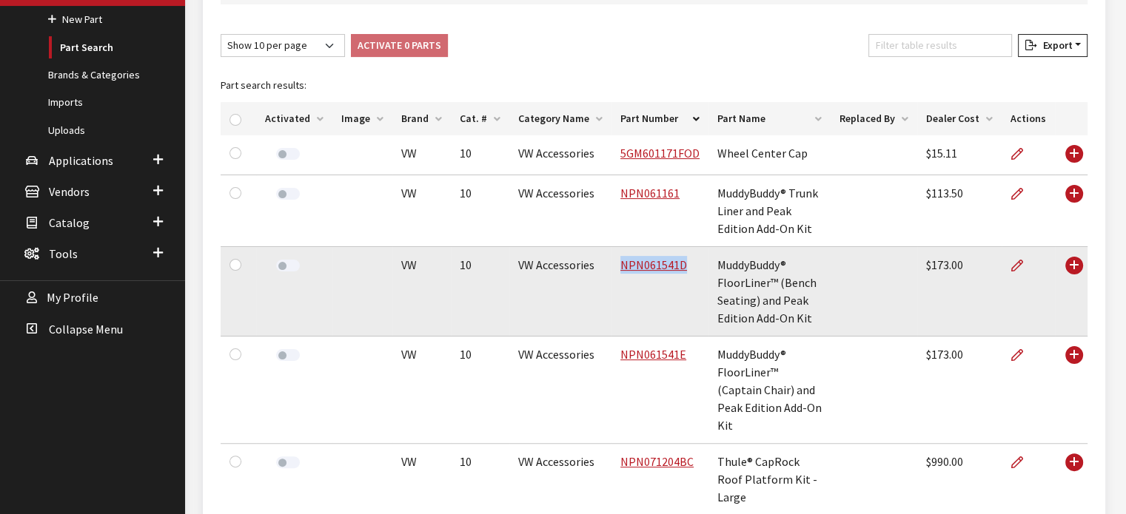
drag, startPoint x: 608, startPoint y: 266, endPoint x: 675, endPoint y: 269, distance: 66.6
click at [675, 269] on td "NPN061541D" at bounding box center [659, 292] width 97 height 90
copy link "NPN061541D"
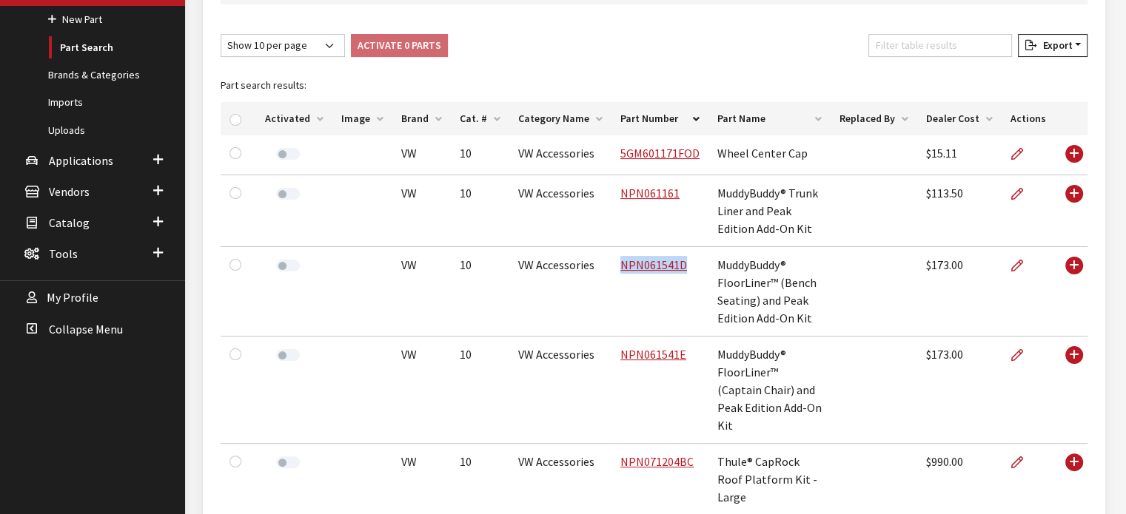
copy link "NPN061541D"
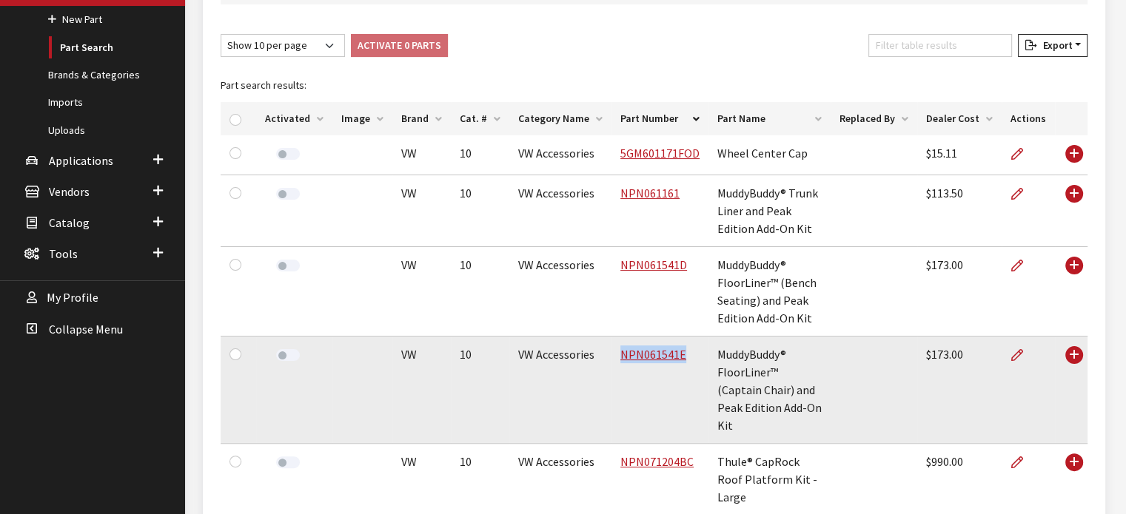
drag, startPoint x: 607, startPoint y: 354, endPoint x: 676, endPoint y: 360, distance: 69.9
click at [676, 360] on td "NPN061541E" at bounding box center [659, 390] width 97 height 107
copy link "NPN061541E"
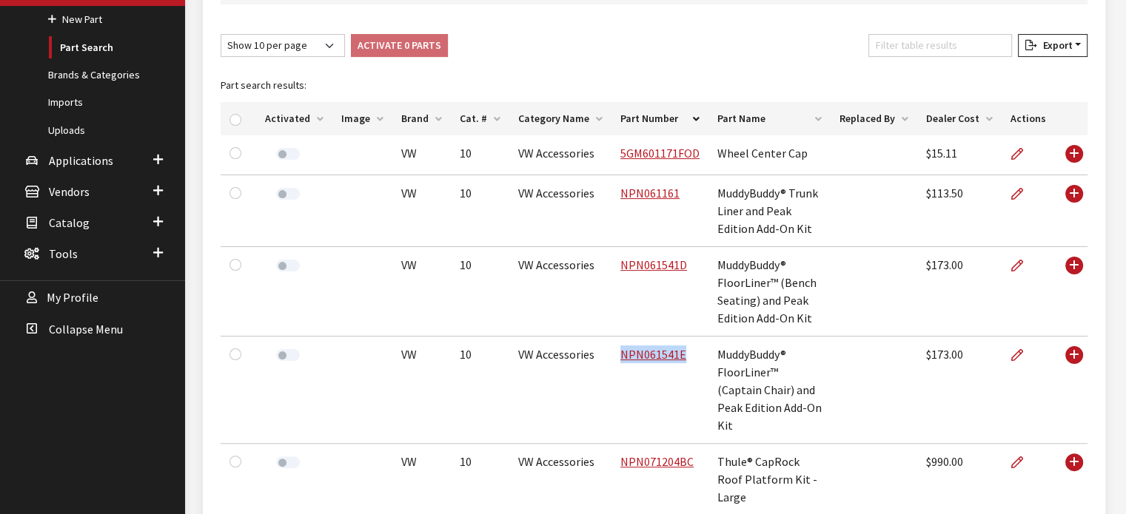
copy link "NPN061541E"
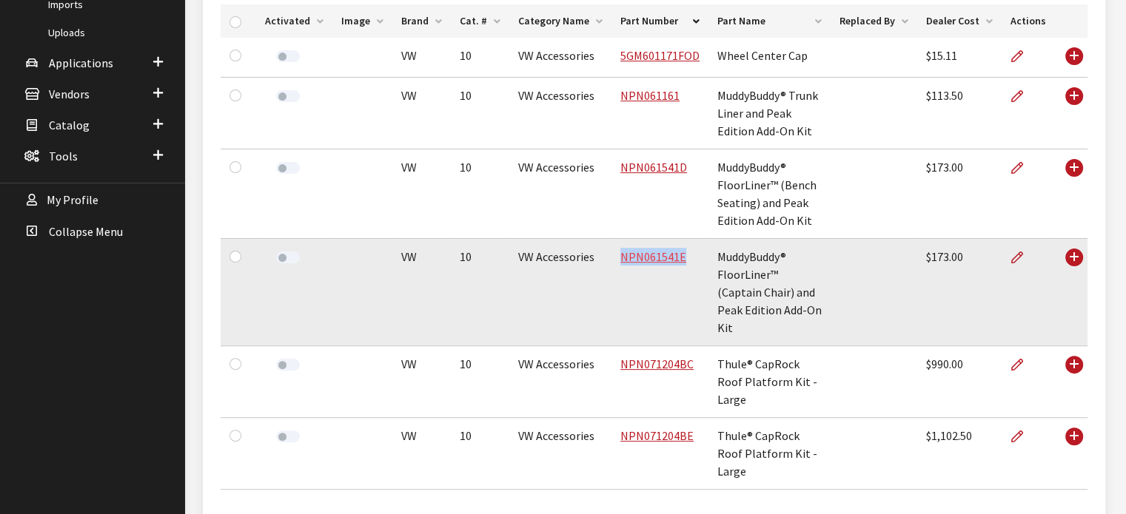
scroll to position [444, 0]
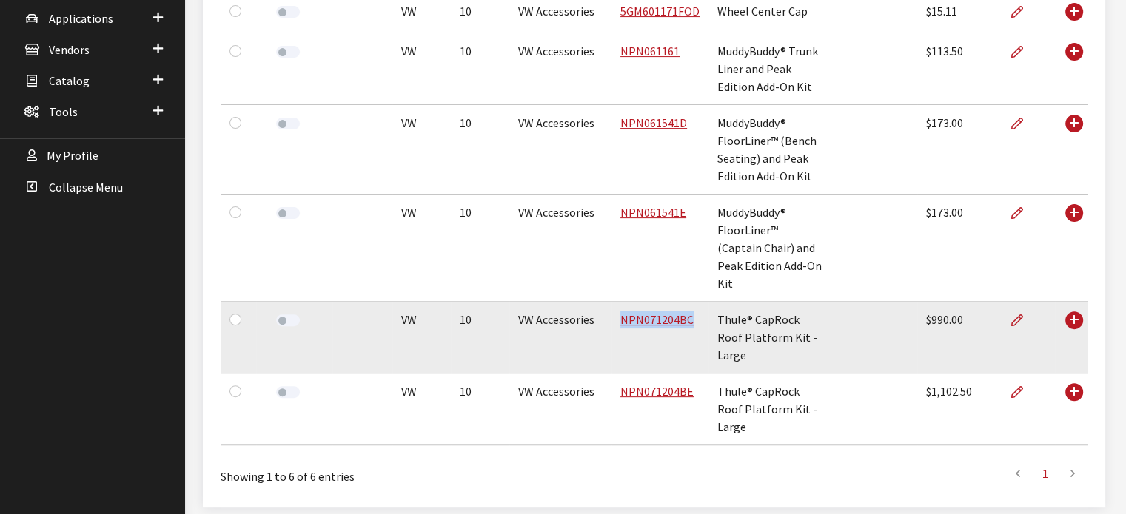
drag, startPoint x: 610, startPoint y: 298, endPoint x: 685, endPoint y: 306, distance: 75.9
click at [685, 306] on td "NPN071204BC" at bounding box center [659, 338] width 97 height 72
copy link "NPN071204BC"
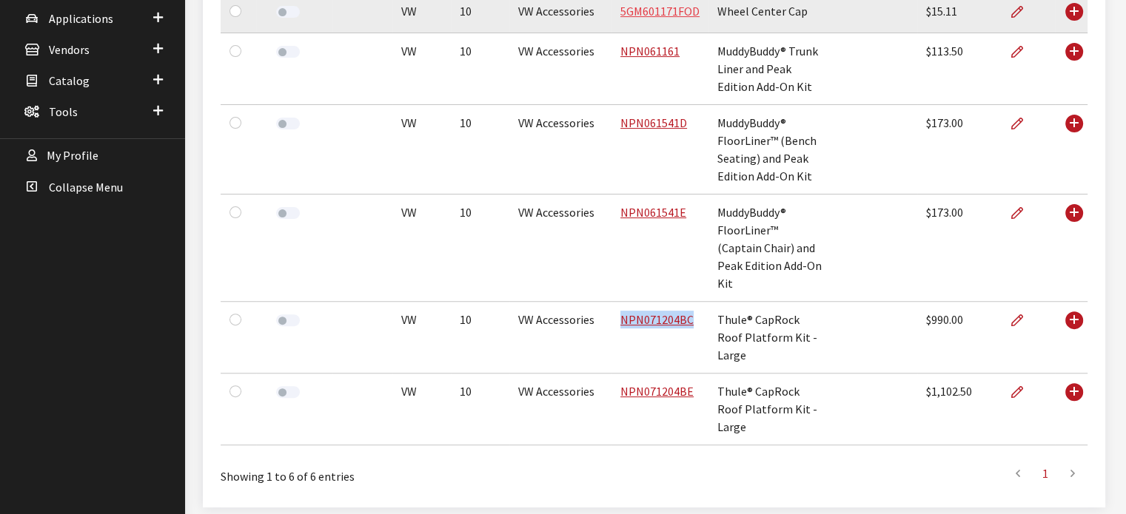
copy link "NPN071204BC"
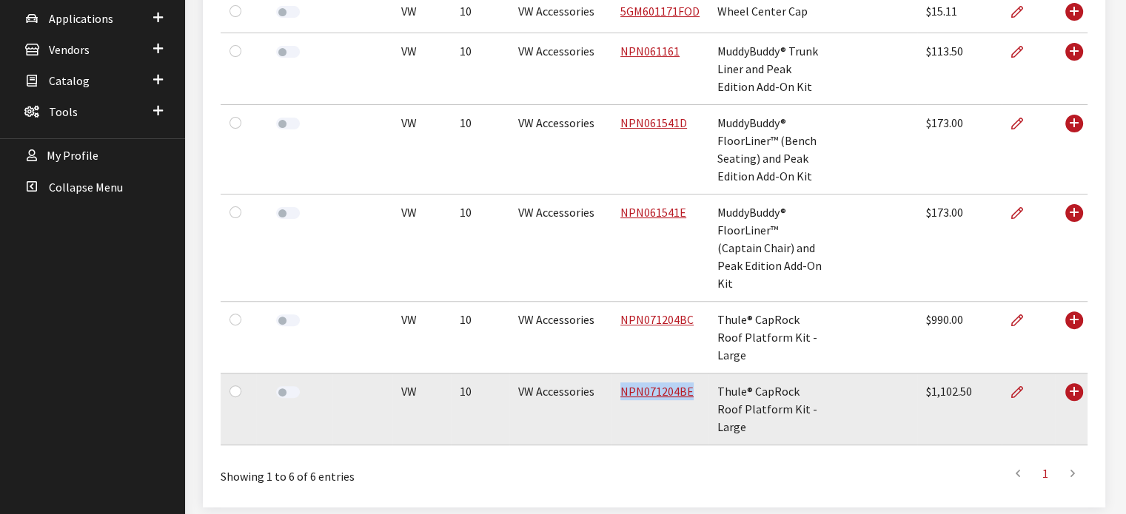
drag, startPoint x: 610, startPoint y: 355, endPoint x: 683, endPoint y: 368, distance: 74.3
click at [683, 374] on td "NPN071204BE" at bounding box center [659, 410] width 97 height 72
copy link "NPN071204BE"
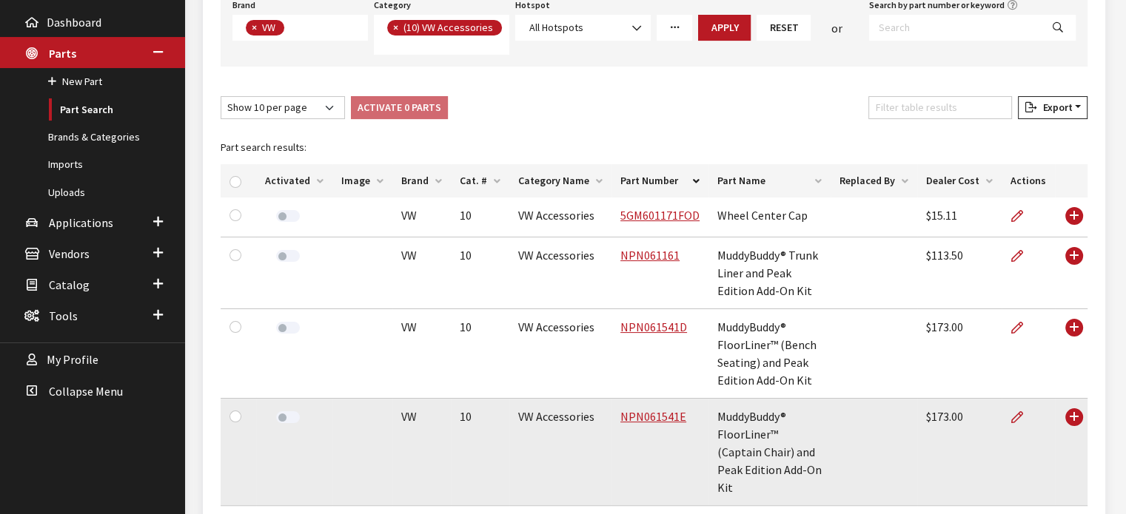
scroll to position [222, 0]
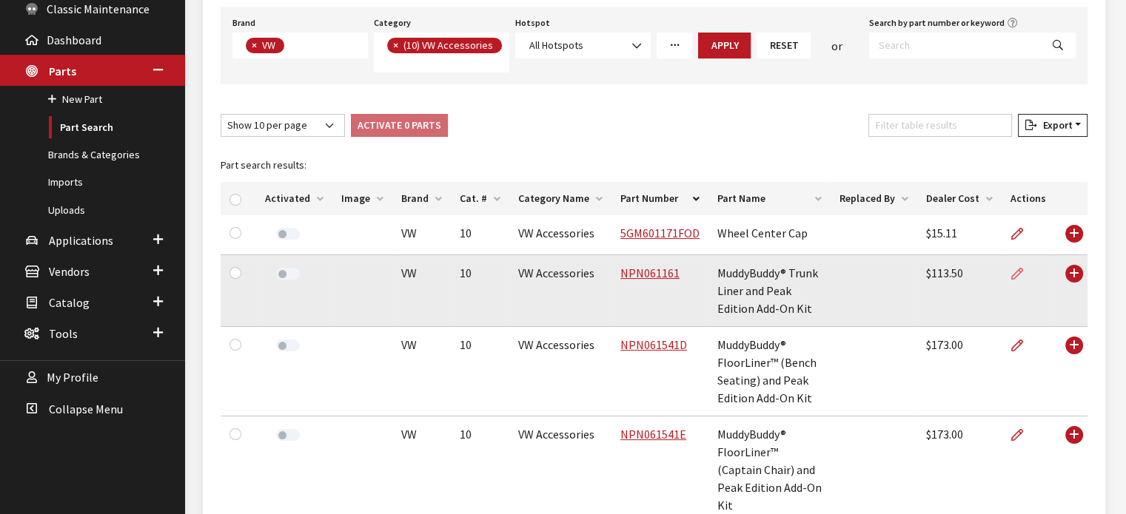
click at [912, 275] on icon at bounding box center [1017, 275] width 12 height 12
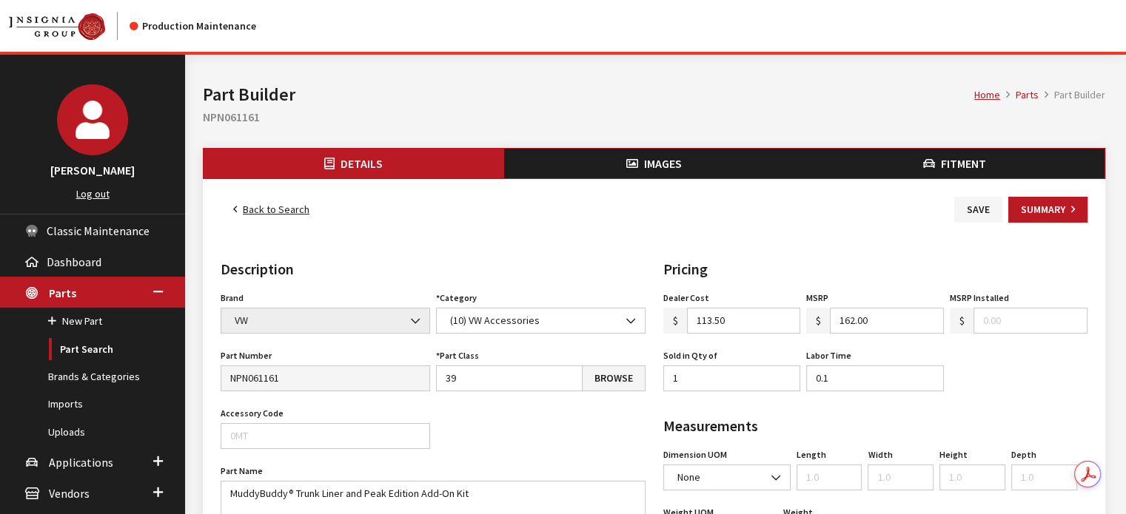
click at [656, 165] on span "Images" at bounding box center [663, 163] width 38 height 15
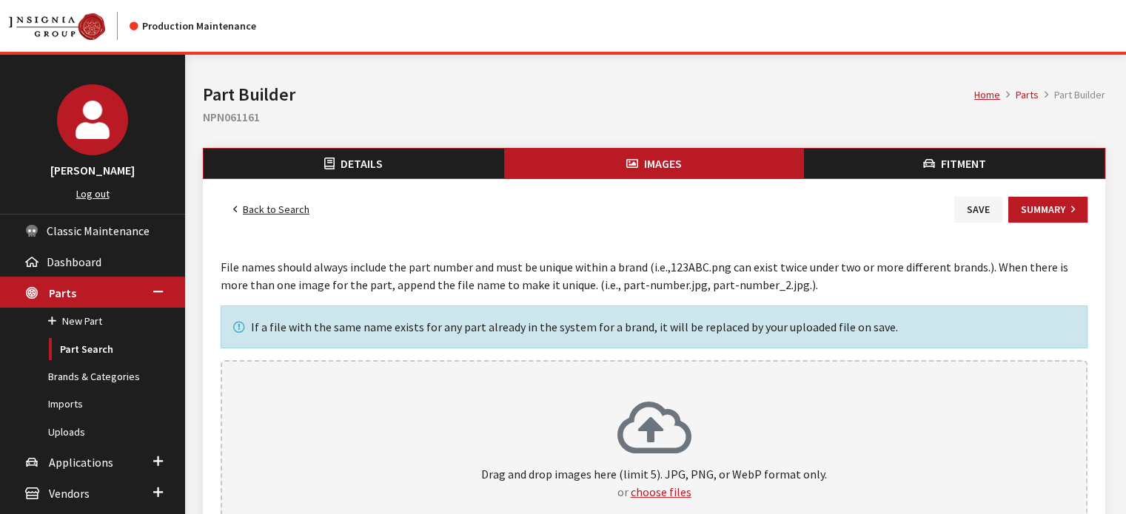
click at [614, 378] on div "Drag and drop images here (limit 5). JPG, PNG, or WebP format only. or choose f…" at bounding box center [654, 450] width 867 height 181
click at [965, 211] on button "Save" at bounding box center [978, 210] width 48 height 26
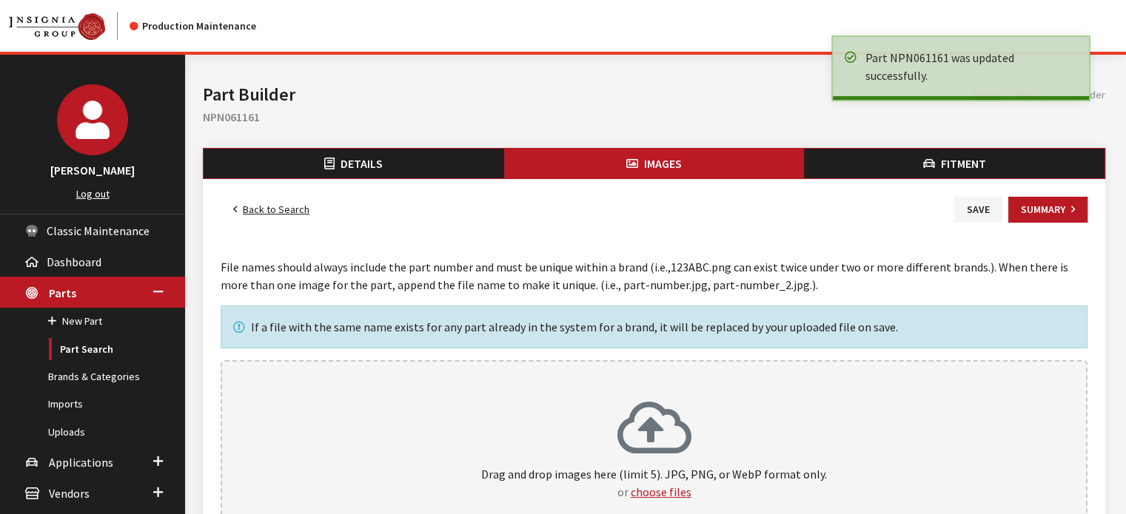
click at [269, 209] on link "Back to Search" at bounding box center [271, 210] width 101 height 26
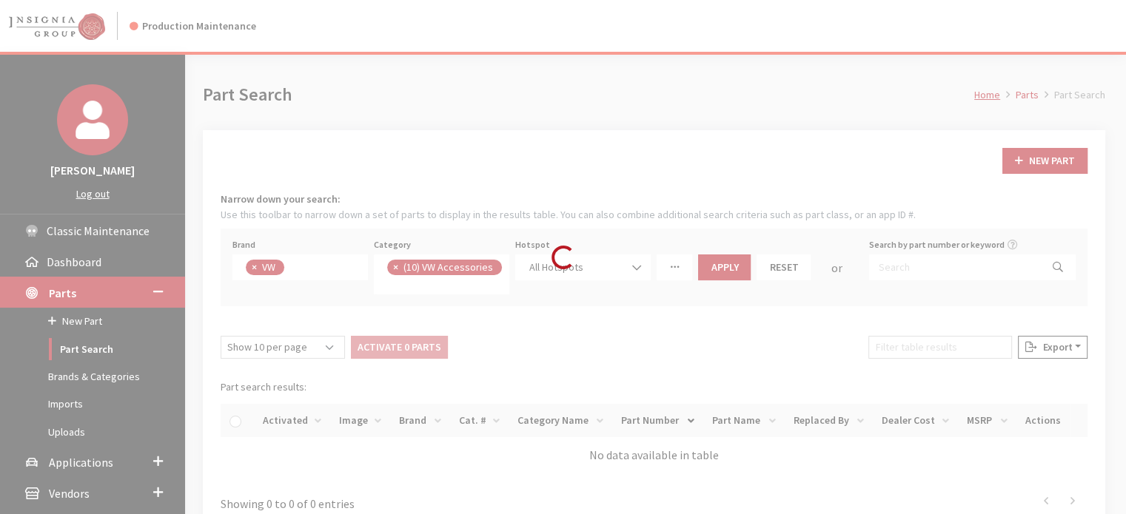
scroll to position [353, 0]
click at [739, 393] on div "Modal title Cancel Yes OK Modal title OK Modal title Cancel Apply Home Parts Pa…" at bounding box center [654, 356] width 938 height 603
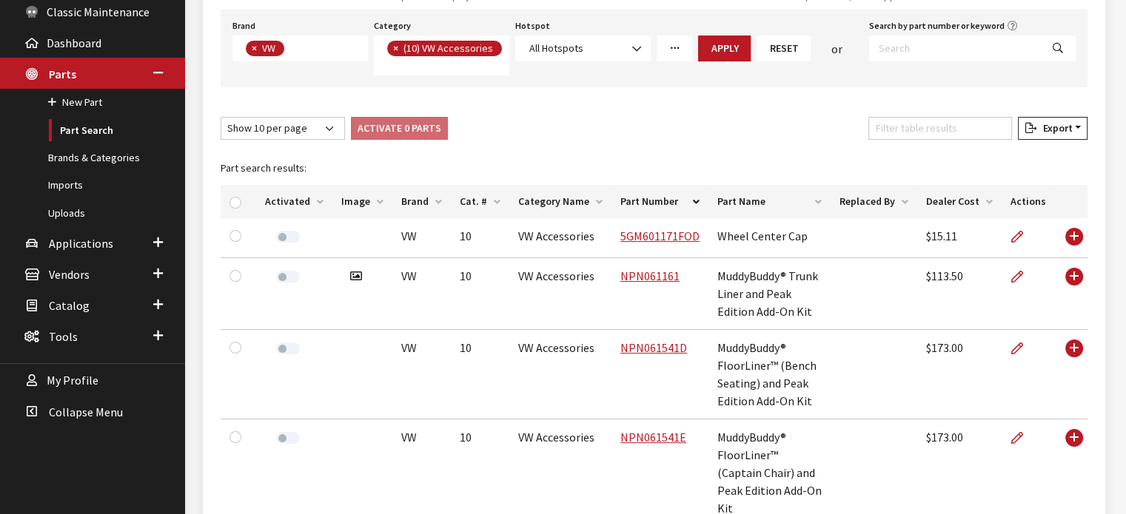
scroll to position [219, 0]
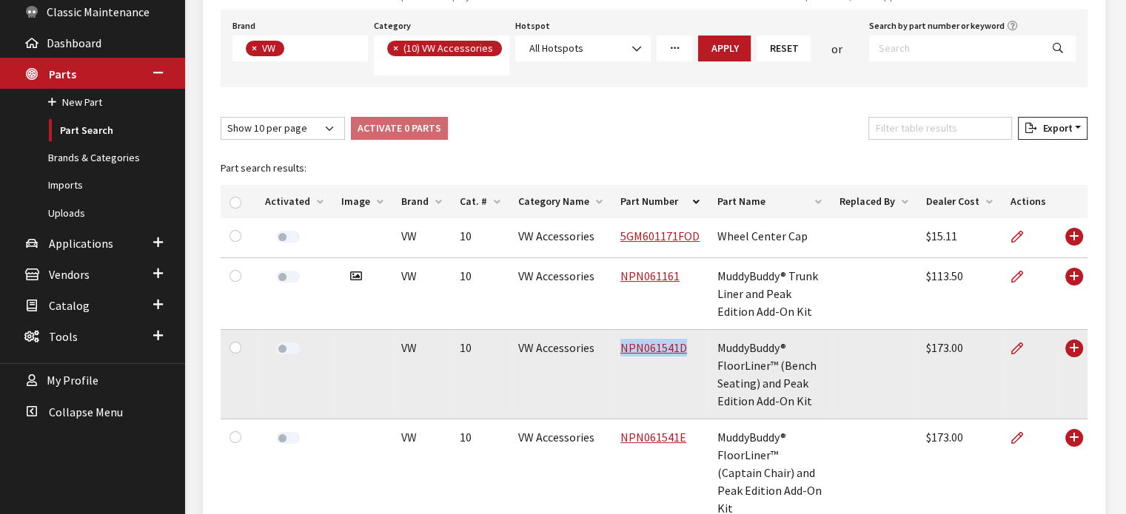
drag, startPoint x: 676, startPoint y: 349, endPoint x: 602, endPoint y: 360, distance: 75.6
click at [611, 360] on td "NPN061541D" at bounding box center [659, 375] width 97 height 90
copy link "NPN061541D"
click at [1018, 352] on icon at bounding box center [1017, 349] width 12 height 12
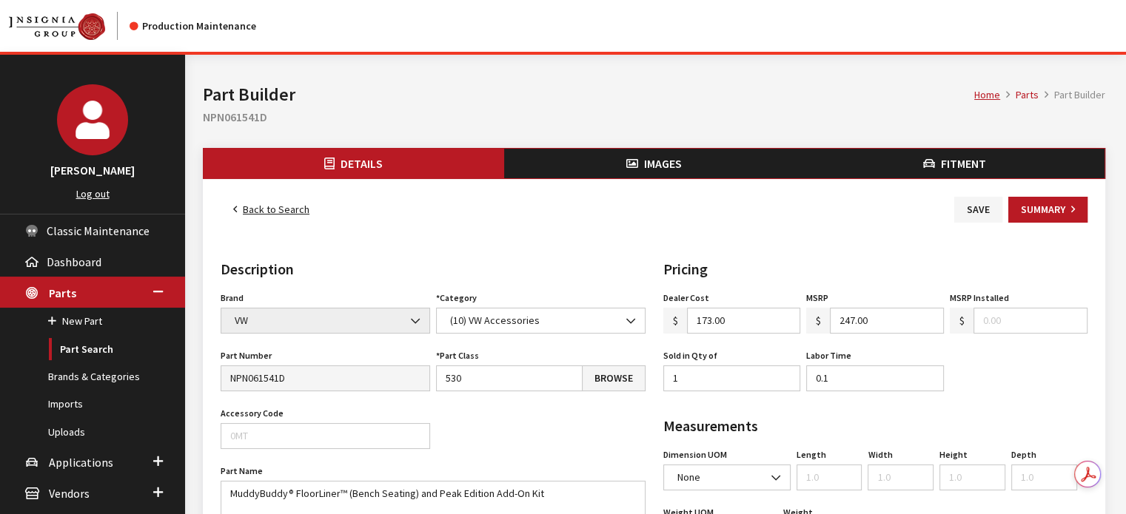
click at [645, 149] on button "Images" at bounding box center [654, 164] width 300 height 30
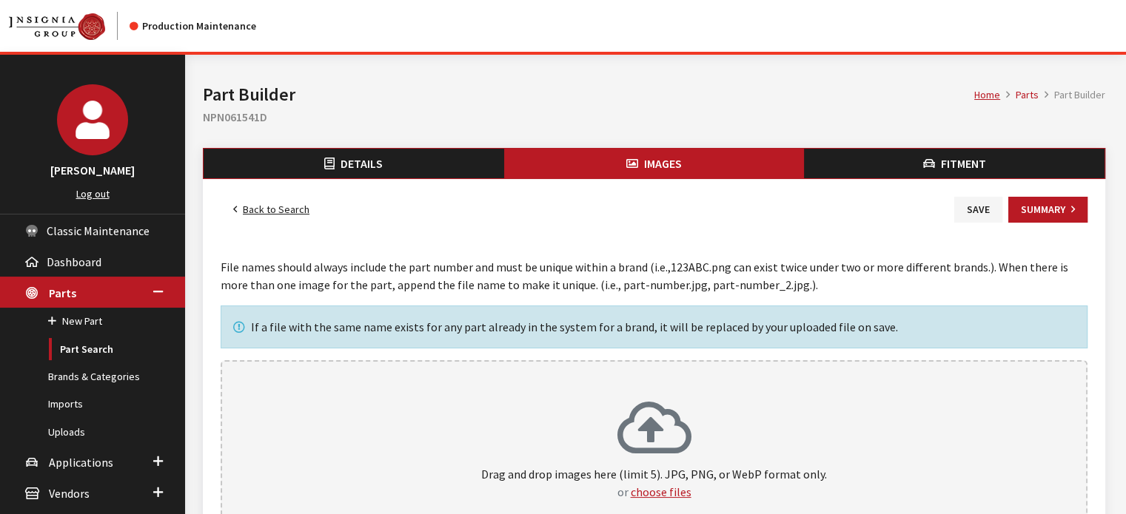
click at [557, 411] on div "Drag and drop images here (limit 5). JPG, PNG, or WebP format only. or choose f…" at bounding box center [654, 450] width 834 height 101
click at [971, 203] on button "Save" at bounding box center [978, 210] width 48 height 26
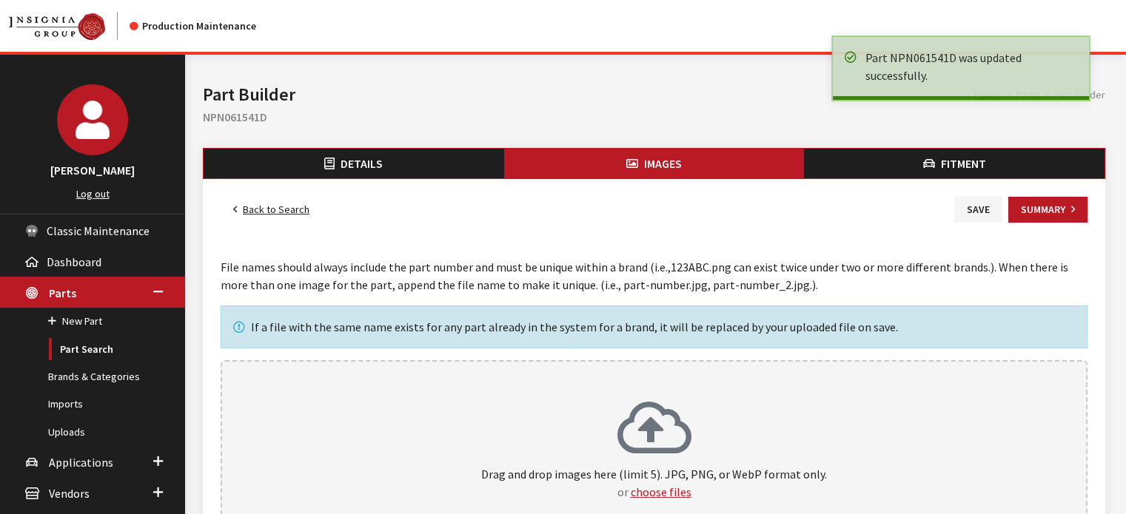
click at [301, 209] on link "Back to Search" at bounding box center [271, 210] width 101 height 26
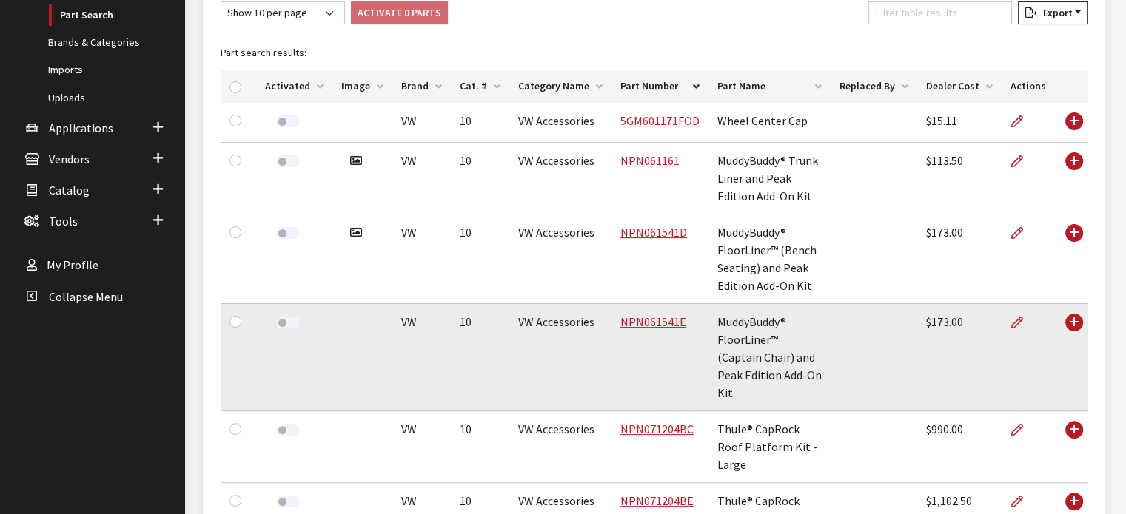
scroll to position [335, 0]
drag, startPoint x: 610, startPoint y: 323, endPoint x: 673, endPoint y: 324, distance: 63.7
click at [673, 324] on td "NPN061541E" at bounding box center [659, 357] width 97 height 107
copy link "NPN061541E"
click at [1018, 317] on icon at bounding box center [1017, 323] width 12 height 12
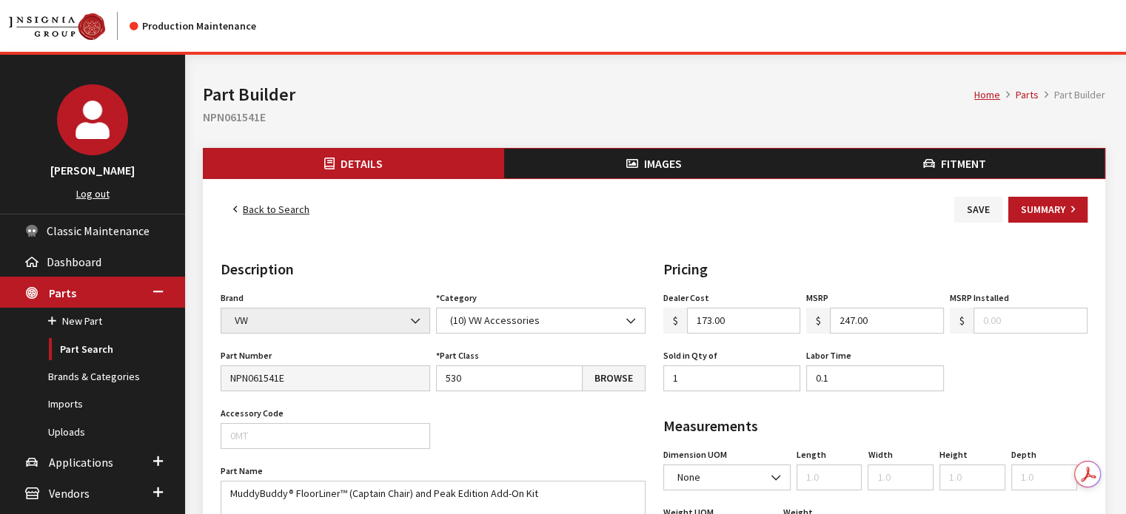
click at [618, 163] on button "Images" at bounding box center [654, 164] width 300 height 30
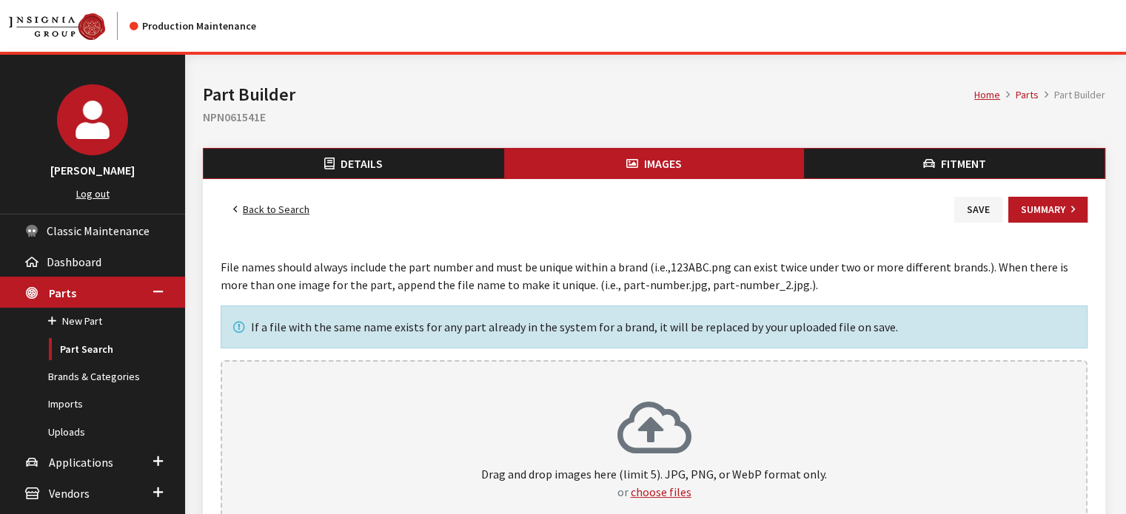
click at [608, 392] on div "Drag and drop images here (limit 5). JPG, PNG, or WebP format only. or choose f…" at bounding box center [654, 450] width 867 height 181
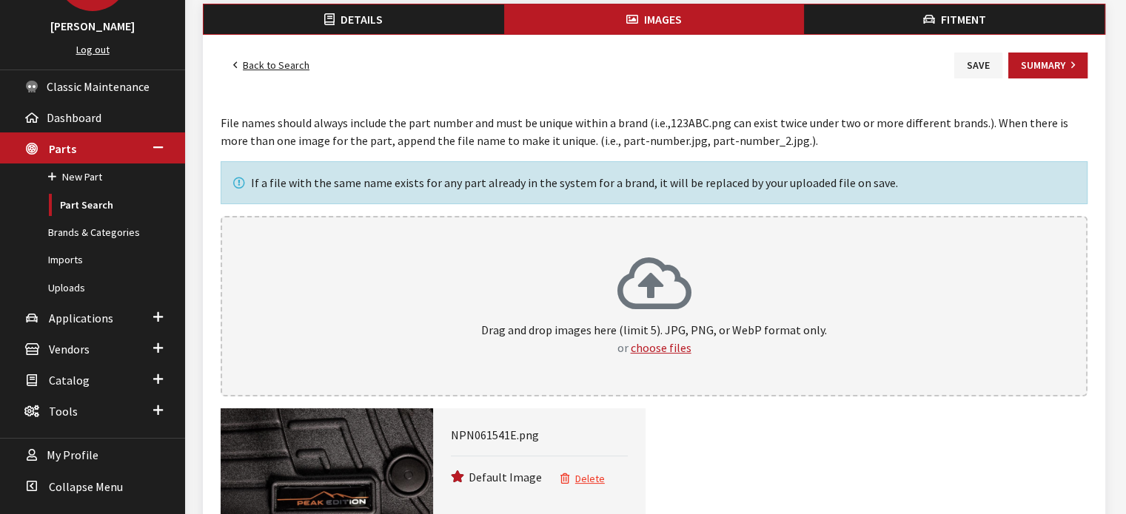
scroll to position [144, 0]
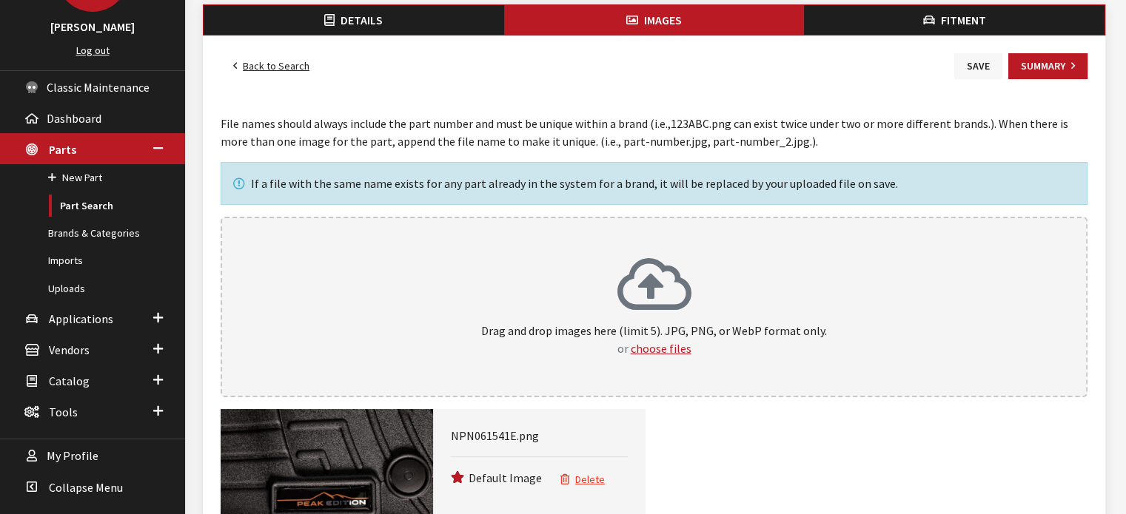
click at [976, 67] on button "Save" at bounding box center [978, 66] width 48 height 26
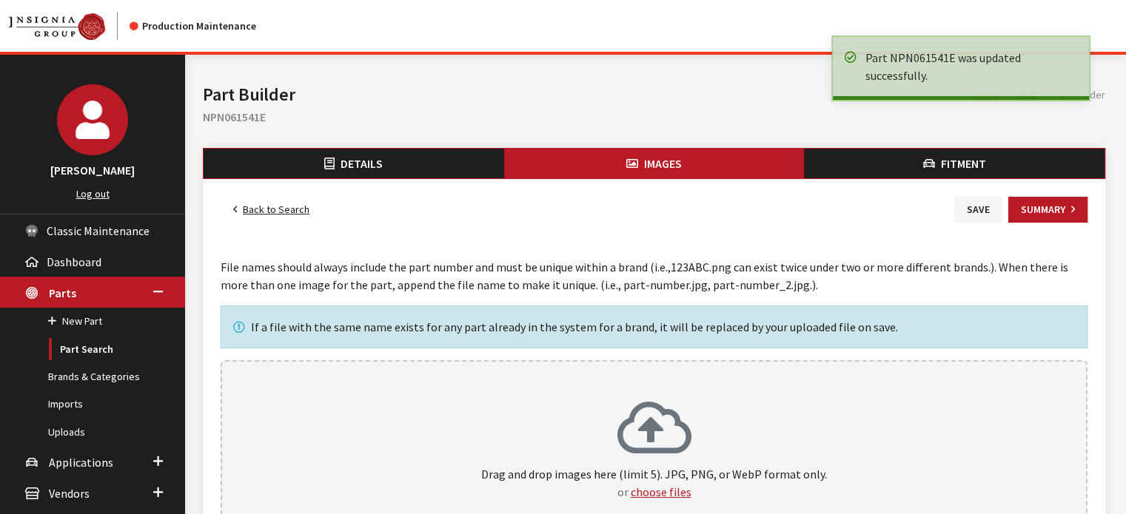
click at [292, 201] on link "Back to Search" at bounding box center [271, 210] width 101 height 26
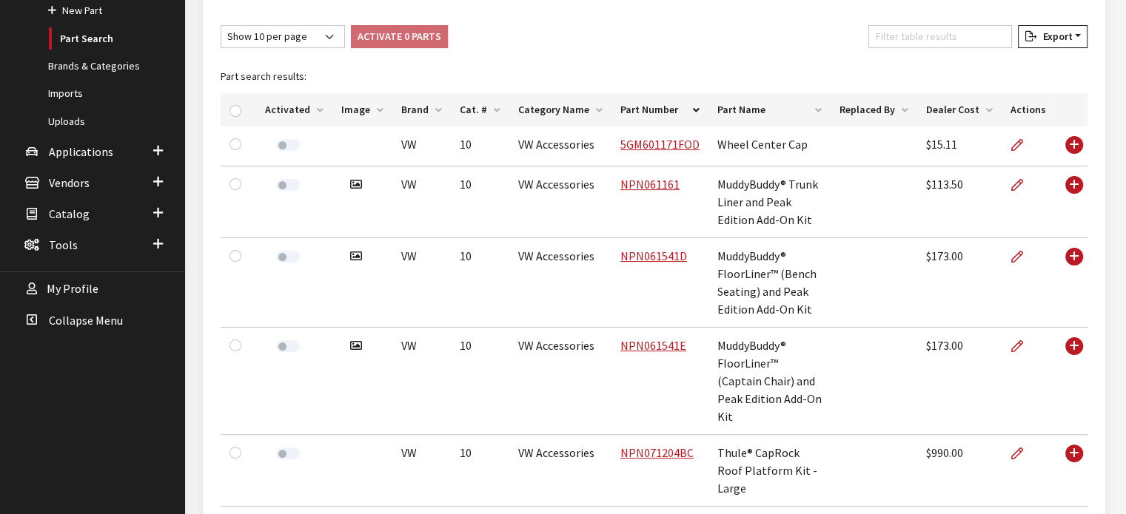
scroll to position [370, 0]
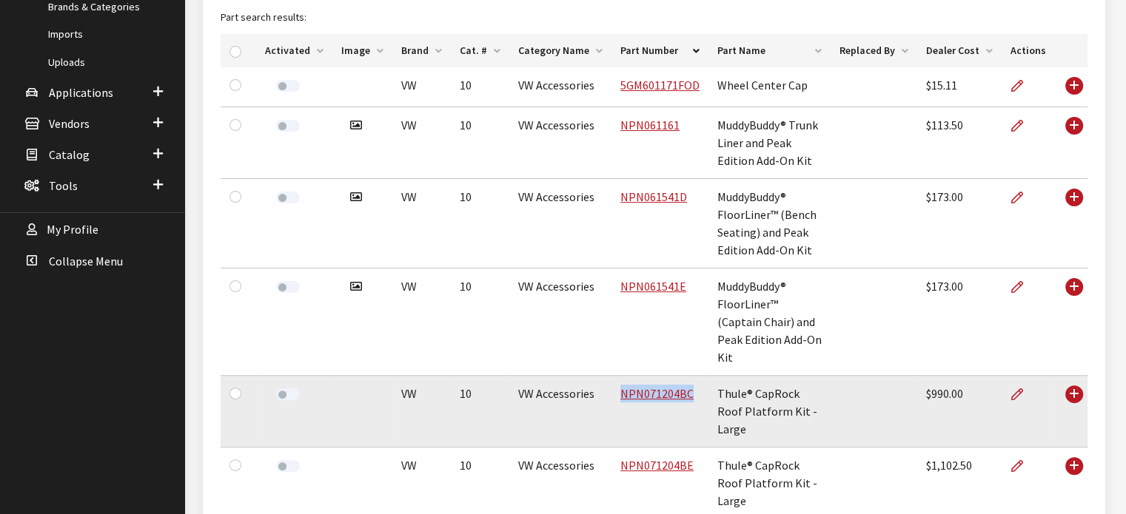
drag, startPoint x: 605, startPoint y: 375, endPoint x: 681, endPoint y: 386, distance: 77.0
click at [681, 386] on td "NPN071204BC" at bounding box center [659, 412] width 97 height 72
copy link "NPN071204BC"
click at [1017, 389] on icon at bounding box center [1017, 395] width 12 height 12
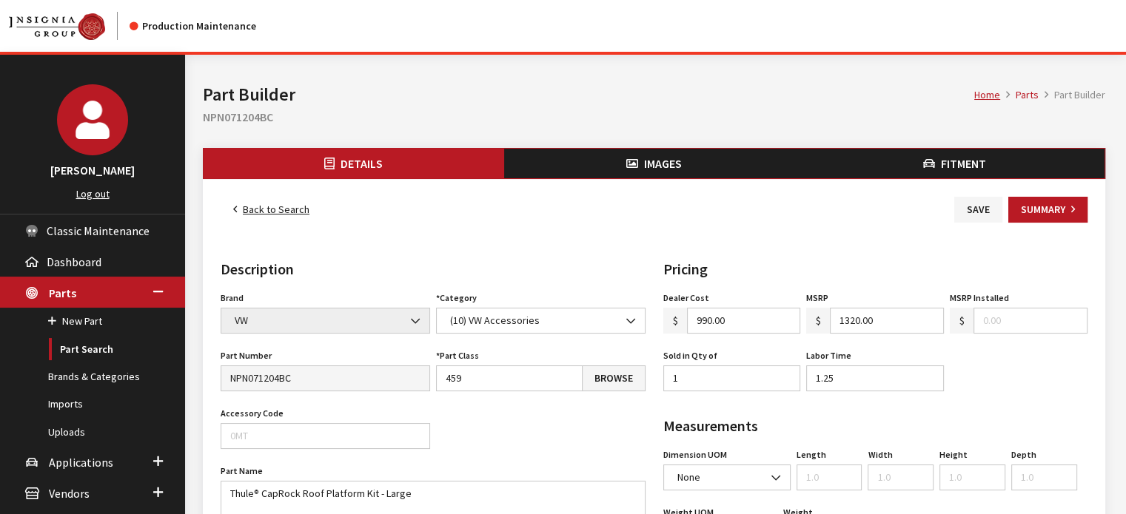
click at [693, 168] on button "Images" at bounding box center [654, 164] width 300 height 30
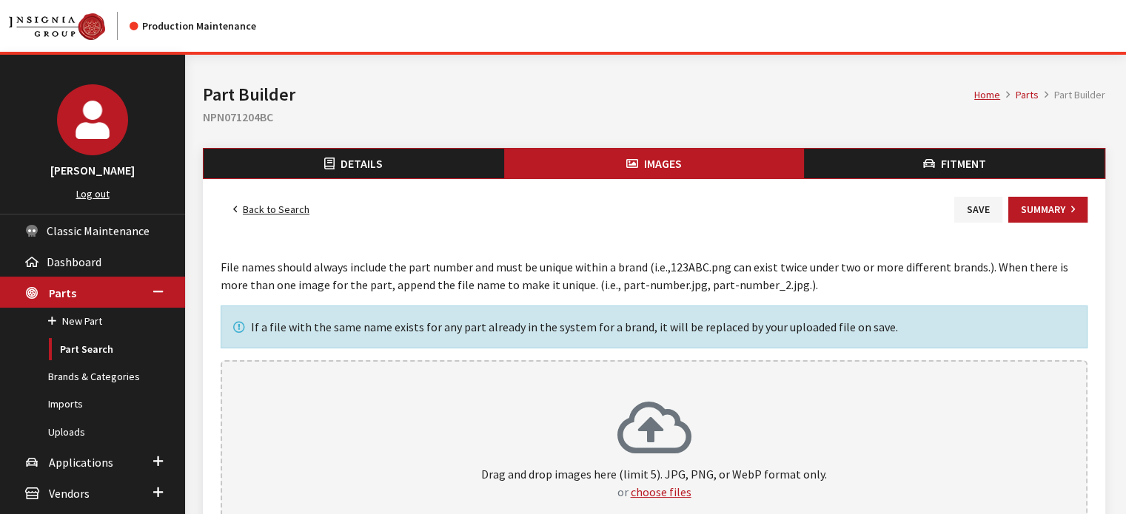
click at [562, 408] on div "Drag and drop images here (limit 5). JPG, PNG, or WebP format only. or choose f…" at bounding box center [654, 450] width 834 height 101
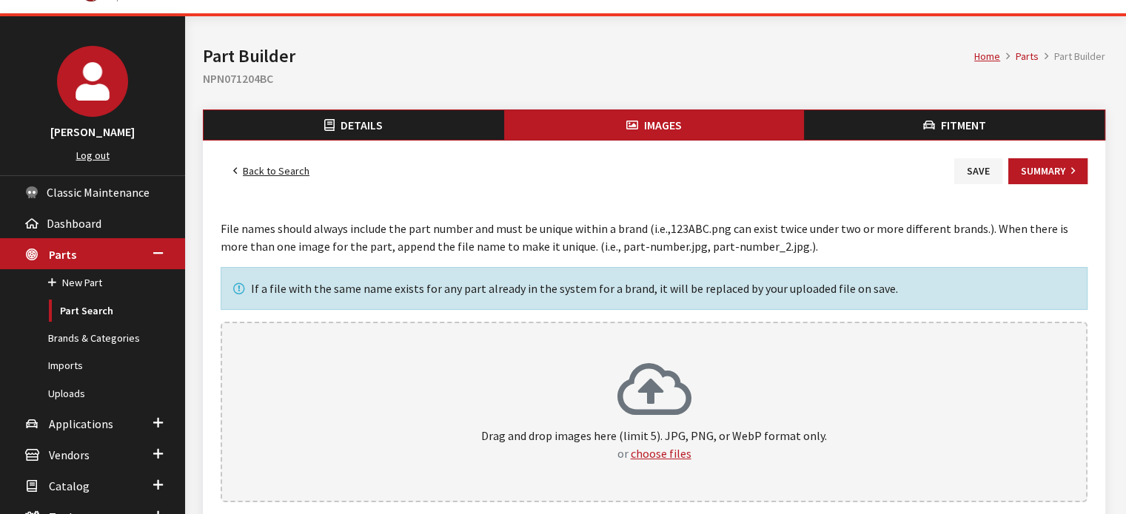
scroll to position [11, 0]
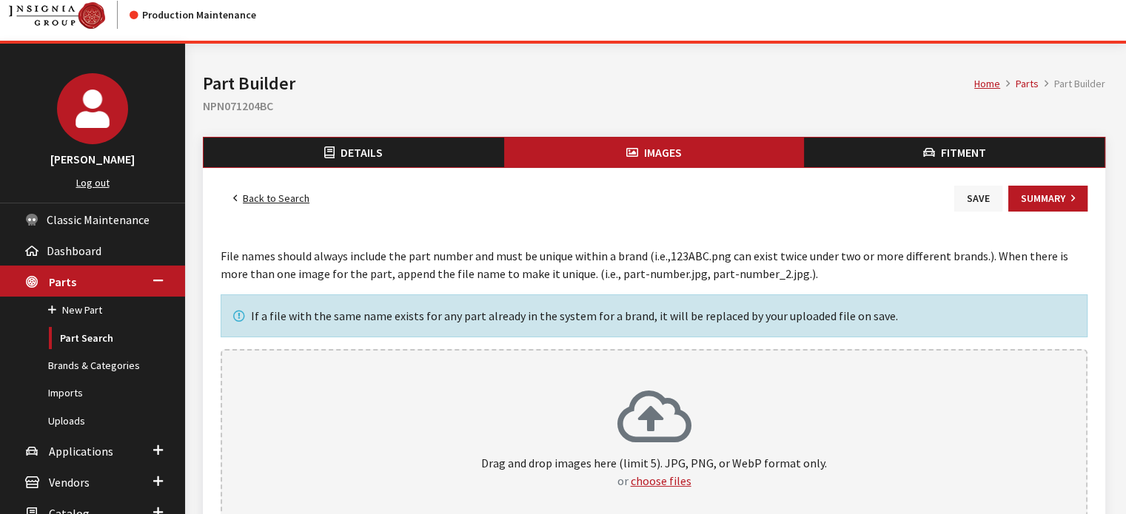
click at [977, 198] on button "Save" at bounding box center [978, 199] width 48 height 26
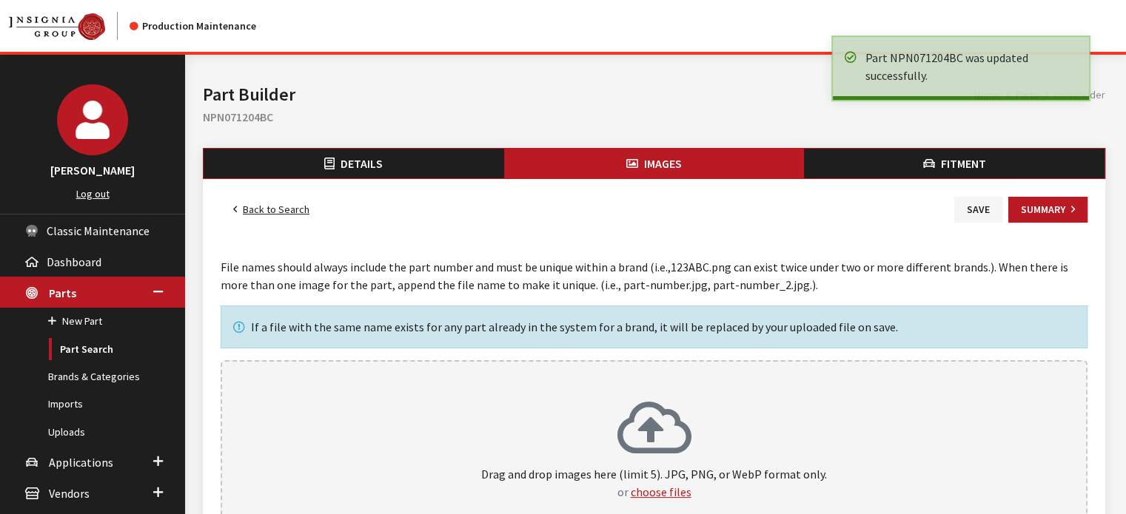
click at [256, 209] on link "Back to Search" at bounding box center [271, 210] width 101 height 26
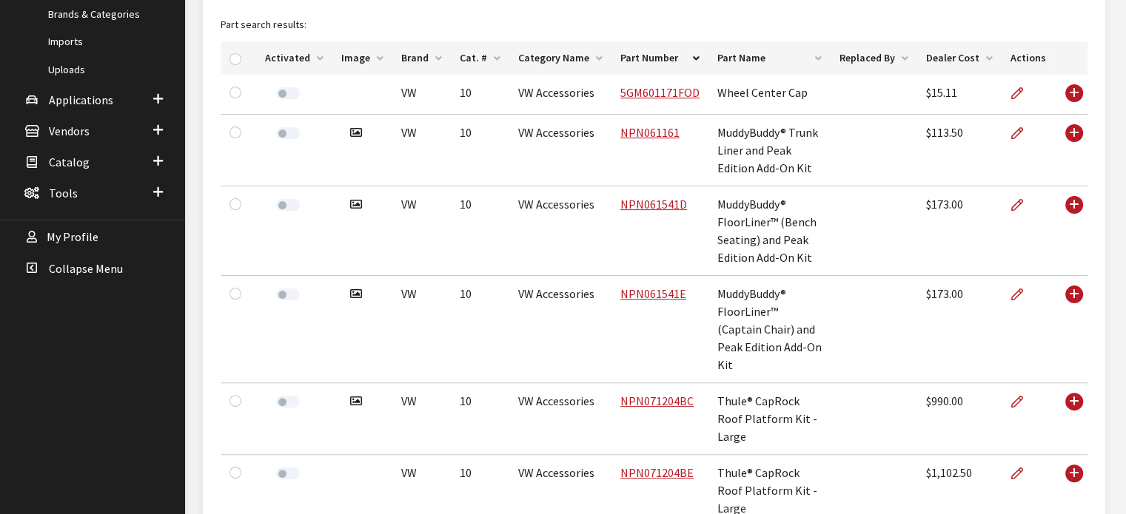
scroll to position [444, 0]
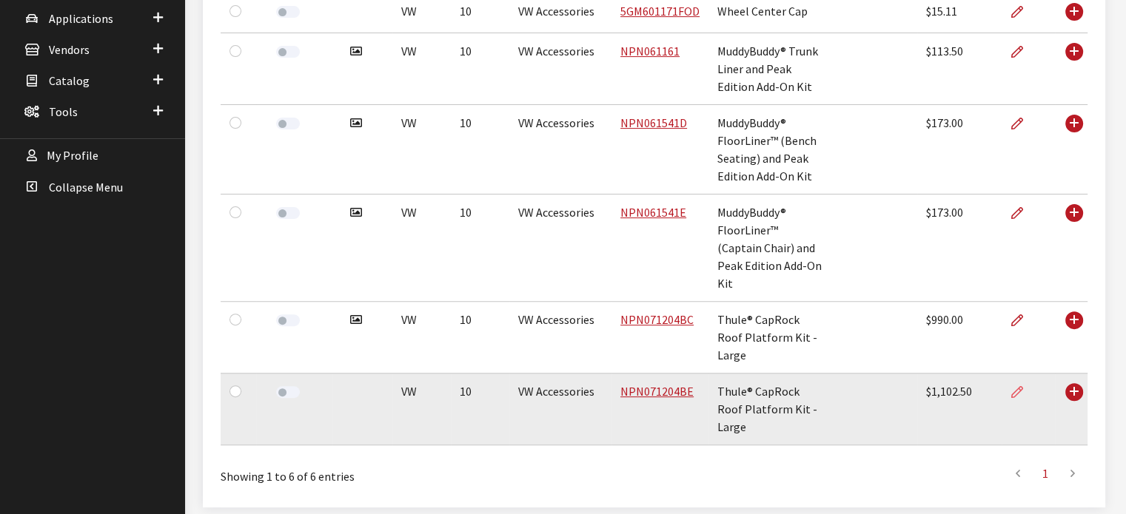
click at [1021, 387] on icon at bounding box center [1017, 393] width 12 height 12
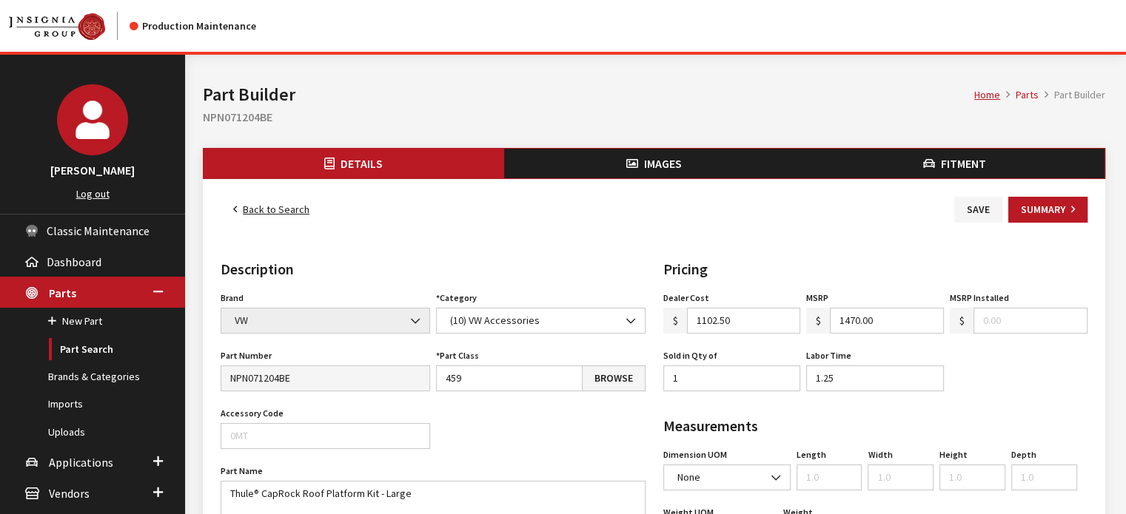
click at [231, 112] on h2 "NPN071204BE" at bounding box center [654, 117] width 902 height 18
copy h2 "NPN071204BE"
click at [619, 162] on button "Images" at bounding box center [654, 164] width 300 height 30
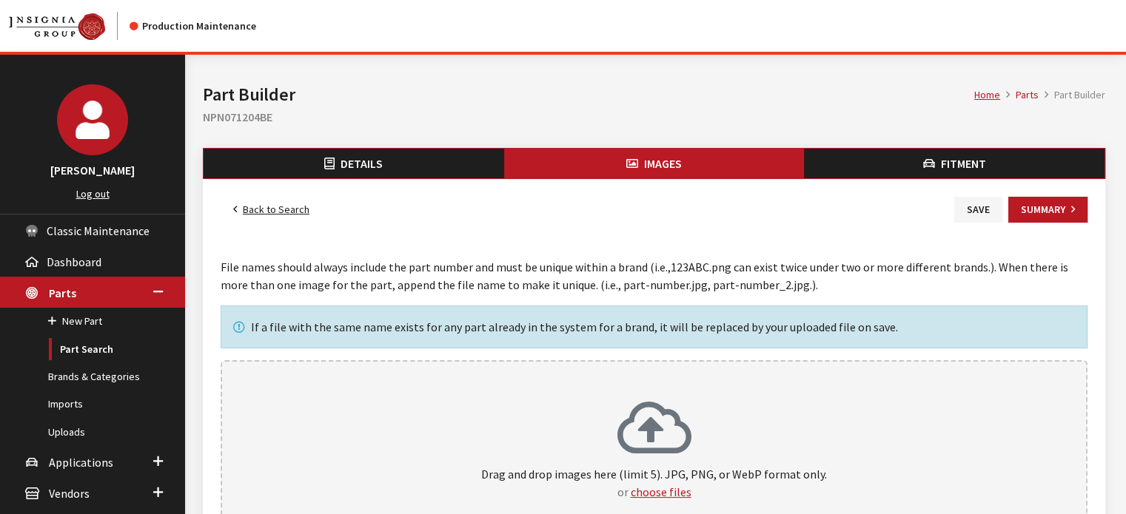
click at [648, 400] on icon at bounding box center [654, 429] width 74 height 59
click at [962, 209] on button "Save" at bounding box center [978, 210] width 48 height 26
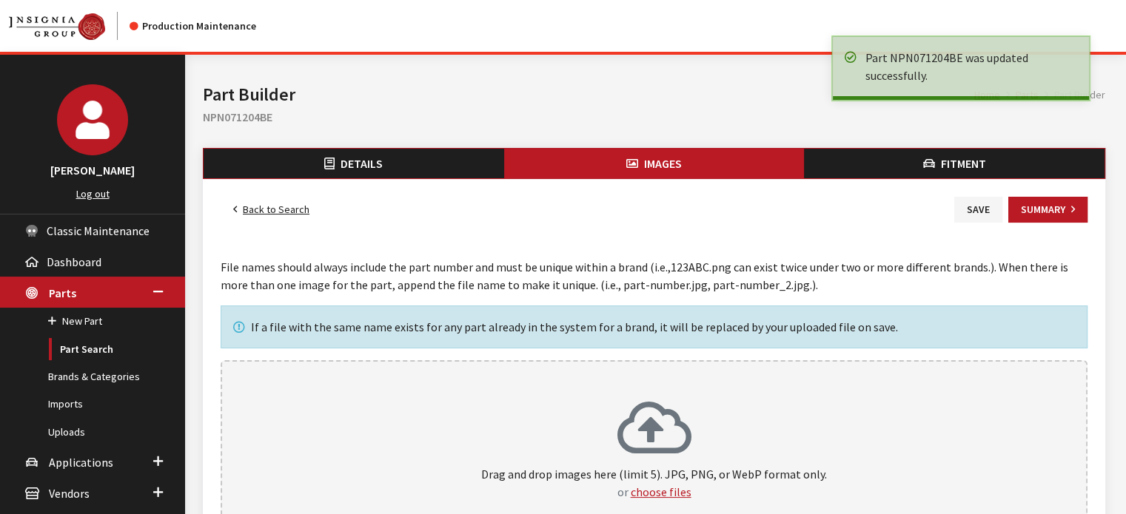
click at [273, 209] on link "Back to Search" at bounding box center [271, 210] width 101 height 26
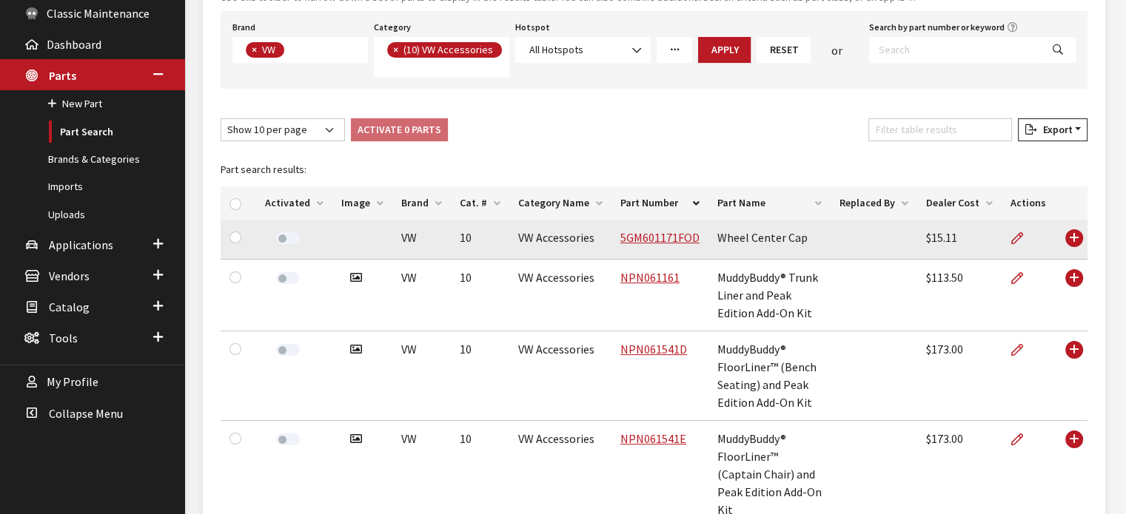
scroll to position [218, 0]
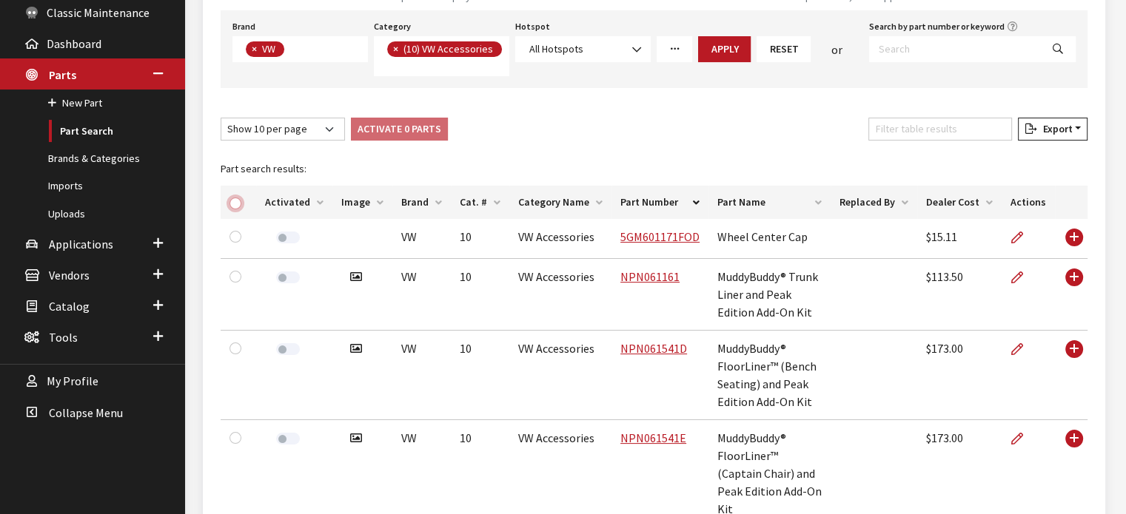
click at [234, 201] on input "checkbox" at bounding box center [235, 204] width 12 height 12
checkbox input "true"
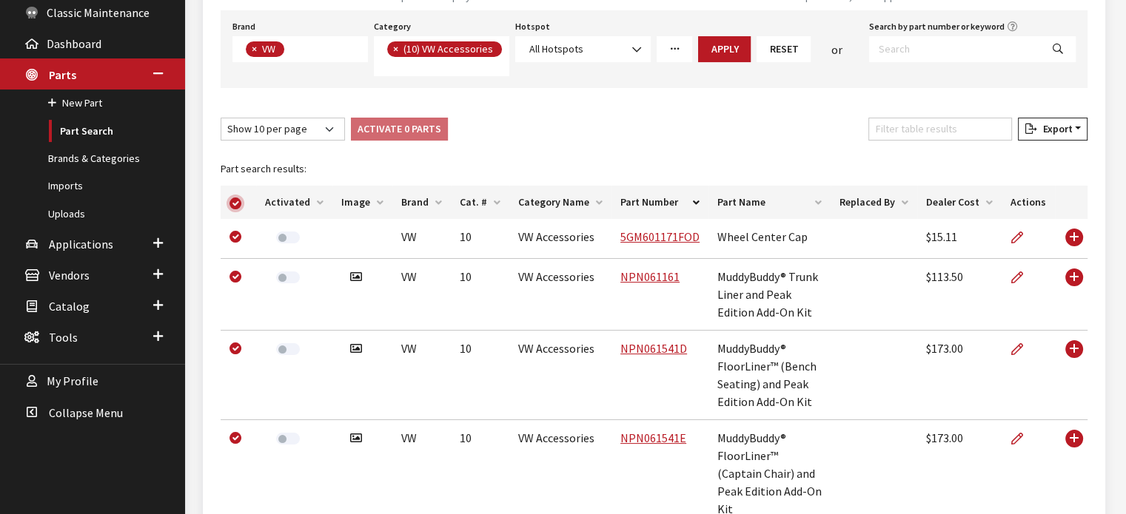
checkbox input "true"
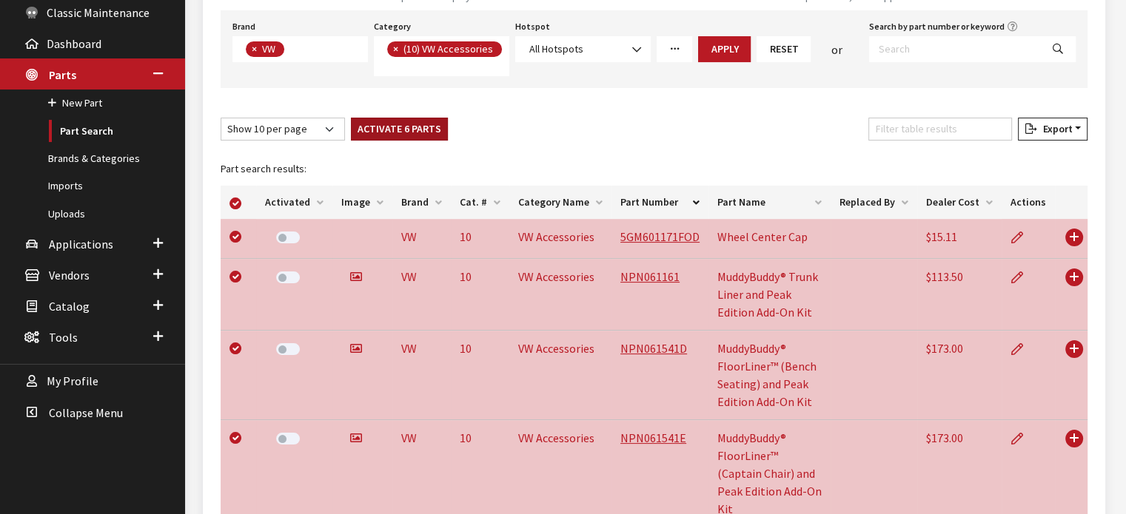
click at [417, 123] on button "Activate 6 Parts" at bounding box center [399, 129] width 97 height 23
checkbox input "false"
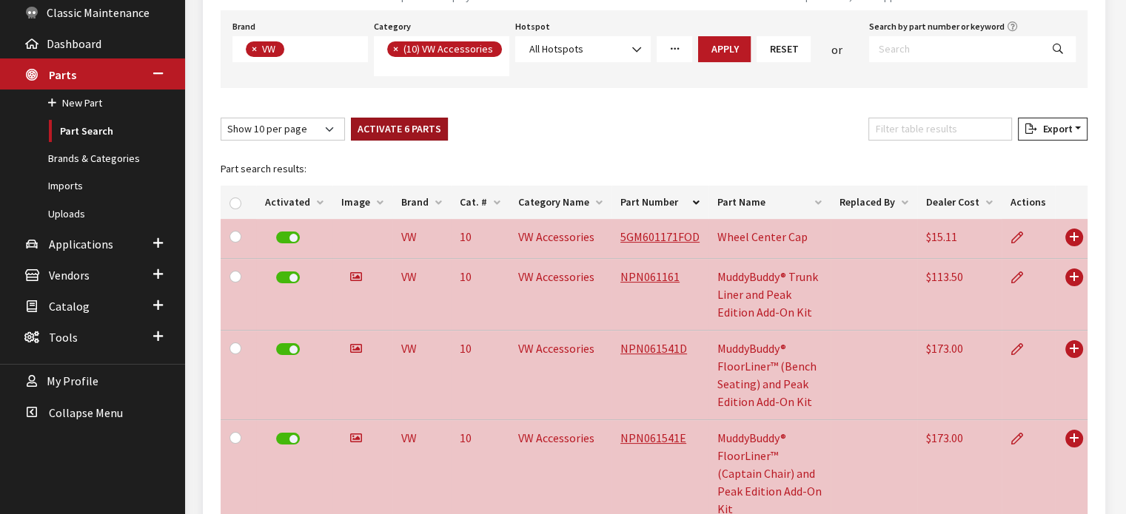
checkbox input "false"
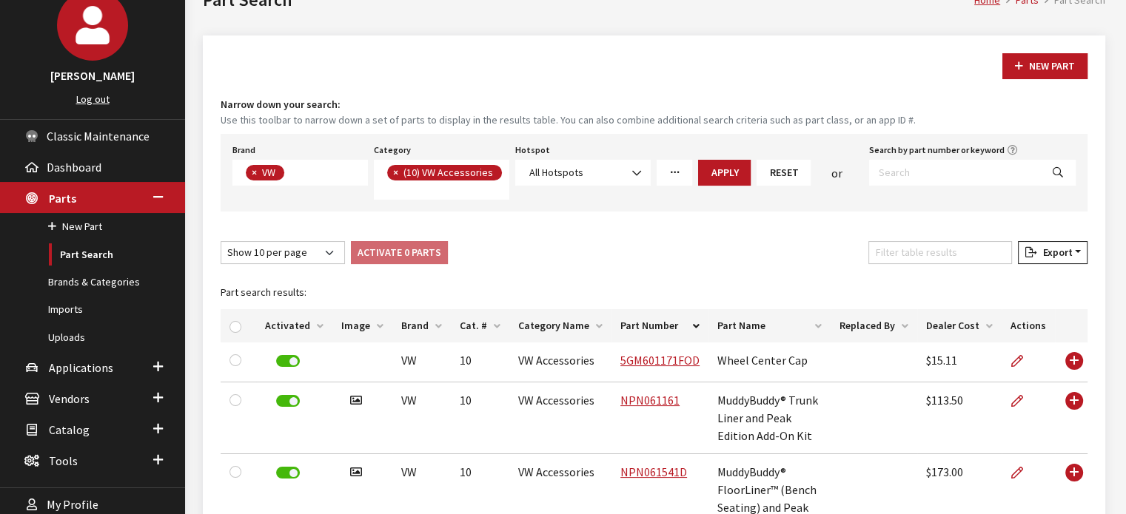
scroll to position [0, 0]
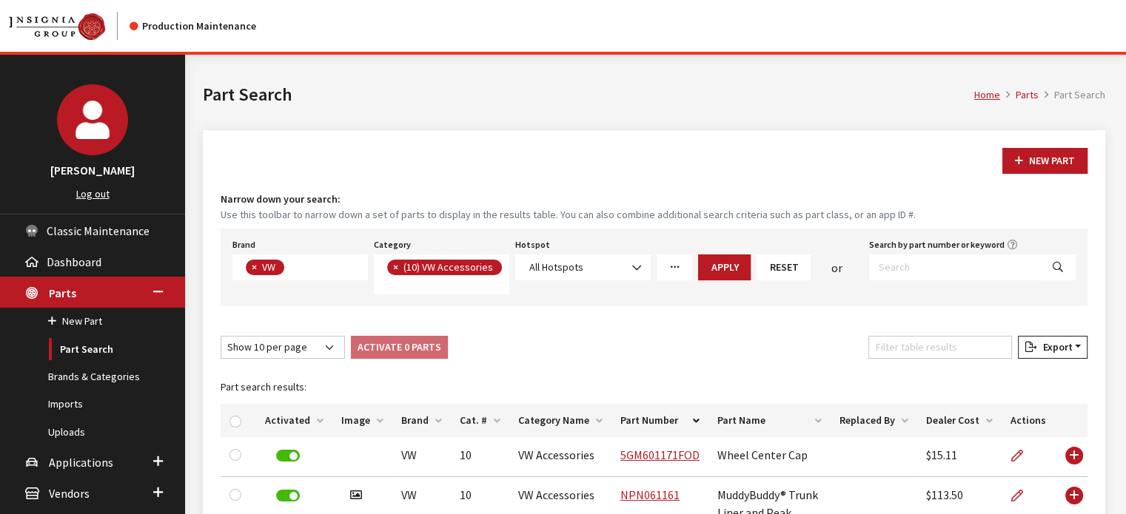
click at [773, 272] on button "Reset" at bounding box center [783, 268] width 54 height 26
